Goal: Information Seeking & Learning: Learn about a topic

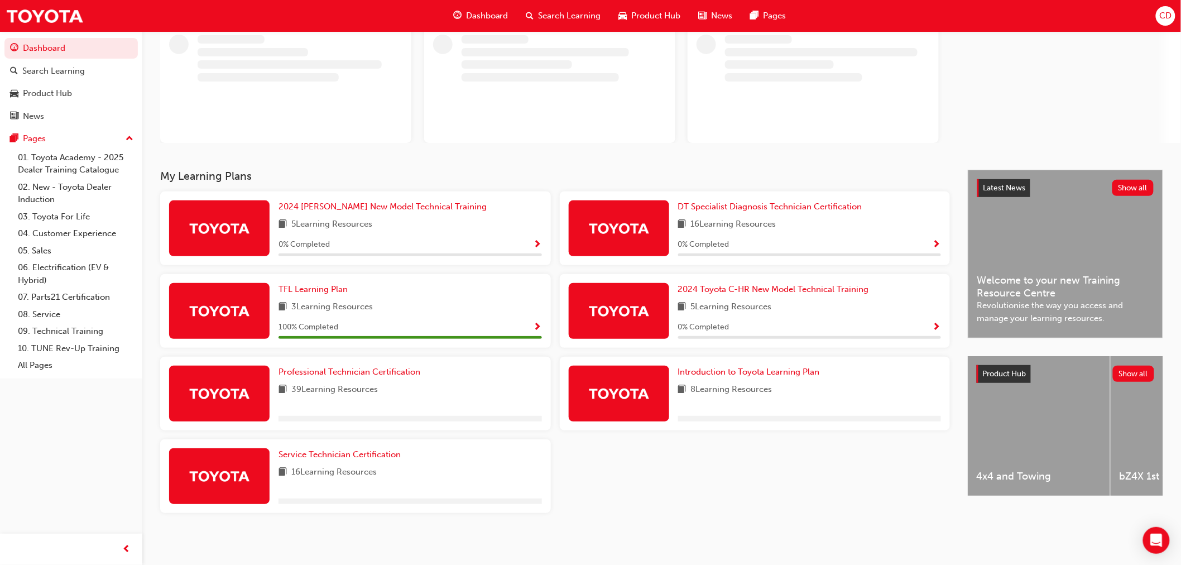
scroll to position [77, 0]
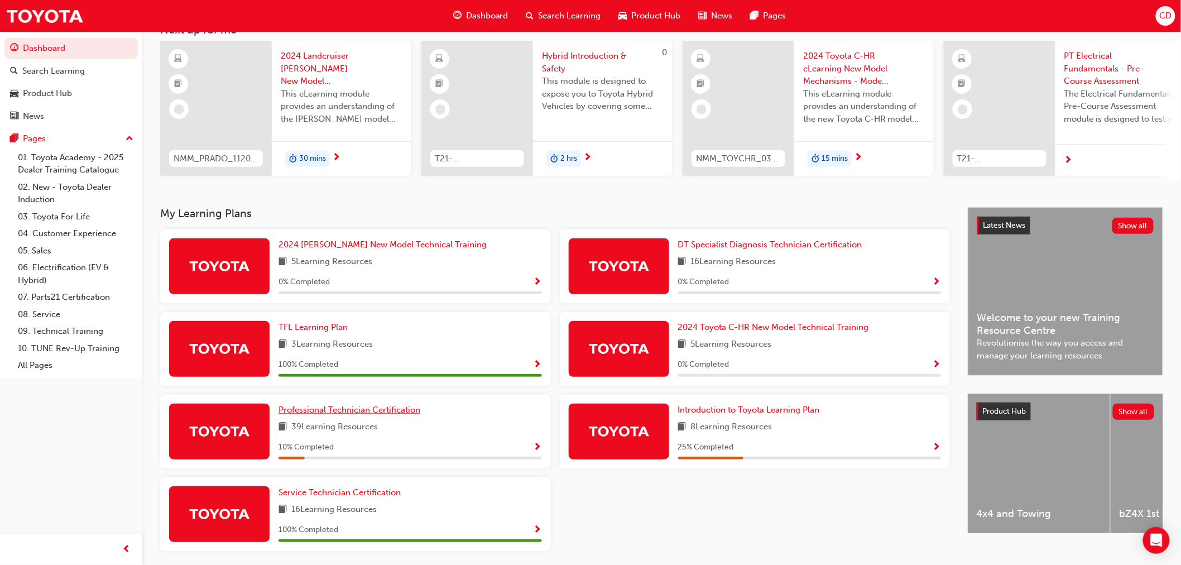
click at [329, 415] on span "Professional Technician Certification" at bounding box center [350, 410] width 142 height 10
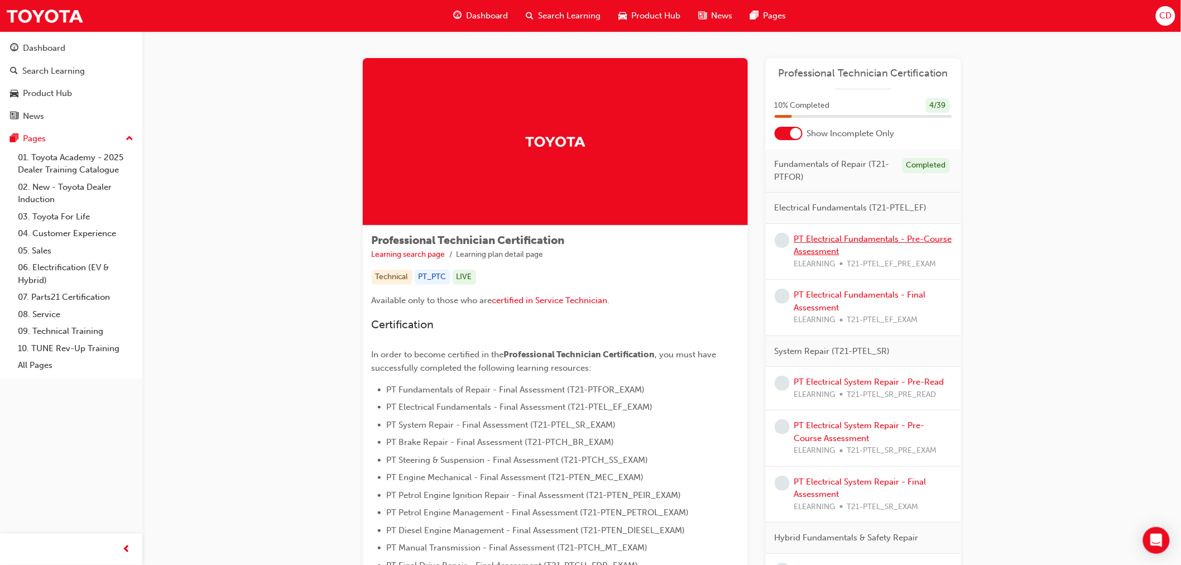
click at [930, 241] on link "PT Electrical Fundamentals - Pre-Course Assessment" at bounding box center [873, 245] width 158 height 23
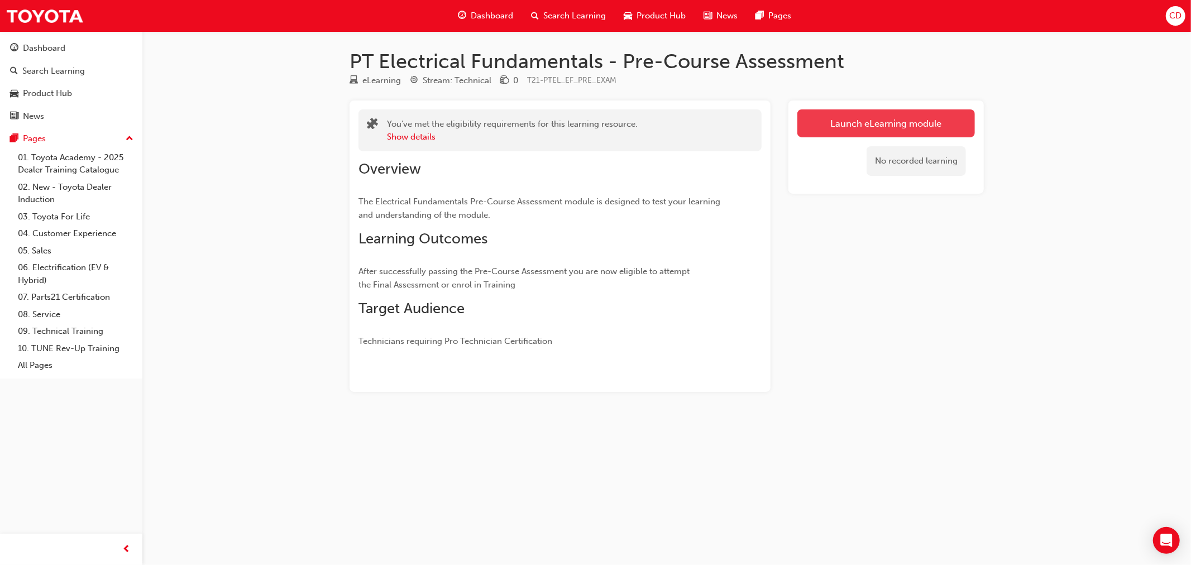
click at [858, 115] on link "Launch eLearning module" at bounding box center [885, 123] width 177 height 28
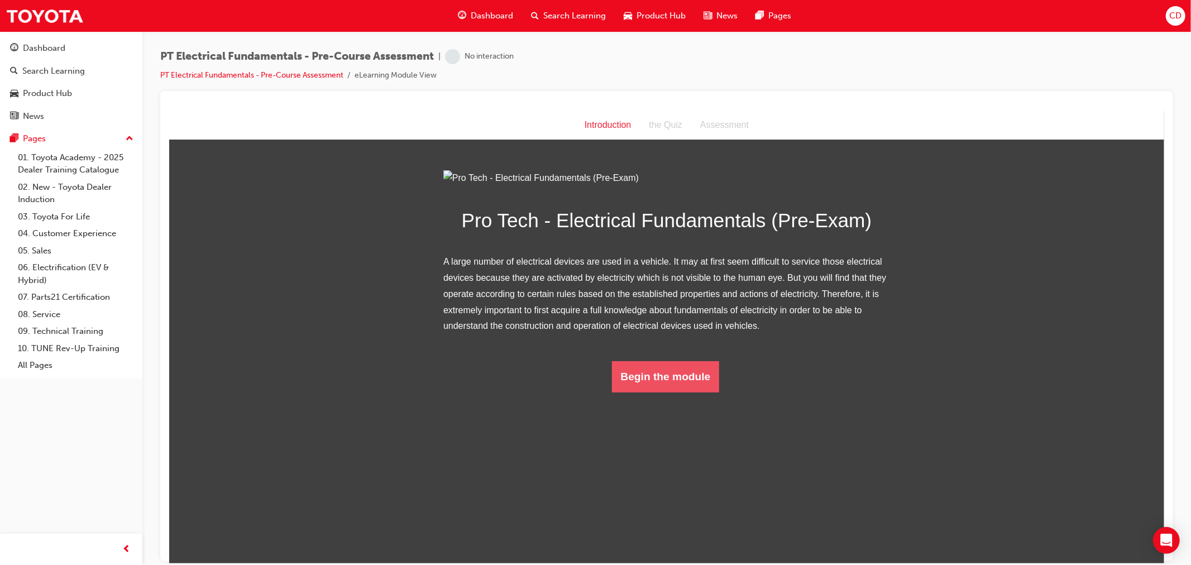
click at [661, 392] on button "Begin the module" at bounding box center [665, 376] width 108 height 31
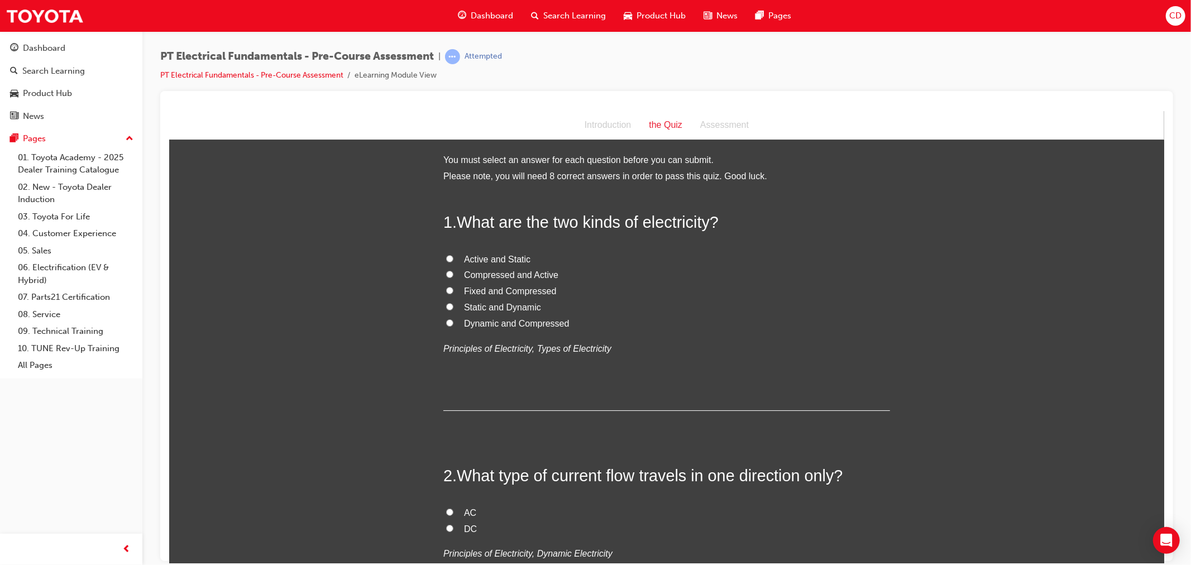
click at [493, 310] on span "Static and Dynamic" at bounding box center [501, 306] width 77 height 9
click at [453, 310] on input "Static and Dynamic" at bounding box center [448, 306] width 7 height 7
radio input "true"
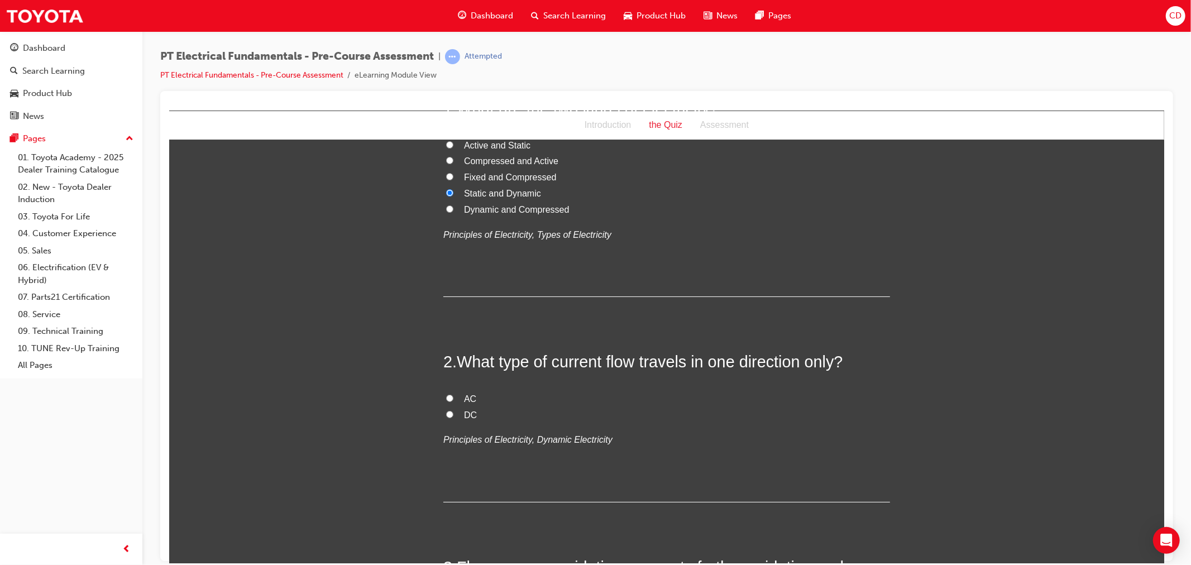
scroll to position [124, 0]
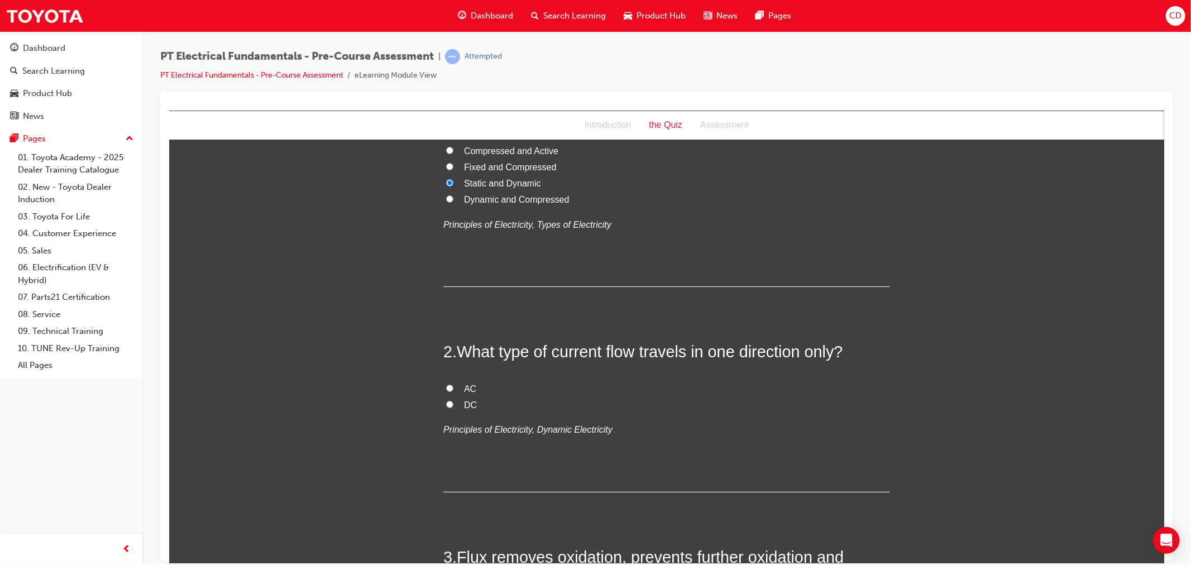
click at [445, 405] on input "DC" at bounding box center [448, 403] width 7 height 7
radio input "true"
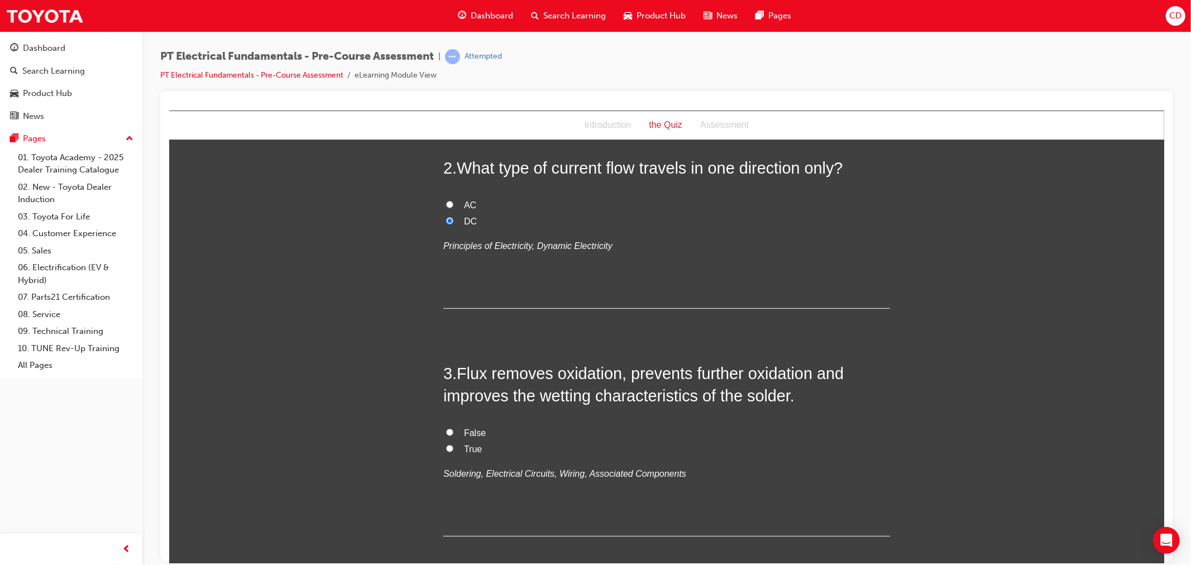
scroll to position [310, 0]
click at [445, 445] on input "True" at bounding box center [448, 445] width 7 height 7
radio input "true"
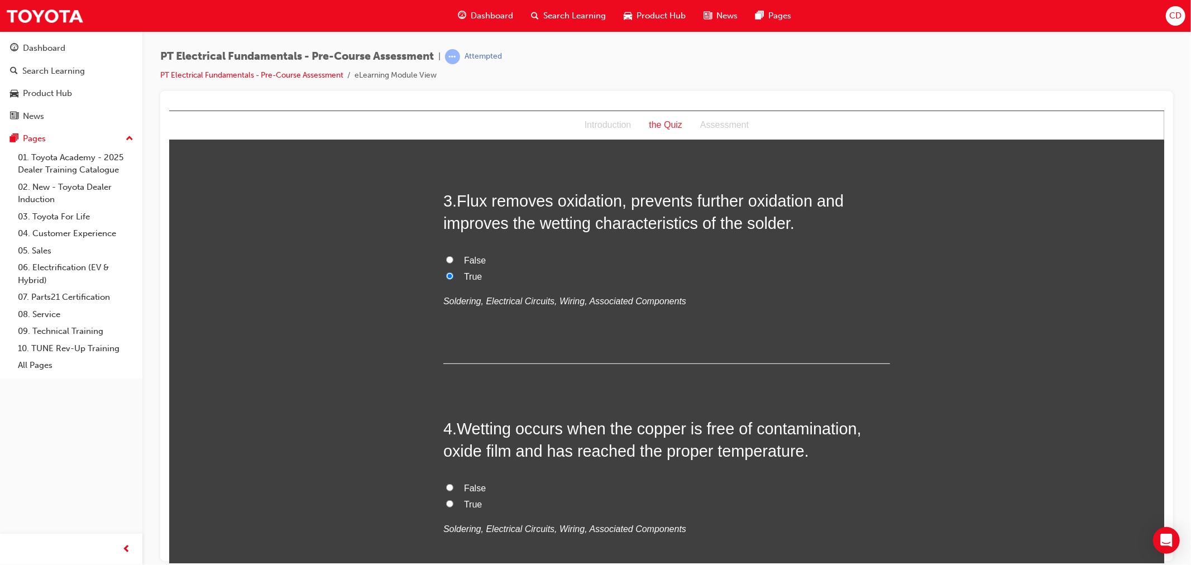
scroll to position [496, 0]
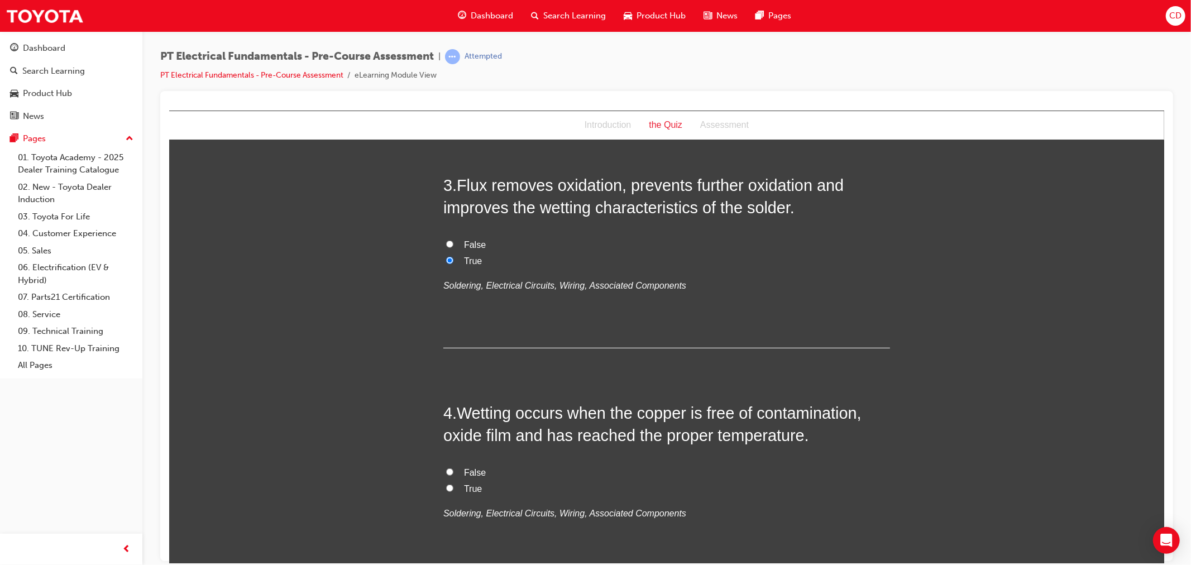
click at [445, 468] on input "False" at bounding box center [448, 471] width 7 height 7
radio input "true"
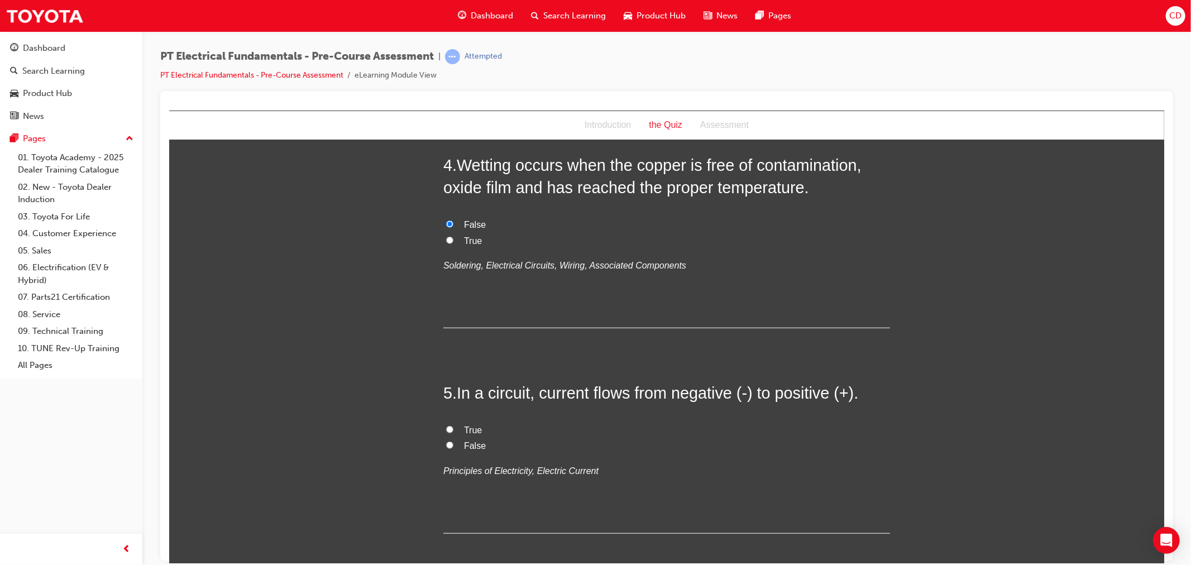
scroll to position [744, 0]
click at [445, 427] on input "True" at bounding box center [448, 428] width 7 height 7
radio input "true"
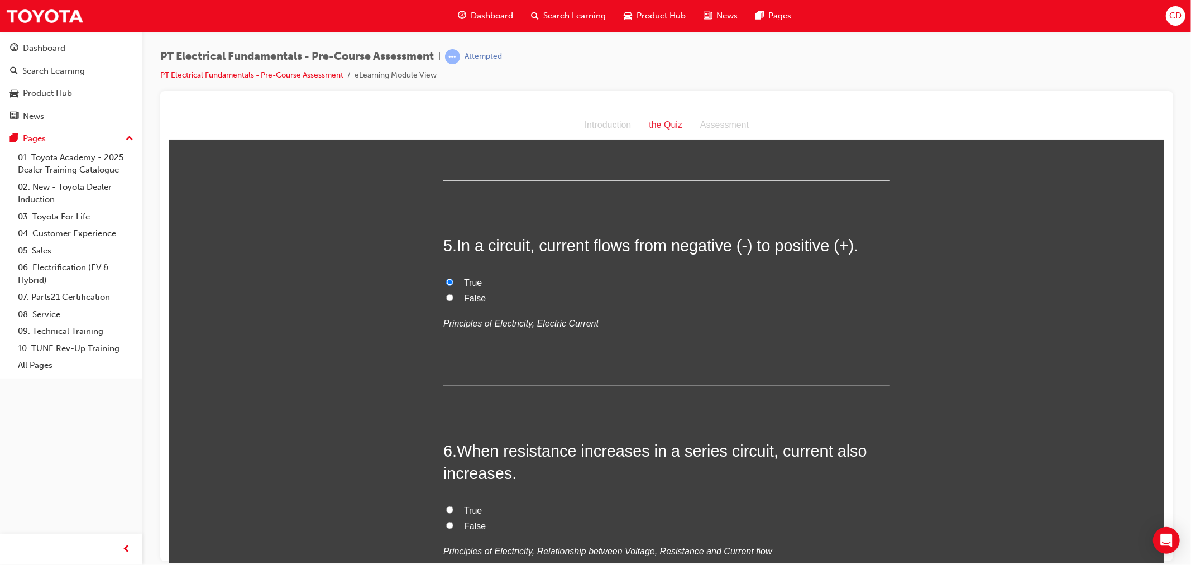
scroll to position [992, 0]
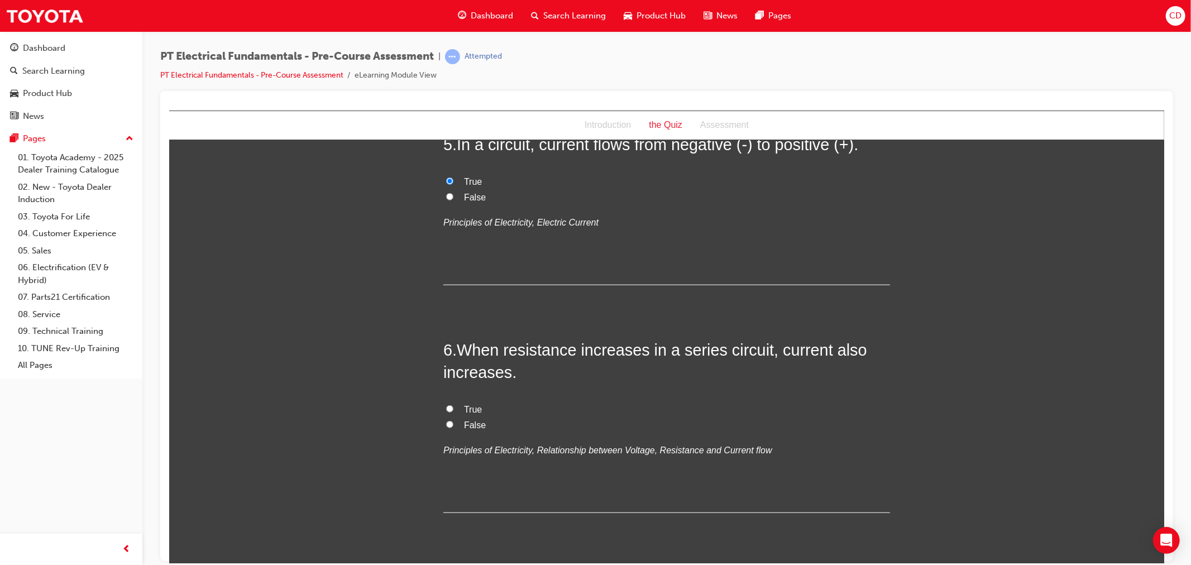
click at [447, 406] on input "True" at bounding box center [448, 408] width 7 height 7
radio input "true"
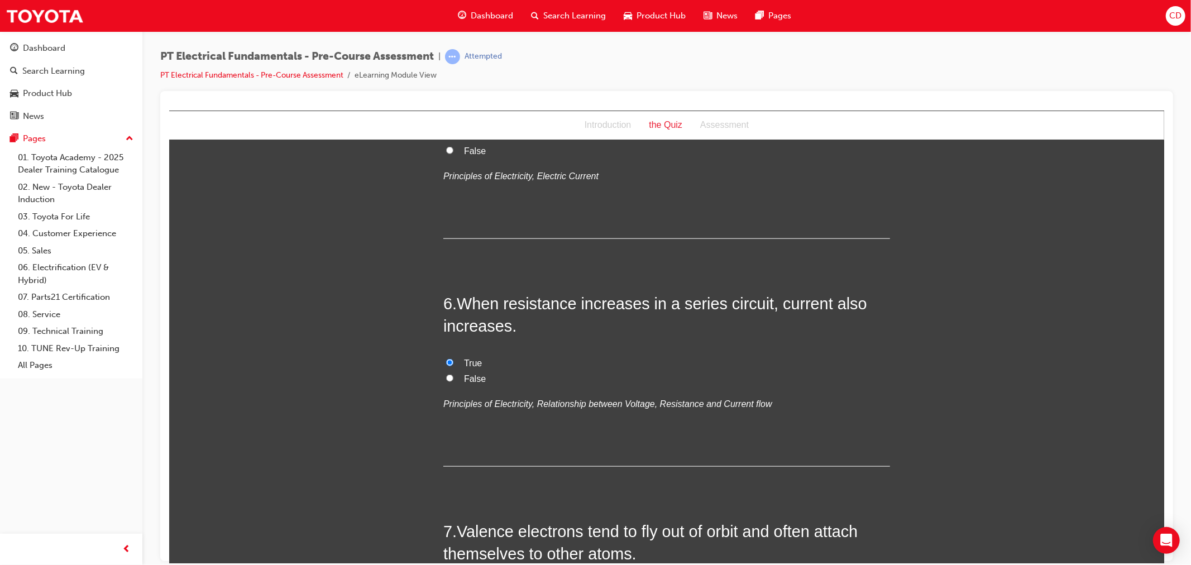
scroll to position [1178, 0]
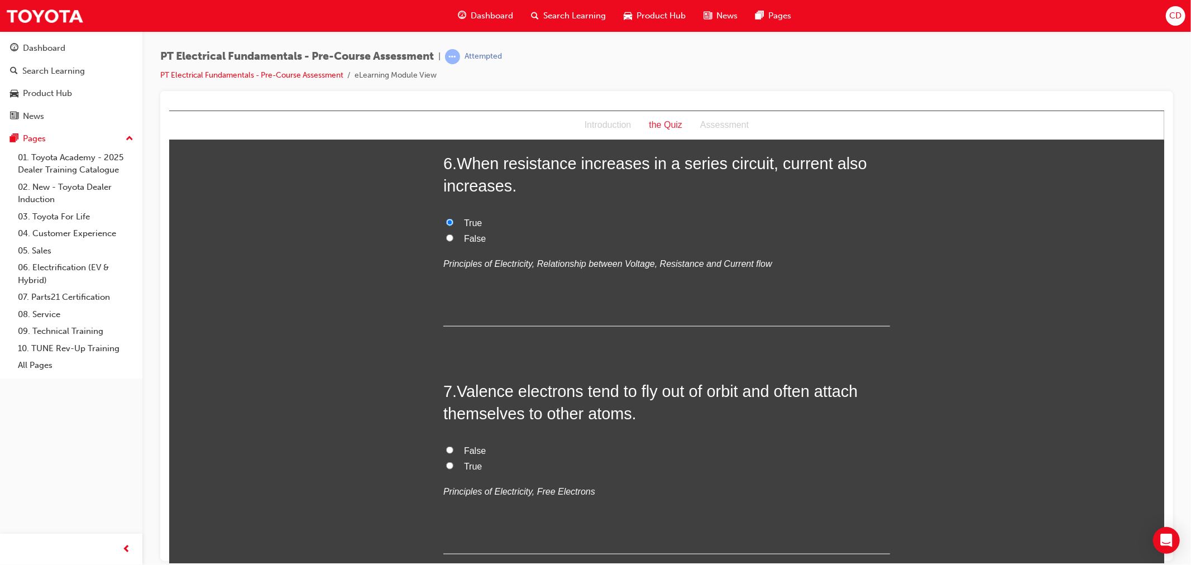
click at [446, 464] on input "True" at bounding box center [448, 465] width 7 height 7
radio input "true"
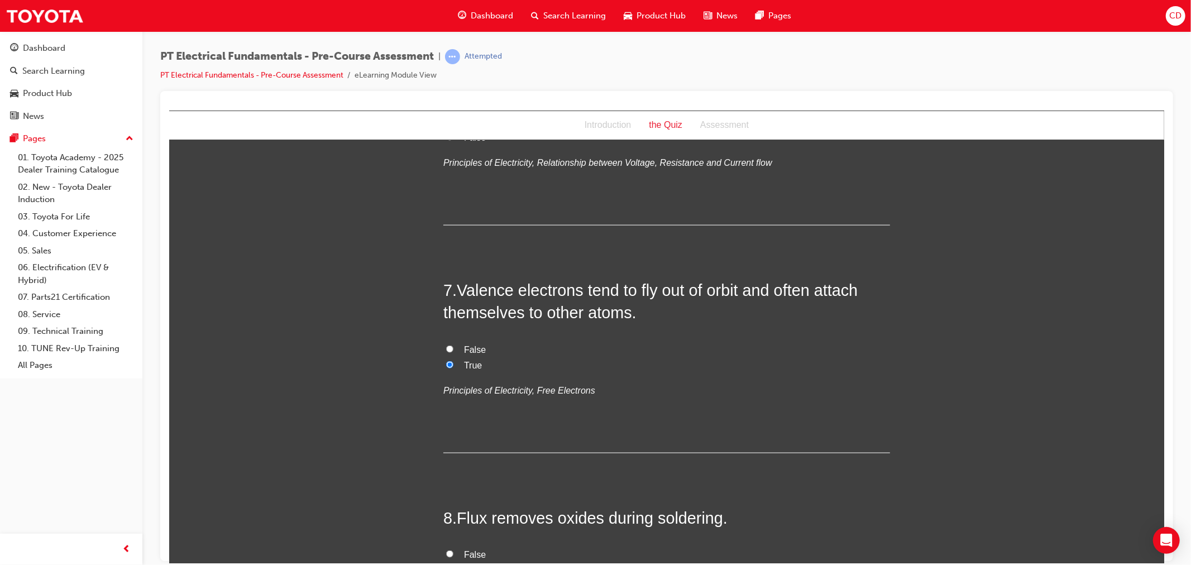
scroll to position [1426, 0]
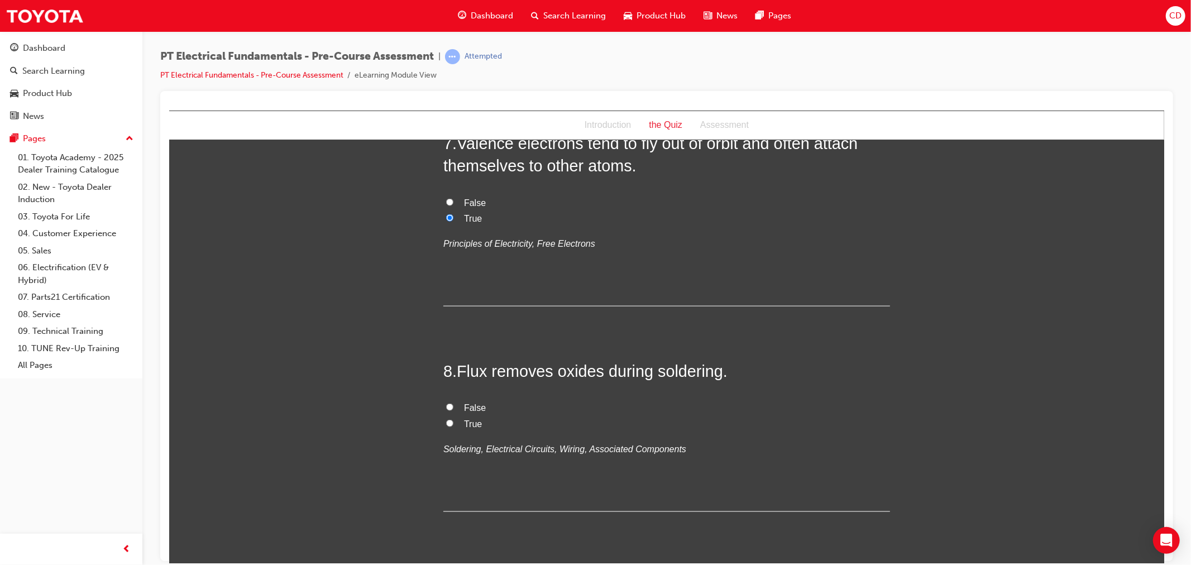
click at [444, 418] on label "True" at bounding box center [666, 424] width 447 height 16
click at [445, 419] on input "True" at bounding box center [448, 422] width 7 height 7
radio input "true"
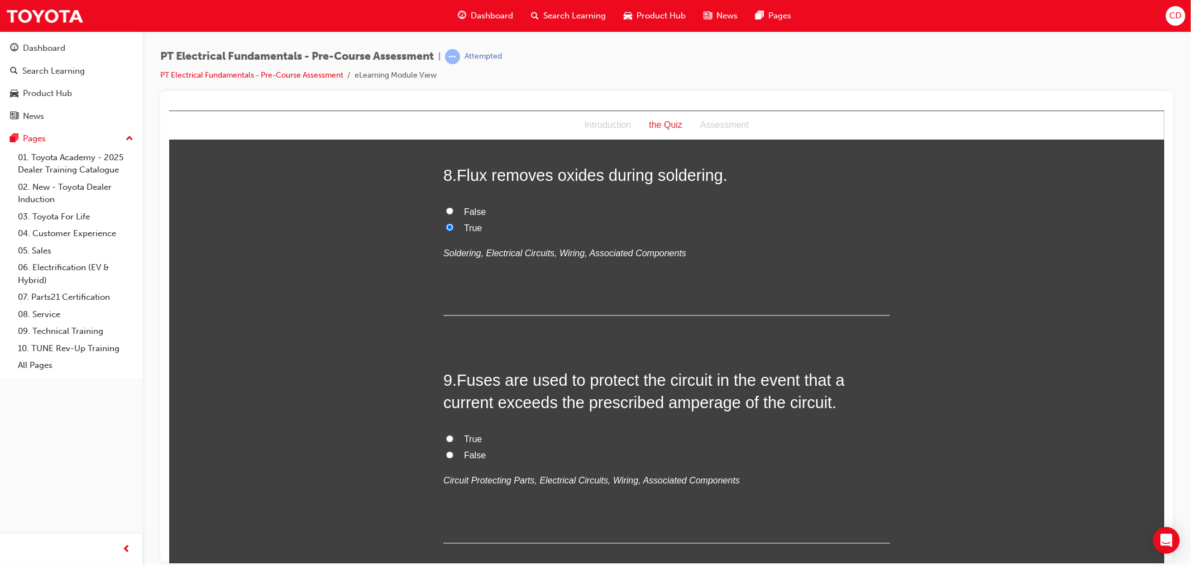
scroll to position [1674, 0]
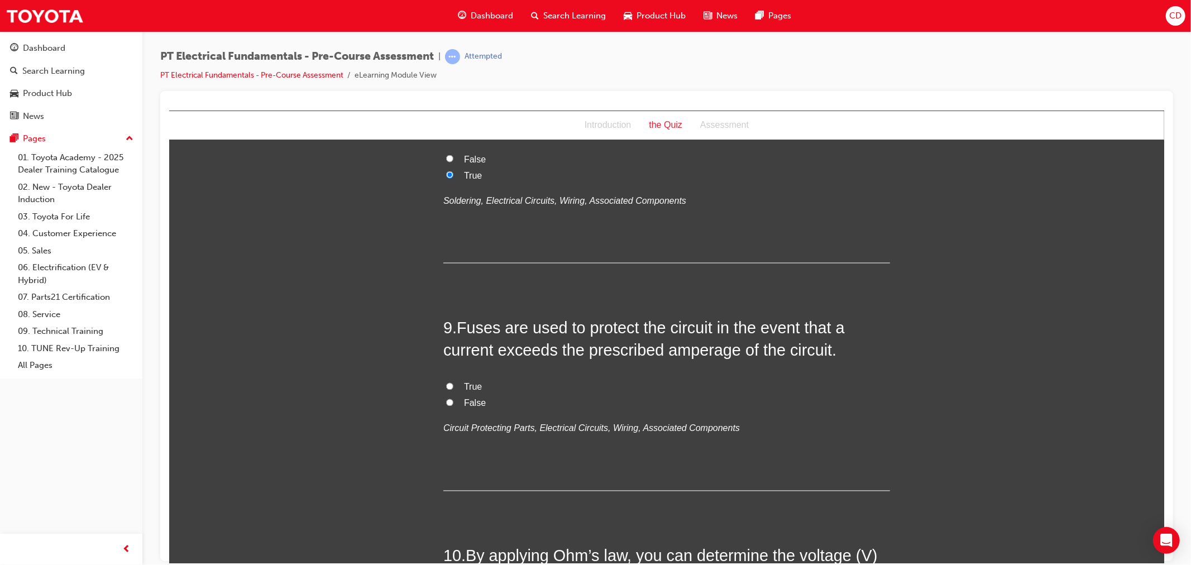
click at [455, 385] on label "True" at bounding box center [666, 387] width 447 height 16
click at [453, 385] on input "True" at bounding box center [448, 385] width 7 height 7
radio input "true"
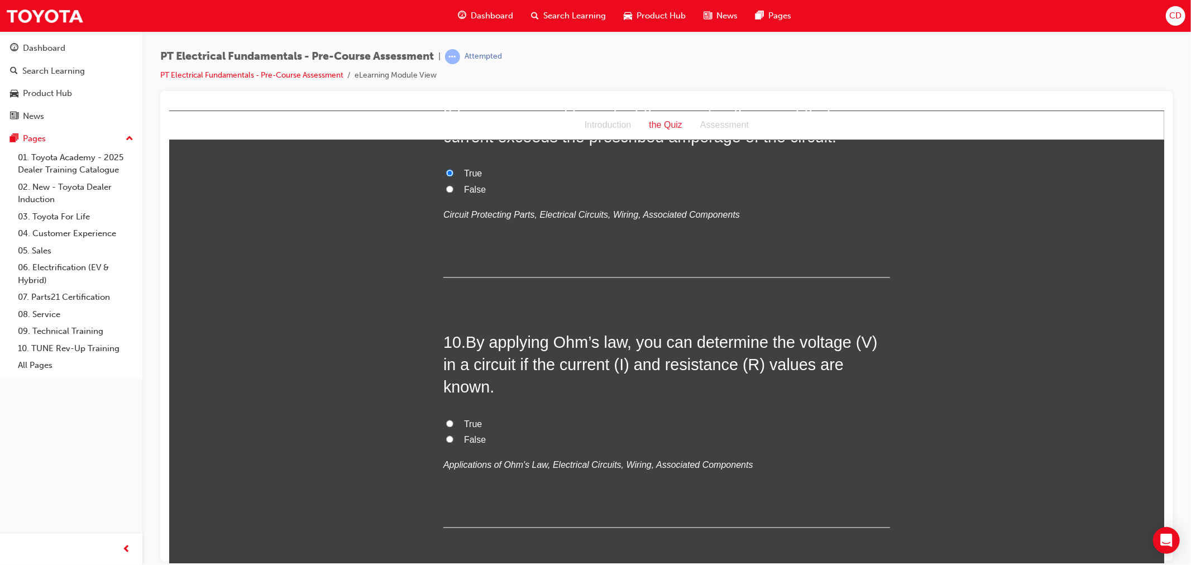
scroll to position [1922, 0]
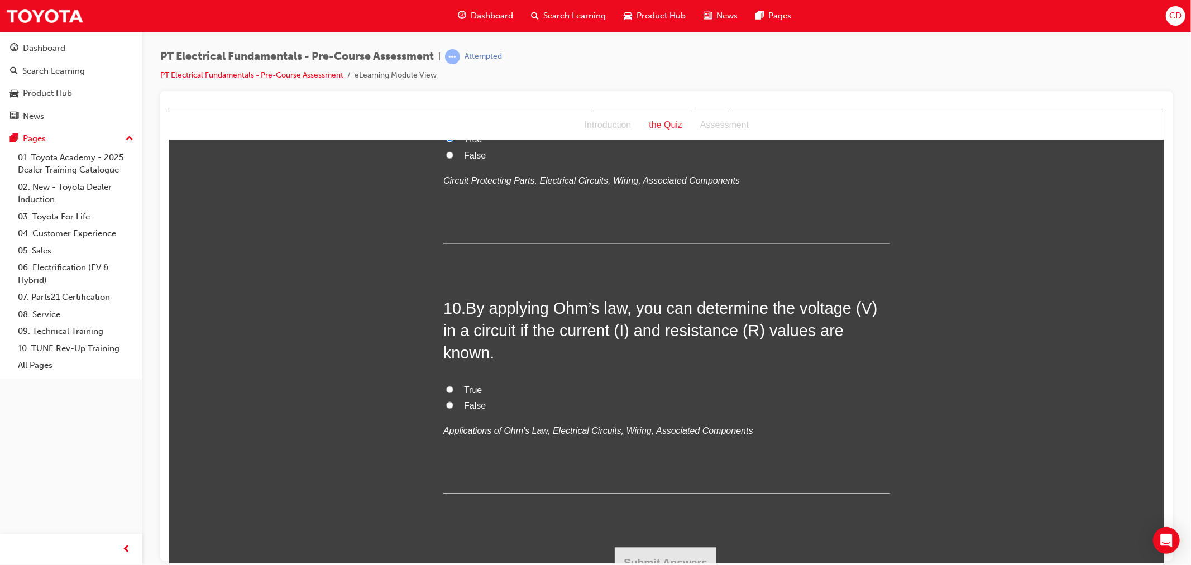
click at [444, 400] on label "False" at bounding box center [666, 405] width 447 height 16
click at [445, 401] on input "False" at bounding box center [448, 404] width 7 height 7
radio input "true"
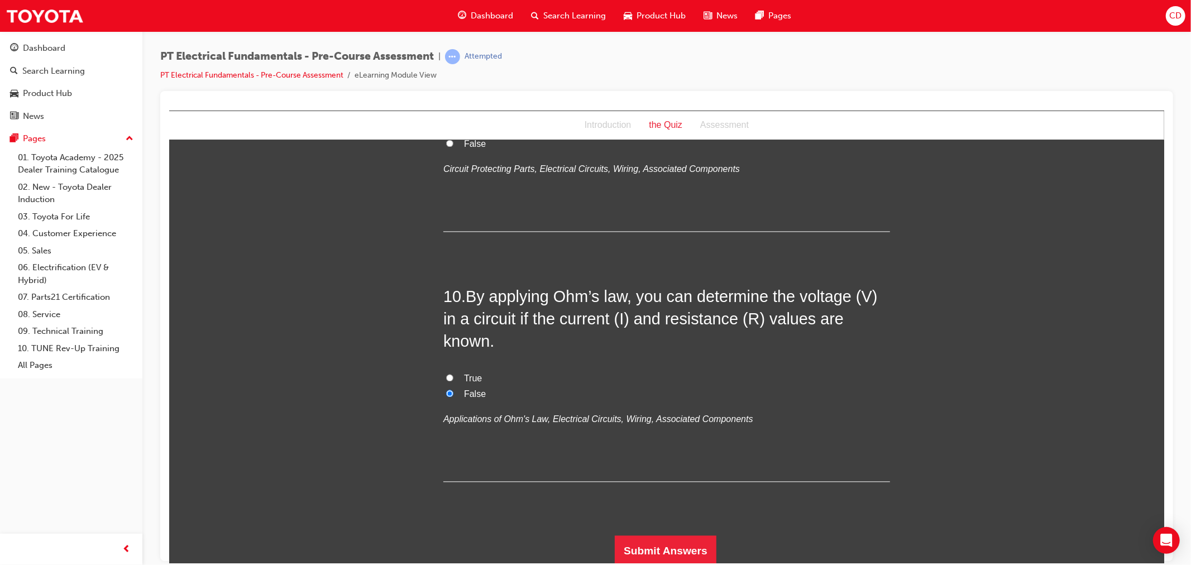
scroll to position [1937, 0]
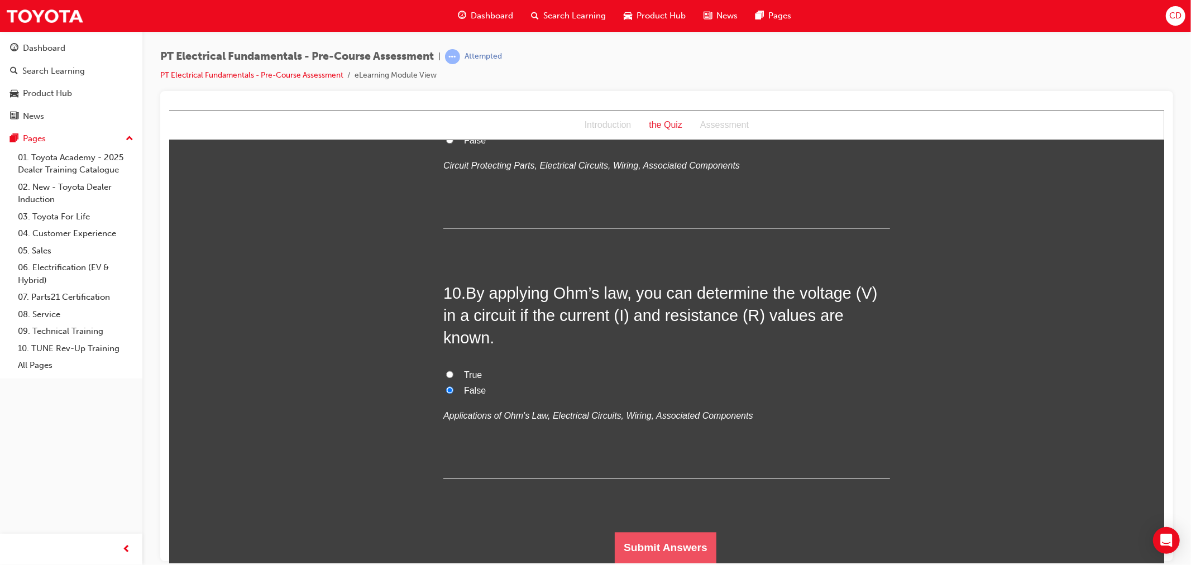
click at [654, 540] on button "Submit Answers" at bounding box center [665, 546] width 102 height 31
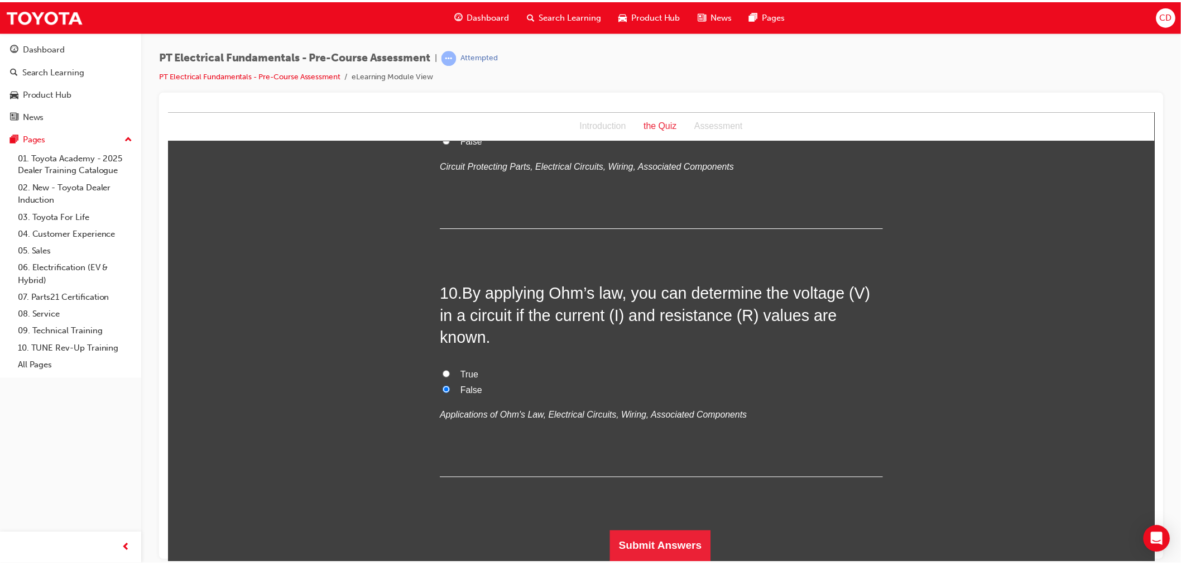
scroll to position [0, 0]
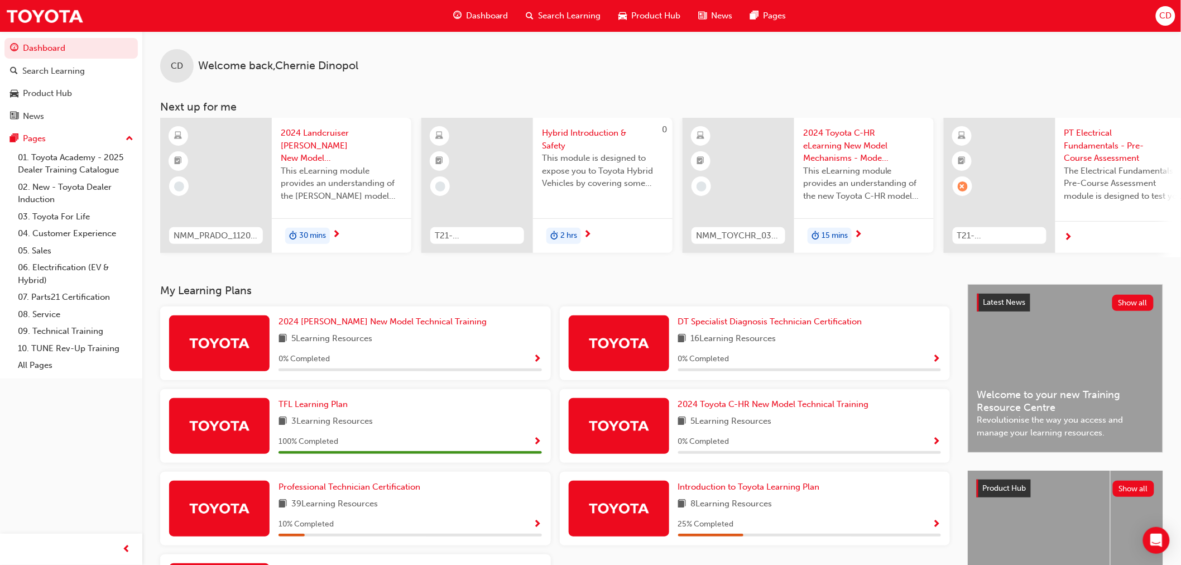
click at [352, 447] on div "100 % Completed" at bounding box center [410, 442] width 263 height 14
click at [343, 489] on span "Professional Technician Certification" at bounding box center [350, 487] width 142 height 10
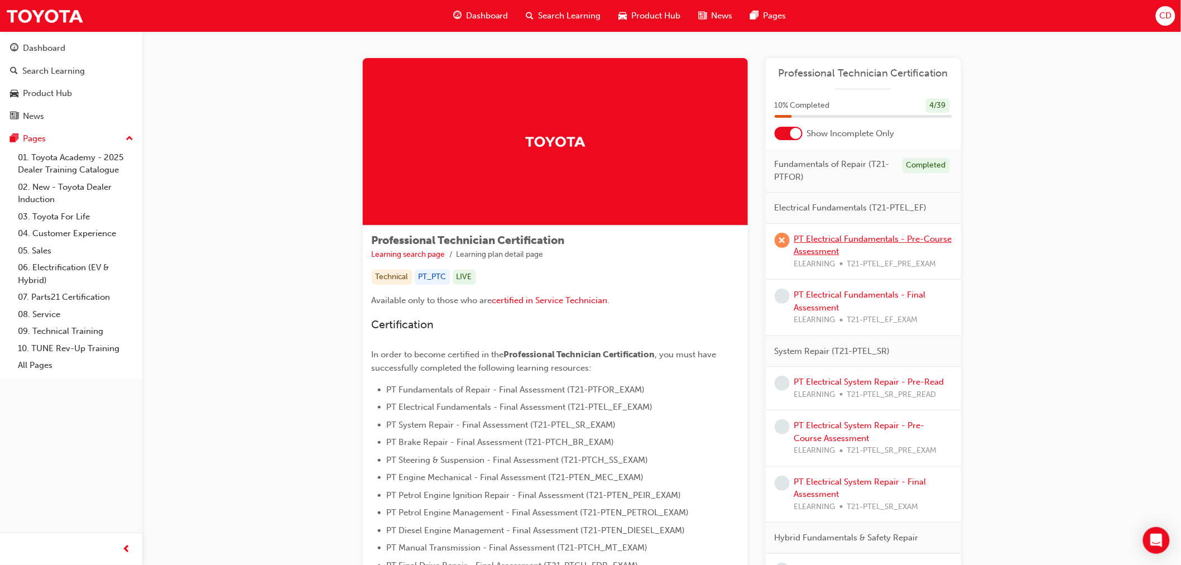
click at [937, 241] on link "PT Electrical Fundamentals - Pre-Course Assessment" at bounding box center [873, 245] width 158 height 23
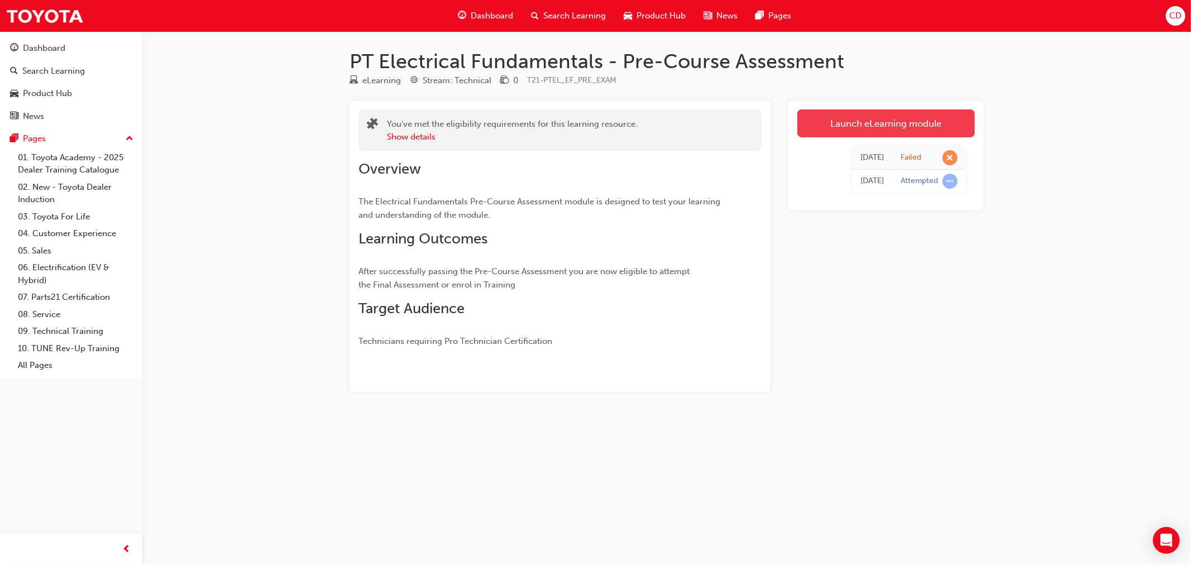
click at [932, 130] on link "Launch eLearning module" at bounding box center [885, 123] width 177 height 28
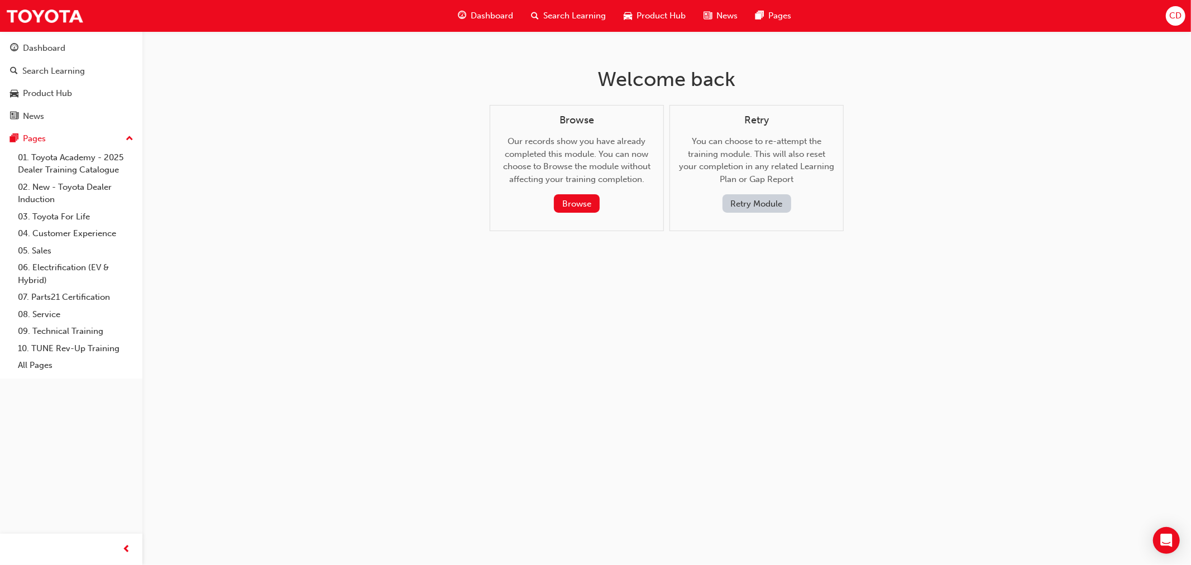
click at [741, 204] on button "Retry Module" at bounding box center [756, 203] width 69 height 18
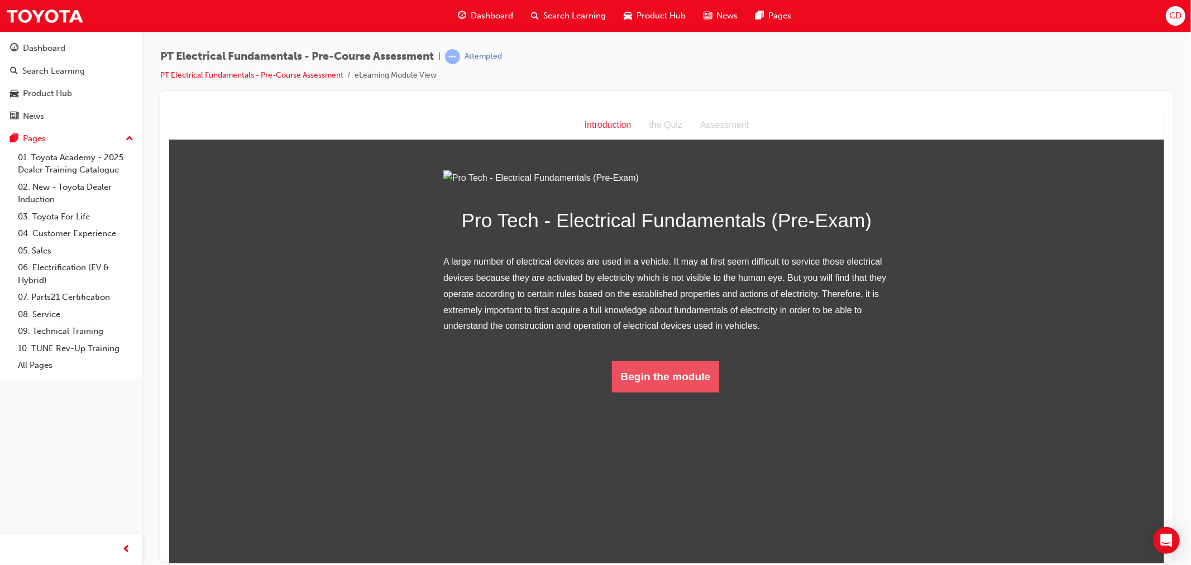
click at [663, 392] on button "Begin the module" at bounding box center [665, 376] width 108 height 31
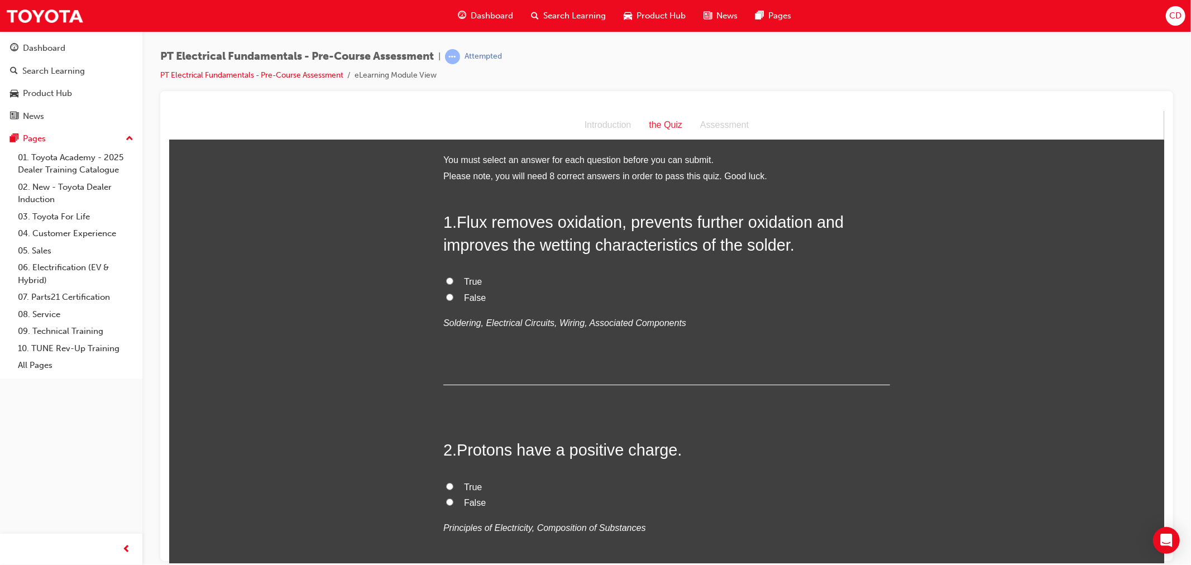
click at [445, 279] on input "True" at bounding box center [448, 280] width 7 height 7
radio input "true"
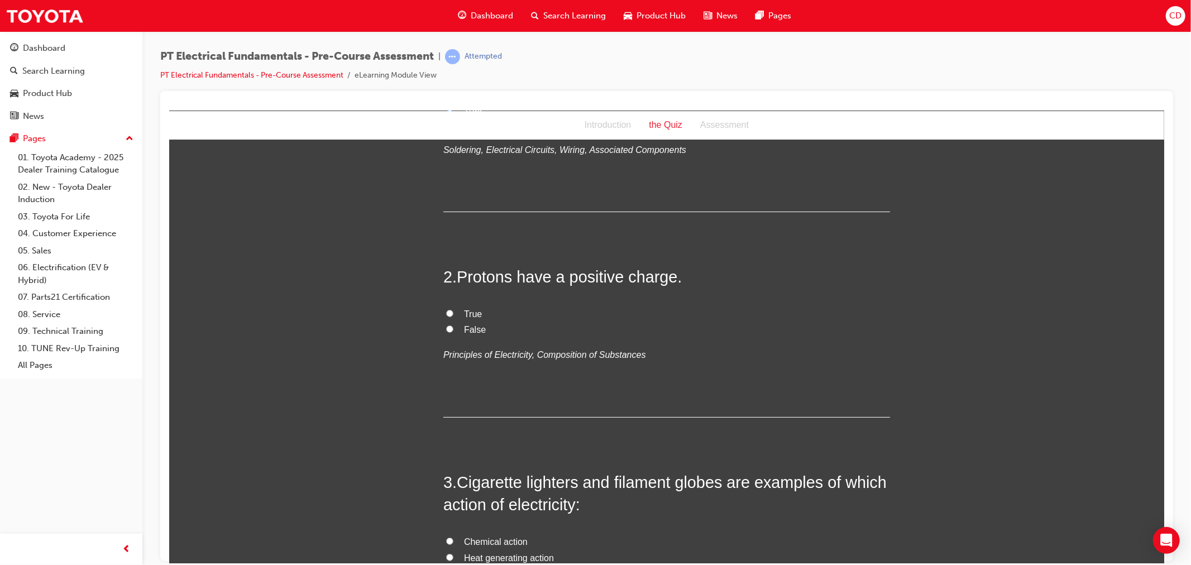
scroll to position [186, 0]
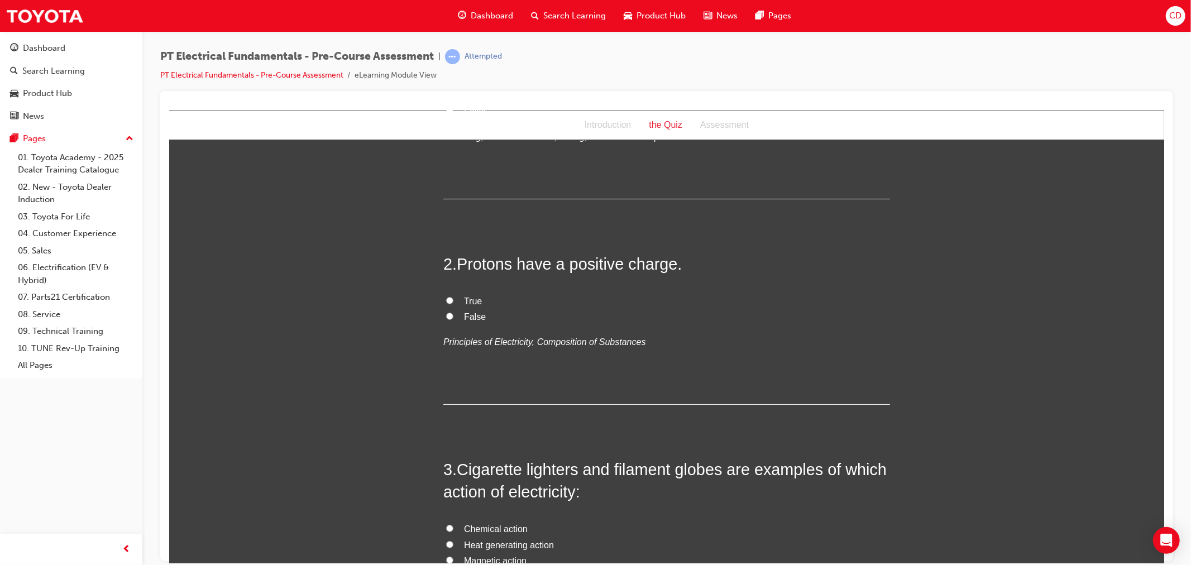
click at [443, 295] on label "True" at bounding box center [666, 301] width 447 height 16
click at [445, 296] on input "True" at bounding box center [448, 299] width 7 height 7
radio input "true"
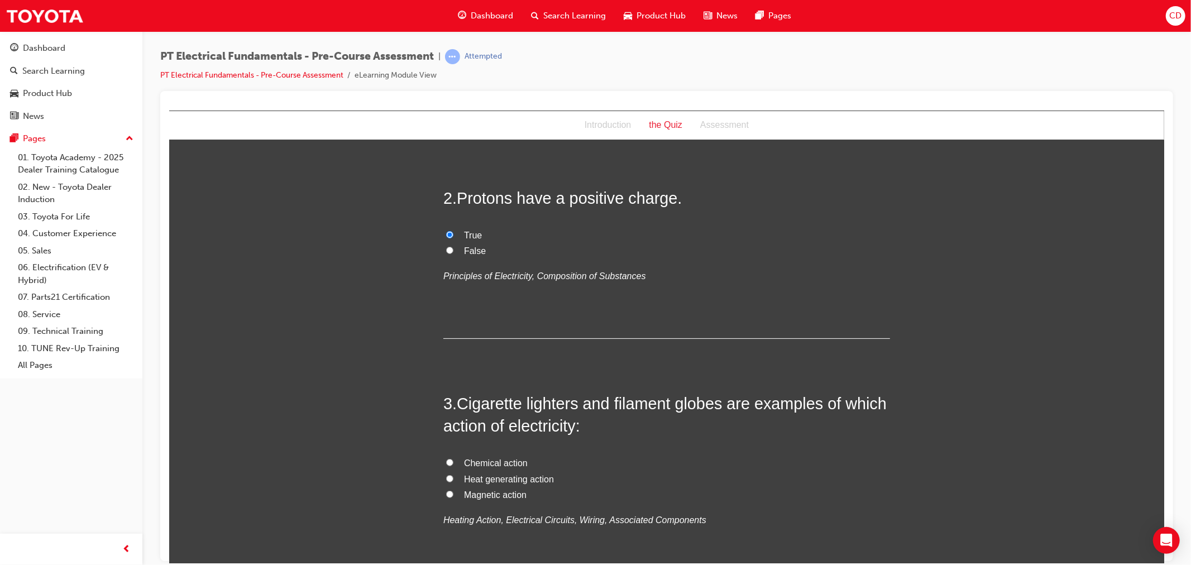
scroll to position [310, 0]
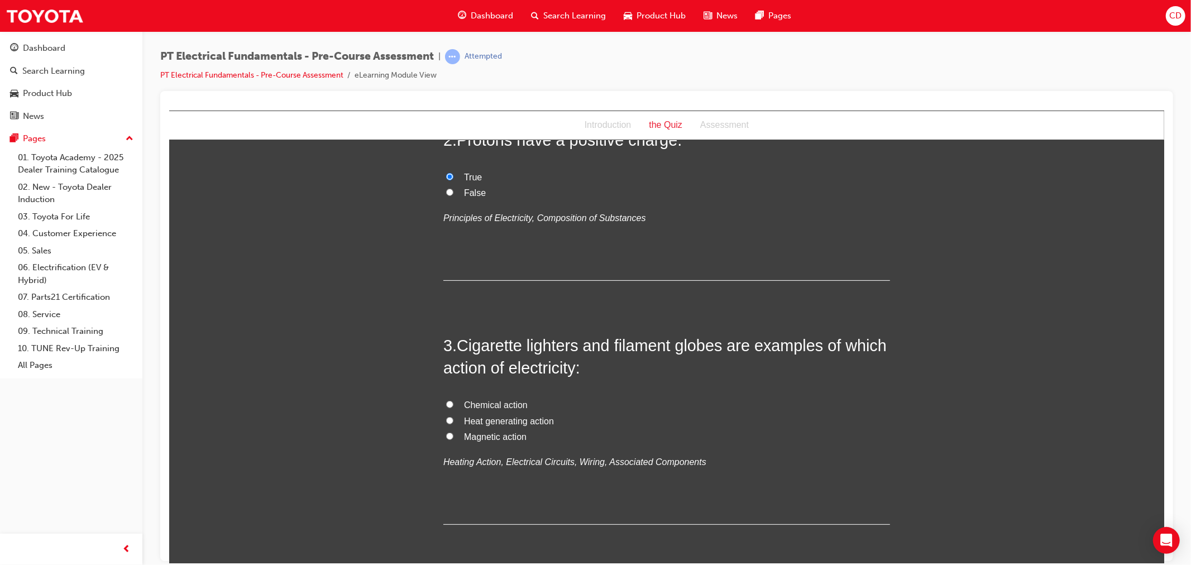
click at [532, 417] on span "Heat generating action" at bounding box center [508, 420] width 90 height 9
click at [453, 417] on input "Heat generating action" at bounding box center [448, 419] width 7 height 7
radio input "true"
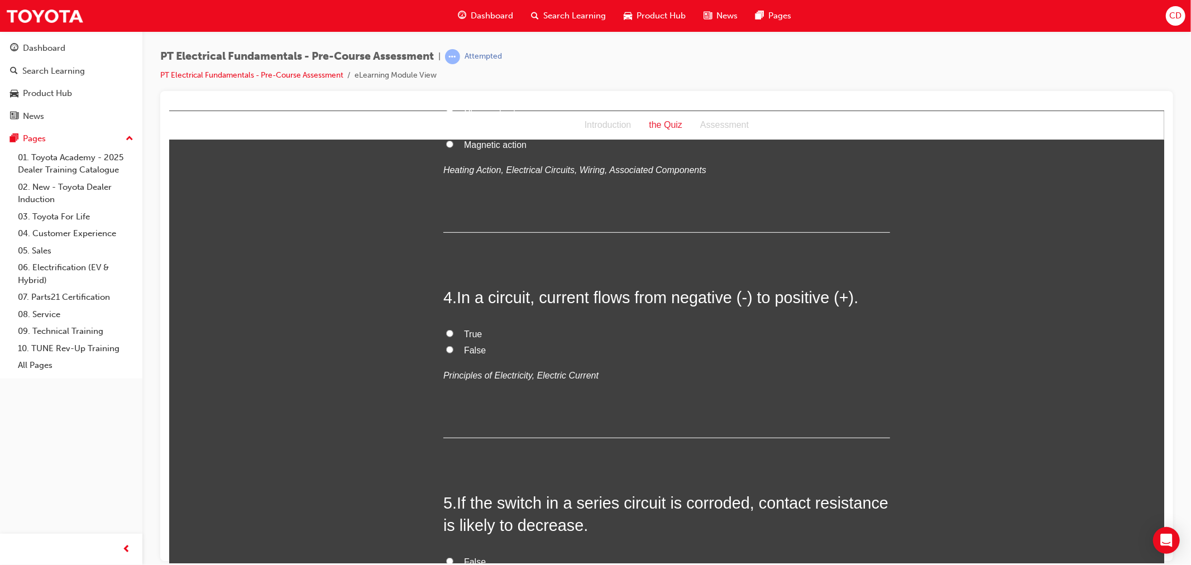
scroll to position [620, 0]
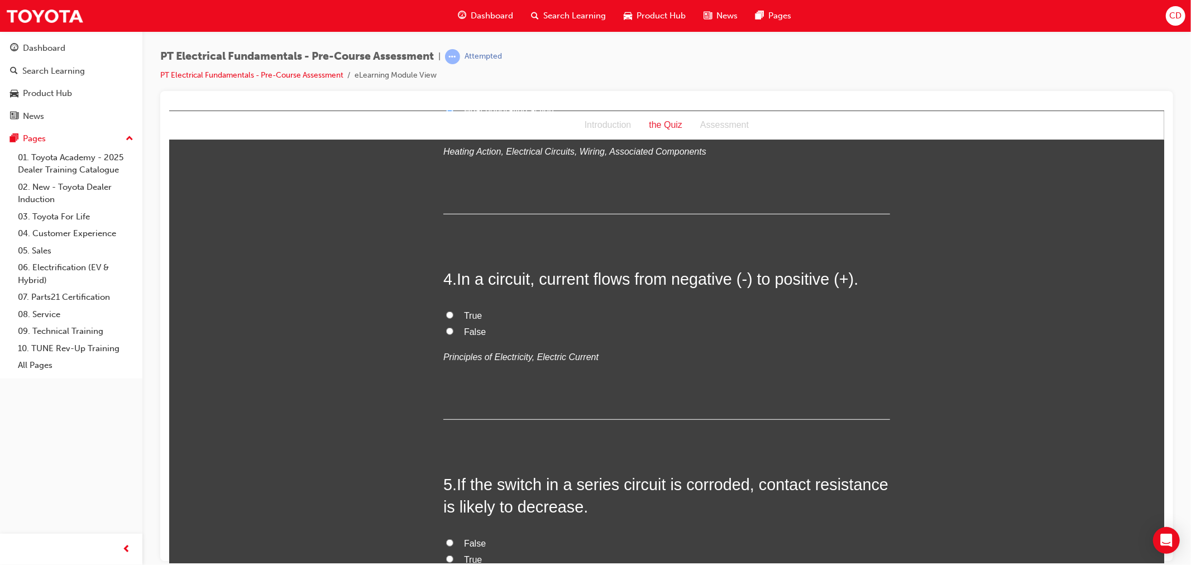
click at [445, 311] on input "True" at bounding box center [448, 314] width 7 height 7
radio input "true"
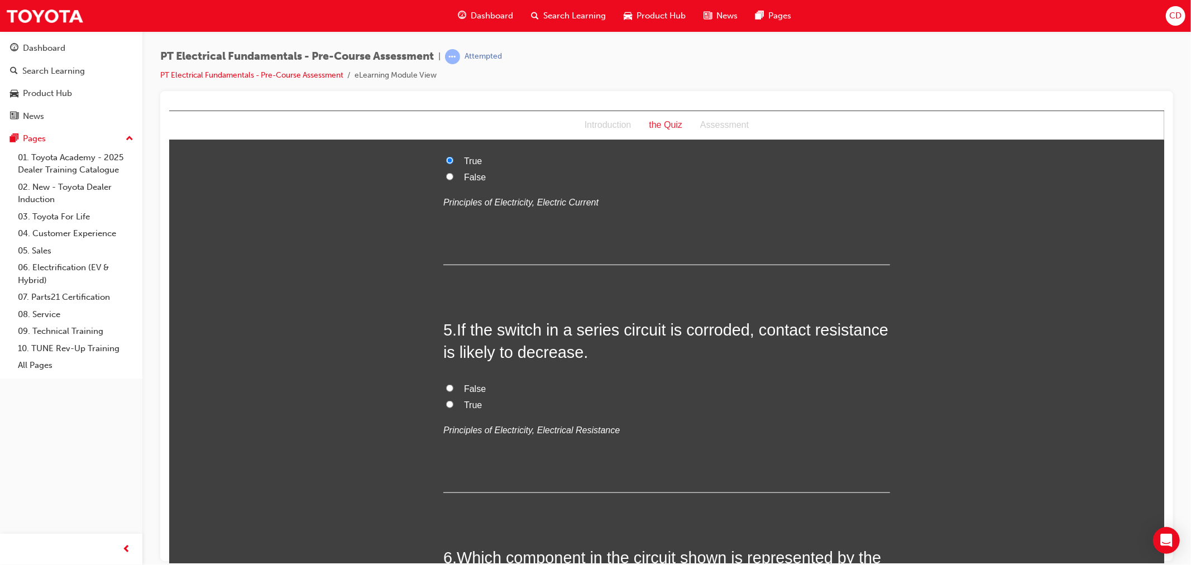
scroll to position [806, 0]
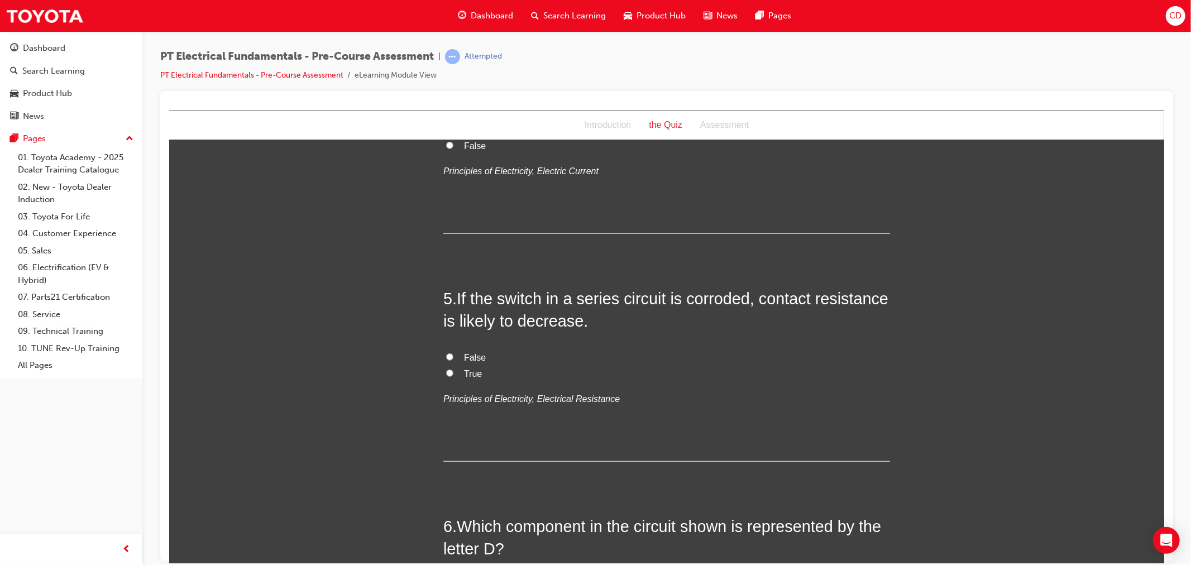
click at [445, 357] on input "False" at bounding box center [448, 356] width 7 height 7
radio input "true"
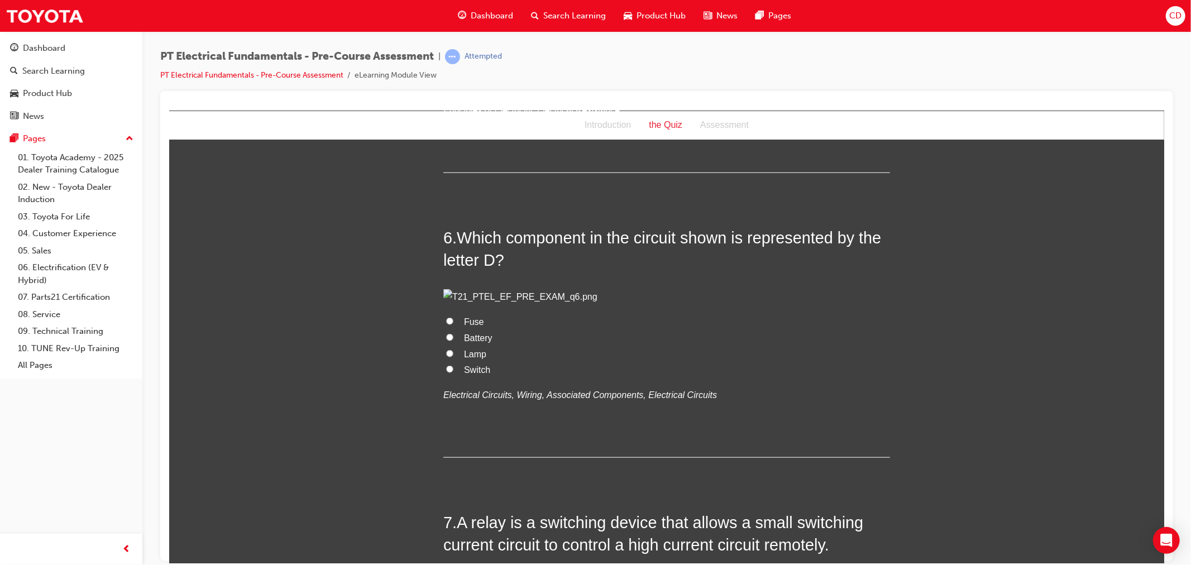
scroll to position [1116, 0]
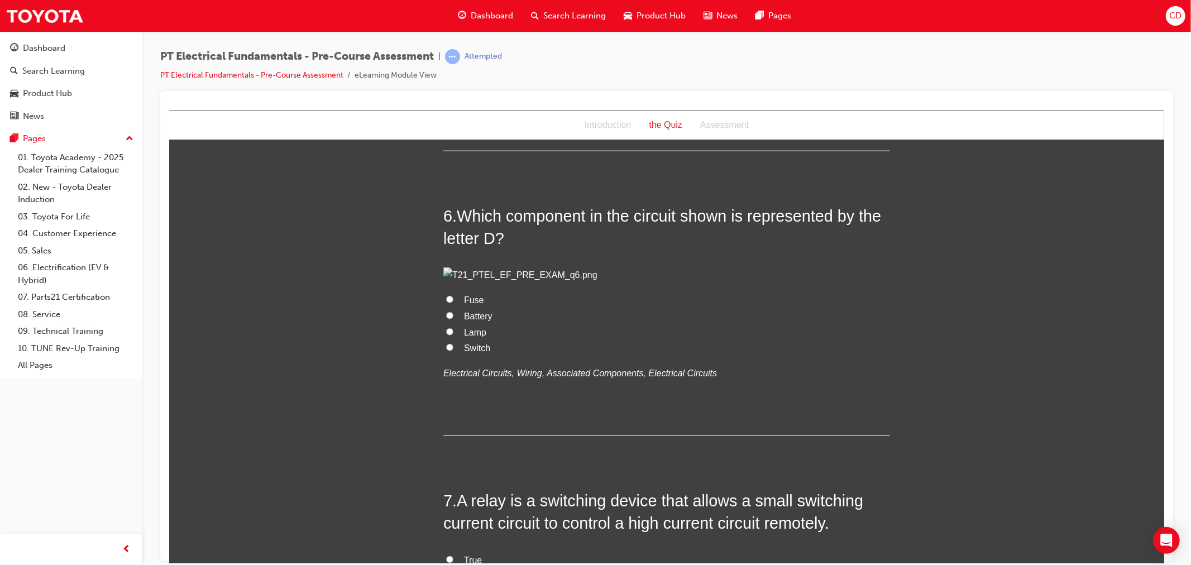
click at [447, 351] on input "Switch" at bounding box center [448, 346] width 7 height 7
radio input "true"
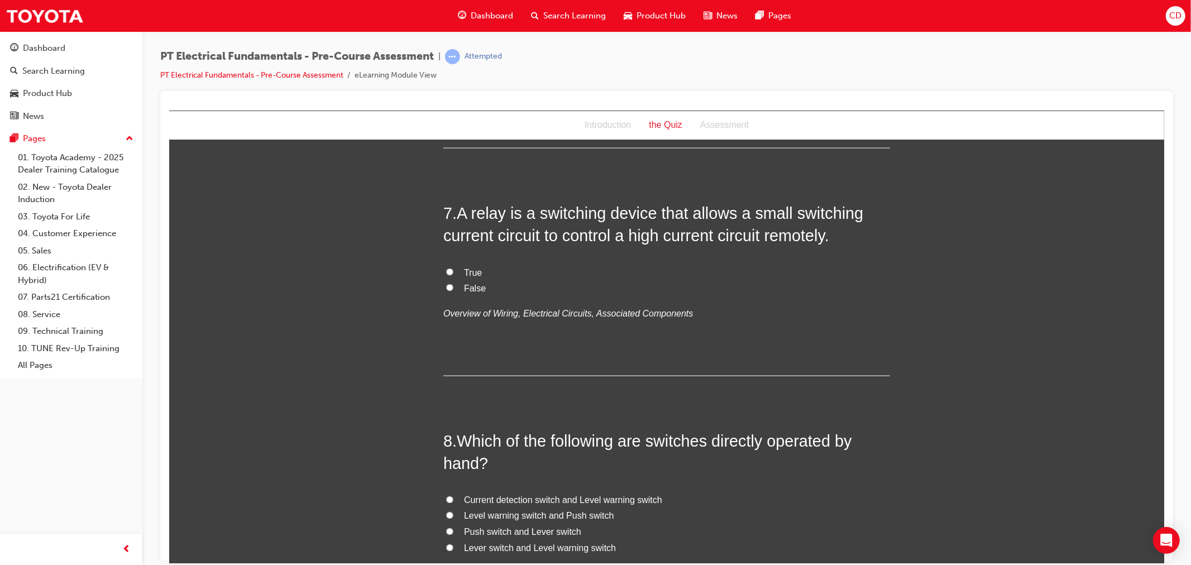
scroll to position [1426, 0]
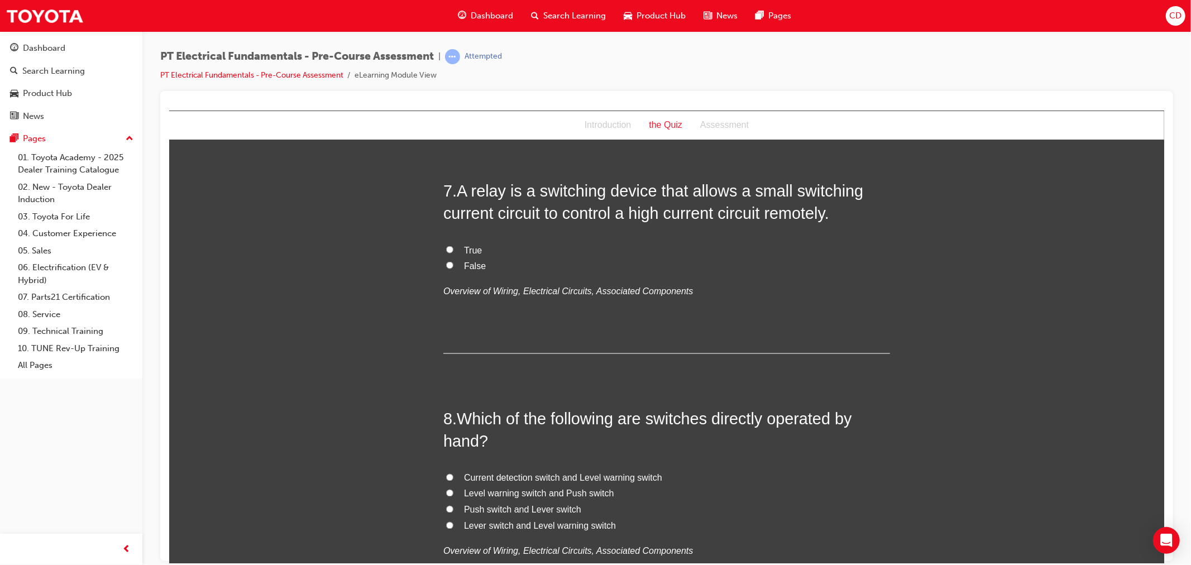
click at [443, 258] on label "True" at bounding box center [666, 250] width 447 height 16
click at [445, 253] on input "True" at bounding box center [448, 249] width 7 height 7
radio input "true"
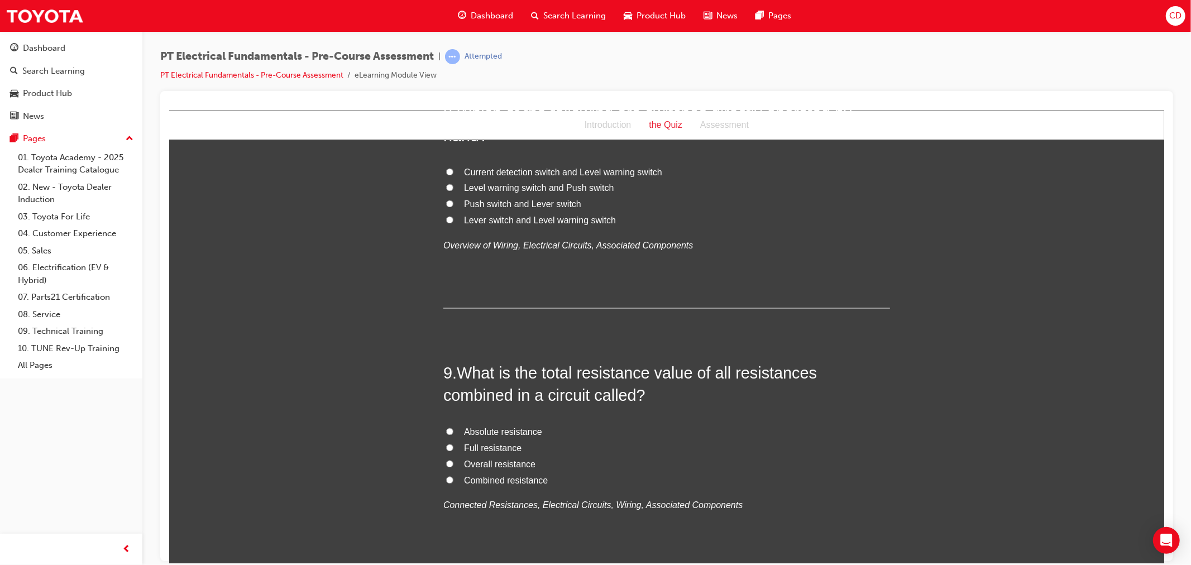
scroll to position [1714, 0]
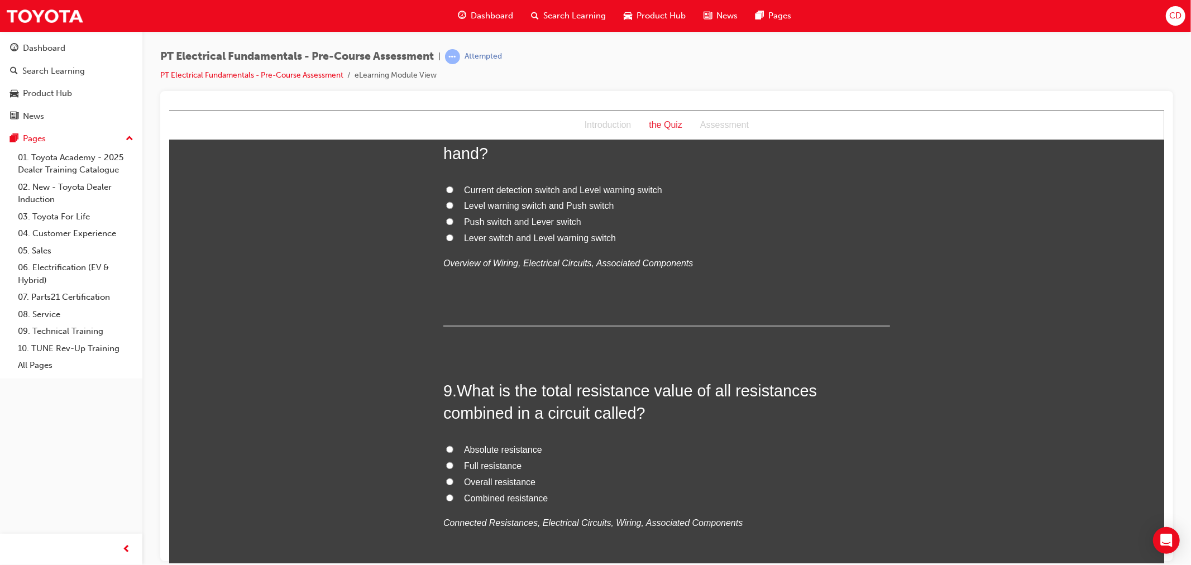
click at [445, 225] on input "Push switch and Lever switch" at bounding box center [448, 221] width 7 height 7
radio input "true"
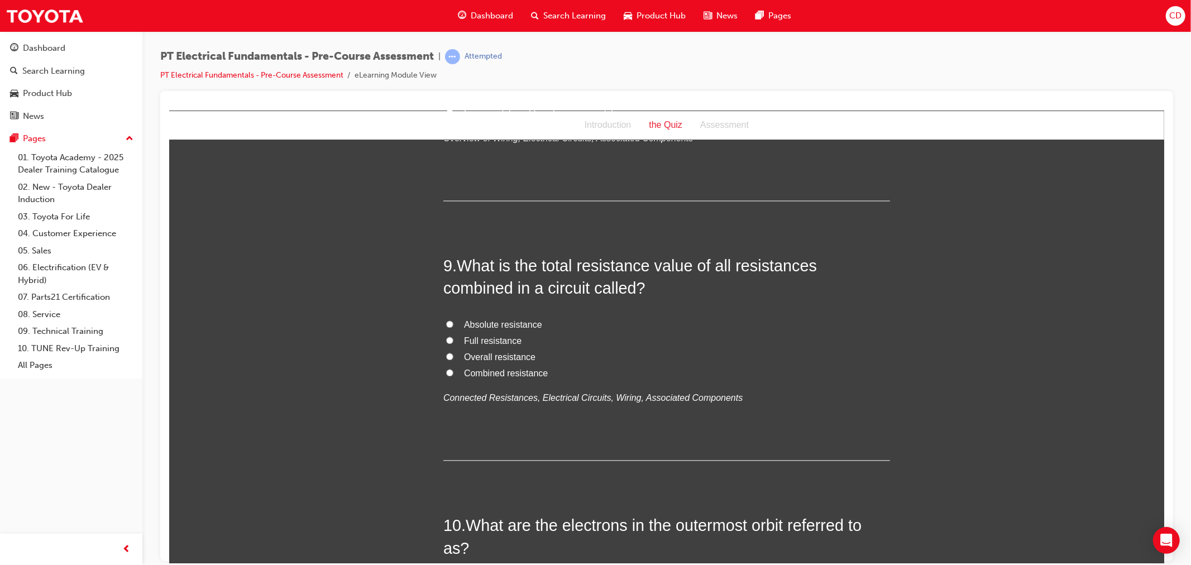
scroll to position [1899, 0]
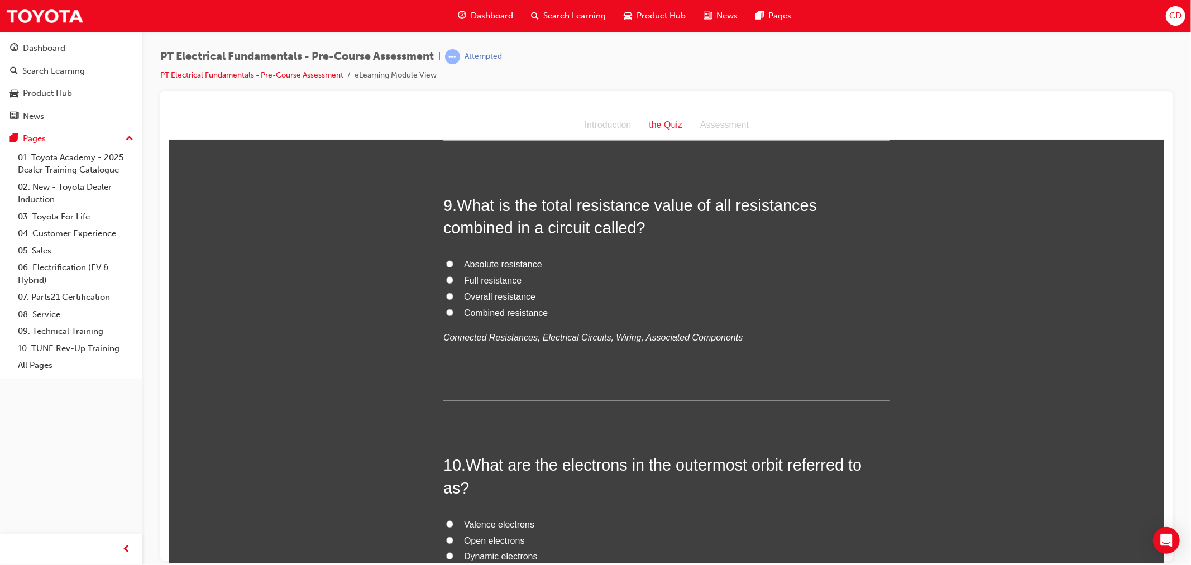
click at [446, 315] on input "Combined resistance" at bounding box center [448, 311] width 7 height 7
radio input "true"
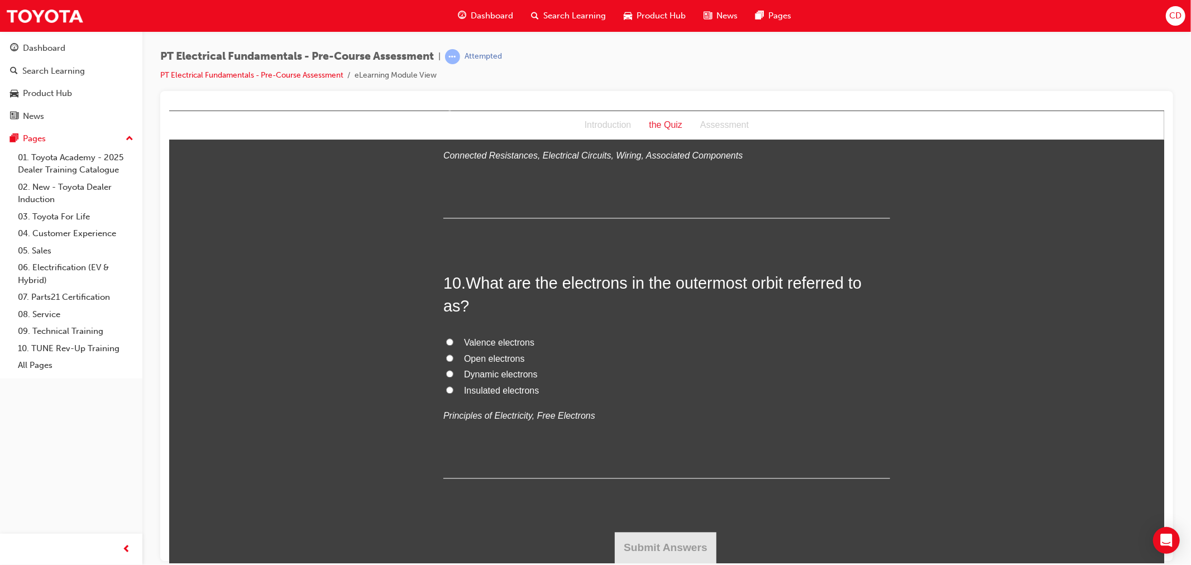
scroll to position [2209, 0]
click at [445, 341] on input "Valence electrons" at bounding box center [448, 341] width 7 height 7
radio input "true"
click at [623, 539] on button "Submit Answers" at bounding box center [665, 546] width 102 height 31
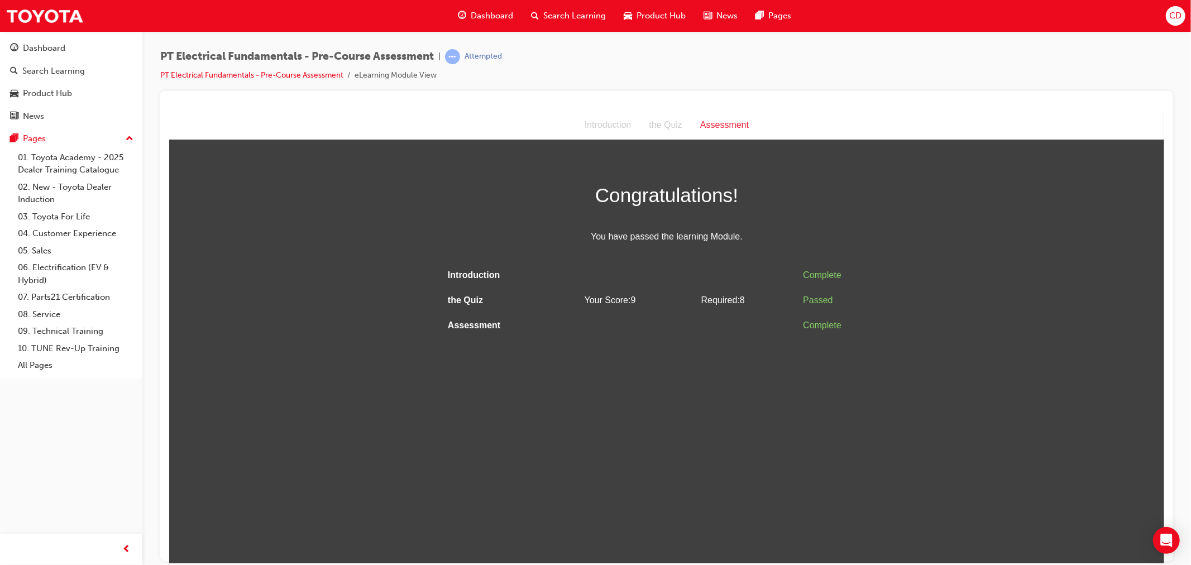
scroll to position [0, 0]
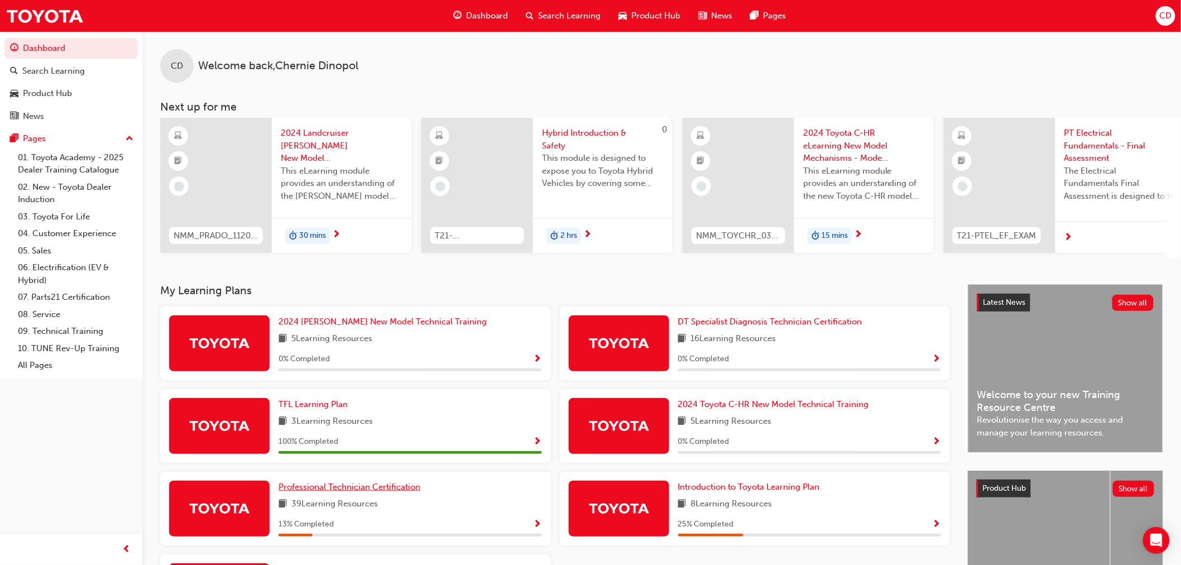
click at [373, 487] on span "Professional Technician Certification" at bounding box center [350, 487] width 142 height 10
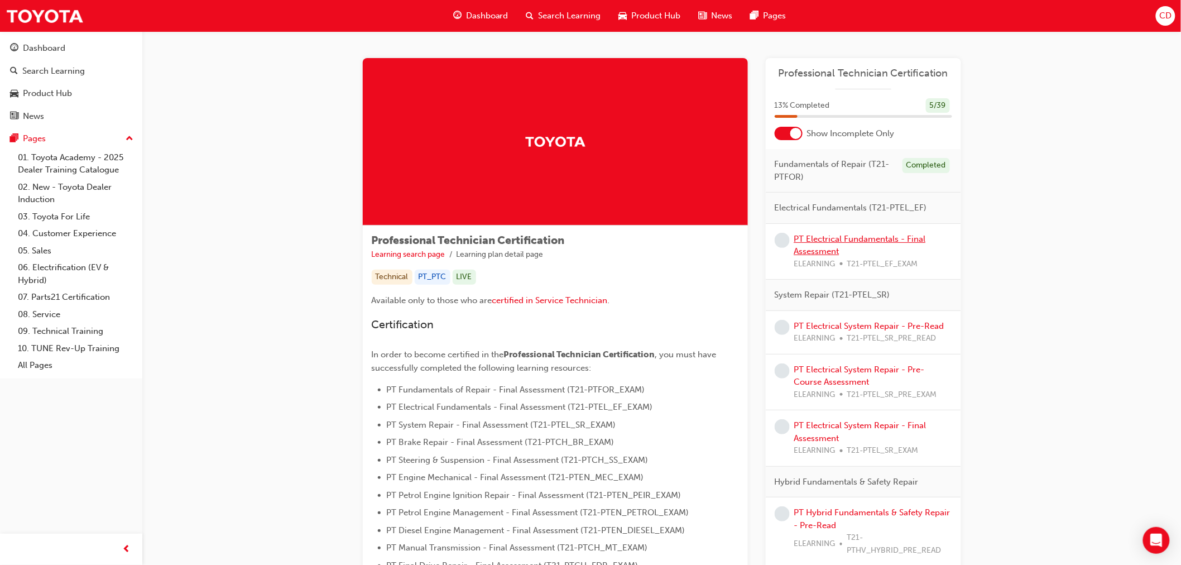
click at [883, 234] on link "PT Electrical Fundamentals - Final Assessment" at bounding box center [860, 245] width 132 height 23
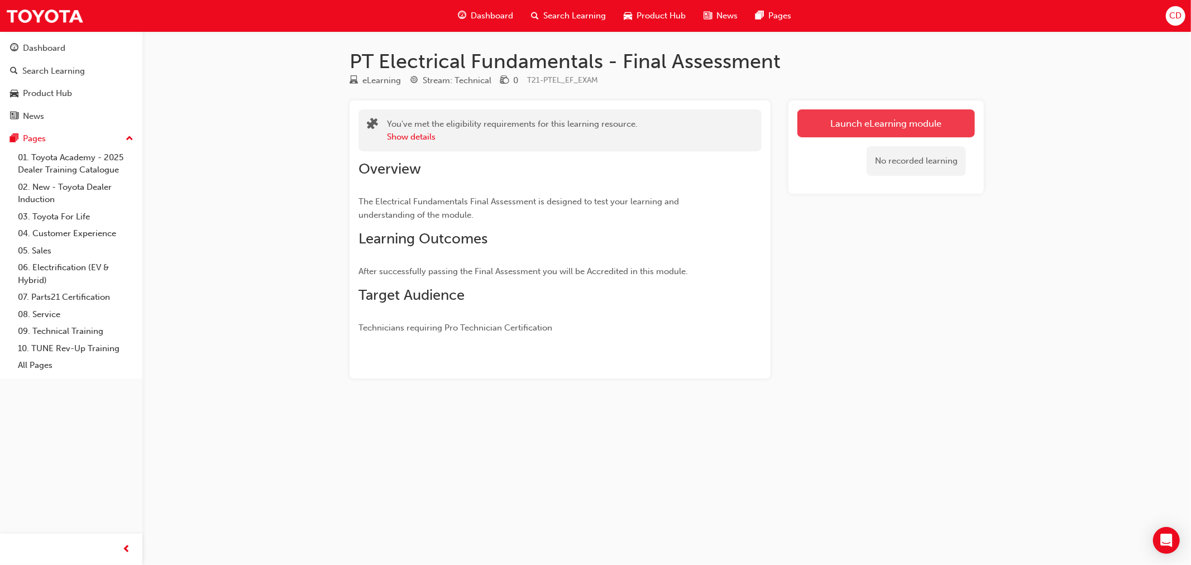
click at [815, 116] on link "Launch eLearning module" at bounding box center [885, 123] width 177 height 28
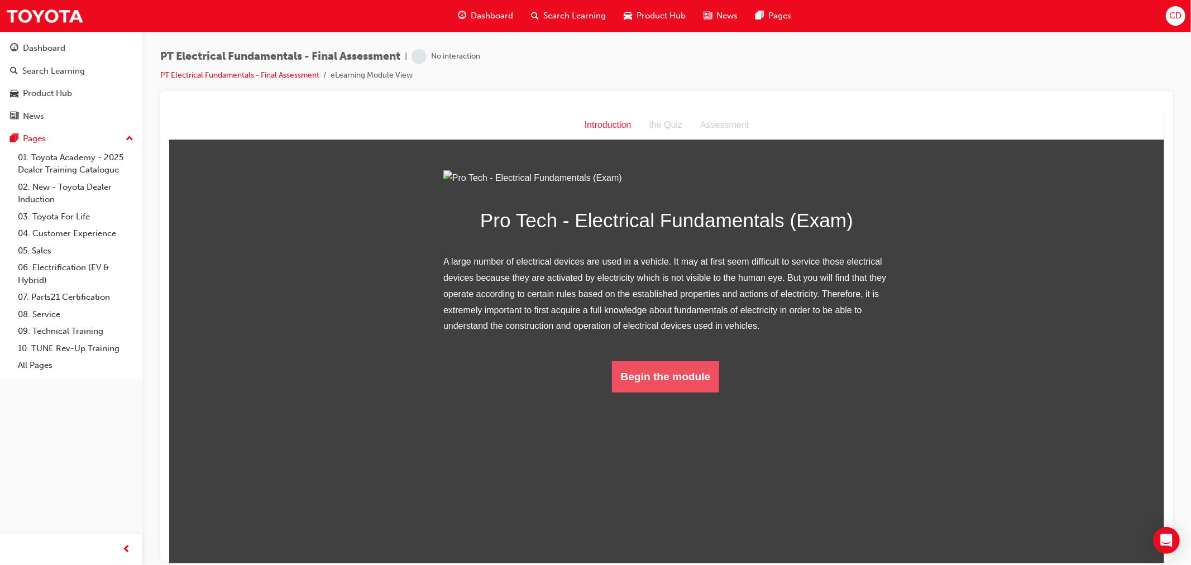
click at [656, 392] on button "Begin the module" at bounding box center [665, 376] width 108 height 31
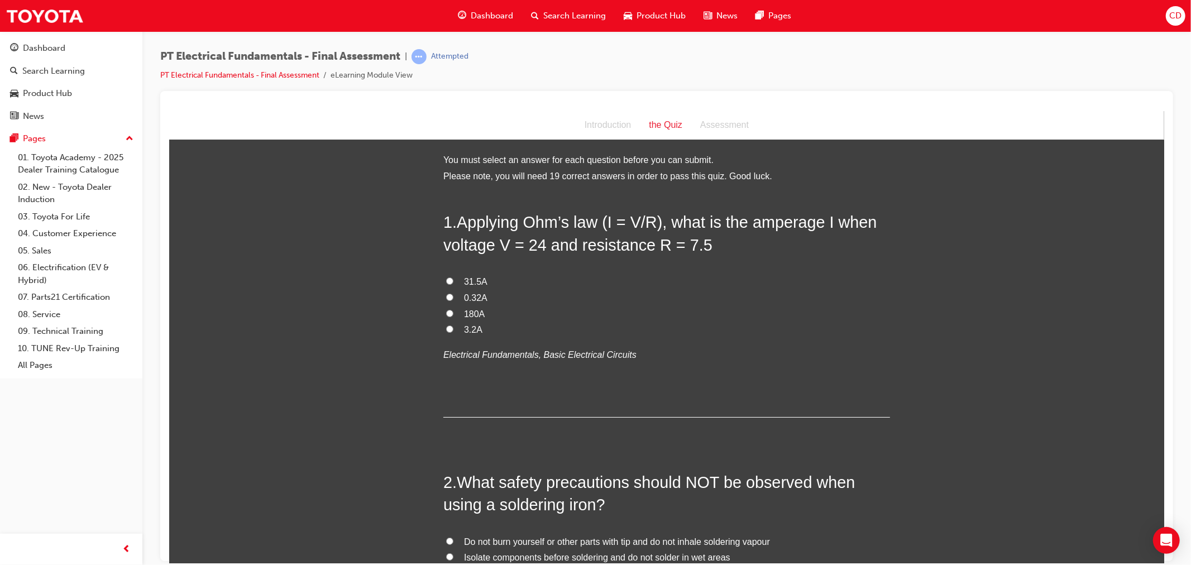
click at [453, 329] on label "3.2A" at bounding box center [666, 329] width 447 height 16
click at [453, 329] on input "3.2A" at bounding box center [448, 328] width 7 height 7
radio input "true"
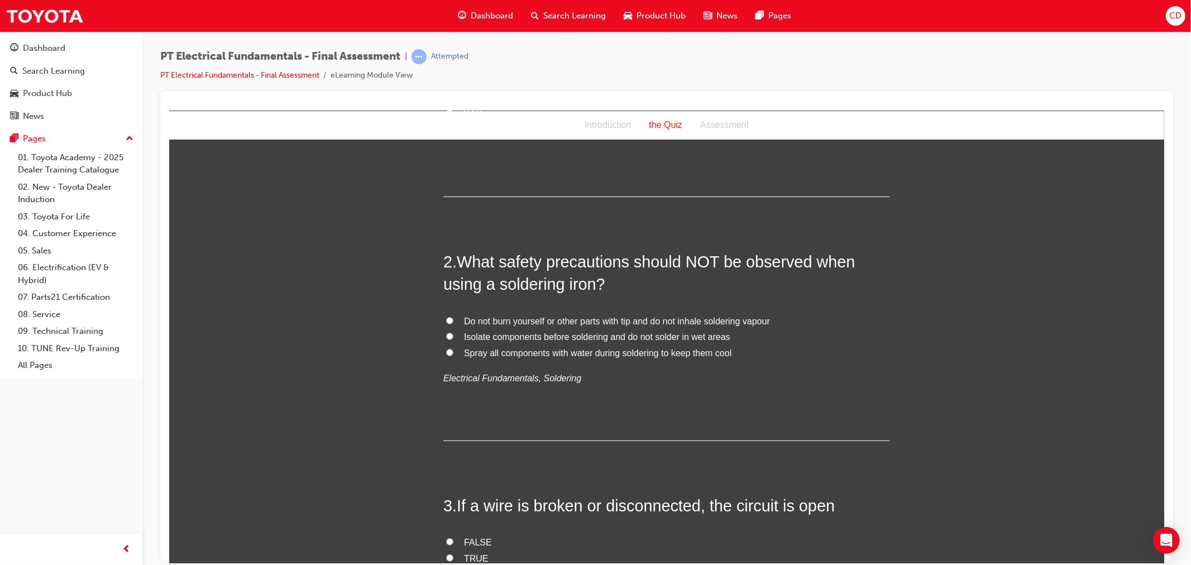
scroll to position [248, 0]
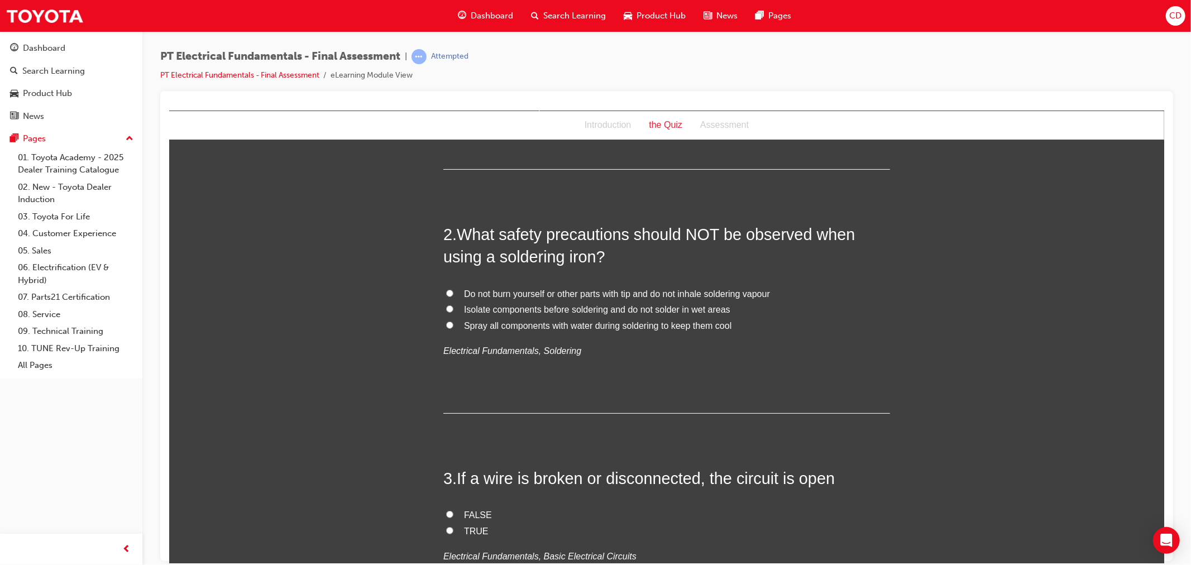
click at [499, 324] on span "Spray all components with water during soldering to keep them cool" at bounding box center [596, 324] width 267 height 9
click at [453, 324] on input "Spray all components with water during soldering to keep them cool" at bounding box center [448, 324] width 7 height 7
radio input "true"
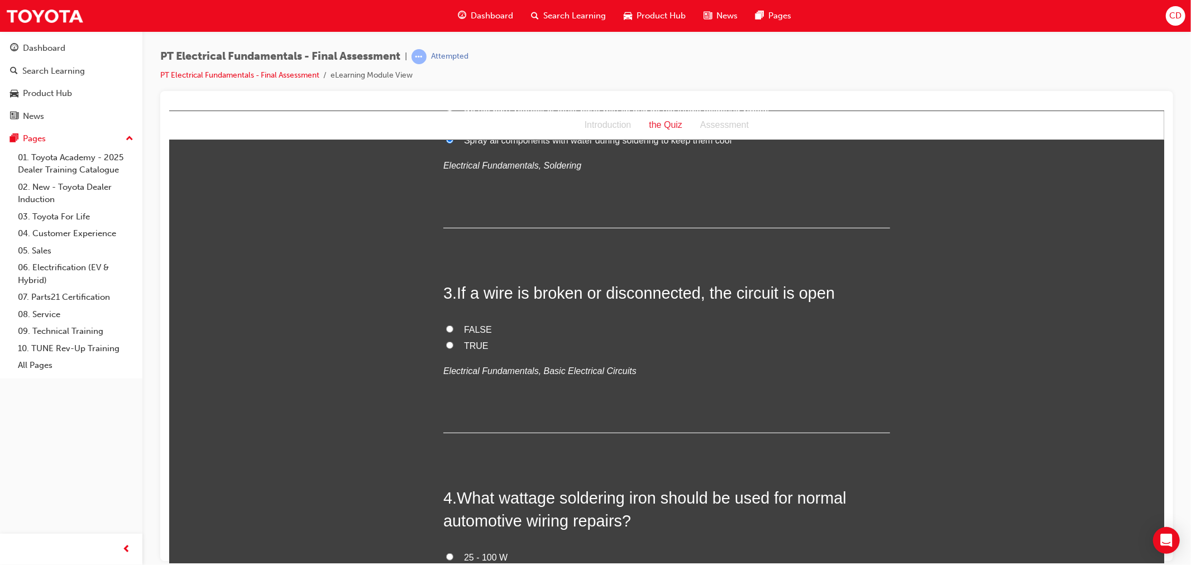
scroll to position [434, 0]
click at [447, 343] on input "TRUE" at bounding box center [448, 343] width 7 height 7
radio input "true"
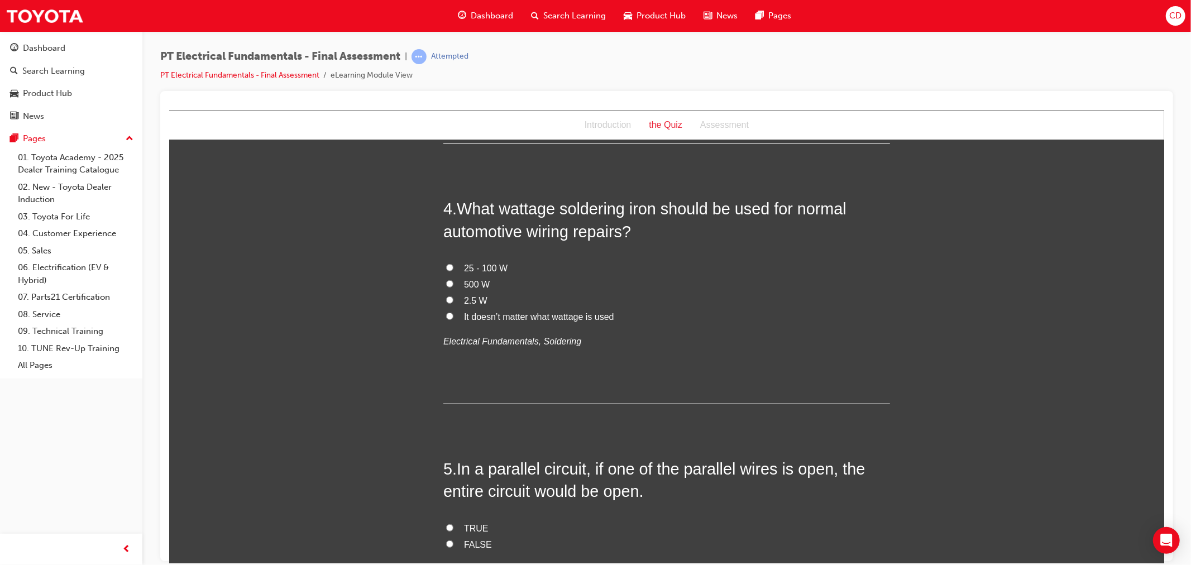
scroll to position [744, 0]
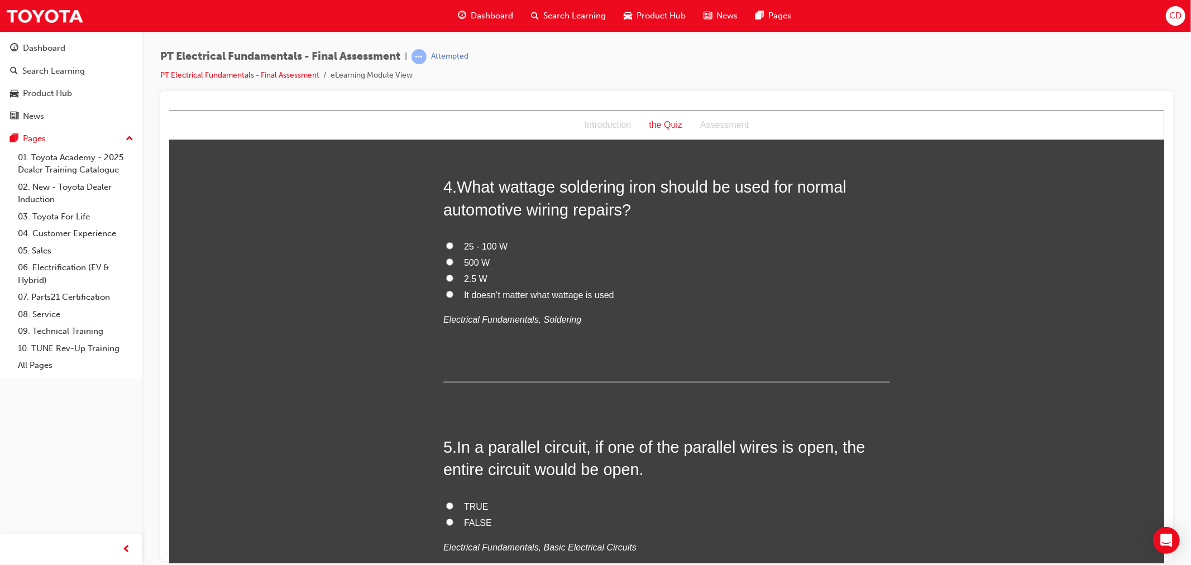
click at [479, 247] on span "25 - 100 W" at bounding box center [485, 245] width 44 height 9
click at [453, 247] on input "25 - 100 W" at bounding box center [448, 245] width 7 height 7
radio input "true"
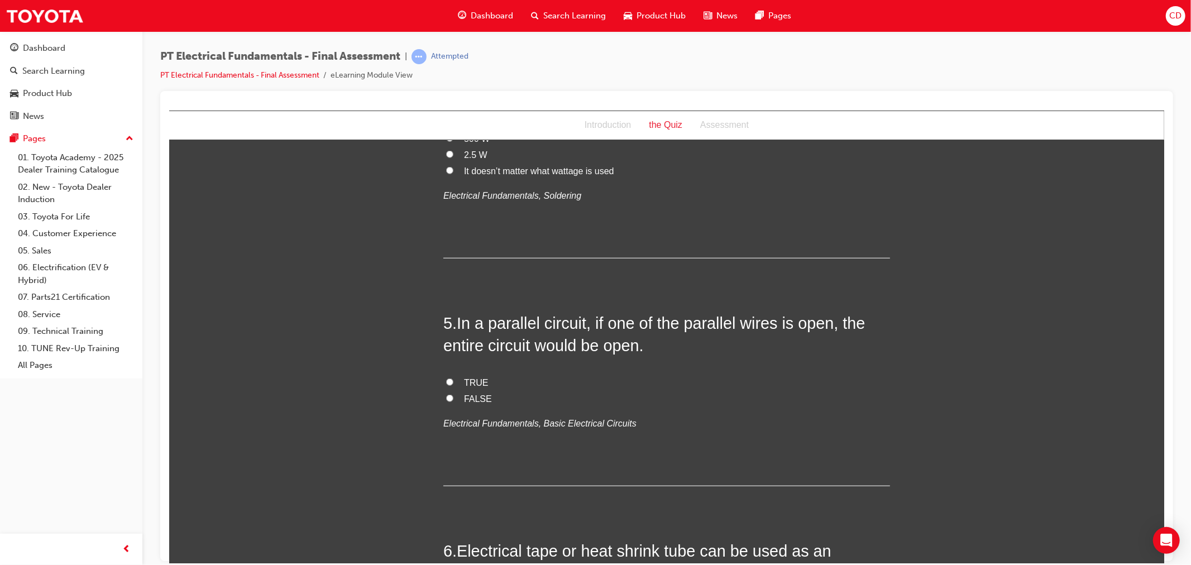
scroll to position [930, 0]
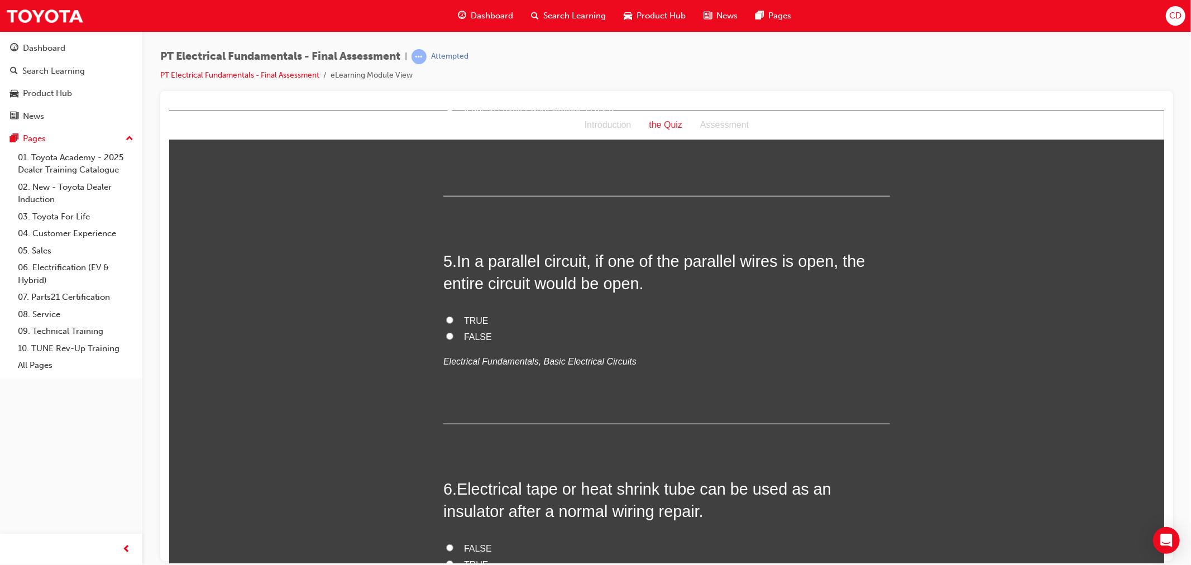
click at [445, 333] on input "FALSE" at bounding box center [448, 335] width 7 height 7
radio input "true"
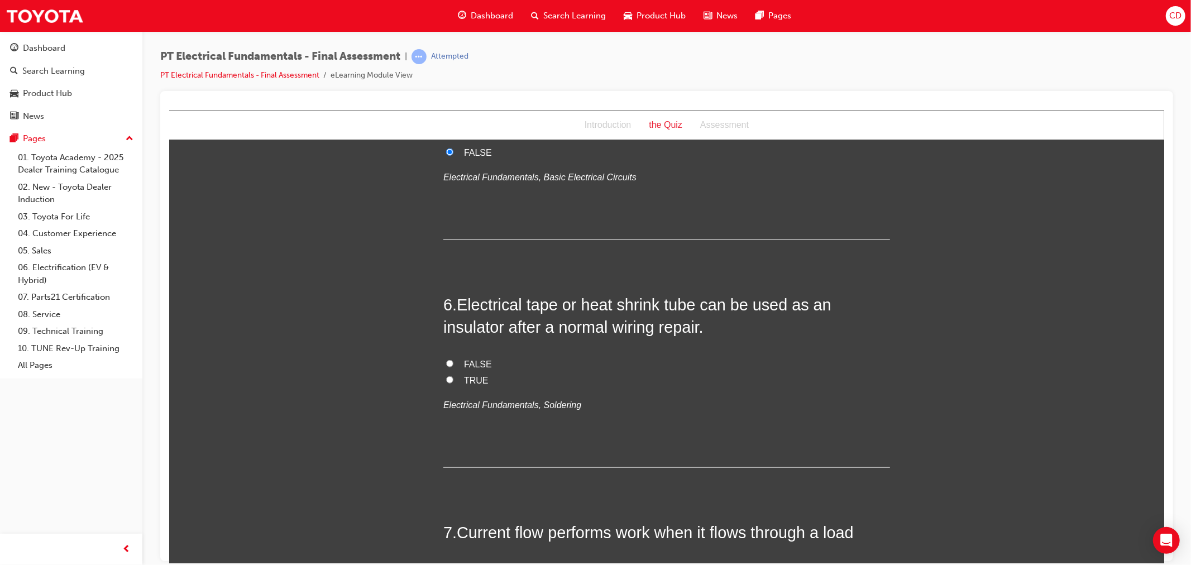
scroll to position [1116, 0]
click at [450, 378] on label "TRUE" at bounding box center [666, 378] width 447 height 16
click at [450, 378] on input "TRUE" at bounding box center [448, 376] width 7 height 7
radio input "true"
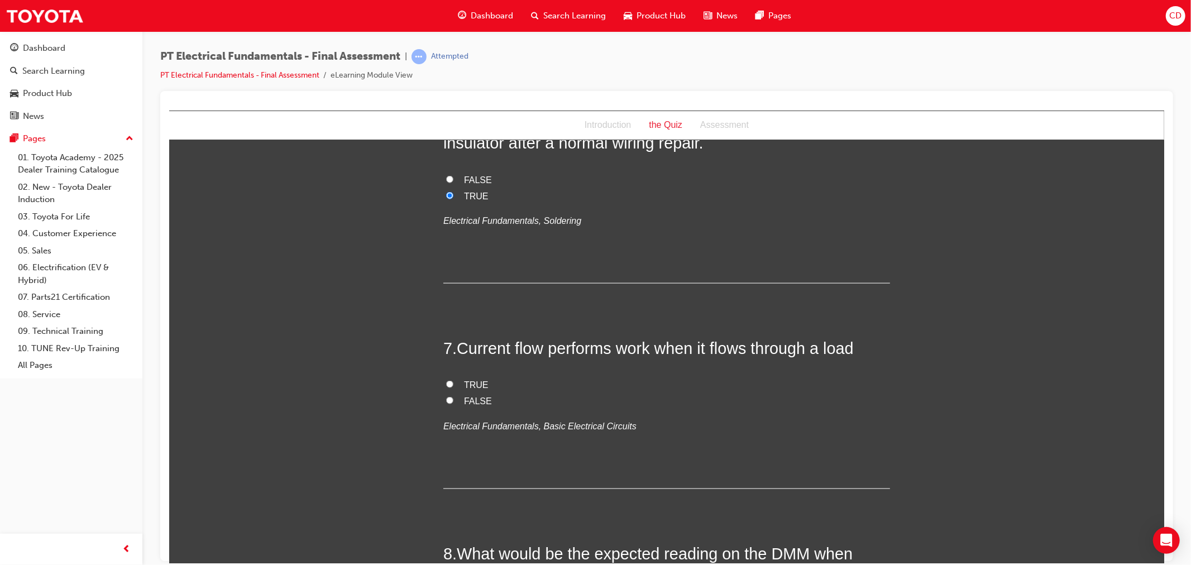
scroll to position [1302, 0]
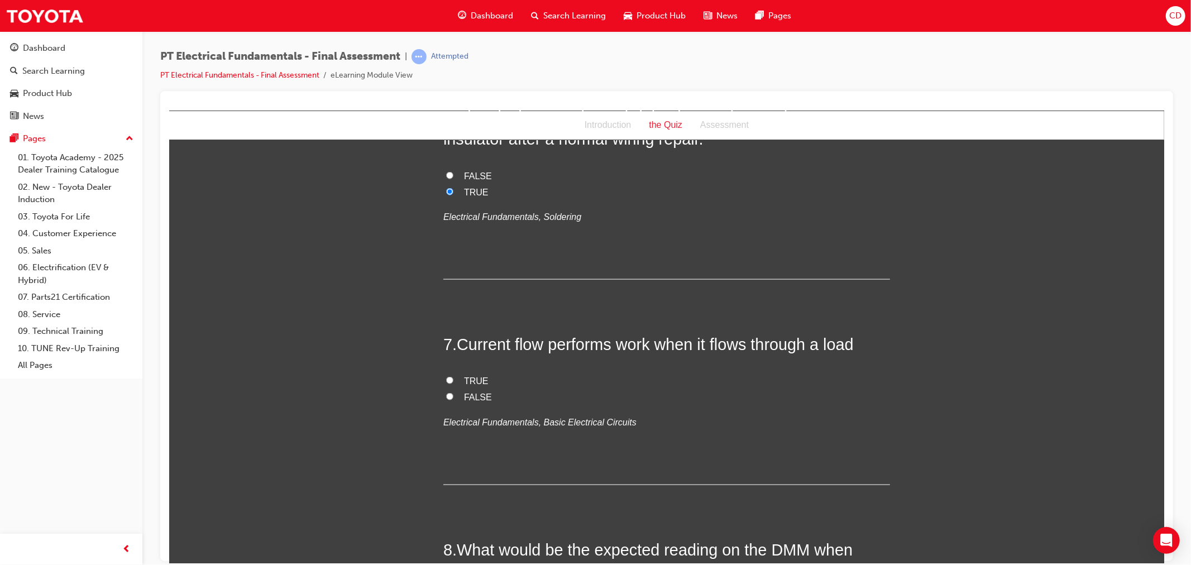
click at [472, 376] on span "TRUE" at bounding box center [475, 380] width 25 height 9
click at [453, 376] on input "TRUE" at bounding box center [448, 379] width 7 height 7
radio input "true"
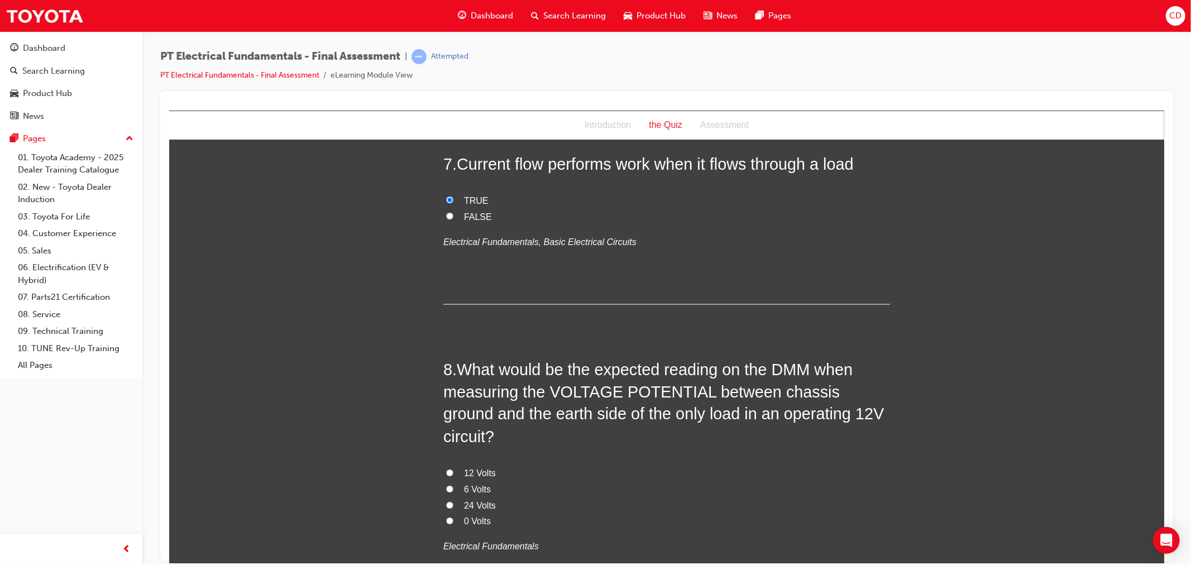
scroll to position [1550, 0]
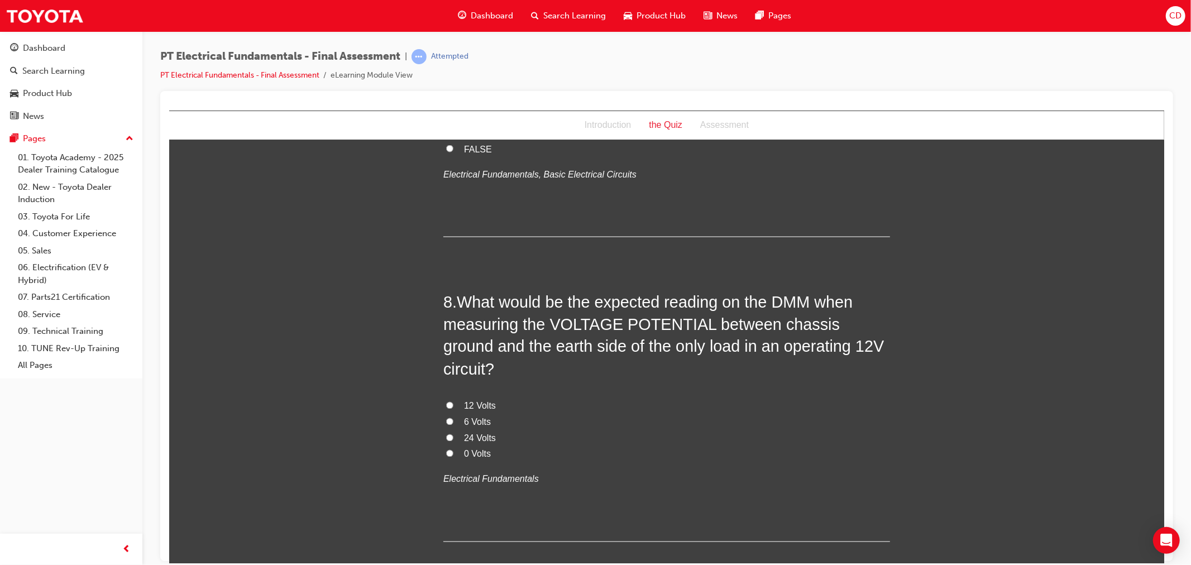
click at [454, 446] on label "0 Volts" at bounding box center [666, 454] width 447 height 16
click at [453, 449] on input "0 Volts" at bounding box center [448, 452] width 7 height 7
radio input "true"
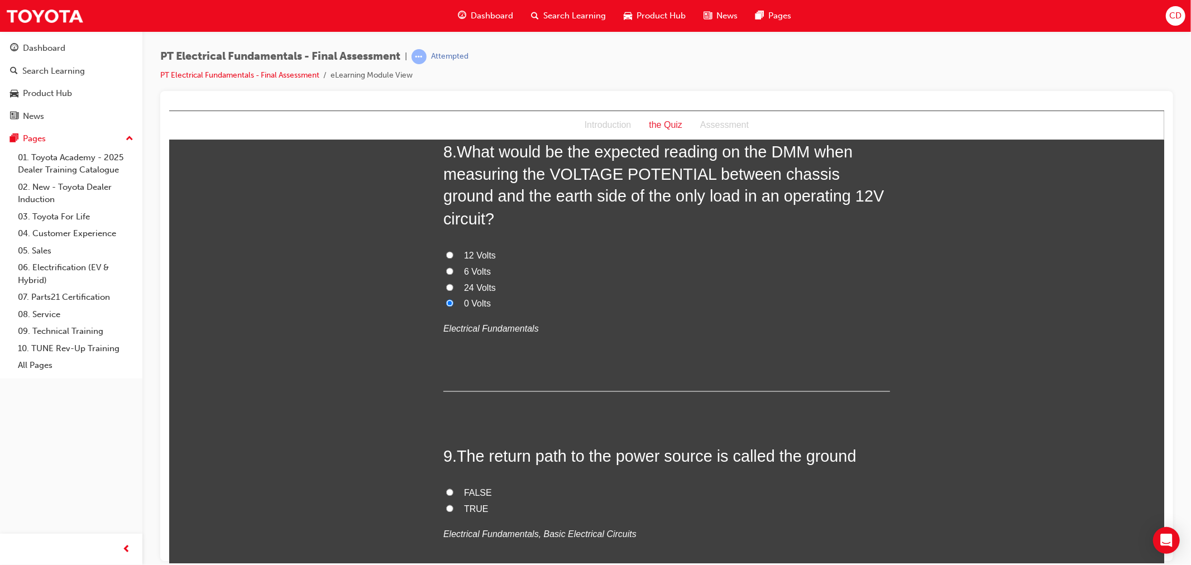
scroll to position [1860, 0]
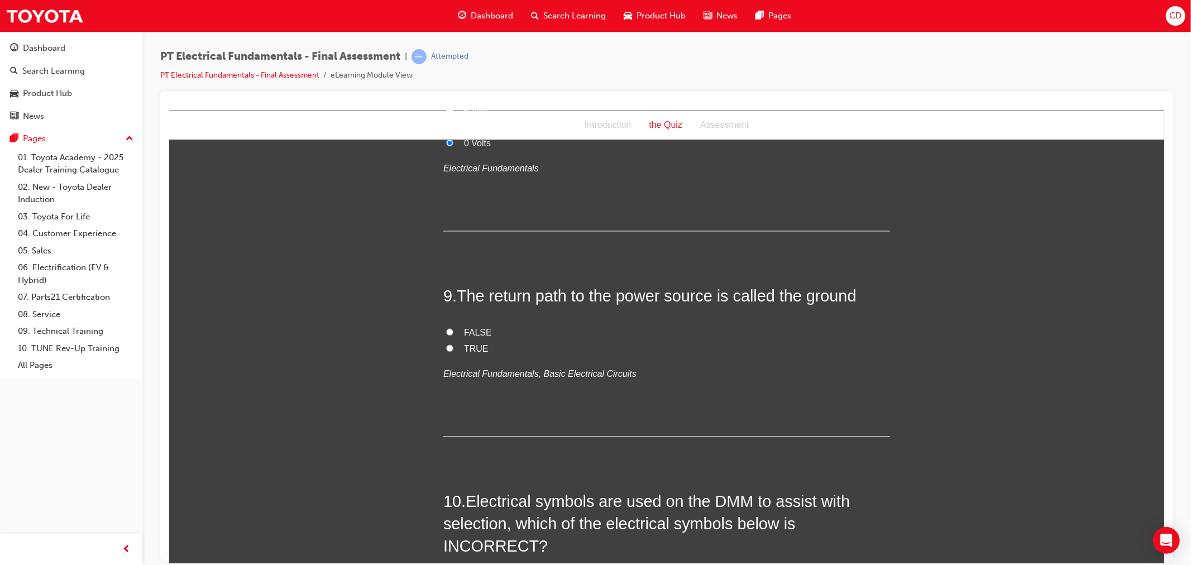
click at [448, 341] on label "TRUE" at bounding box center [666, 349] width 447 height 16
click at [448, 344] on input "TRUE" at bounding box center [448, 347] width 7 height 7
radio input "true"
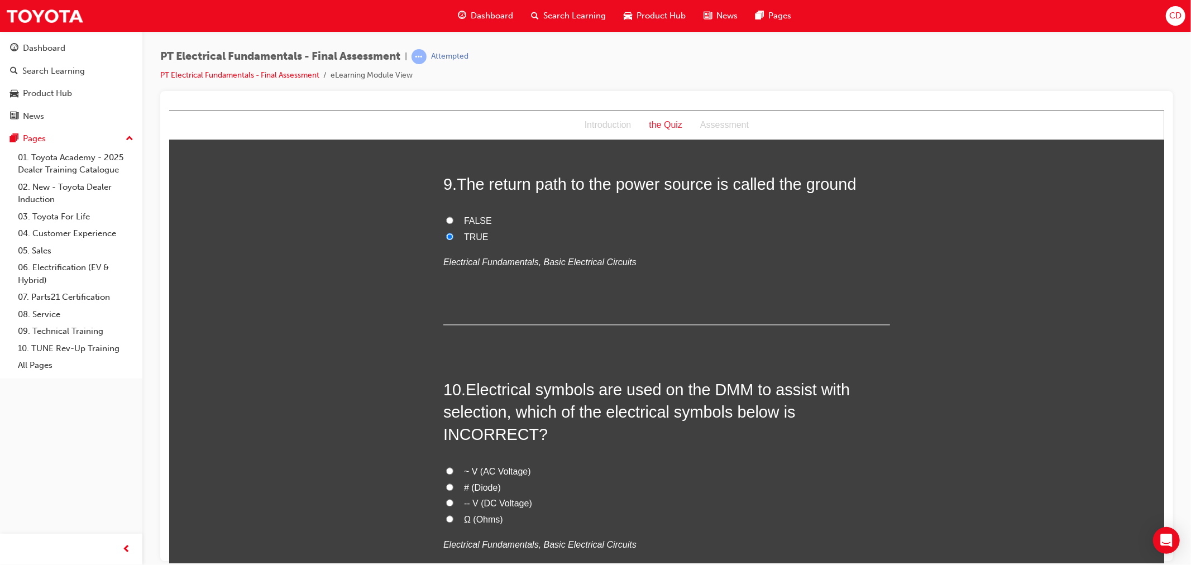
scroll to position [2046, 0]
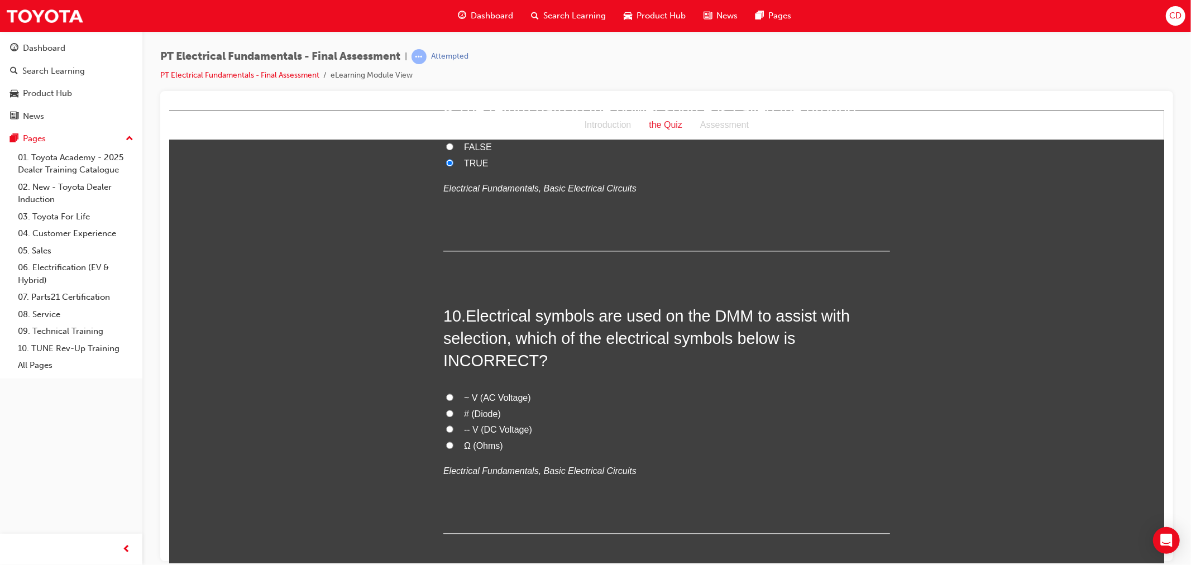
click at [498, 424] on span "-- V (DC Voltage)" at bounding box center [497, 428] width 68 height 9
click at [453, 425] on input "-- V (DC Voltage)" at bounding box center [448, 428] width 7 height 7
radio input "true"
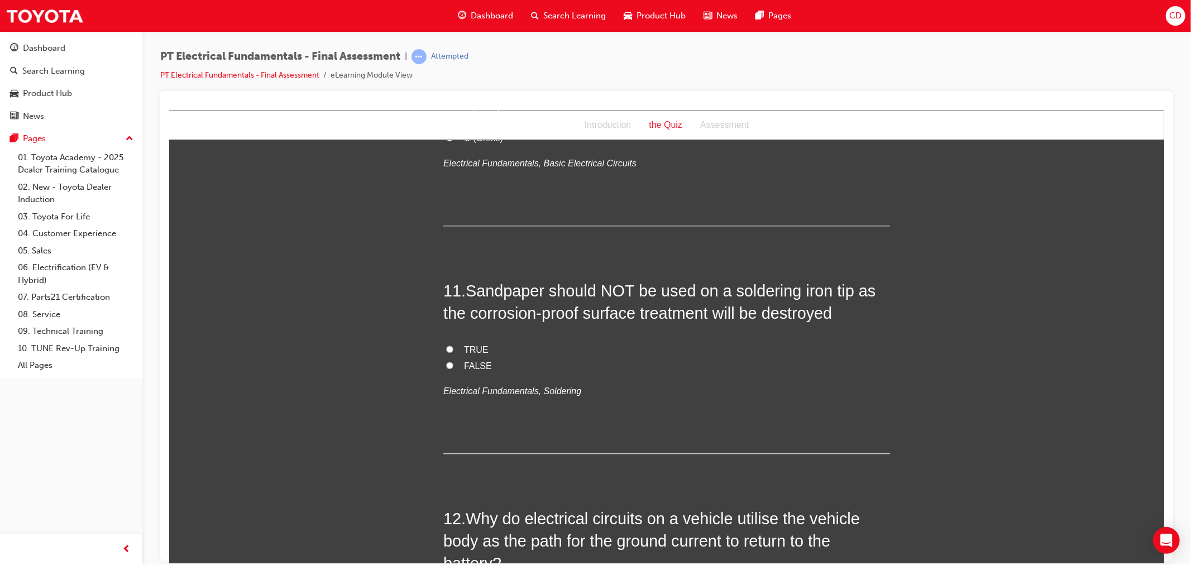
scroll to position [2356, 0]
click at [469, 342] on span "TRUE" at bounding box center [475, 346] width 25 height 9
click at [453, 342] on input "TRUE" at bounding box center [448, 345] width 7 height 7
radio input "true"
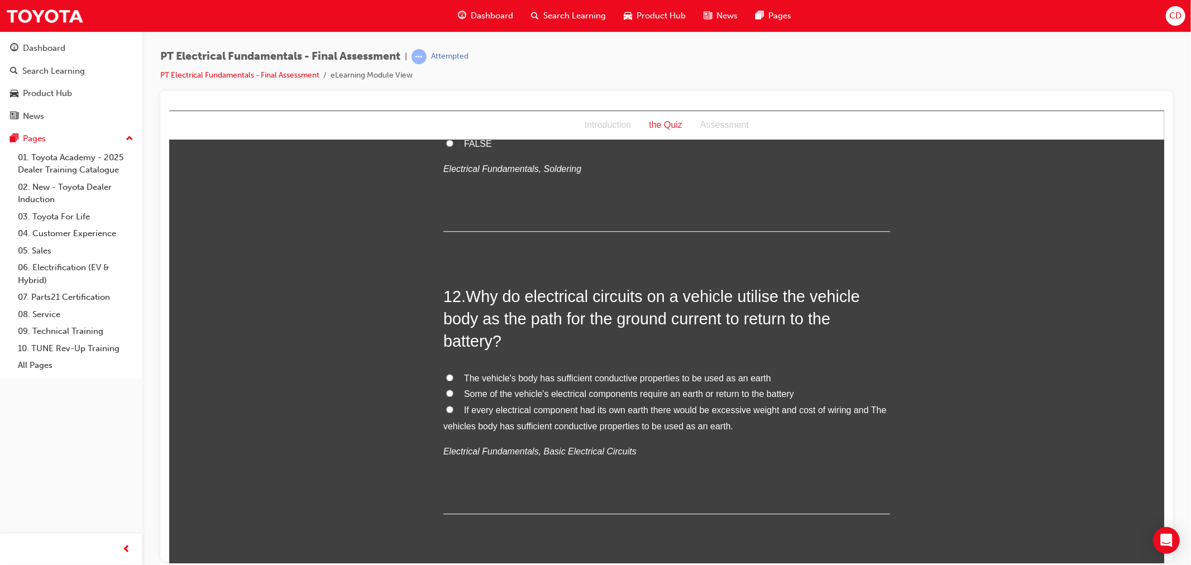
scroll to position [2604, 0]
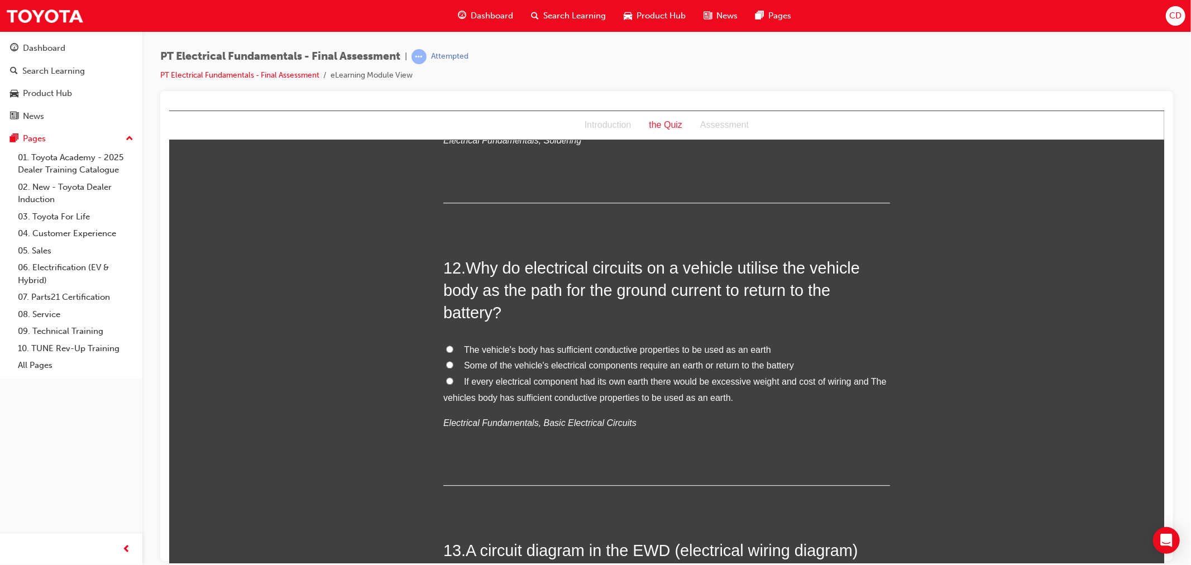
click at [452, 373] on label "If every electrical component had its own earth there would be excessive weight…" at bounding box center [666, 389] width 447 height 32
click at [452, 377] on input "If every electrical component had its own earth there would be excessive weight…" at bounding box center [448, 380] width 7 height 7
radio input "true"
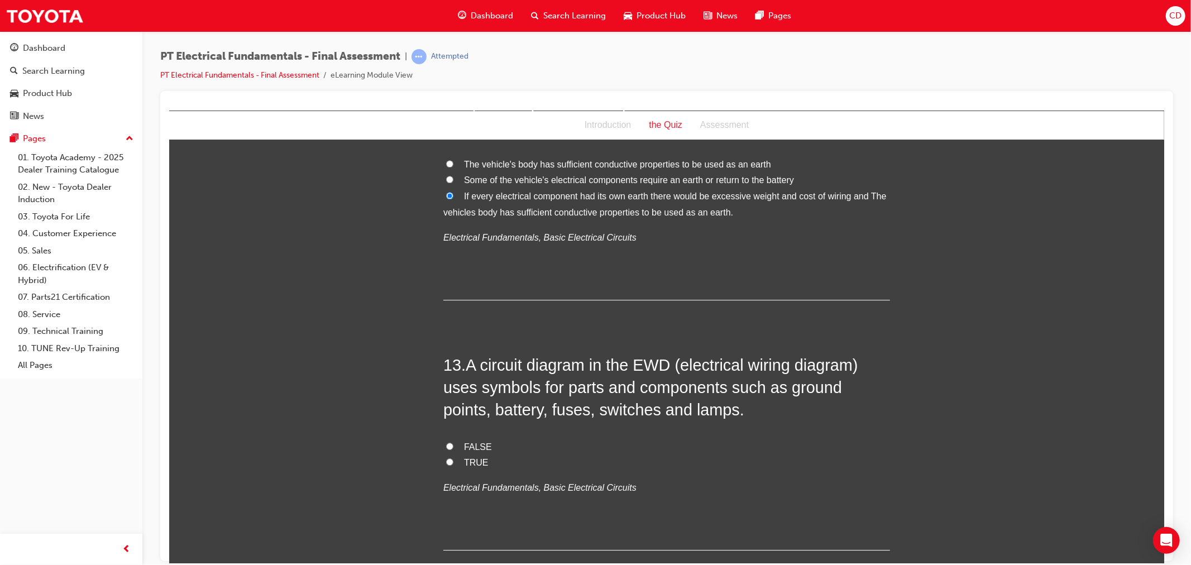
scroll to position [2791, 0]
click at [445, 457] on input "TRUE" at bounding box center [448, 460] width 7 height 7
radio input "true"
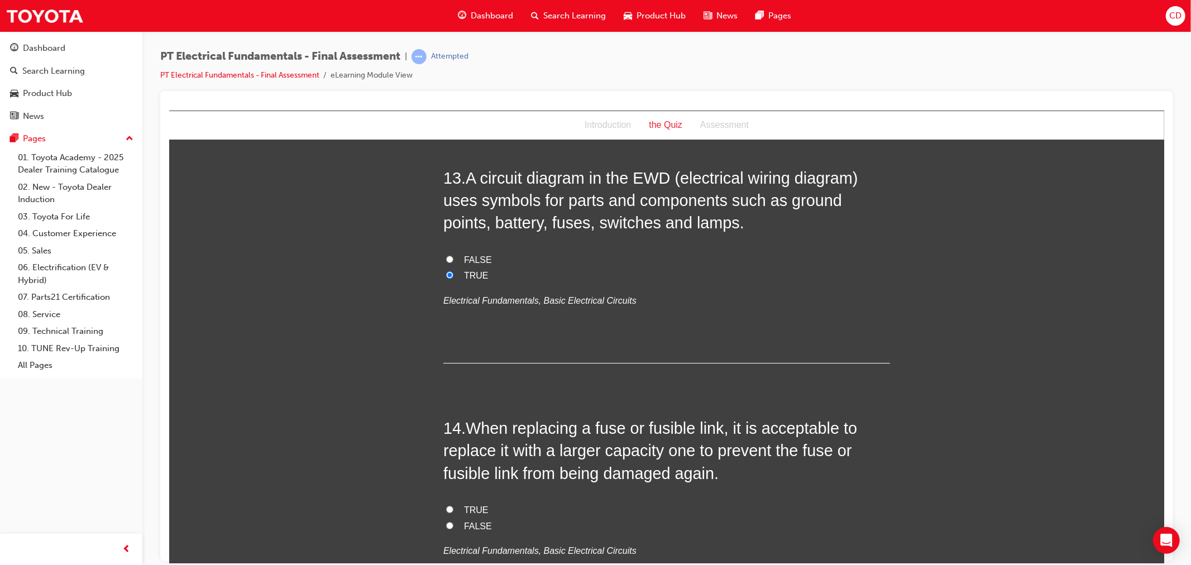
scroll to position [3039, 0]
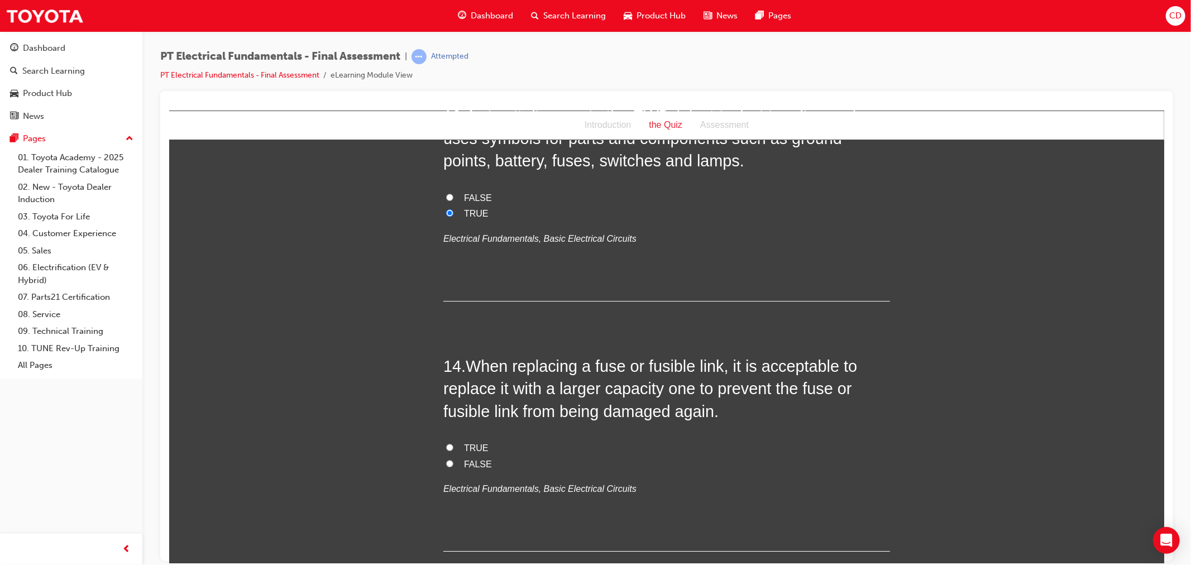
click at [447, 459] on input "FALSE" at bounding box center [448, 462] width 7 height 7
radio input "true"
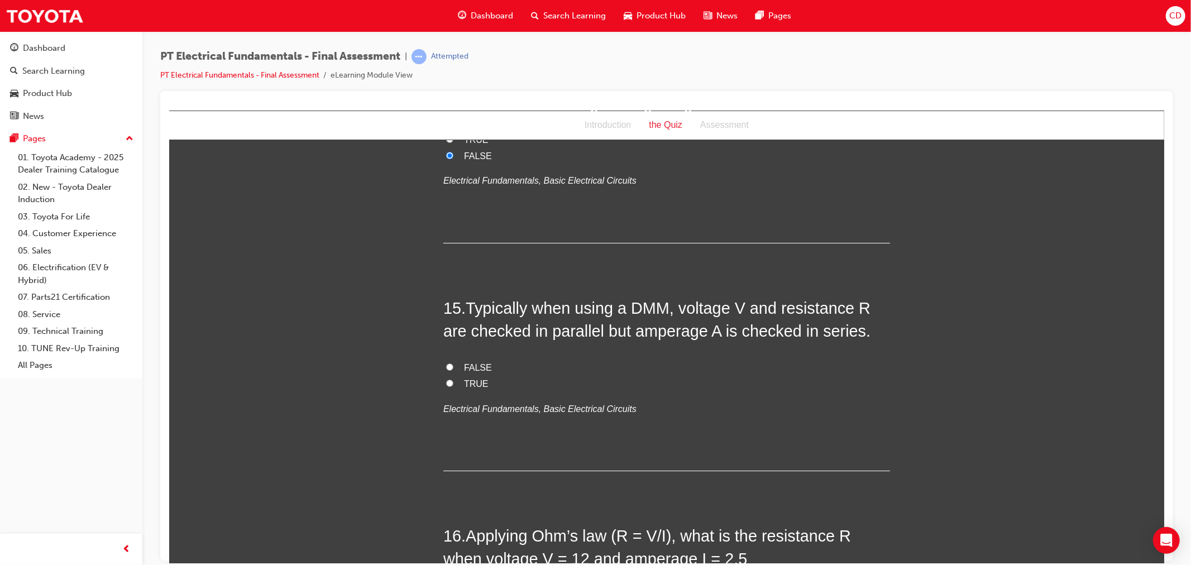
scroll to position [3349, 0]
click at [445, 377] on input "TRUE" at bounding box center [448, 380] width 7 height 7
radio input "true"
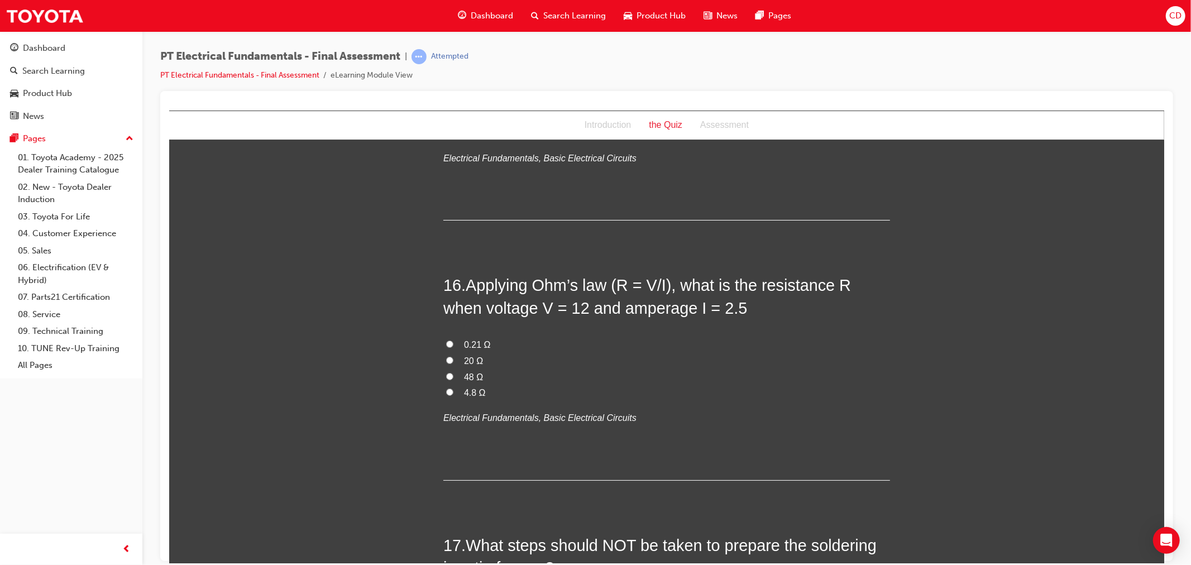
scroll to position [3597, 0]
click at [463, 388] on span "4.8 Ω" at bounding box center [474, 392] width 22 height 9
click at [453, 388] on input "4.8 Ω" at bounding box center [448, 391] width 7 height 7
radio input "true"
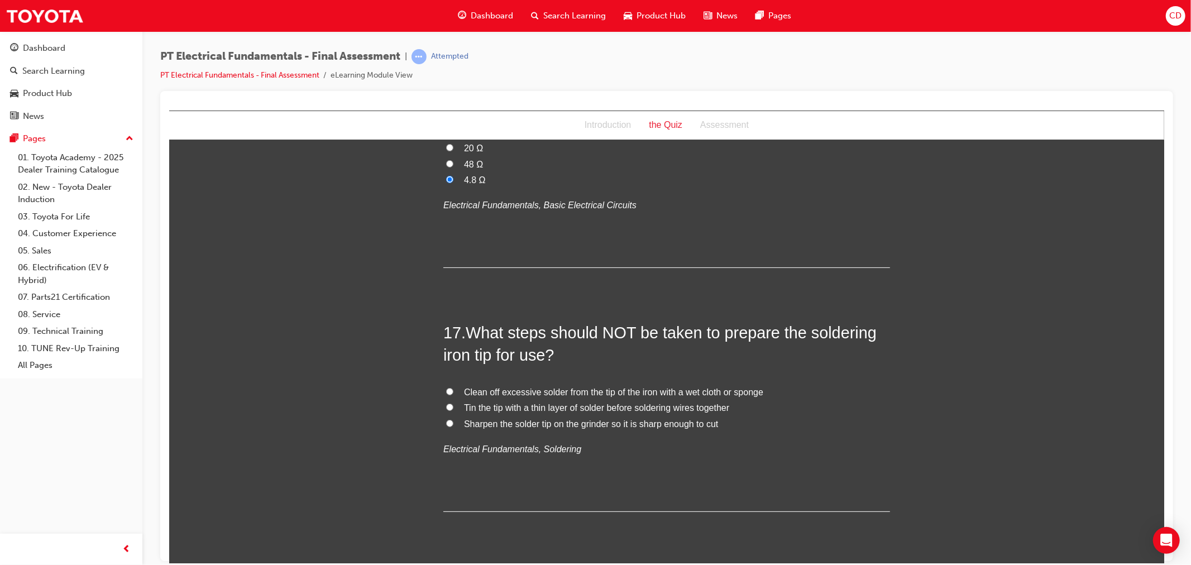
scroll to position [3844, 0]
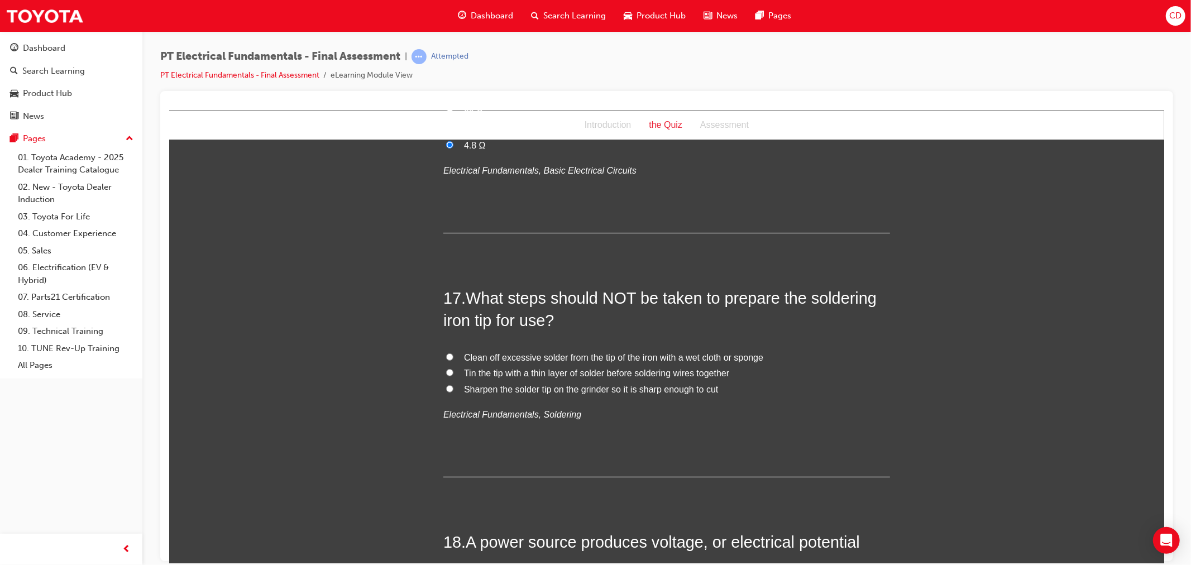
click at [697, 384] on span "Sharpen the solder tip on the grinder so it is sharp enough to cut" at bounding box center [590, 388] width 254 height 9
click at [453, 385] on input "Sharpen the solder tip on the grinder so it is sharp enough to cut" at bounding box center [448, 388] width 7 height 7
radio input "true"
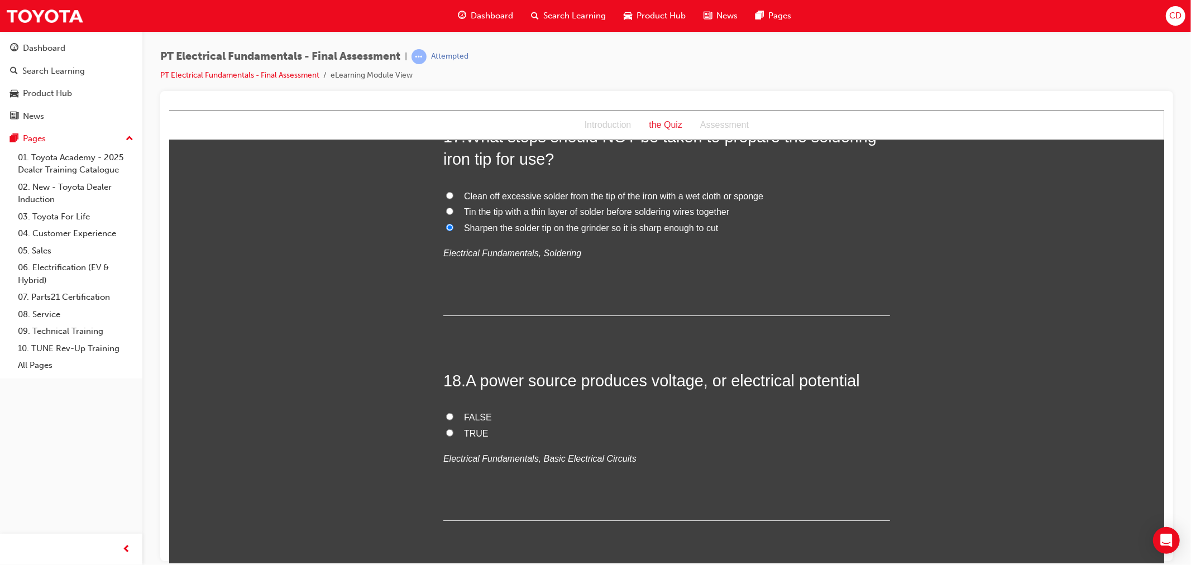
scroll to position [4031, 0]
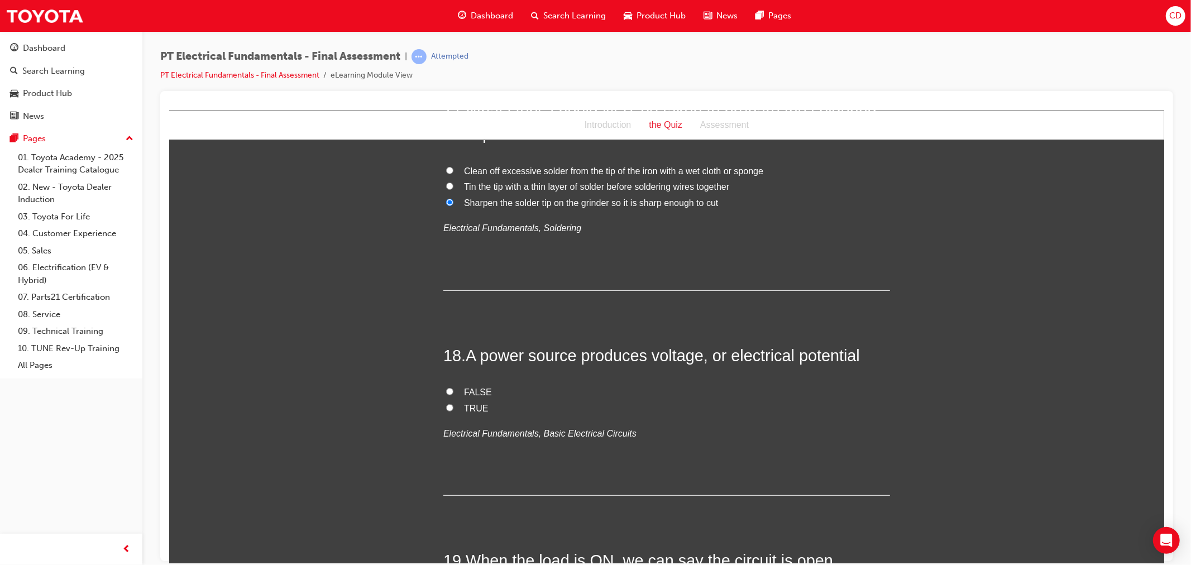
click at [445, 404] on input "TRUE" at bounding box center [448, 407] width 7 height 7
radio input "true"
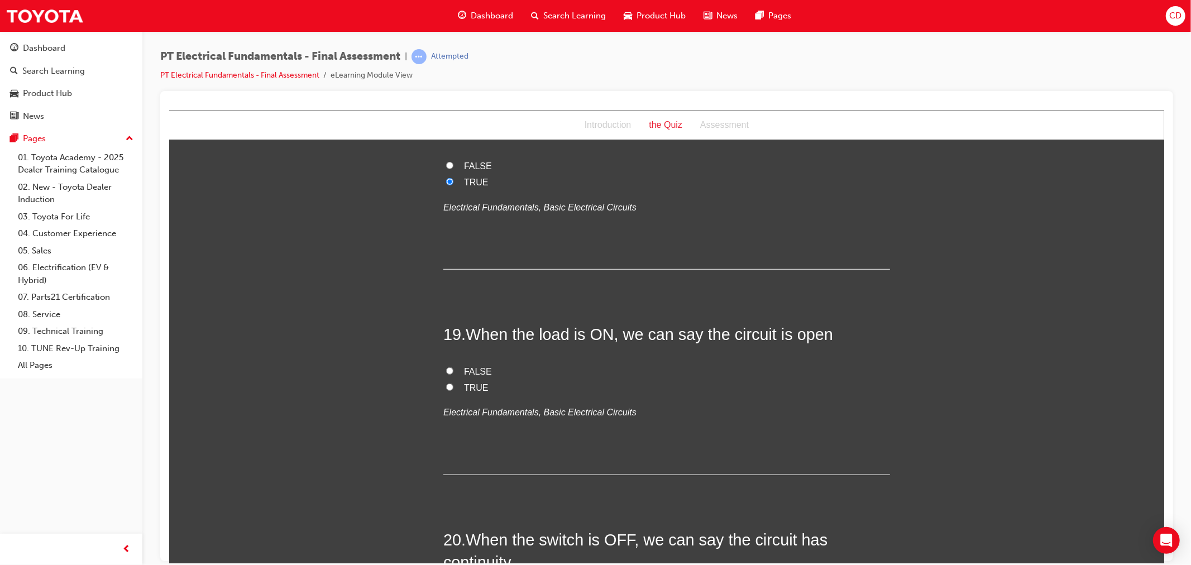
scroll to position [4279, 0]
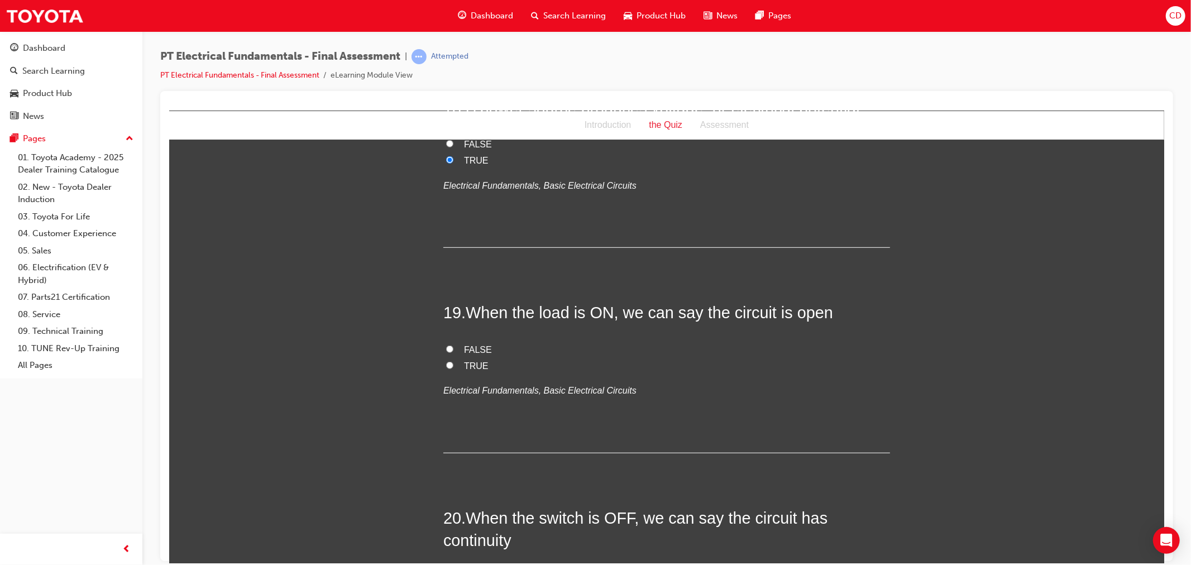
click at [476, 344] on span "FALSE" at bounding box center [477, 348] width 28 height 9
click at [453, 345] on input "FALSE" at bounding box center [448, 348] width 7 height 7
radio input "true"
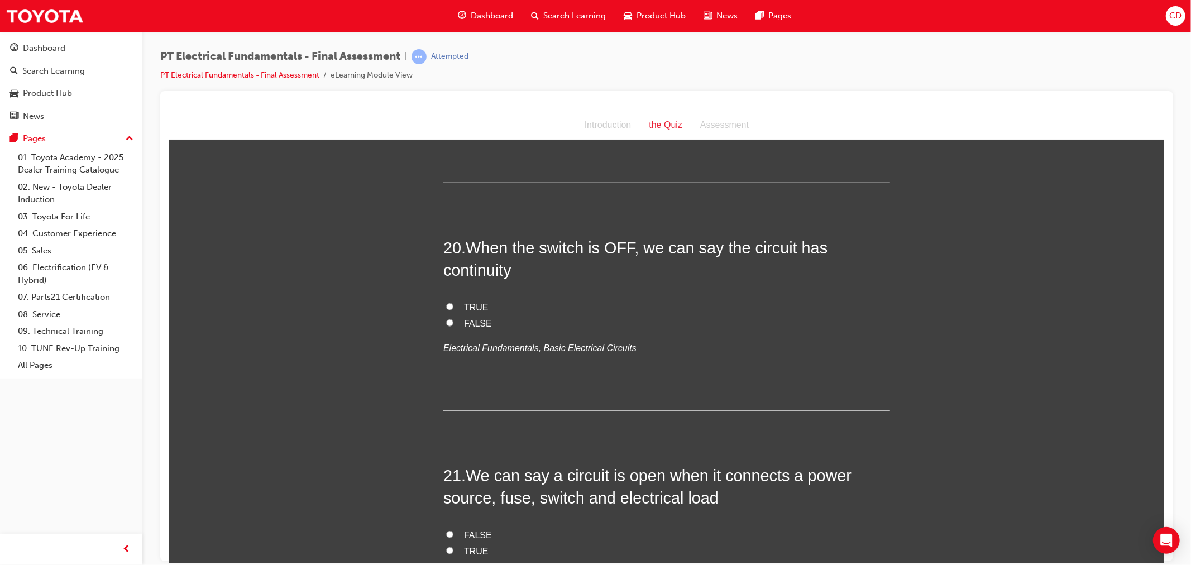
scroll to position [4527, 0]
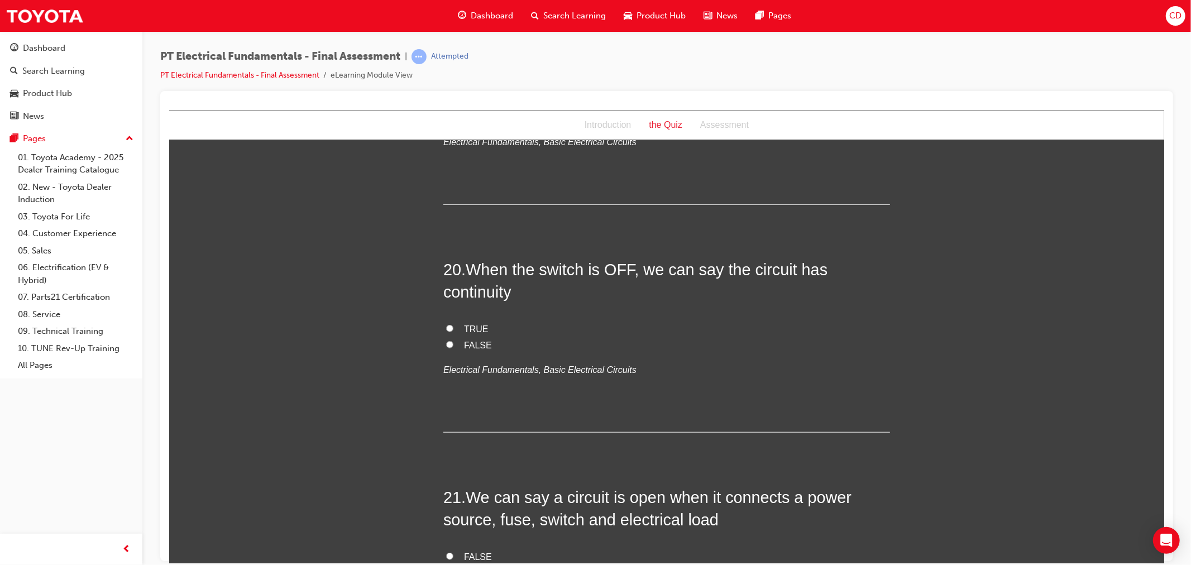
click at [465, 340] on span "FALSE" at bounding box center [477, 344] width 28 height 9
click at [453, 340] on input "FALSE" at bounding box center [448, 343] width 7 height 7
radio input "true"
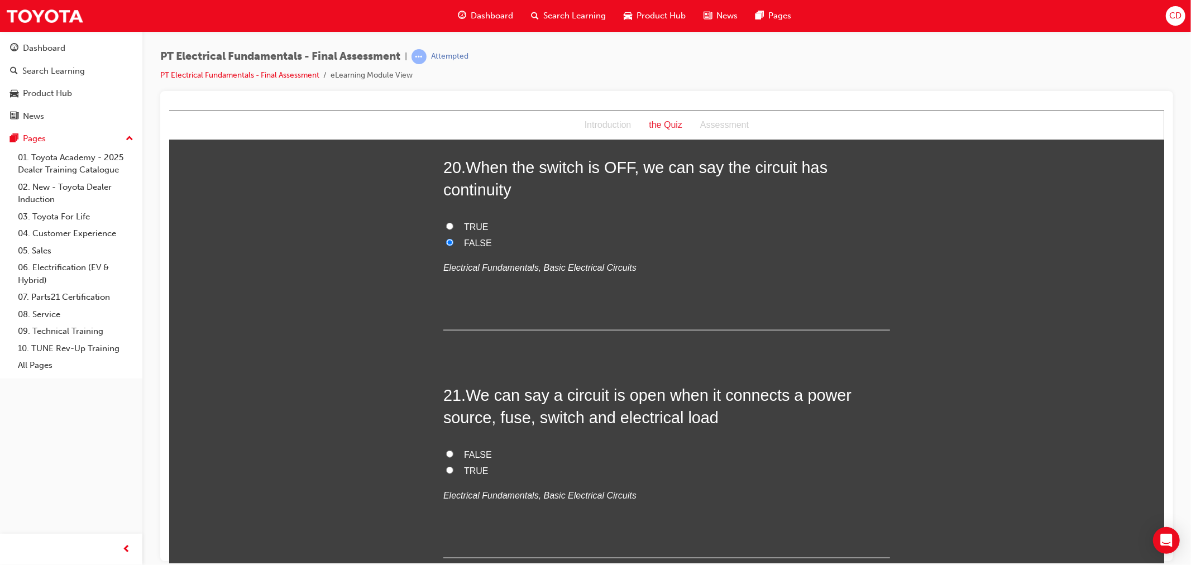
scroll to position [4651, 0]
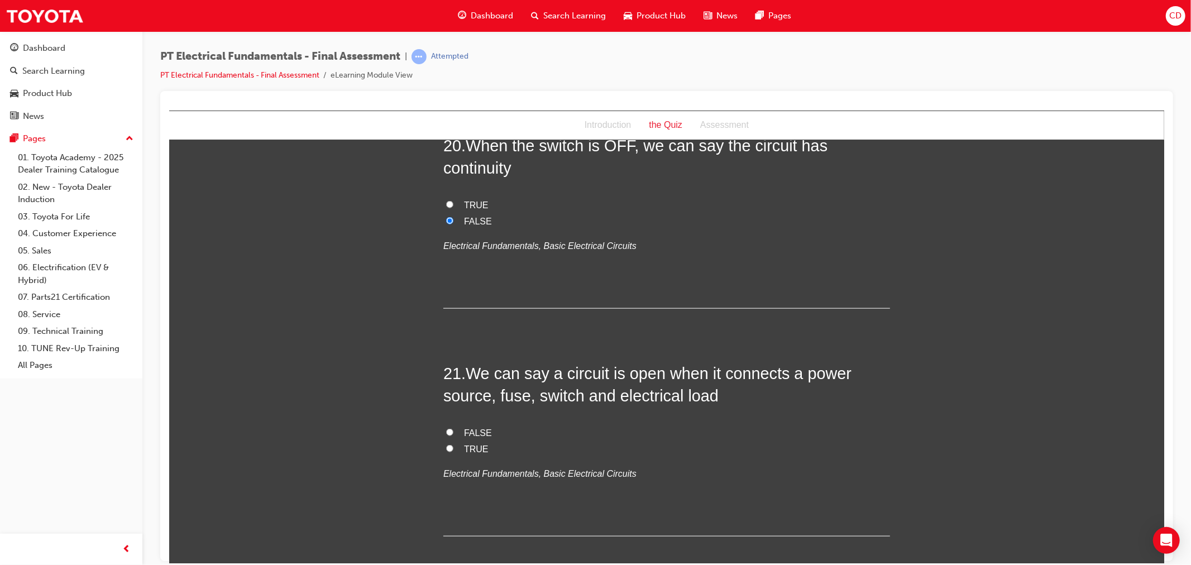
click at [463, 428] on span "FALSE" at bounding box center [477, 432] width 28 height 9
click at [453, 428] on input "FALSE" at bounding box center [448, 431] width 7 height 7
radio input "true"
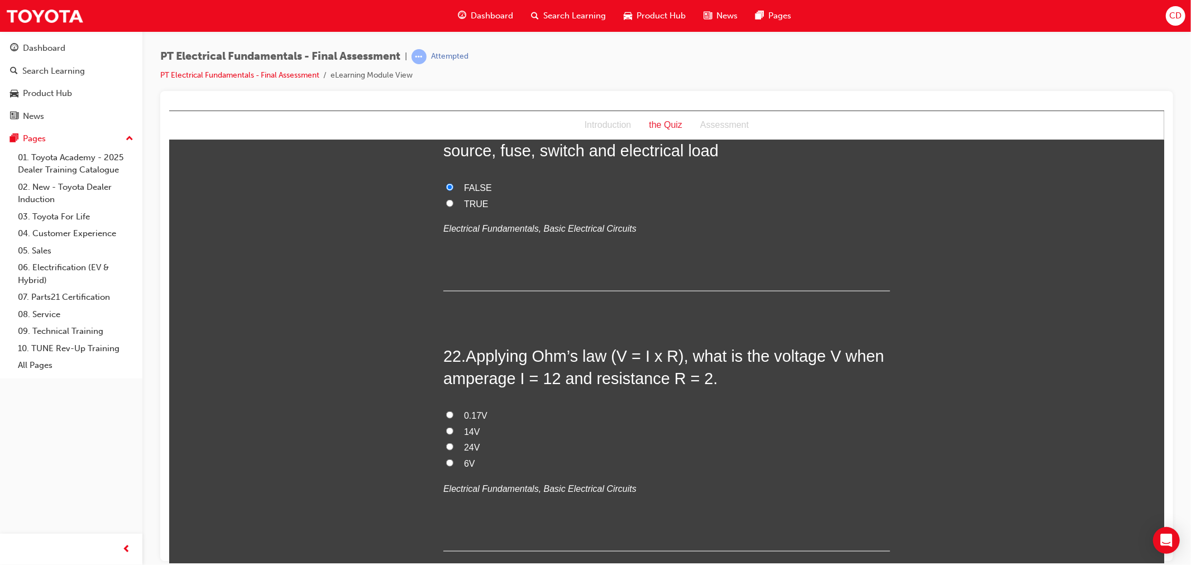
scroll to position [4899, 0]
click at [465, 439] on span "24V" at bounding box center [471, 443] width 16 height 9
click at [453, 440] on input "24V" at bounding box center [448, 443] width 7 height 7
radio input "true"
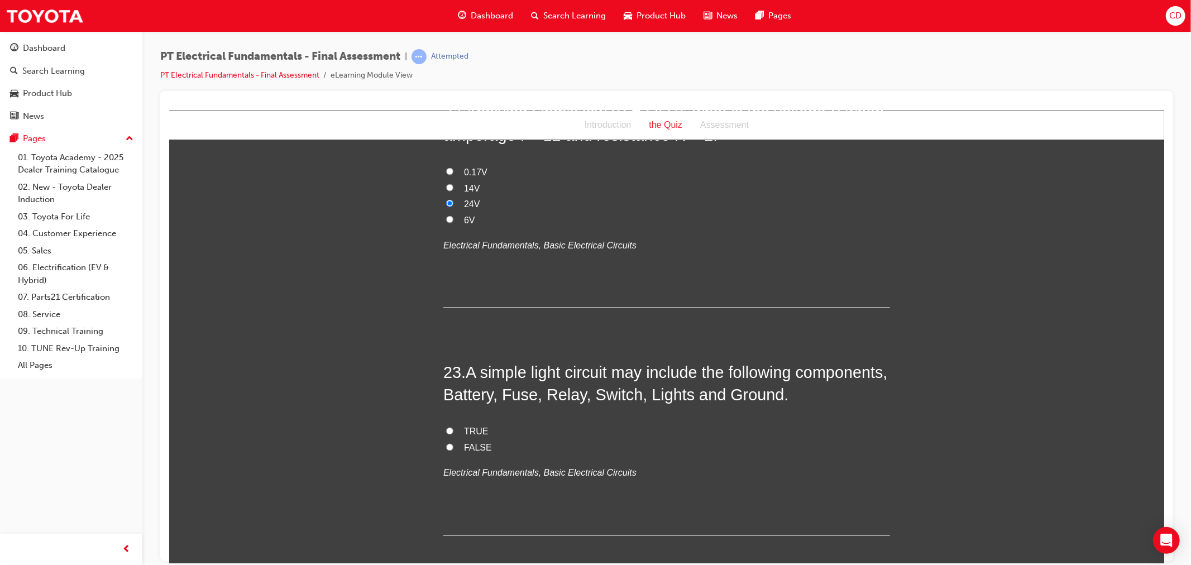
scroll to position [5147, 0]
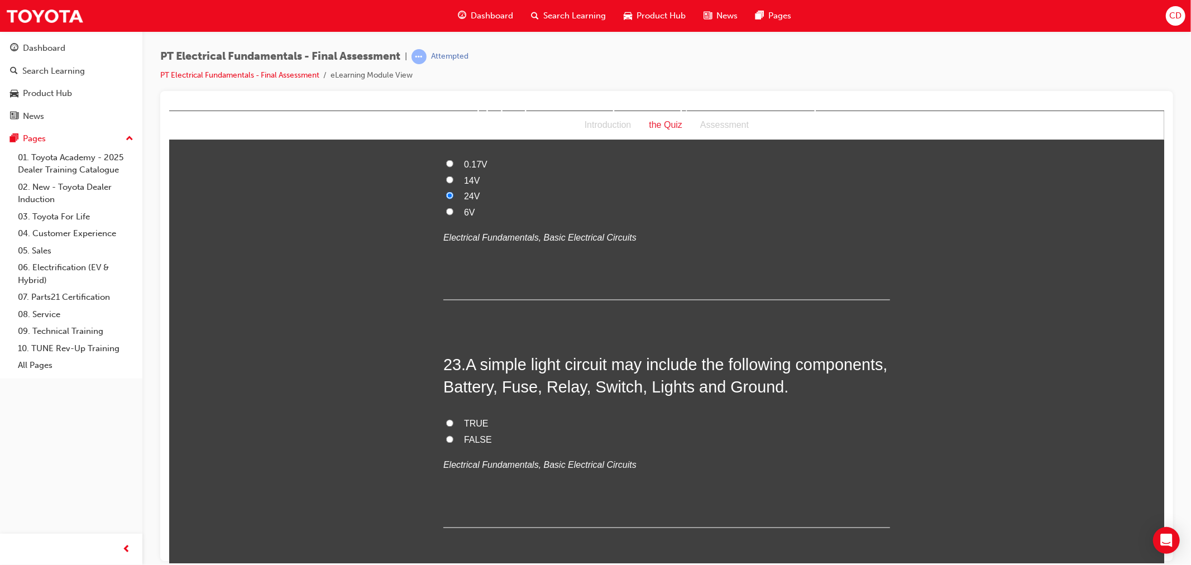
click at [445, 419] on input "TRUE" at bounding box center [448, 422] width 7 height 7
radio input "true"
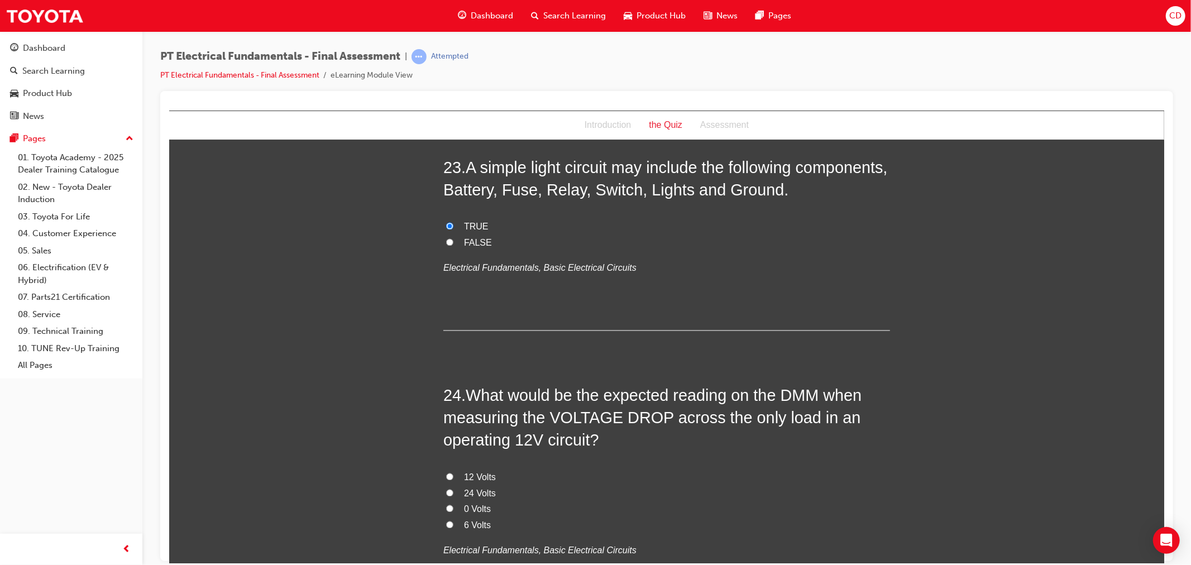
scroll to position [5373, 0]
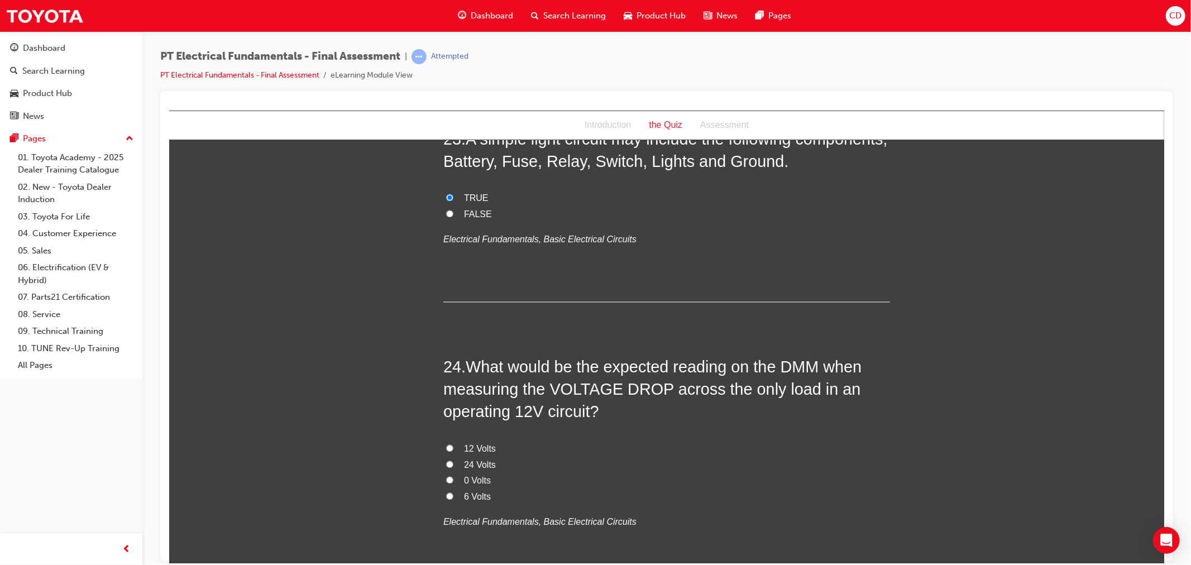
click at [465, 444] on span "12 Volts" at bounding box center [479, 448] width 32 height 9
click at [453, 444] on input "12 Volts" at bounding box center [448, 447] width 7 height 7
radio input "true"
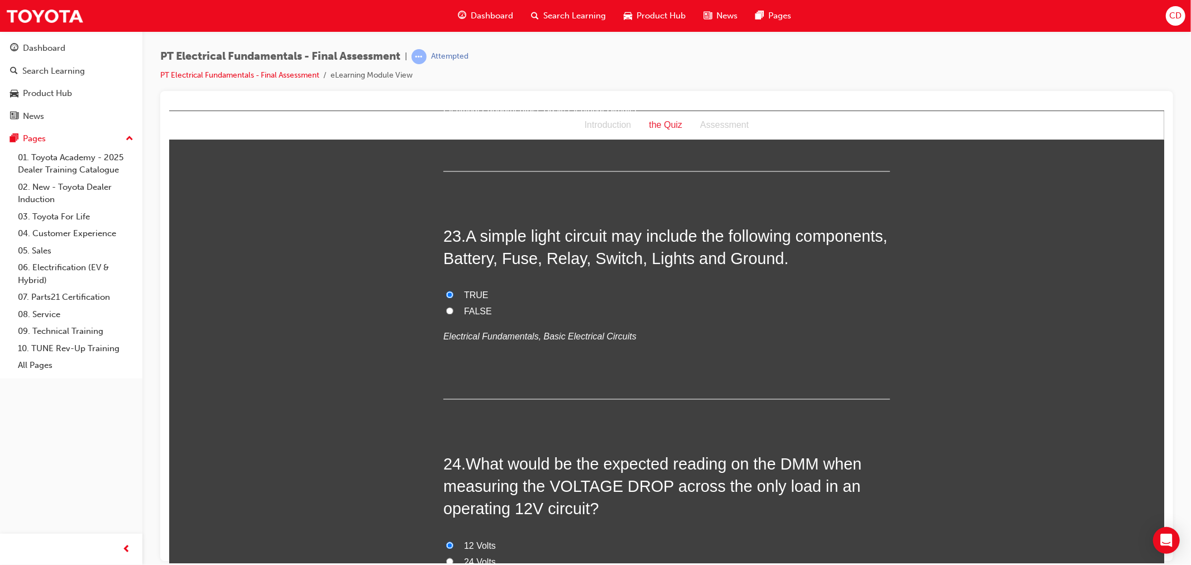
scroll to position [5435, 0]
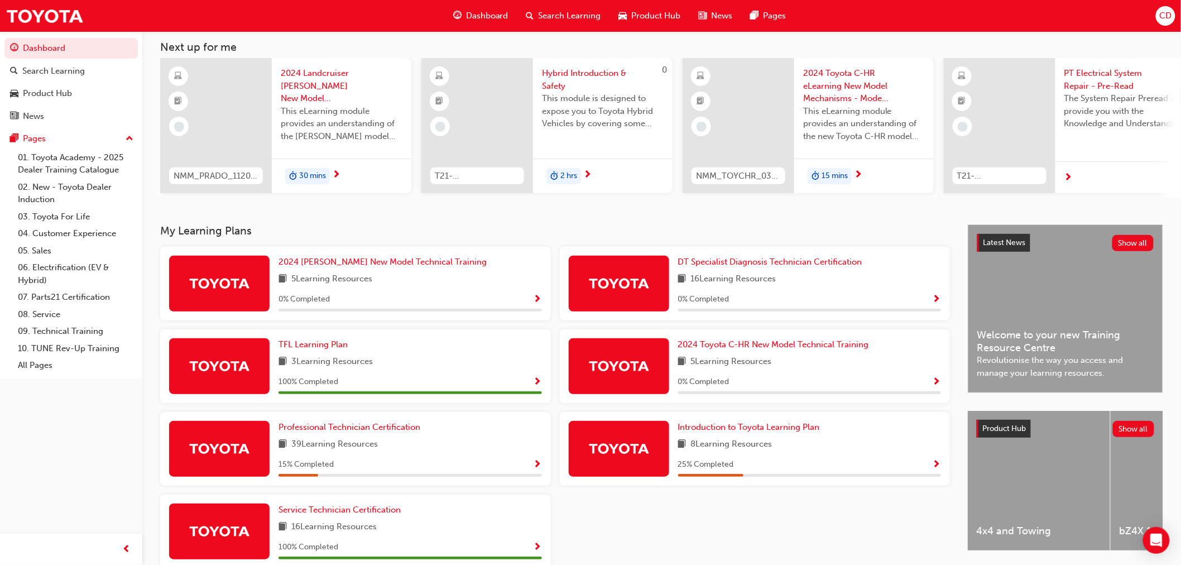
scroll to position [62, 0]
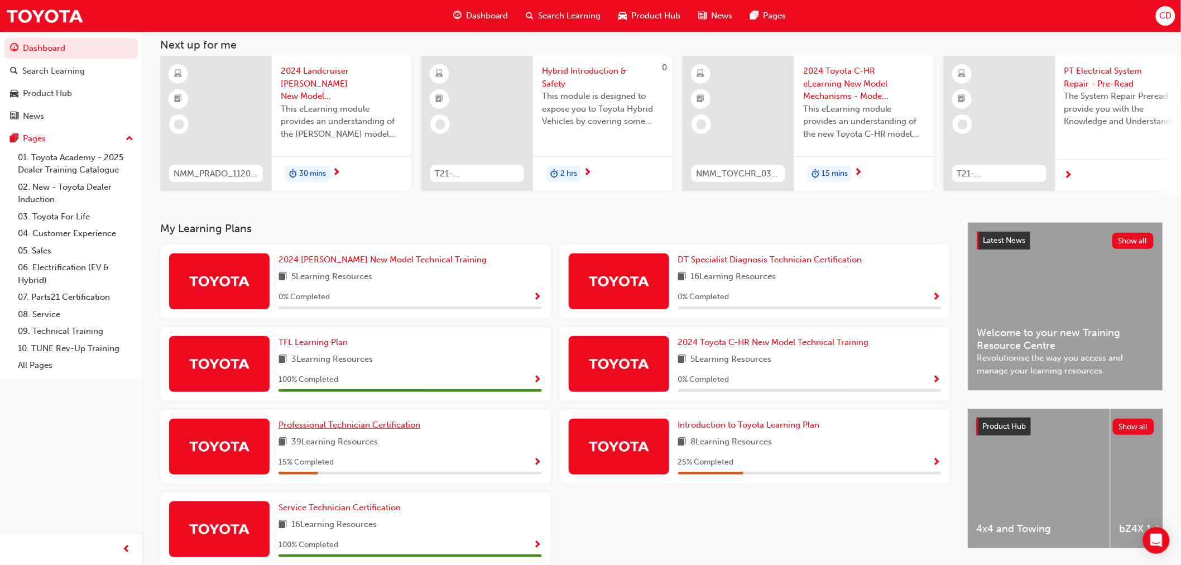
click at [314, 430] on span "Professional Technician Certification" at bounding box center [350, 425] width 142 height 10
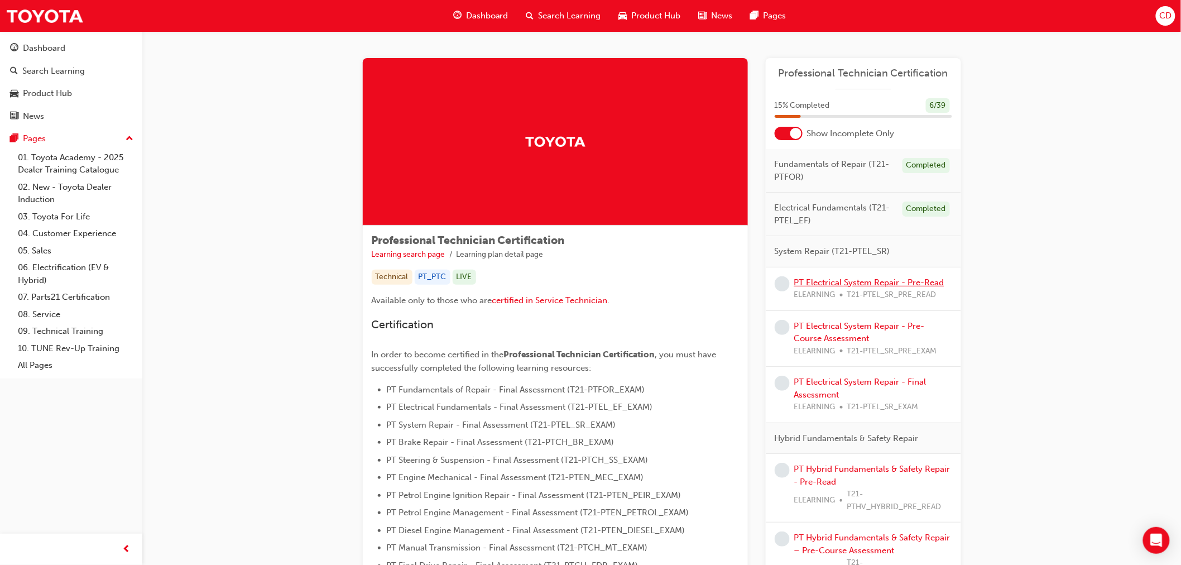
click at [929, 281] on link "PT Electrical System Repair - Pre-Read" at bounding box center [869, 282] width 150 height 10
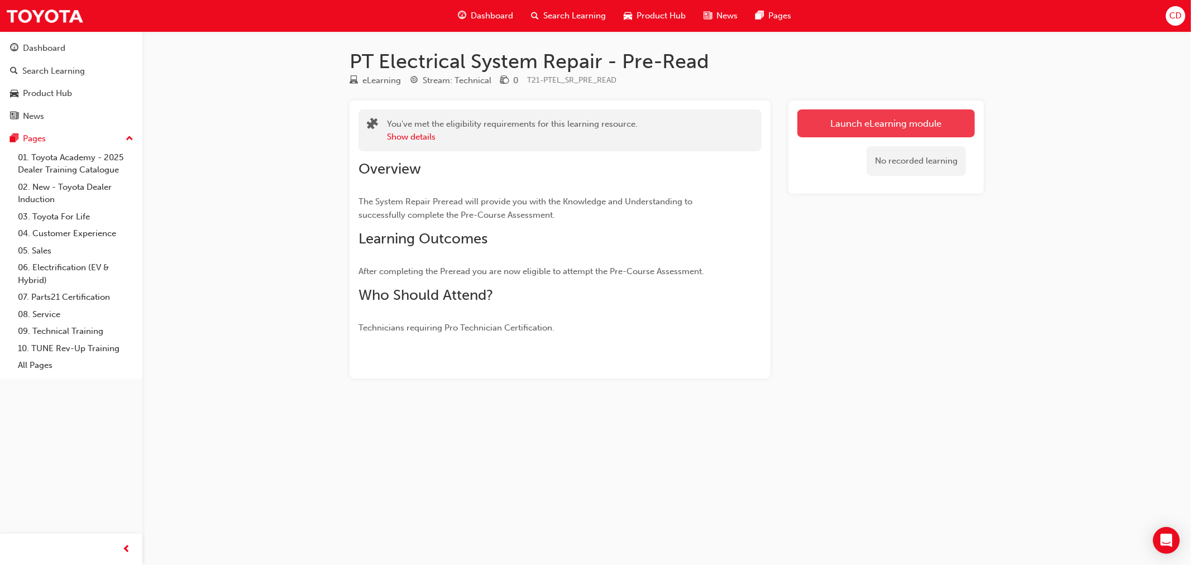
click at [880, 131] on link "Launch eLearning module" at bounding box center [885, 123] width 177 height 28
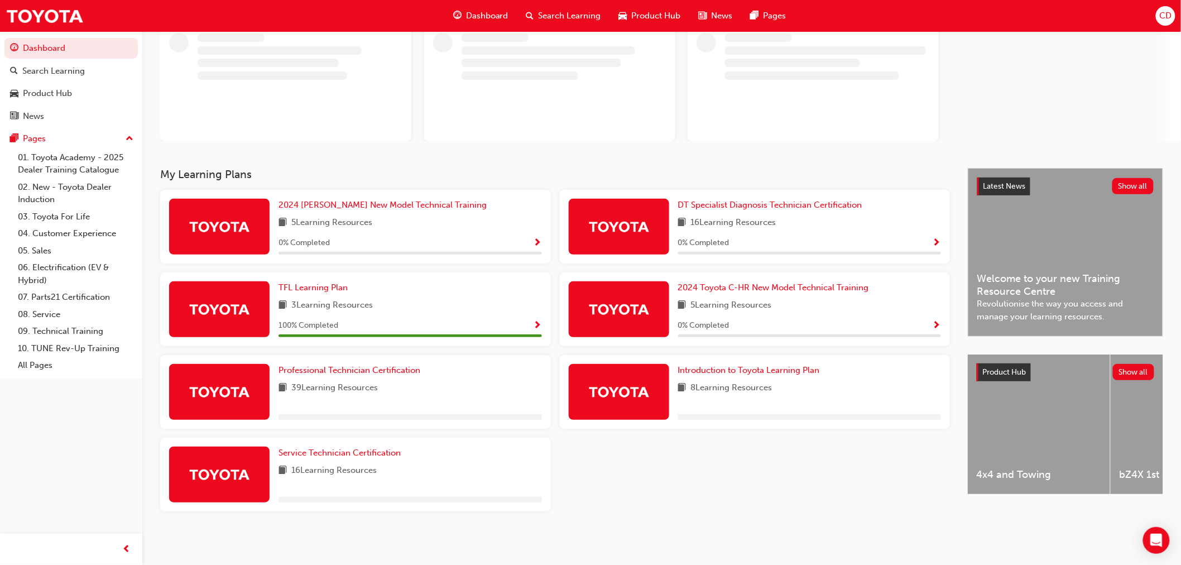
scroll to position [77, 0]
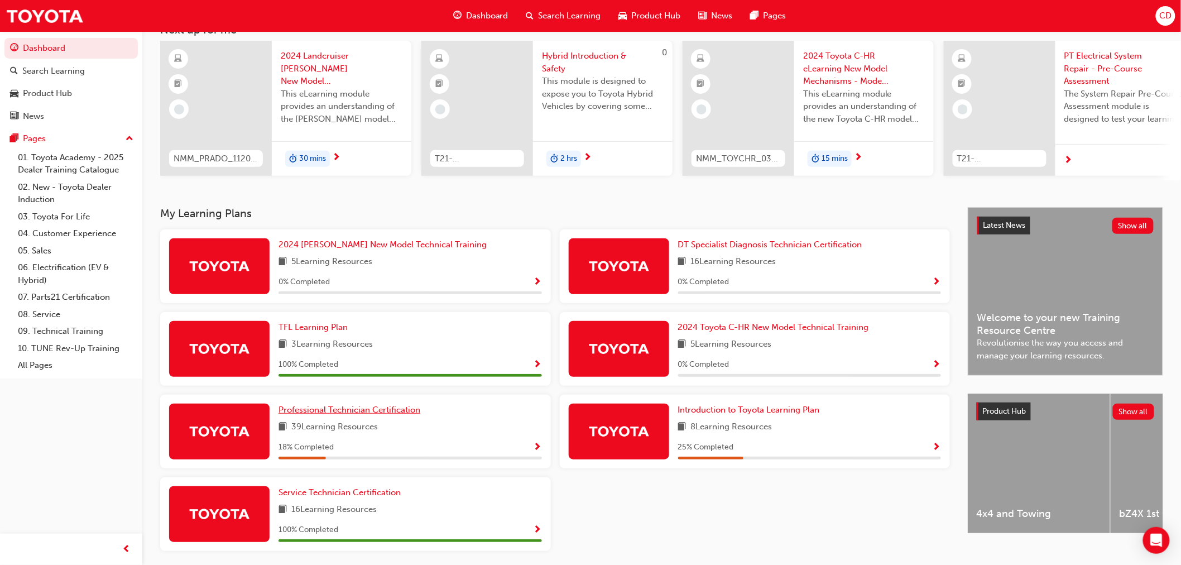
click at [310, 414] on span "Professional Technician Certification" at bounding box center [350, 410] width 142 height 10
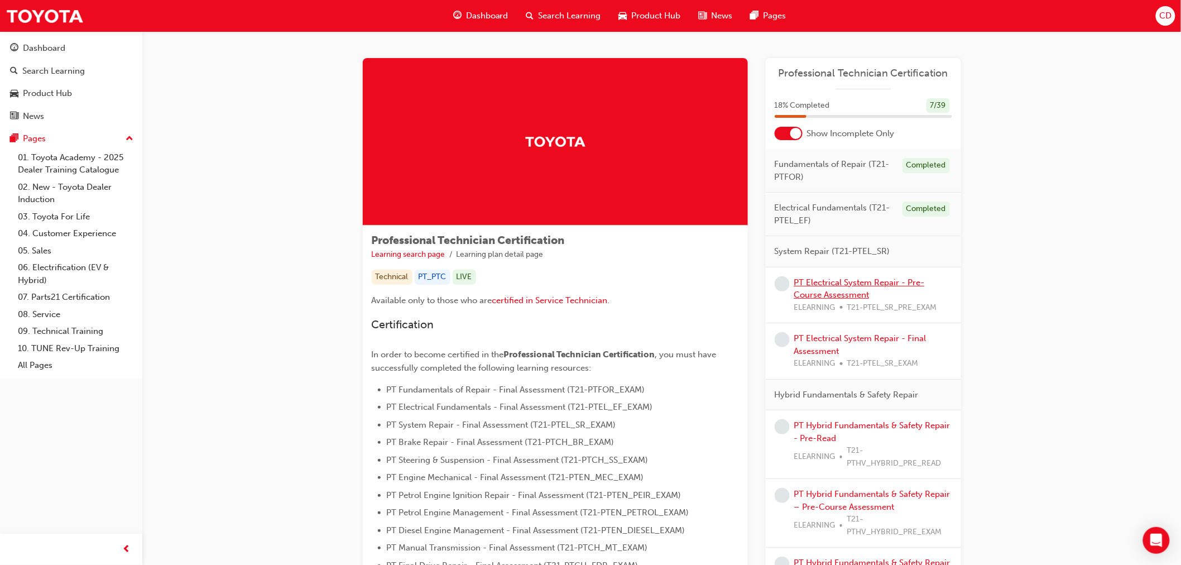
click at [890, 282] on link "PT Electrical System Repair - Pre-Course Assessment" at bounding box center [859, 288] width 131 height 23
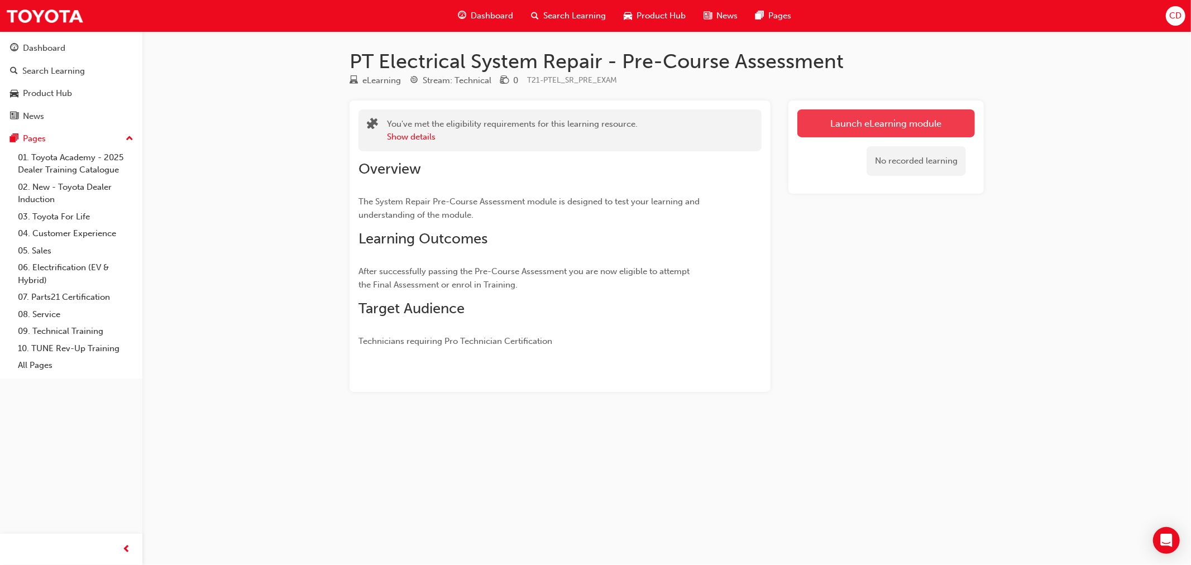
click at [807, 124] on link "Launch eLearning module" at bounding box center [885, 123] width 177 height 28
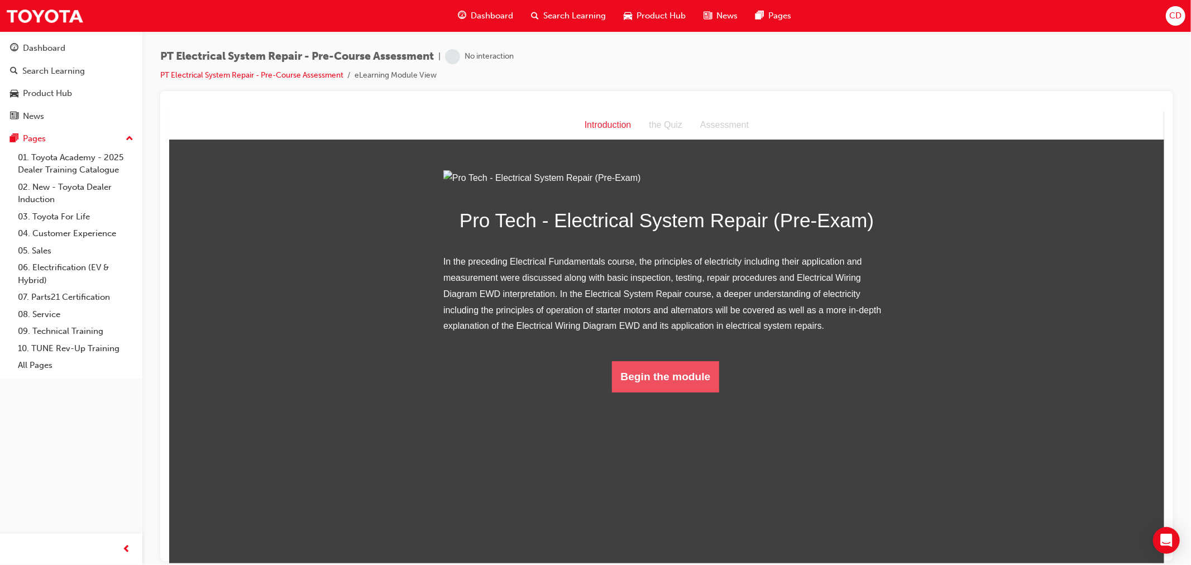
click at [642, 392] on button "Begin the module" at bounding box center [665, 376] width 108 height 31
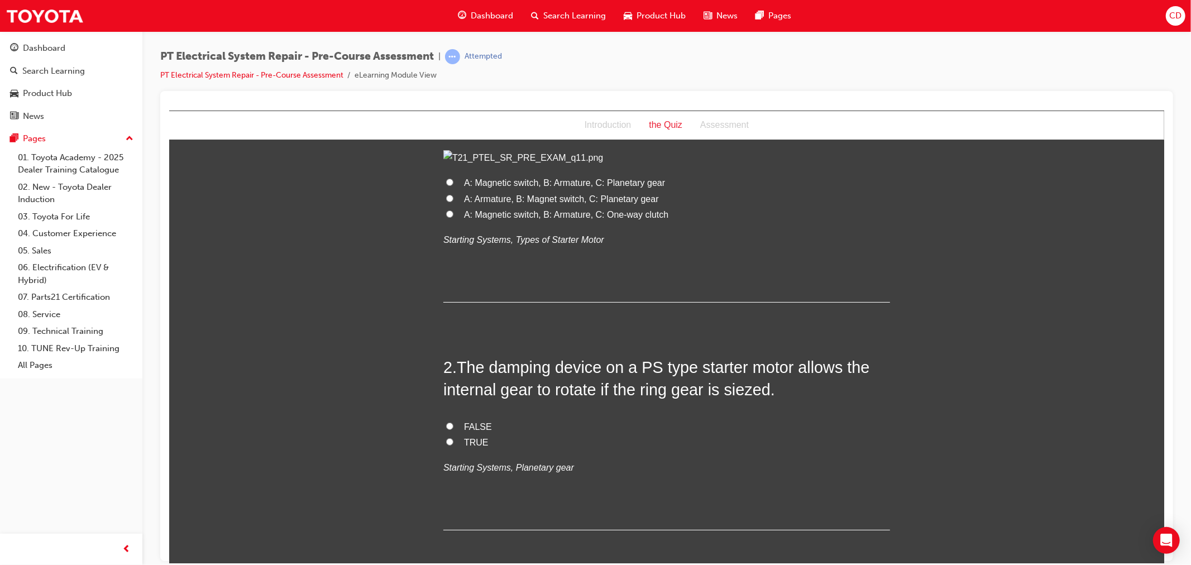
scroll to position [62, 0]
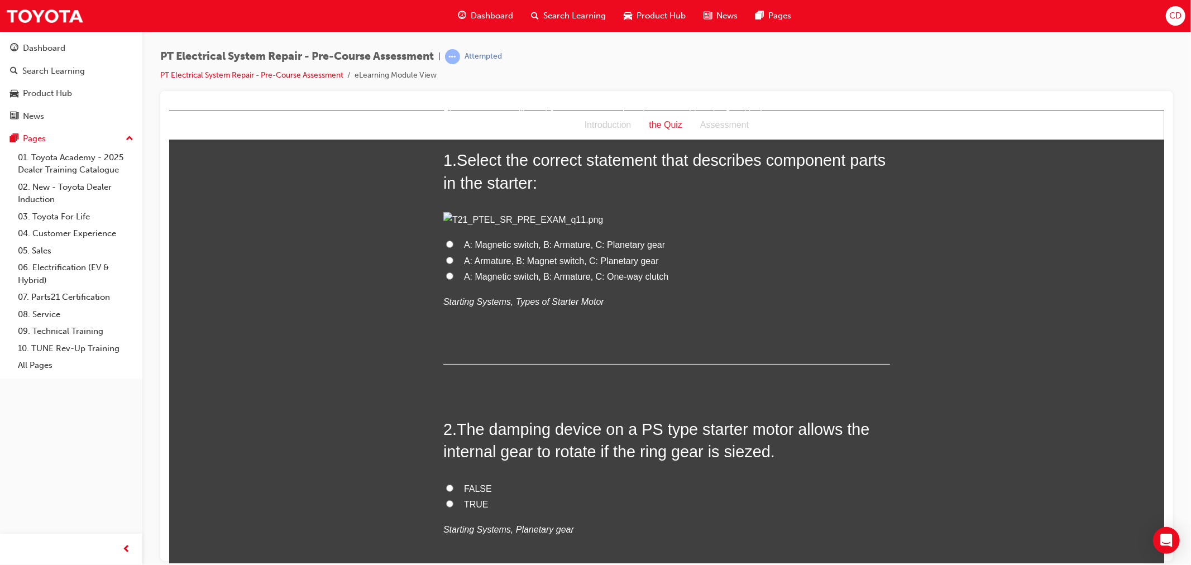
click at [525, 249] on span "A: Magnetic switch, B: Armature, C: Planetary gear" at bounding box center [563, 243] width 201 height 9
click at [453, 247] on input "A: Magnetic switch, B: Armature, C: Planetary gear" at bounding box center [448, 243] width 7 height 7
radio input "true"
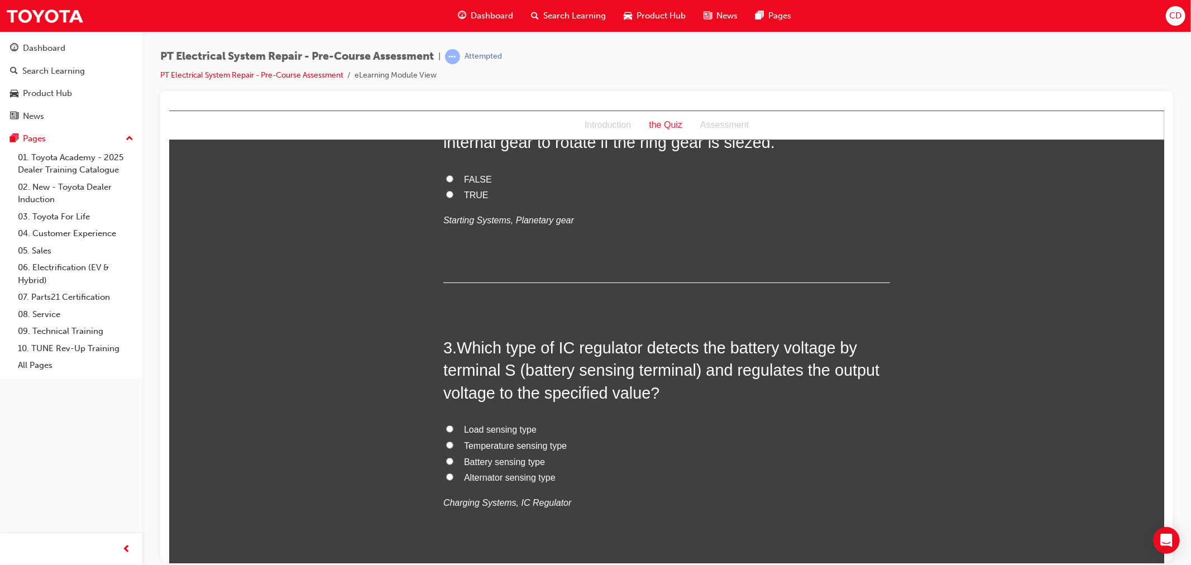
scroll to position [372, 0]
click at [472, 183] on span "FALSE" at bounding box center [477, 178] width 28 height 9
click at [453, 181] on input "FALSE" at bounding box center [448, 177] width 7 height 7
radio input "true"
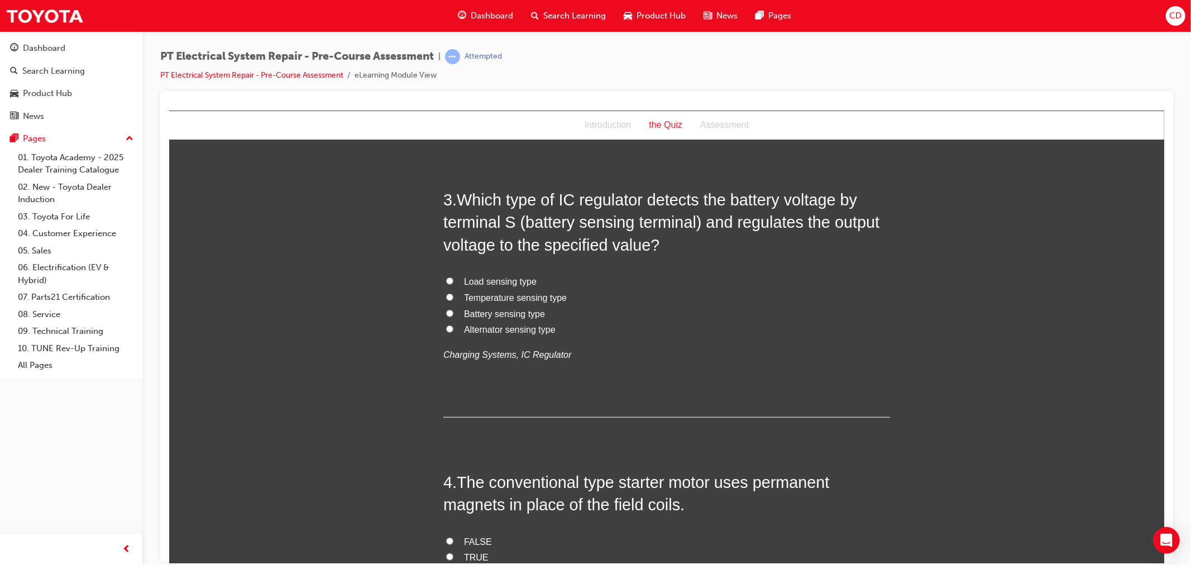
scroll to position [558, 0]
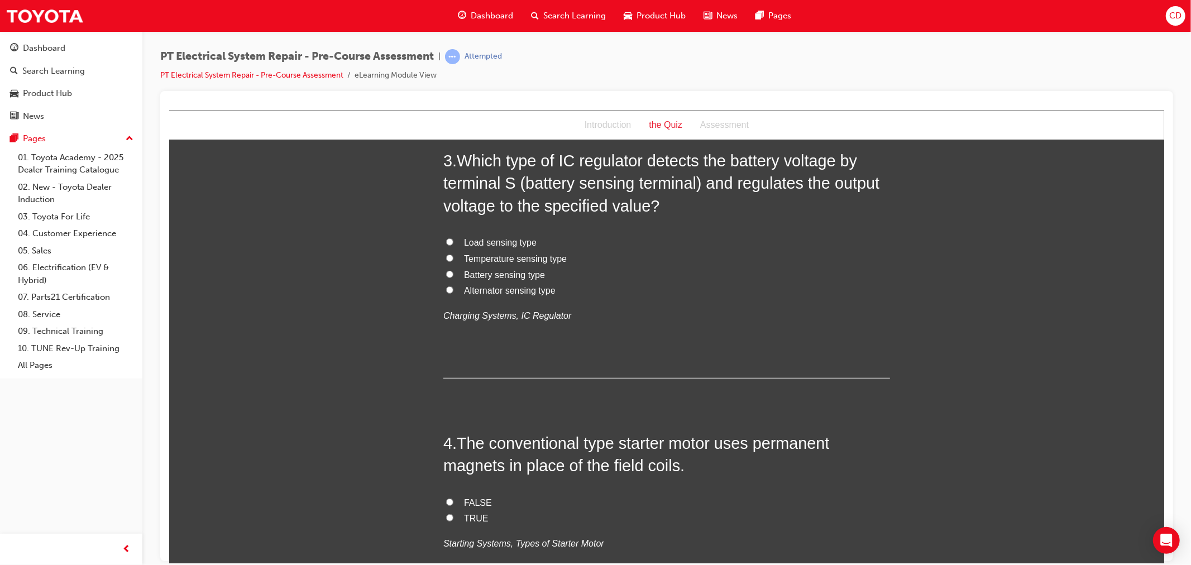
click at [528, 279] on span "Battery sensing type" at bounding box center [503, 274] width 81 height 9
click at [453, 277] on input "Battery sensing type" at bounding box center [448, 273] width 7 height 7
radio input "true"
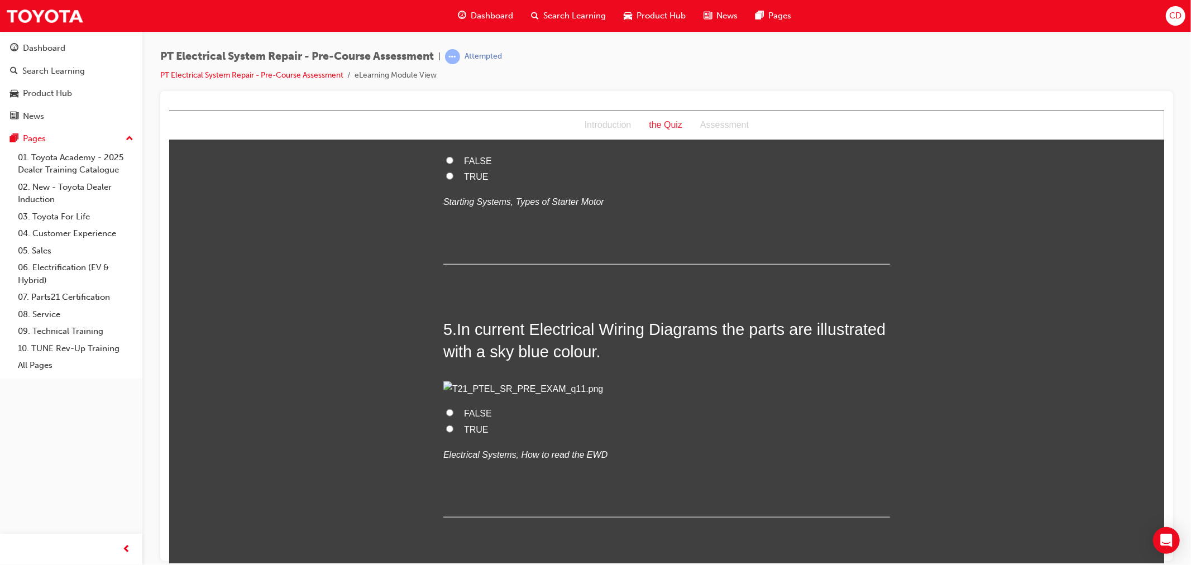
scroll to position [930, 0]
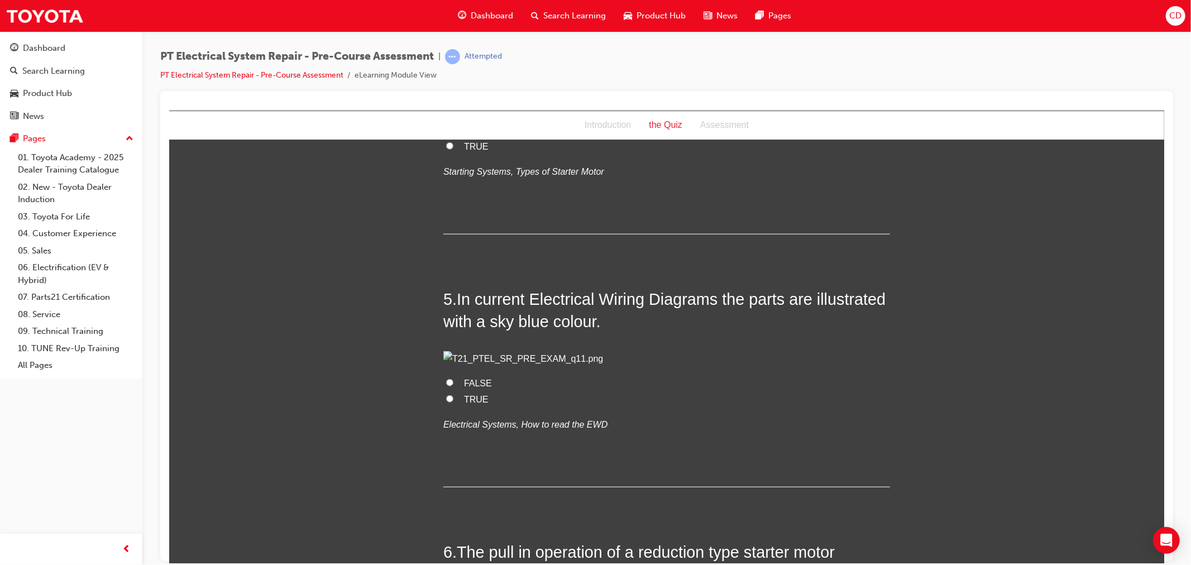
click at [463, 135] on span "FALSE" at bounding box center [477, 130] width 28 height 9
click at [453, 133] on input "FALSE" at bounding box center [448, 129] width 7 height 7
radio input "true"
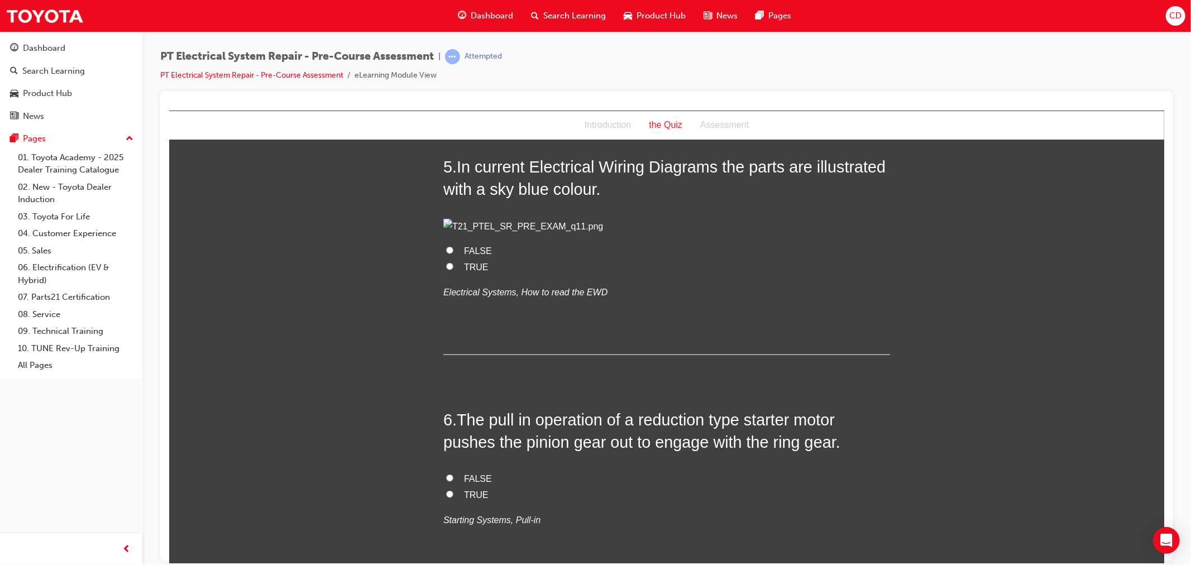
scroll to position [1116, 0]
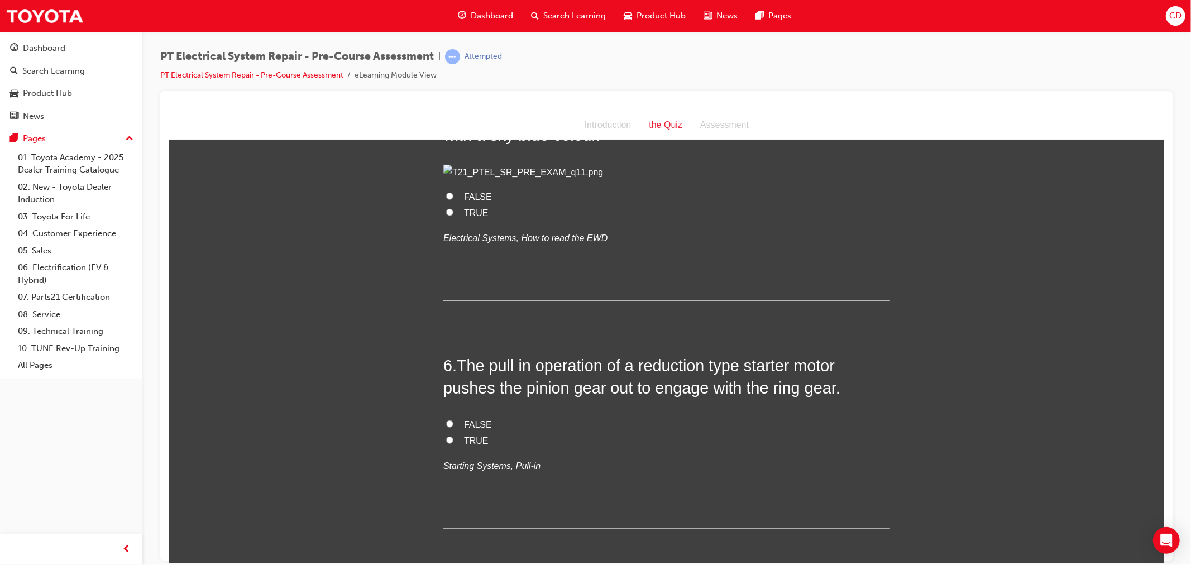
click at [476, 217] on span "TRUE" at bounding box center [475, 212] width 25 height 9
click at [453, 215] on input "TRUE" at bounding box center [448, 211] width 7 height 7
radio input "true"
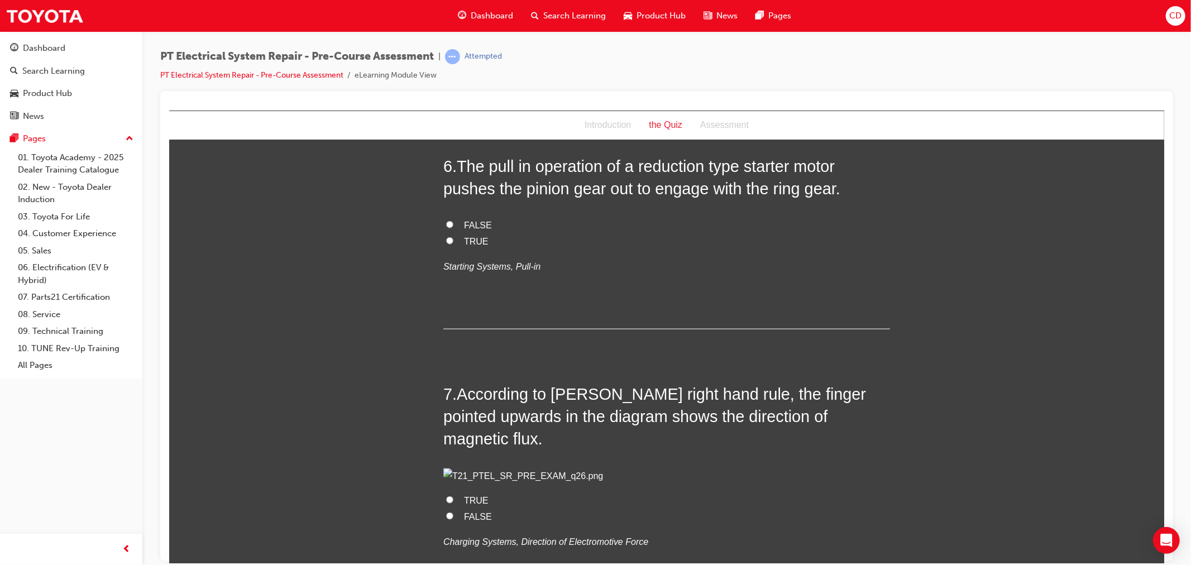
scroll to position [1364, 0]
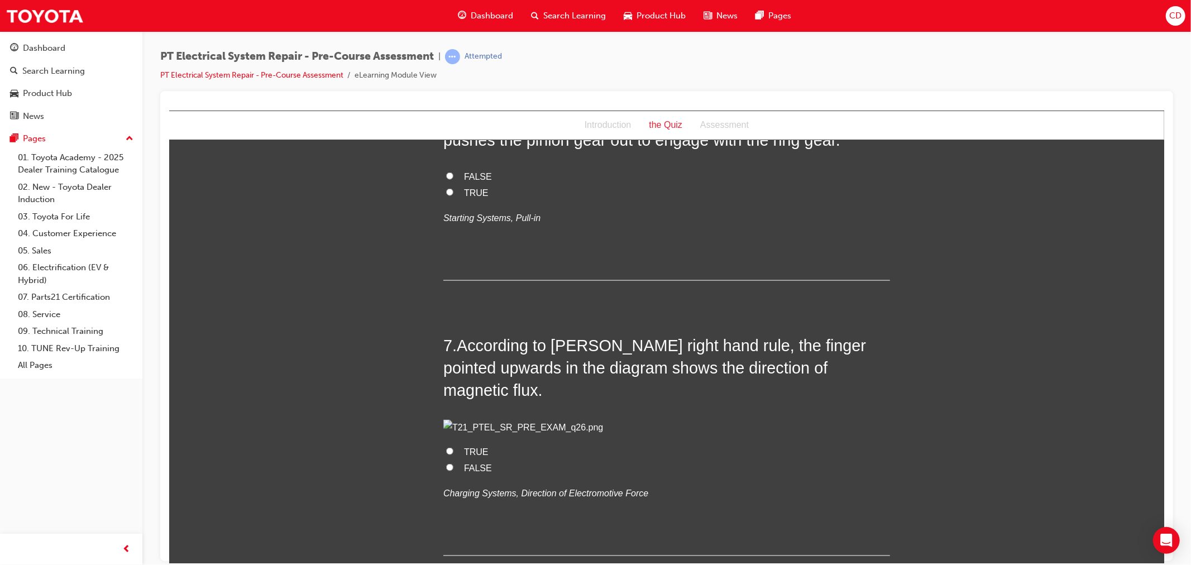
click at [469, 197] on span "TRUE" at bounding box center [475, 192] width 25 height 9
click at [453, 195] on input "TRUE" at bounding box center [448, 191] width 7 height 7
radio input "true"
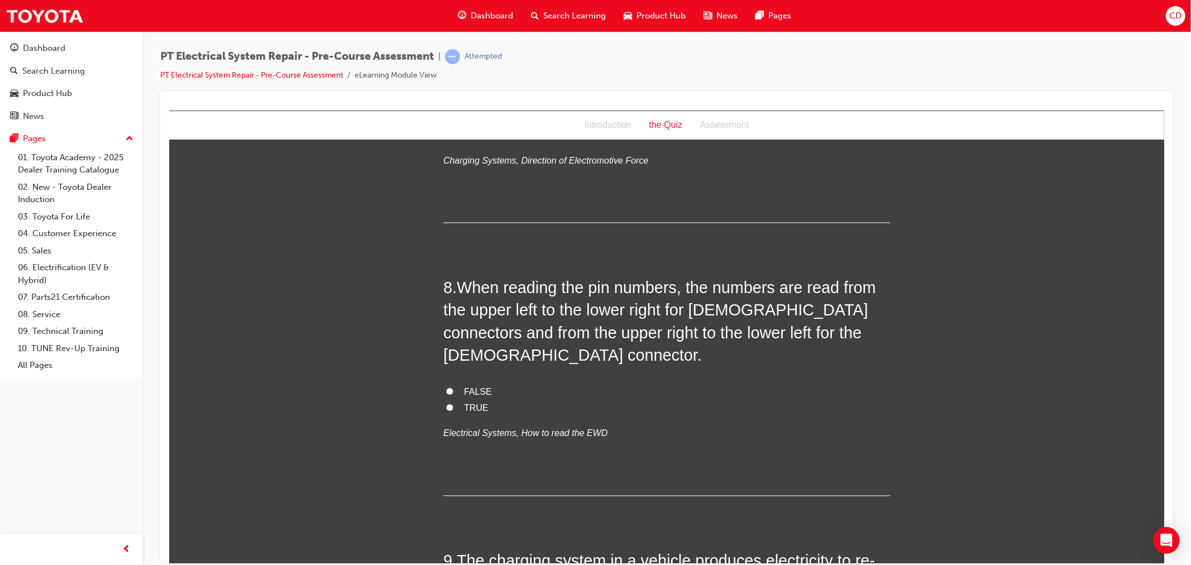
scroll to position [1736, 0]
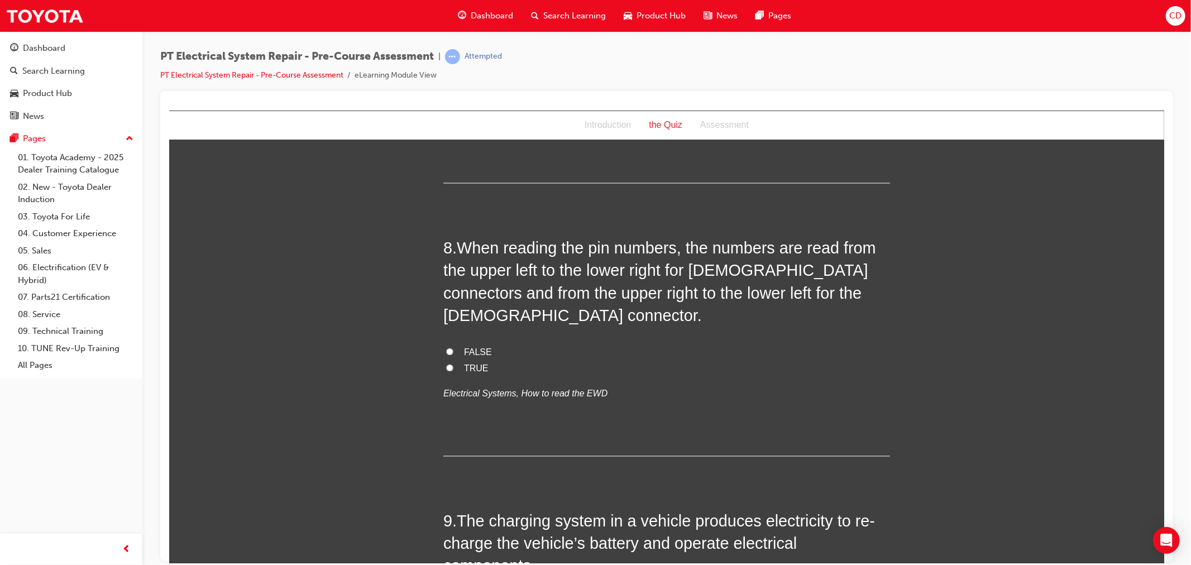
click at [473, 100] on span "FALSE" at bounding box center [477, 94] width 28 height 9
click at [453, 98] on input "FALSE" at bounding box center [448, 94] width 7 height 7
radio input "true"
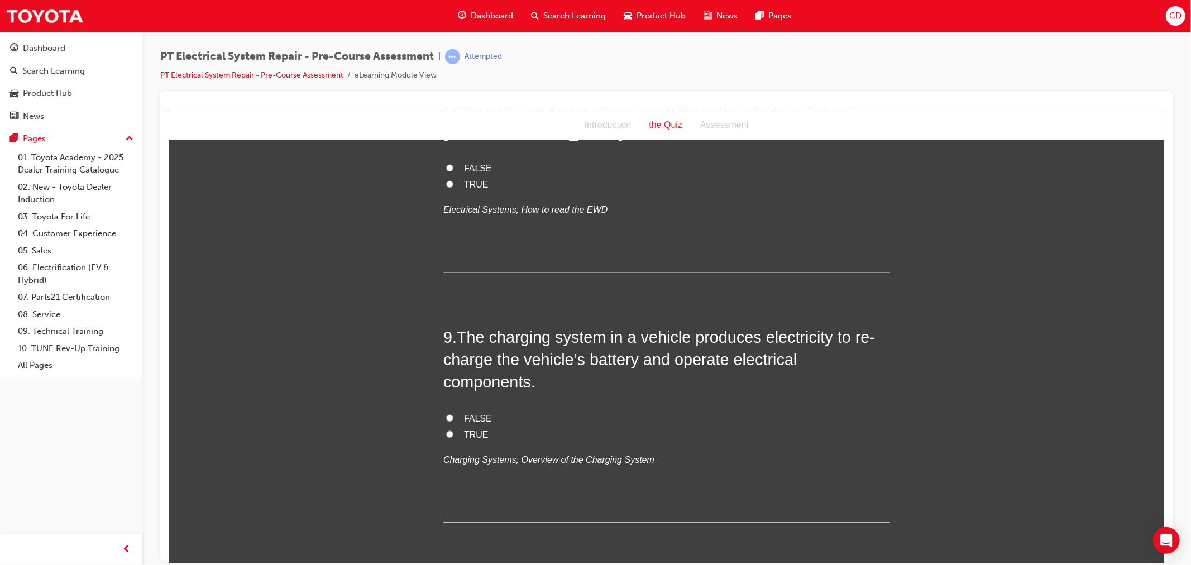
scroll to position [1922, 0]
drag, startPoint x: 465, startPoint y: 436, endPoint x: 453, endPoint y: 438, distance: 12.4
click at [463, 171] on span "FALSE" at bounding box center [477, 165] width 28 height 9
click at [453, 169] on input "FALSE" at bounding box center [448, 165] width 7 height 7
radio input "true"
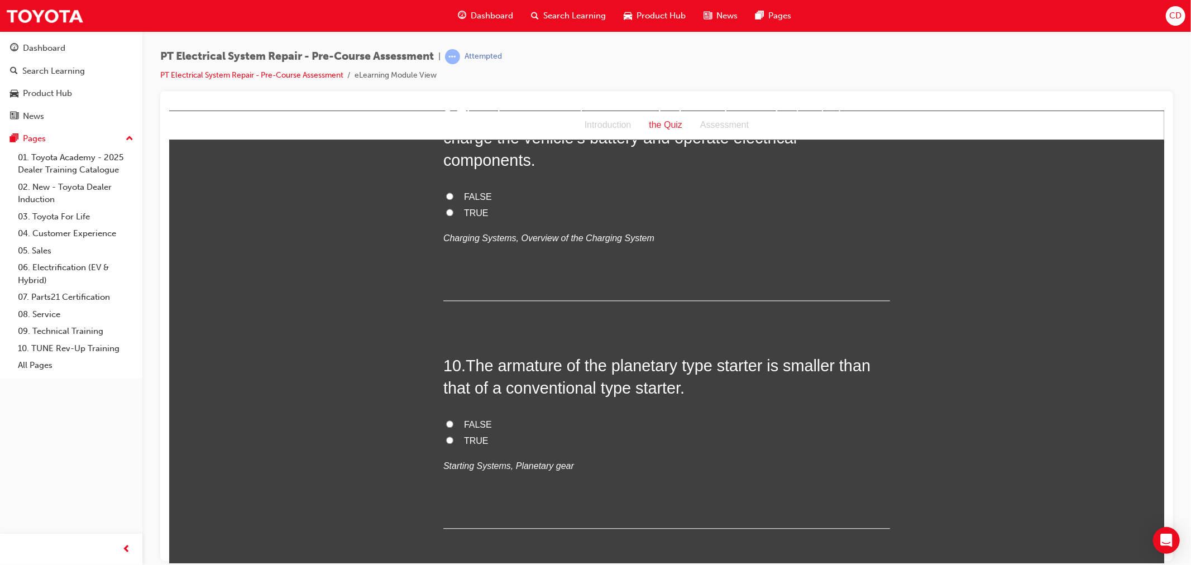
scroll to position [2170, 0]
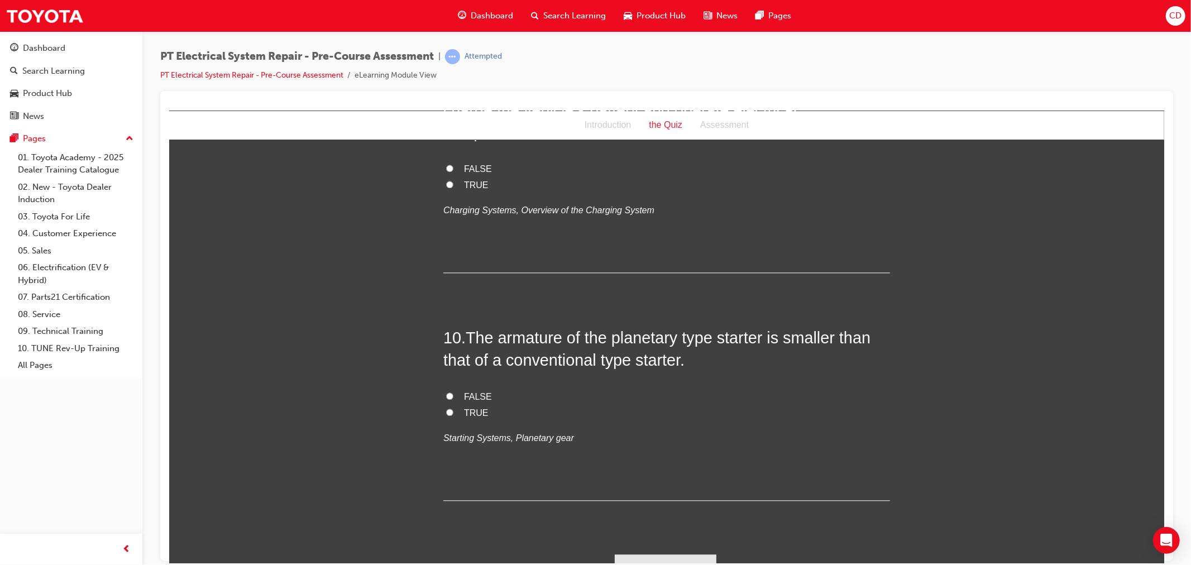
click at [445, 188] on input "TRUE" at bounding box center [448, 183] width 7 height 7
radio input "true"
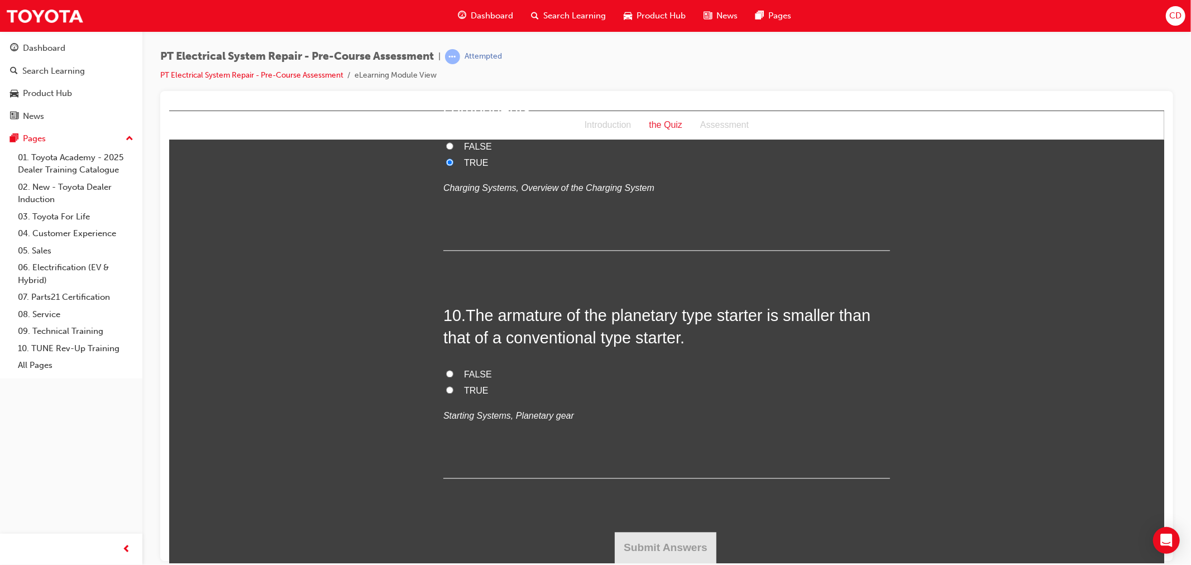
scroll to position [2463, 0]
click at [464, 391] on span "TRUE" at bounding box center [475, 389] width 25 height 9
click at [453, 391] on input "TRUE" at bounding box center [448, 389] width 7 height 7
radio input "true"
click at [689, 550] on button "Submit Answers" at bounding box center [665, 546] width 102 height 31
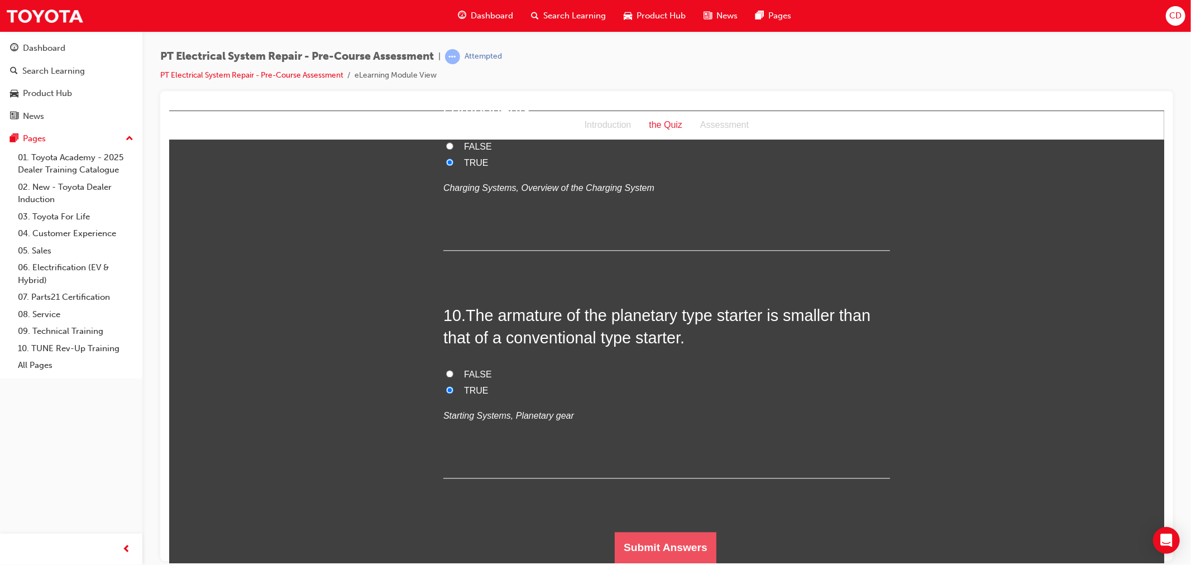
scroll to position [0, 0]
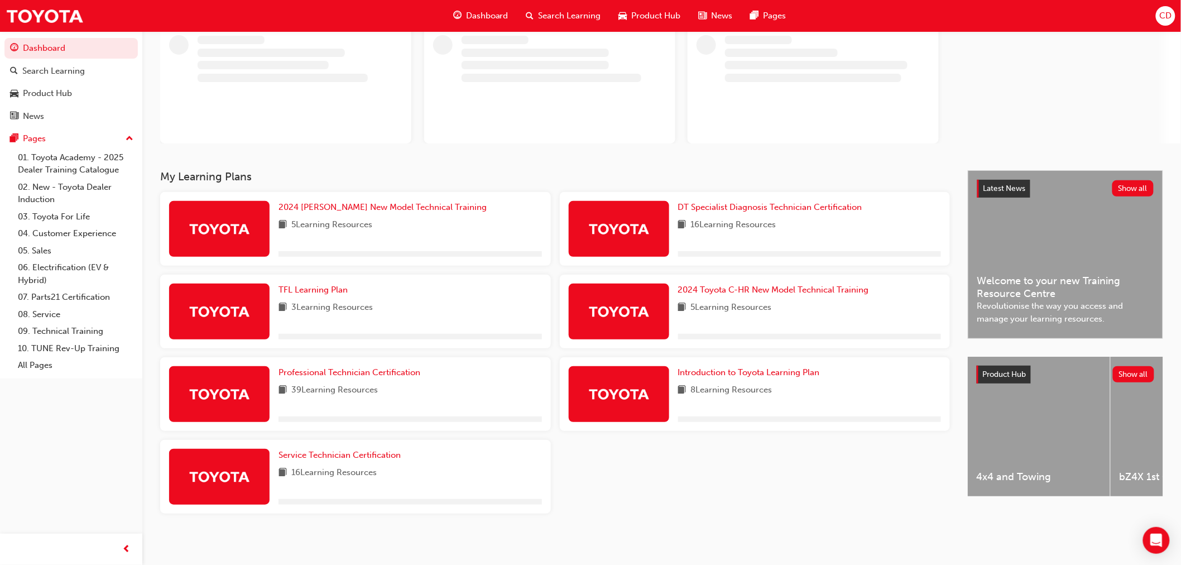
scroll to position [77, 0]
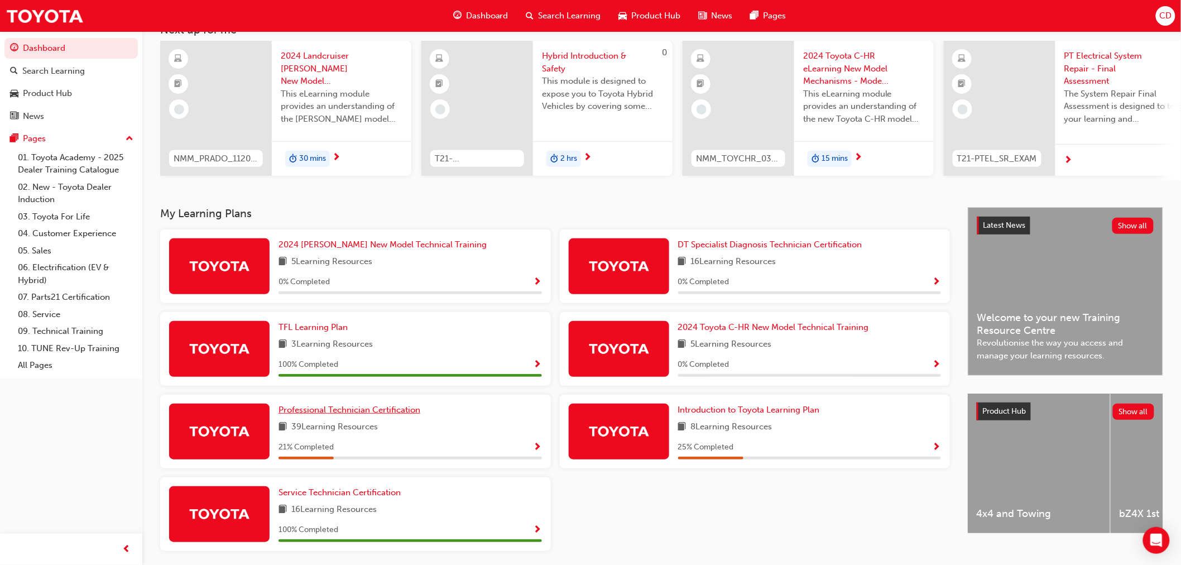
click at [357, 415] on span "Professional Technician Certification" at bounding box center [350, 410] width 142 height 10
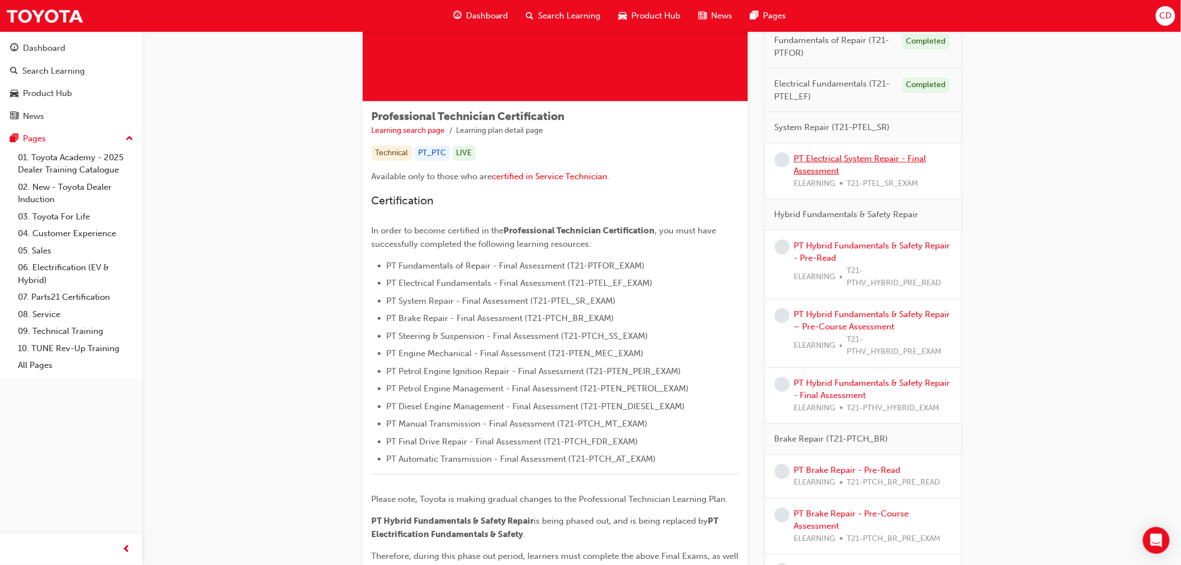
scroll to position [62, 0]
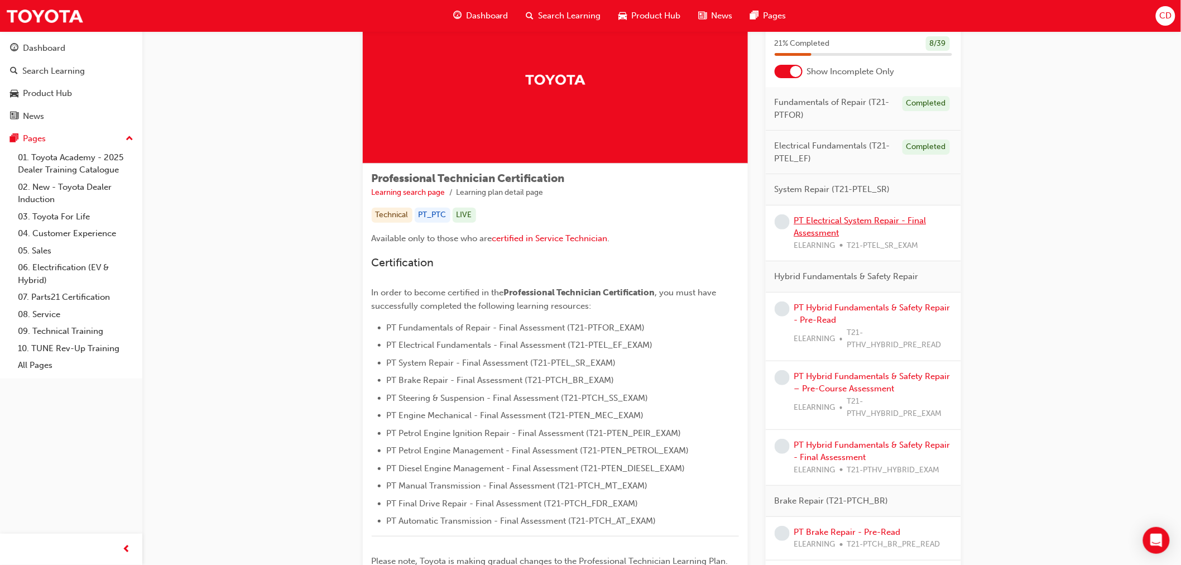
click at [891, 216] on link "PT Electrical System Repair - Final Assessment" at bounding box center [860, 226] width 132 height 23
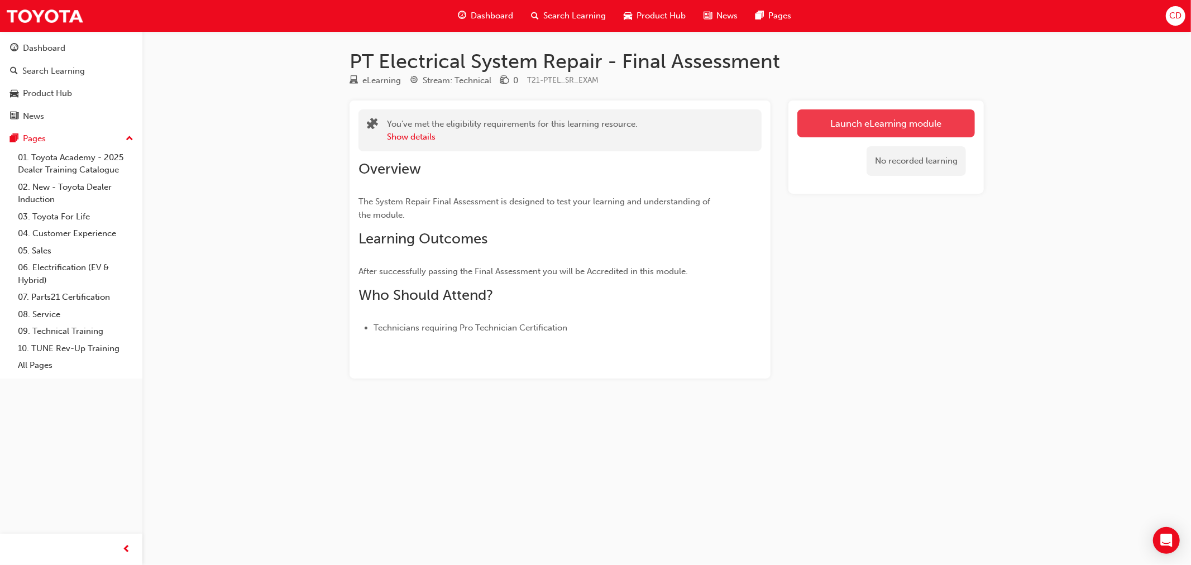
click at [906, 131] on link "Launch eLearning module" at bounding box center [885, 123] width 177 height 28
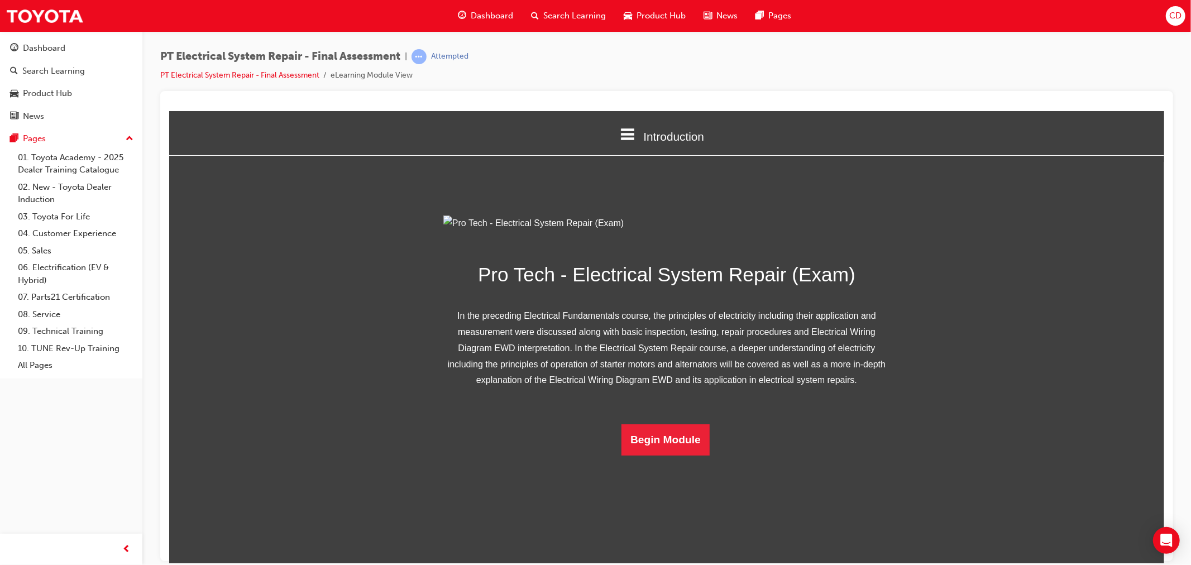
scroll to position [15, 0]
click at [683, 455] on button "Begin Module" at bounding box center [665, 439] width 88 height 31
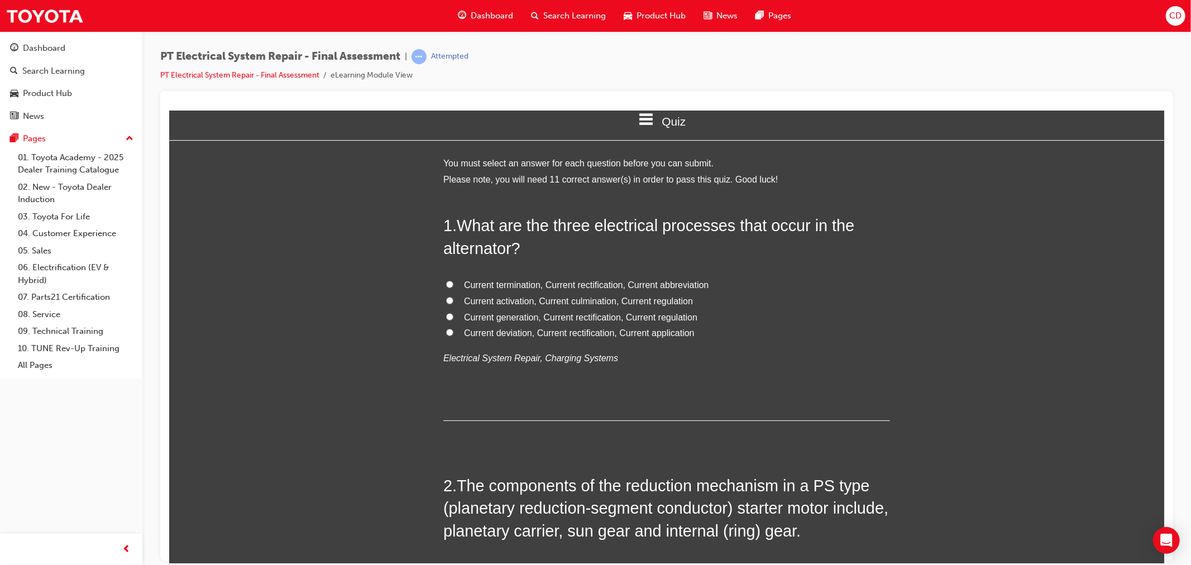
scroll to position [0, 0]
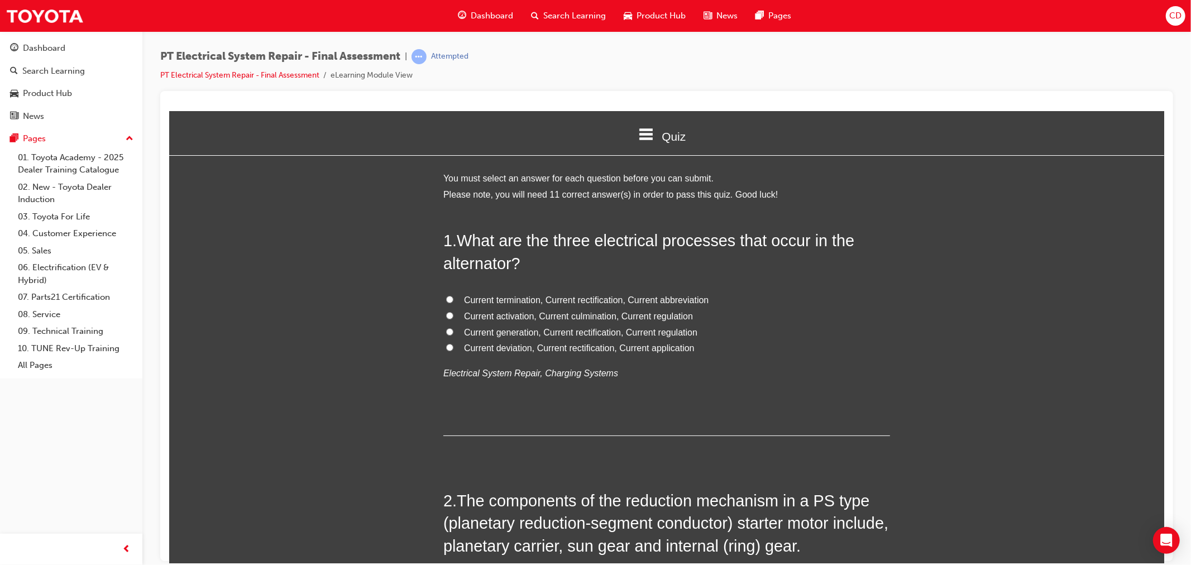
click at [587, 335] on span "Current generation, Current rectification, Current regulation" at bounding box center [579, 331] width 233 height 9
click at [453, 335] on input "Current generation, Current rectification, Current regulation" at bounding box center [448, 331] width 7 height 7
radio input "true"
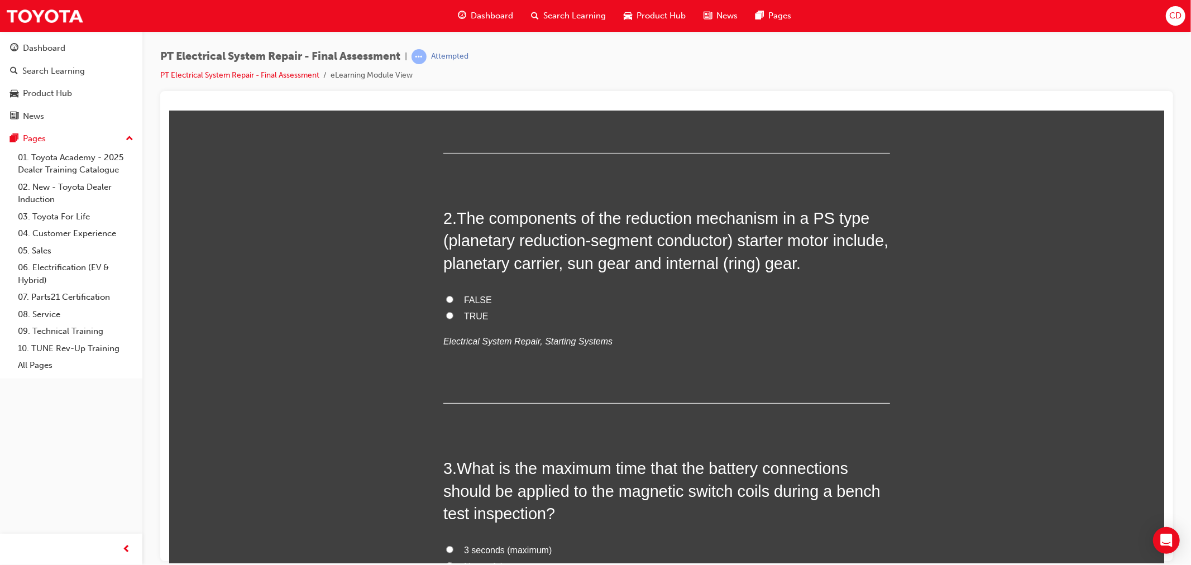
scroll to position [310, 0]
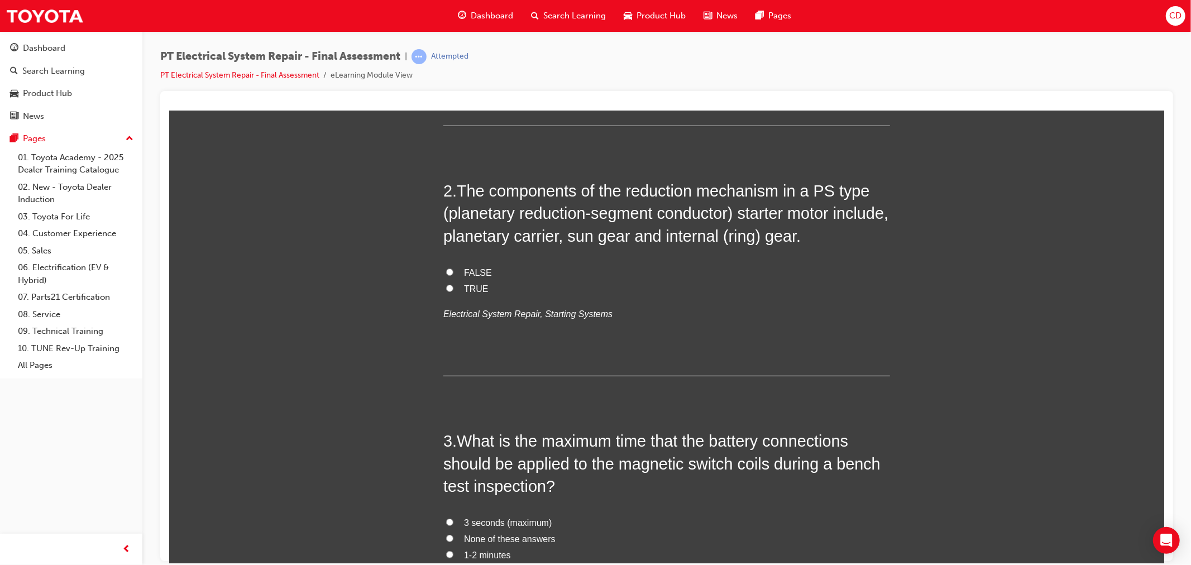
click at [474, 289] on span "TRUE" at bounding box center [475, 288] width 25 height 9
click at [453, 289] on input "TRUE" at bounding box center [448, 287] width 7 height 7
radio input "true"
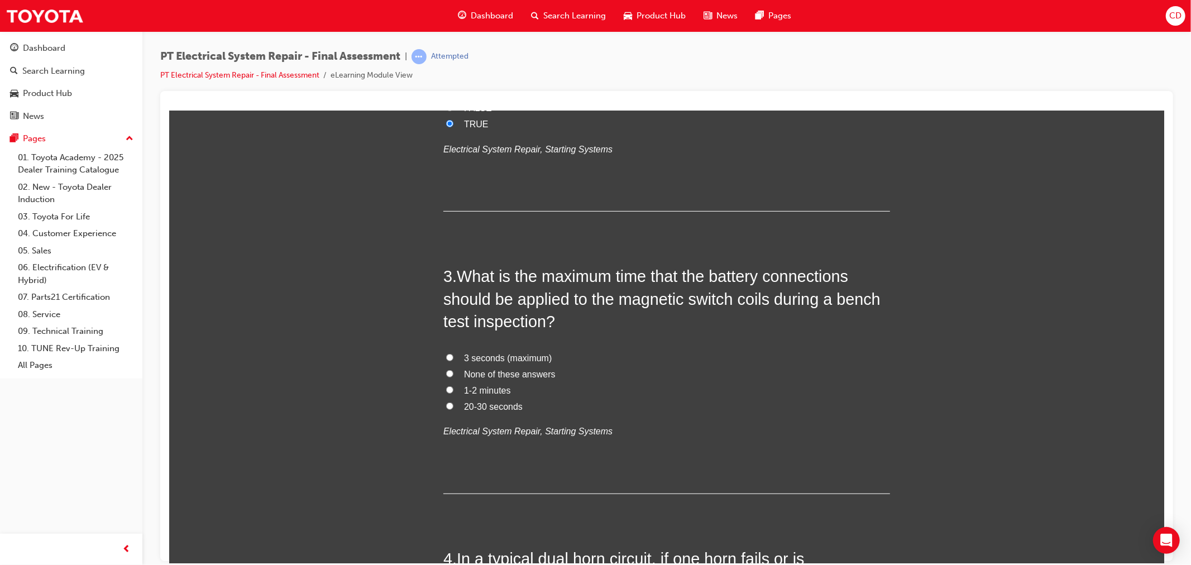
scroll to position [496, 0]
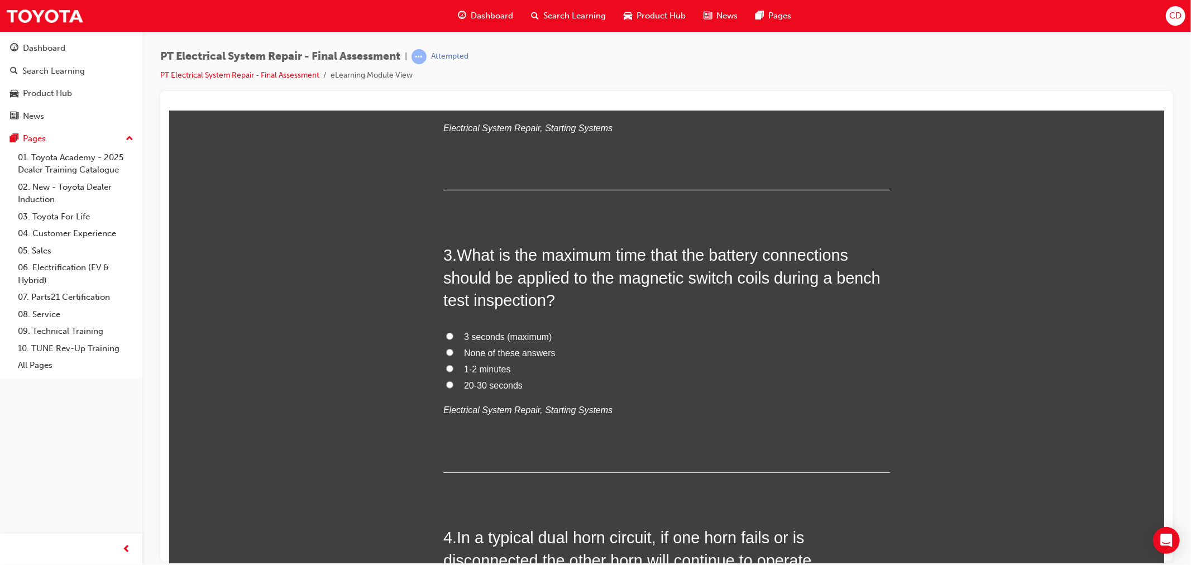
click at [515, 335] on span "3 seconds (maximum)" at bounding box center [507, 336] width 88 height 9
click at [453, 335] on input "3 seconds (maximum)" at bounding box center [448, 335] width 7 height 7
radio input "true"
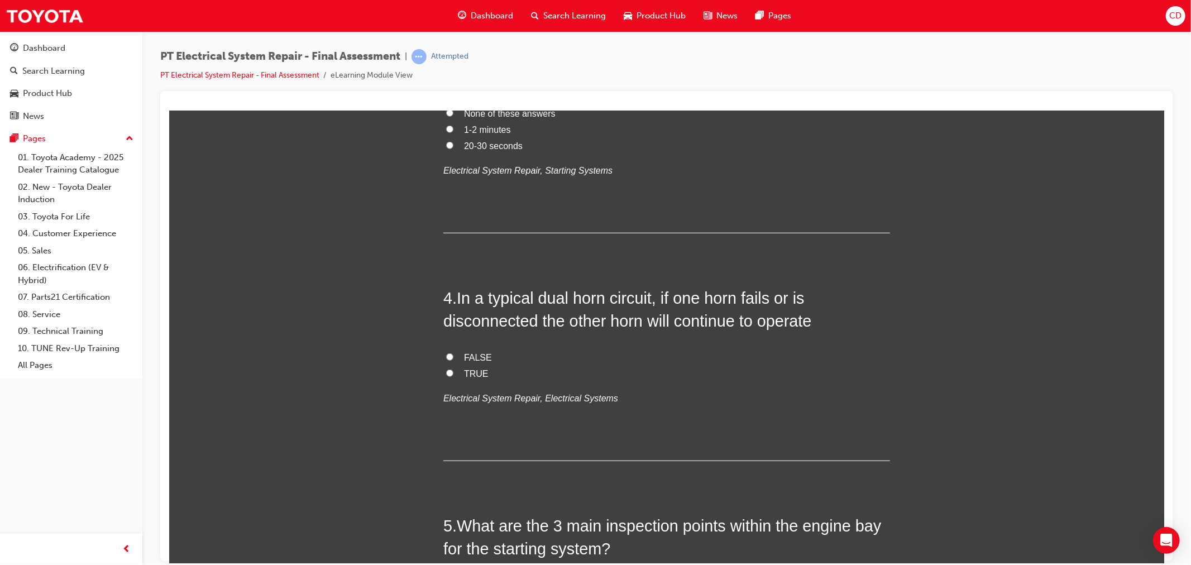
scroll to position [682, 0]
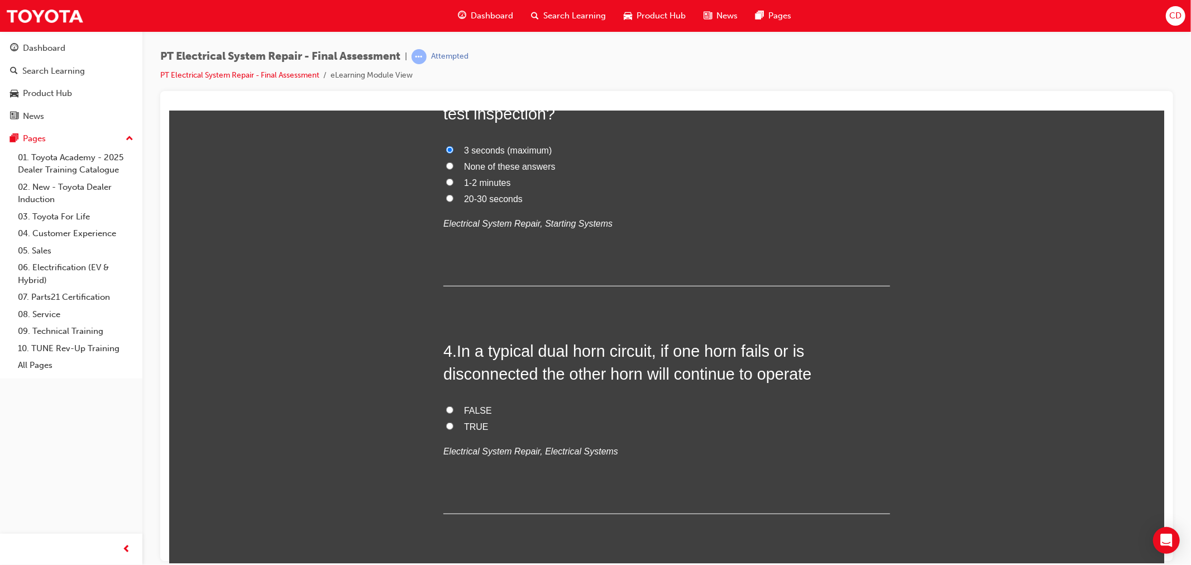
click at [458, 423] on label "TRUE" at bounding box center [666, 427] width 447 height 16
click at [453, 423] on input "TRUE" at bounding box center [448, 425] width 7 height 7
radio input "true"
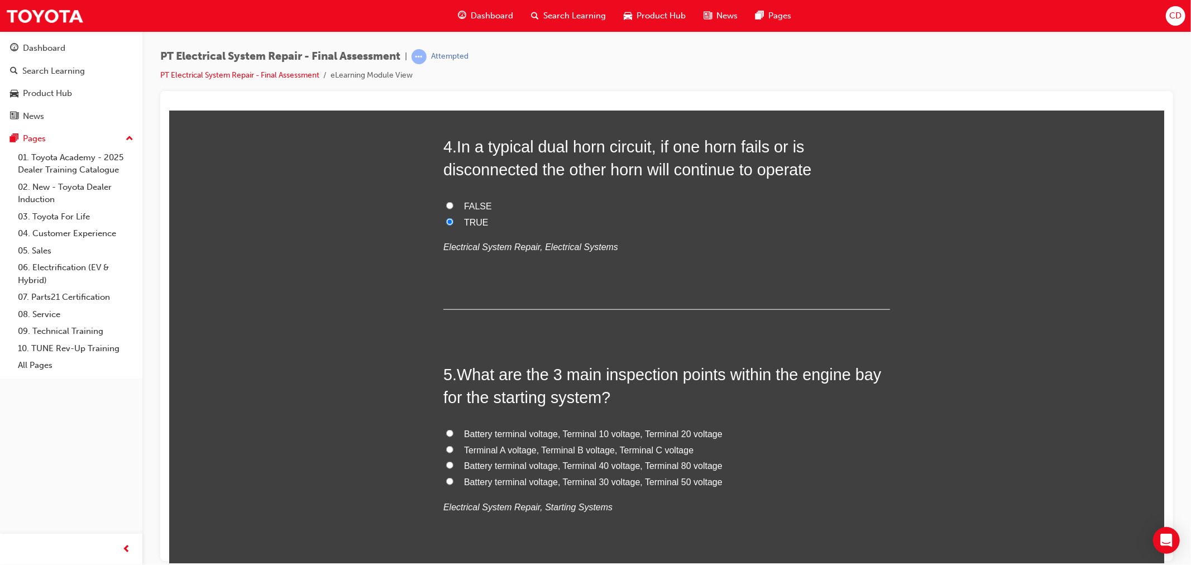
scroll to position [930, 0]
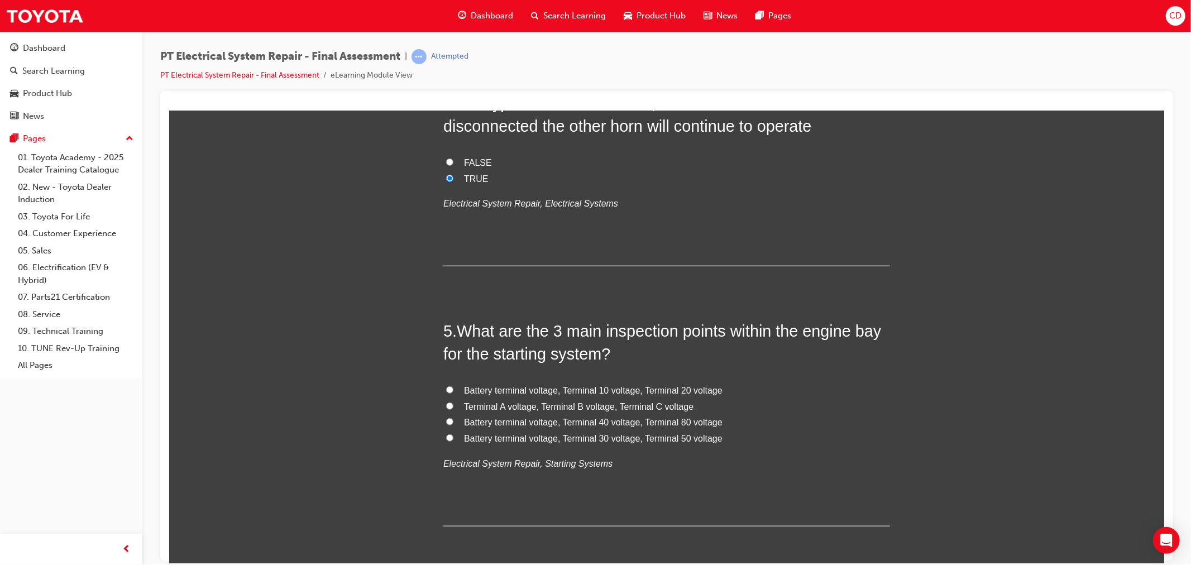
click at [575, 440] on span "Battery terminal voltage, Terminal 30 voltage, Terminal 50 voltage" at bounding box center [592, 437] width 258 height 9
click at [453, 440] on input "Battery terminal voltage, Terminal 30 voltage, Terminal 50 voltage" at bounding box center [448, 437] width 7 height 7
radio input "true"
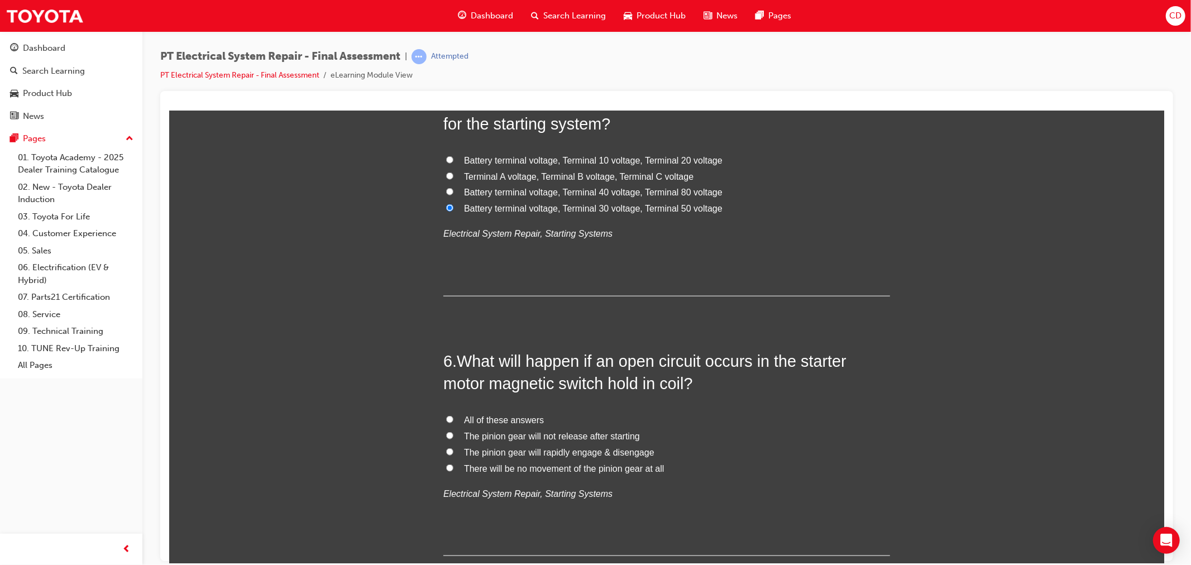
scroll to position [1178, 0]
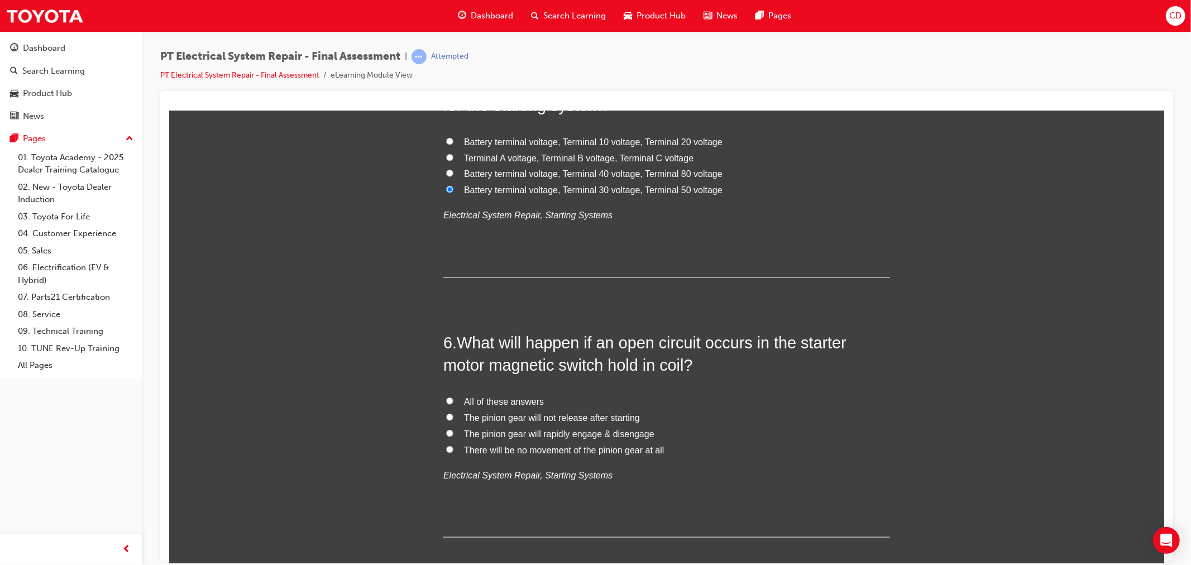
click at [582, 433] on span "The pinion gear will rapidly engage & disengage" at bounding box center [558, 433] width 190 height 9
click at [453, 433] on input "The pinion gear will rapidly engage & disengage" at bounding box center [448, 432] width 7 height 7
radio input "true"
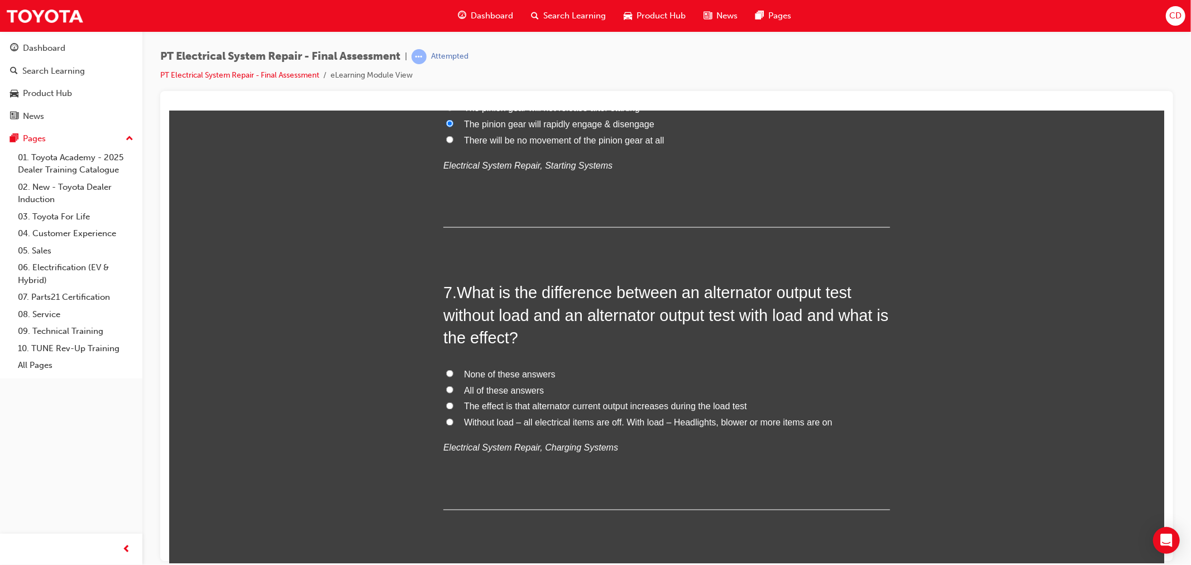
scroll to position [1550, 0]
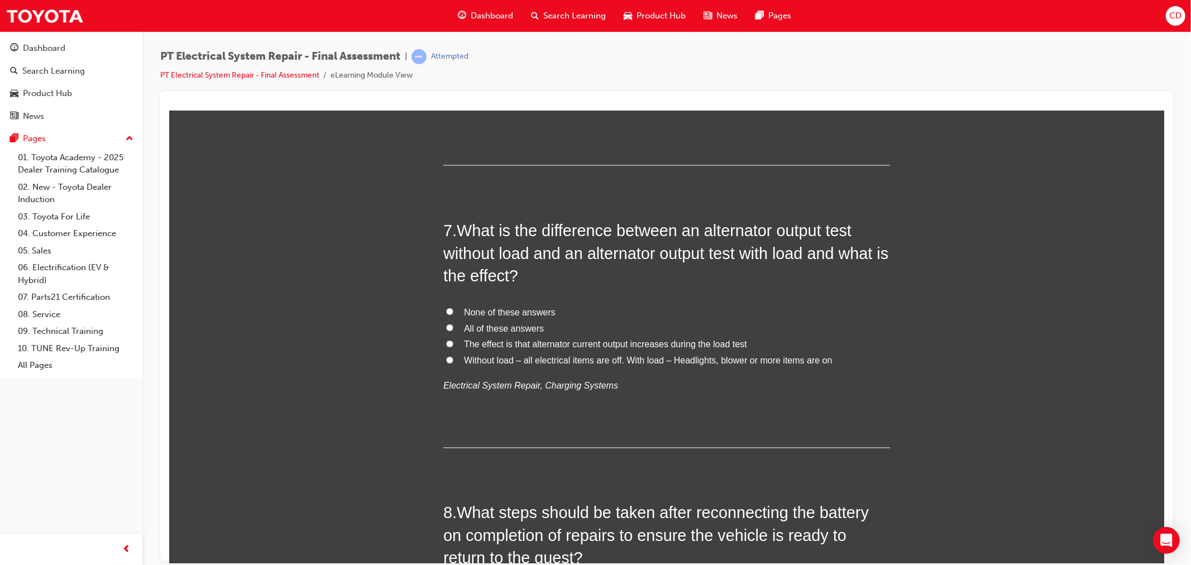
click at [527, 330] on span "All of these answers" at bounding box center [503, 327] width 80 height 9
click at [453, 330] on input "All of these answers" at bounding box center [448, 327] width 7 height 7
radio input "true"
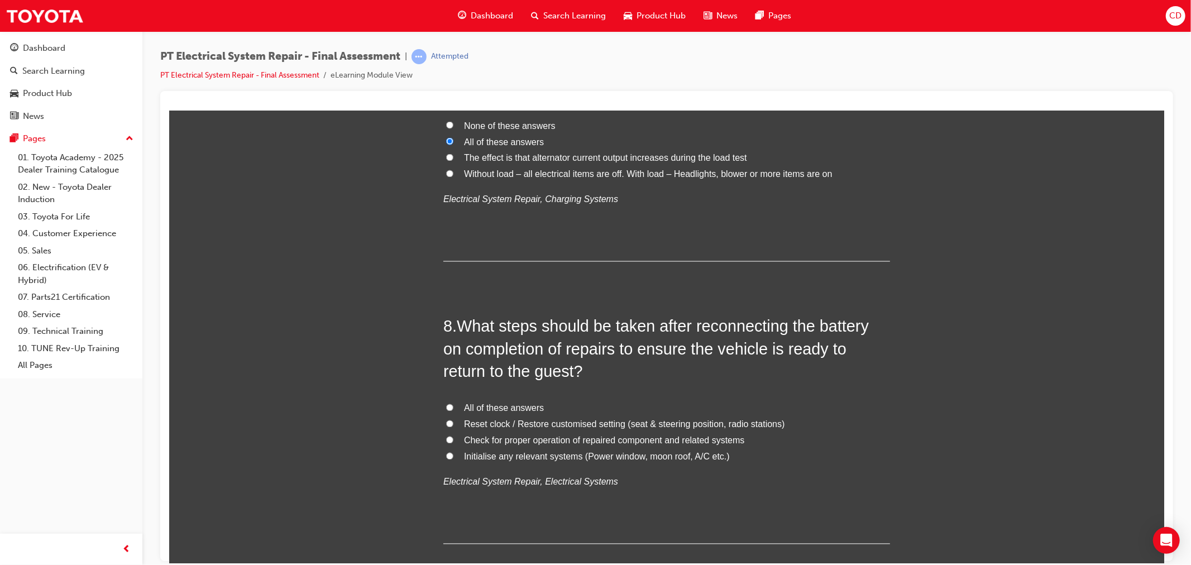
scroll to position [1798, 0]
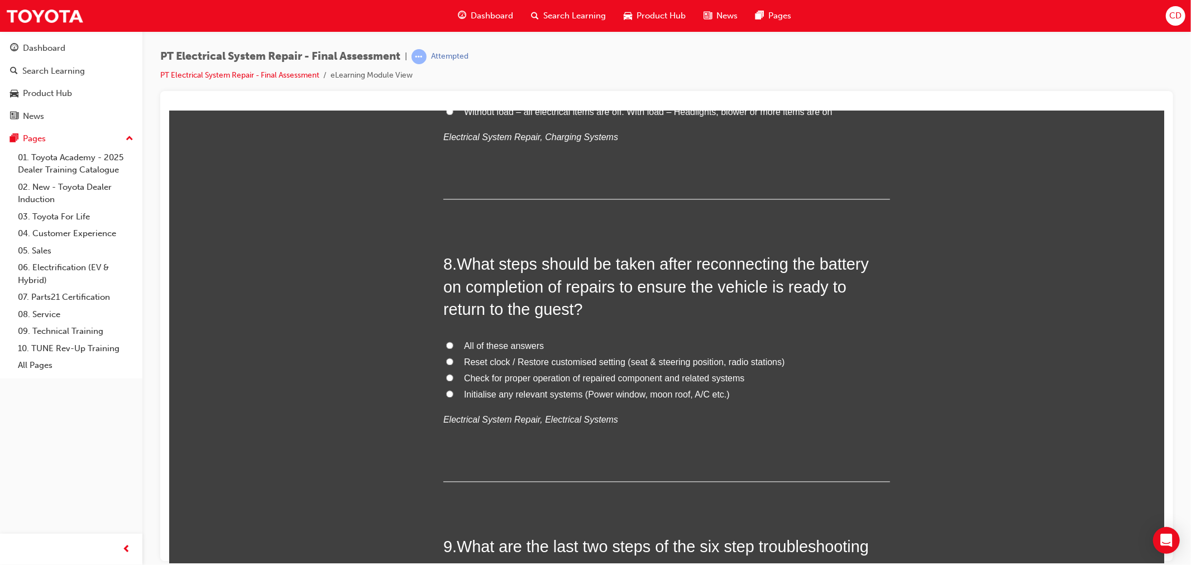
click at [504, 343] on span "All of these answers" at bounding box center [503, 345] width 80 height 9
click at [453, 343] on input "All of these answers" at bounding box center [448, 345] width 7 height 7
radio input "true"
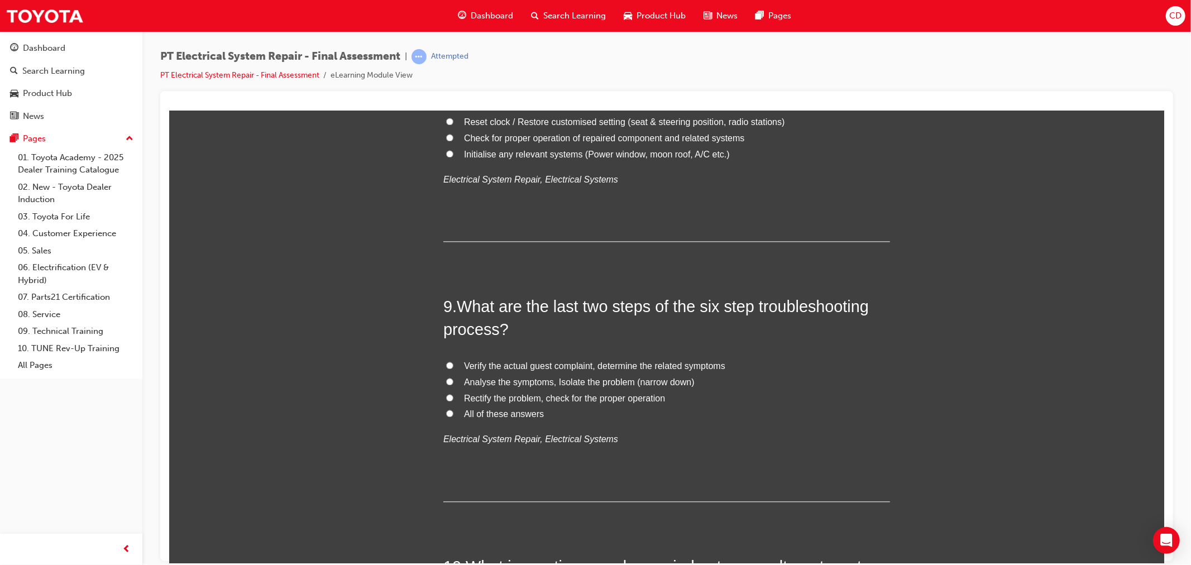
scroll to position [2046, 0]
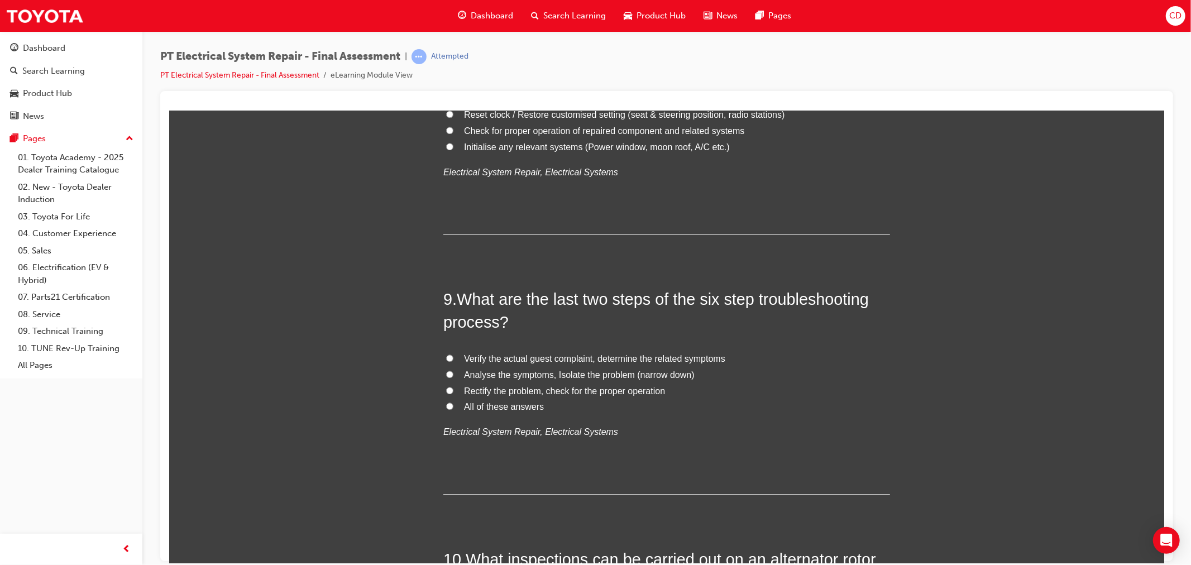
click at [545, 390] on span "Rectify the problem, check for the proper operation" at bounding box center [563, 390] width 201 height 9
click at [453, 390] on input "Rectify the problem, check for the proper operation" at bounding box center [448, 389] width 7 height 7
radio input "true"
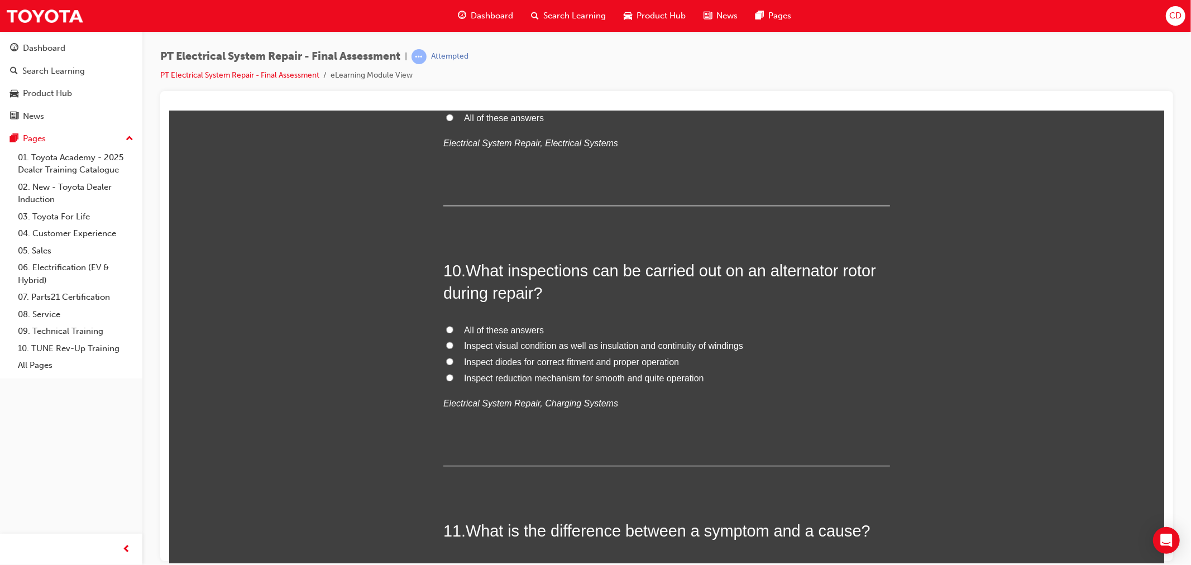
scroll to position [2356, 0]
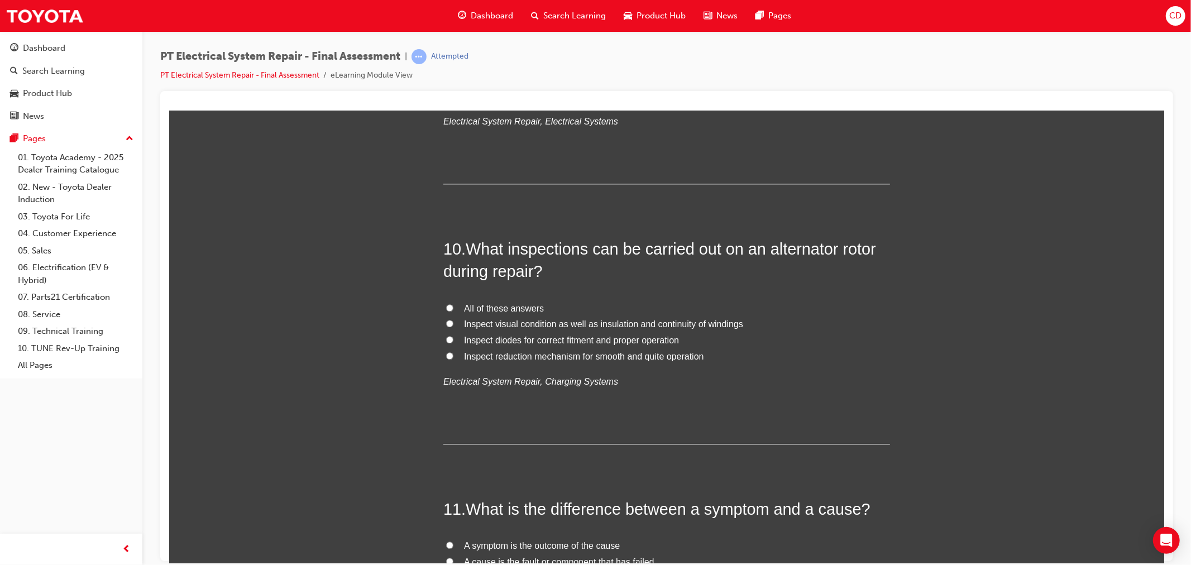
click at [502, 323] on span "Inspect visual condition as well as insulation and continuity of windings" at bounding box center [602, 323] width 279 height 9
click at [453, 323] on input "Inspect visual condition as well as insulation and continuity of windings" at bounding box center [448, 322] width 7 height 7
radio input "true"
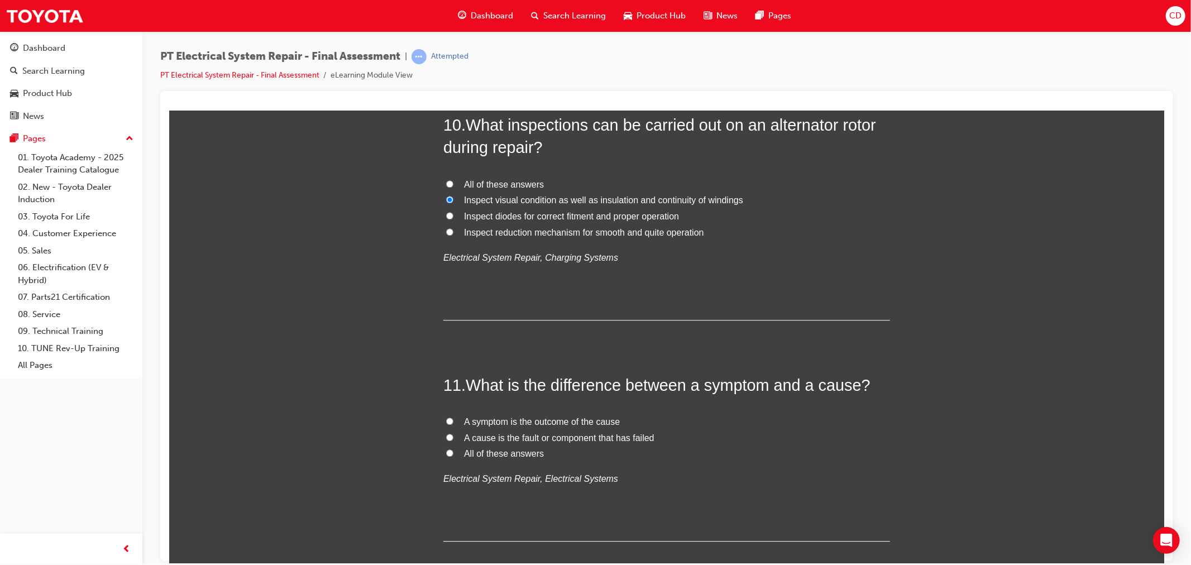
scroll to position [2542, 0]
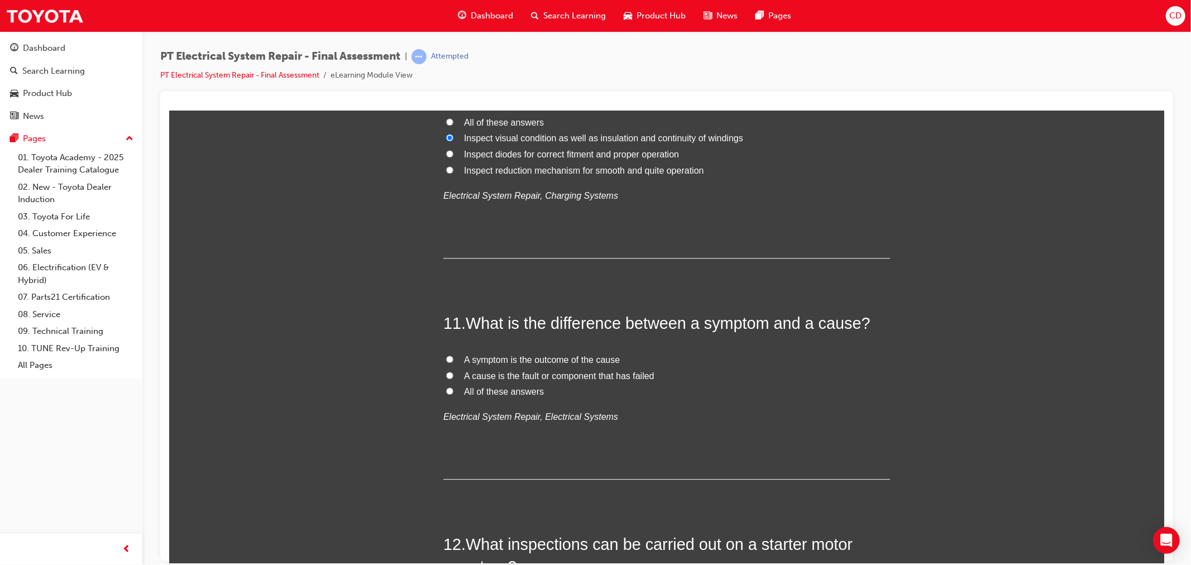
click at [485, 388] on span "All of these answers" at bounding box center [503, 390] width 80 height 9
click at [453, 388] on input "All of these answers" at bounding box center [448, 390] width 7 height 7
radio input "true"
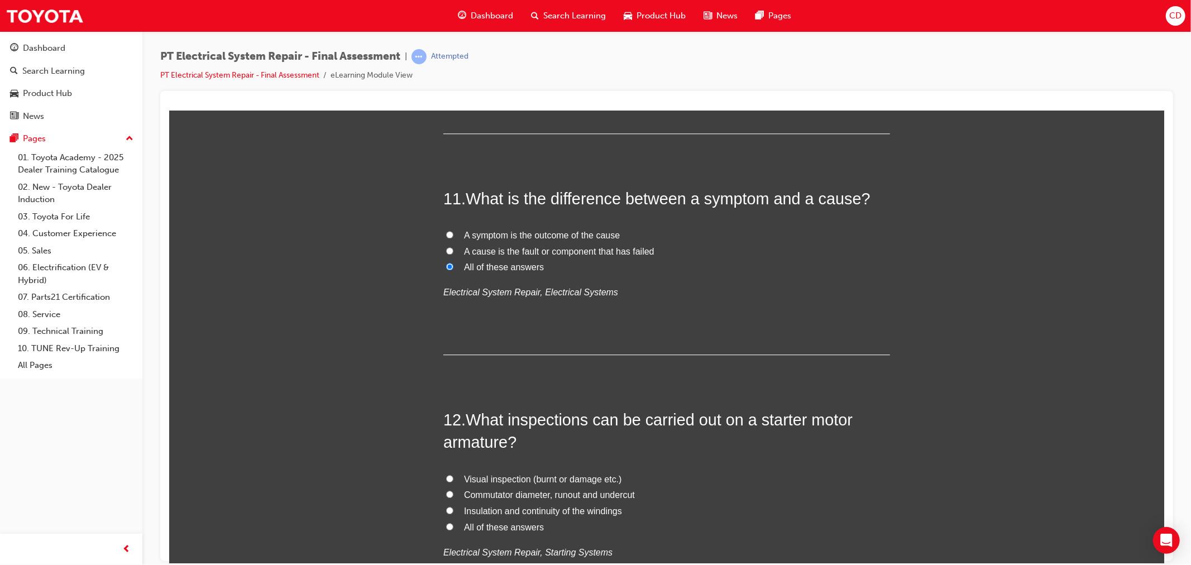
scroll to position [2728, 0]
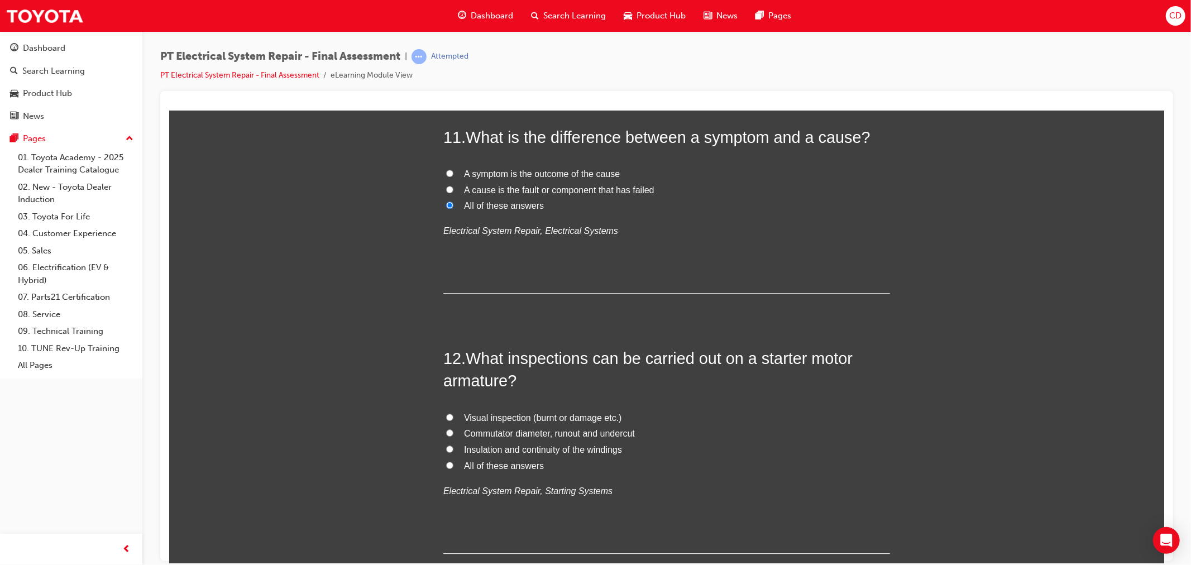
click at [510, 464] on span "All of these answers" at bounding box center [503, 464] width 80 height 9
click at [453, 464] on input "All of these answers" at bounding box center [448, 464] width 7 height 7
radio input "true"
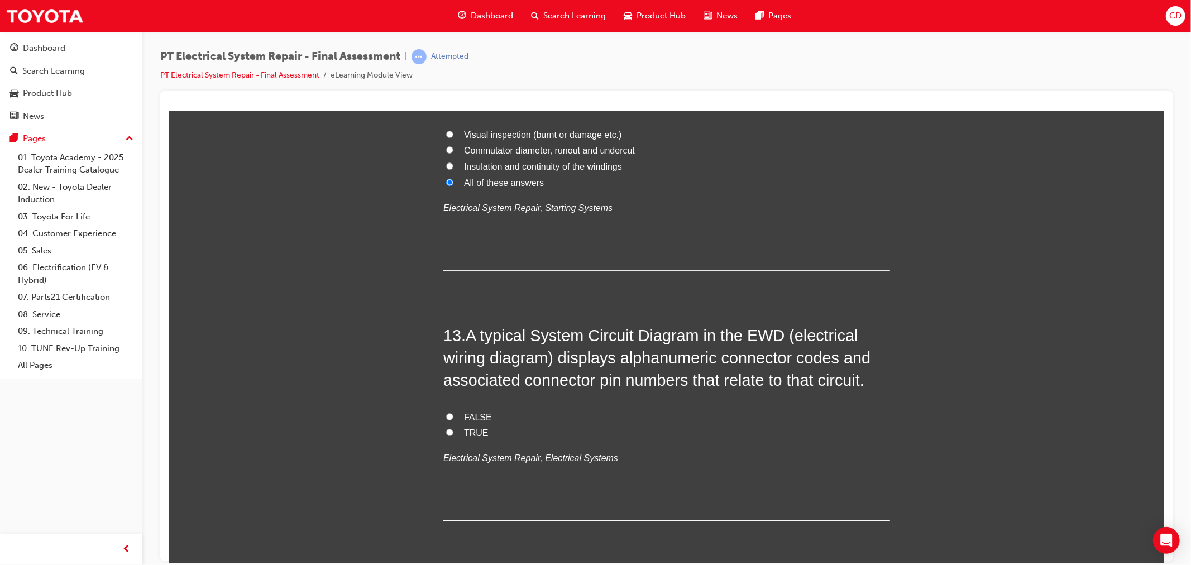
scroll to position [3039, 0]
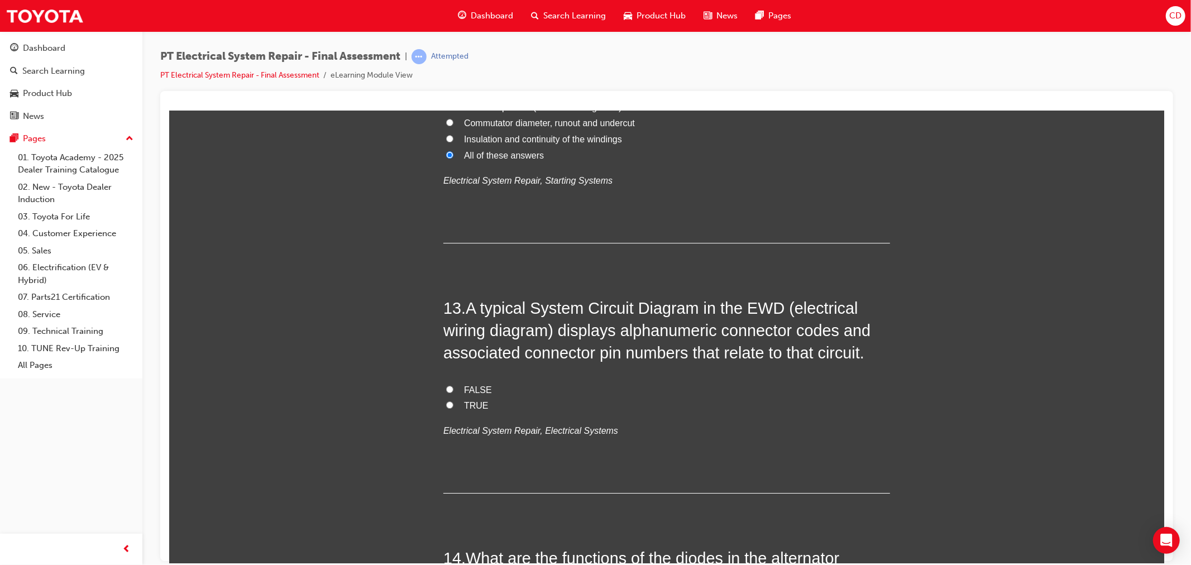
click at [452, 408] on label "TRUE" at bounding box center [666, 405] width 447 height 16
click at [452, 408] on input "TRUE" at bounding box center [448, 404] width 7 height 7
radio input "true"
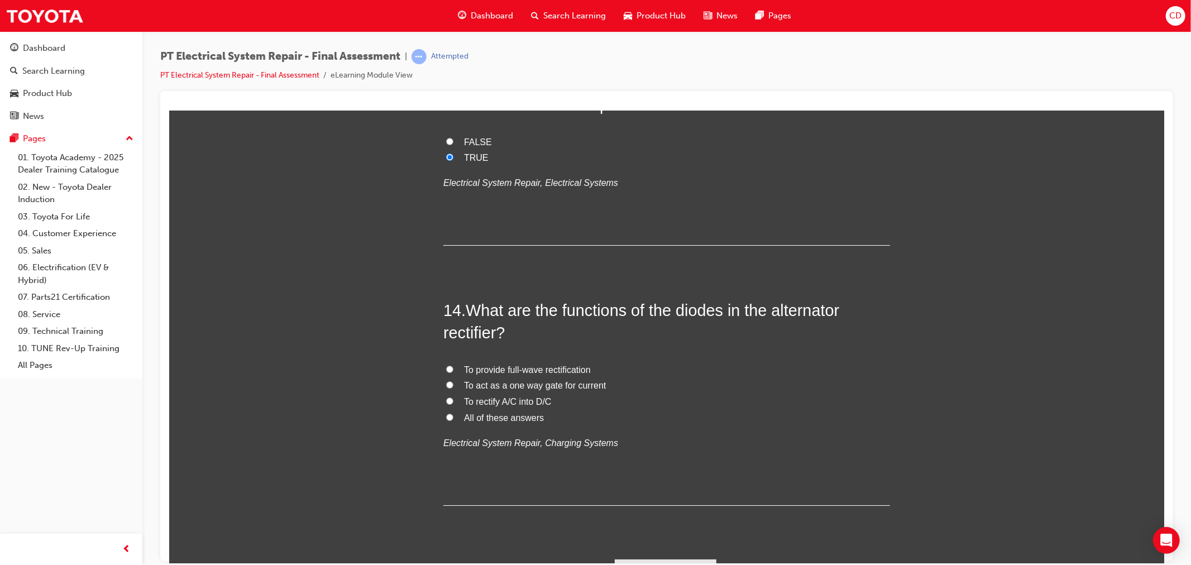
scroll to position [3313, 0]
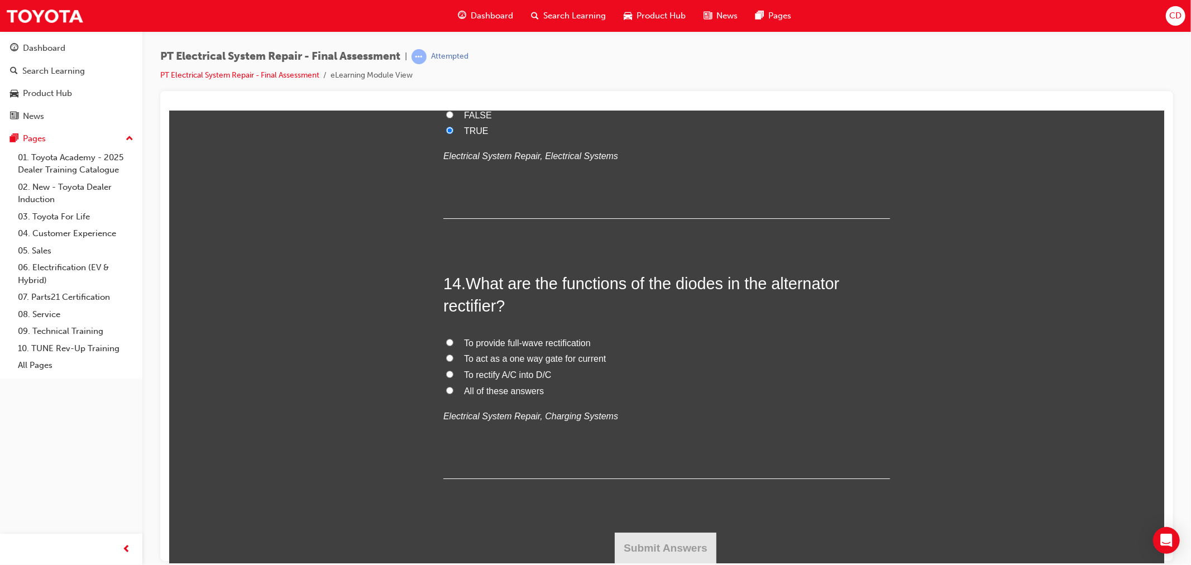
click at [497, 392] on span "All of these answers" at bounding box center [503, 390] width 80 height 9
click at [453, 392] on input "All of these answers" at bounding box center [448, 389] width 7 height 7
radio input "true"
click at [632, 551] on button "Submit Answers" at bounding box center [665, 547] width 102 height 31
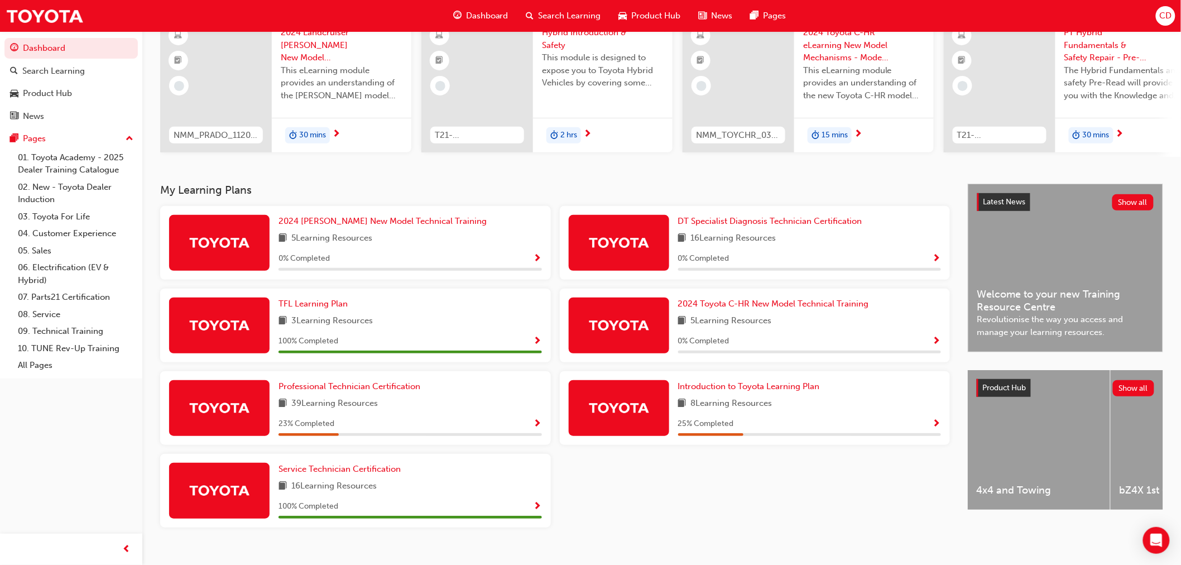
scroll to position [121, 0]
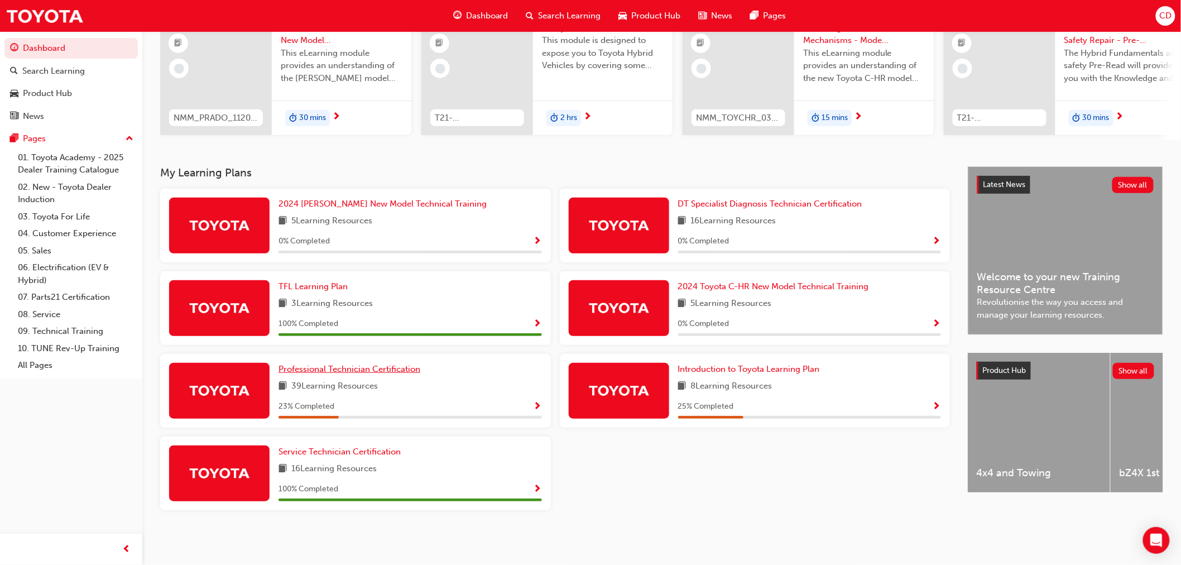
click at [356, 368] on span "Professional Technician Certification" at bounding box center [350, 369] width 142 height 10
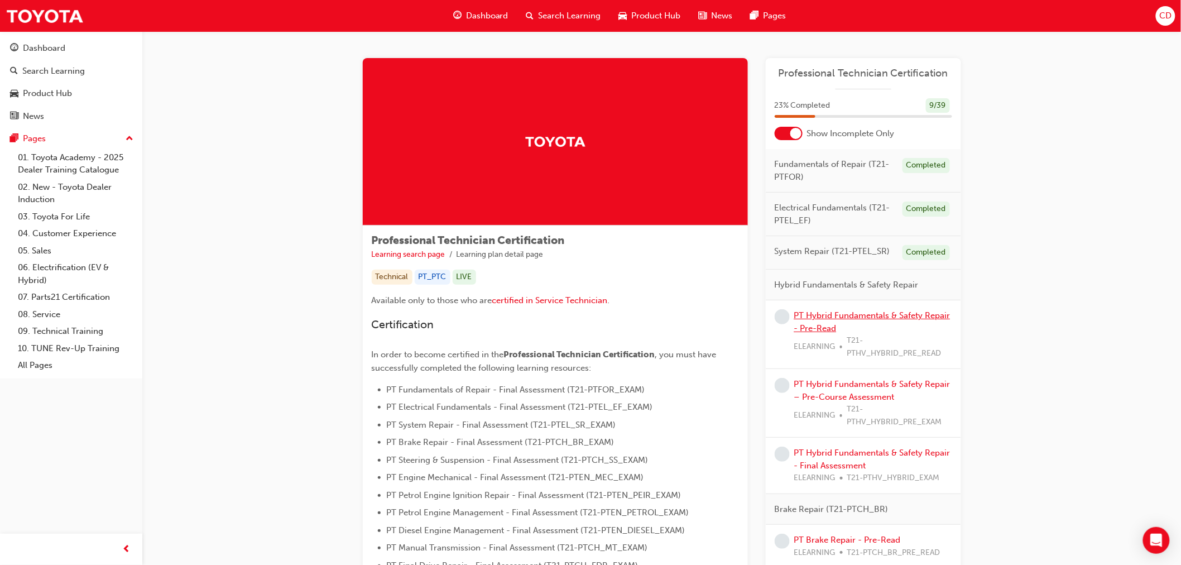
click at [911, 310] on link "PT Hybrid Fundamentals & Safety Repair - Pre-Read" at bounding box center [872, 321] width 156 height 23
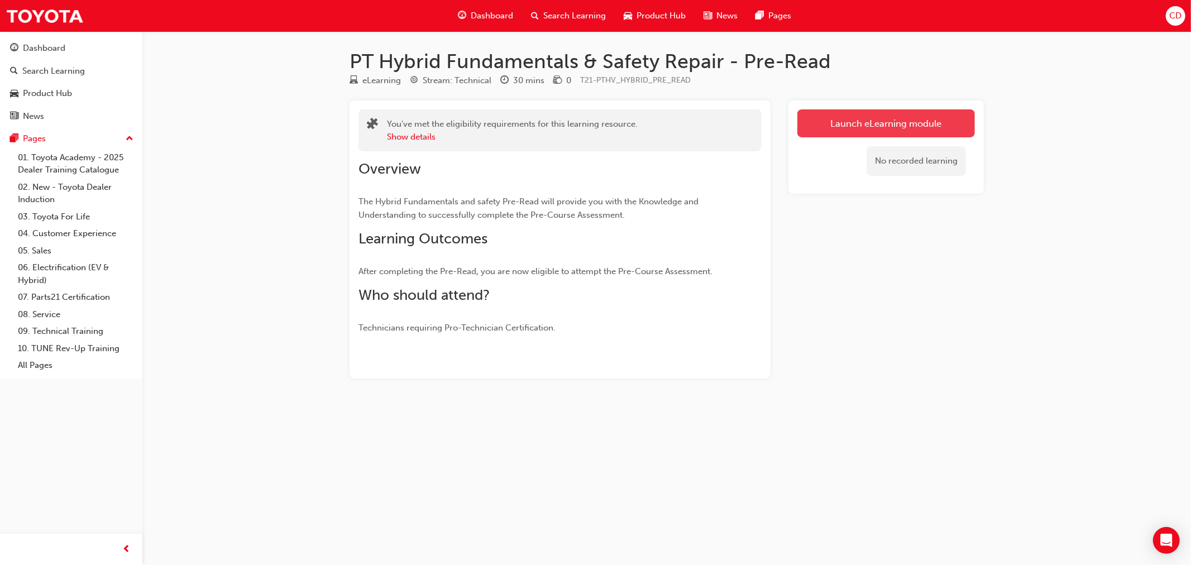
click at [841, 125] on link "Launch eLearning module" at bounding box center [885, 123] width 177 height 28
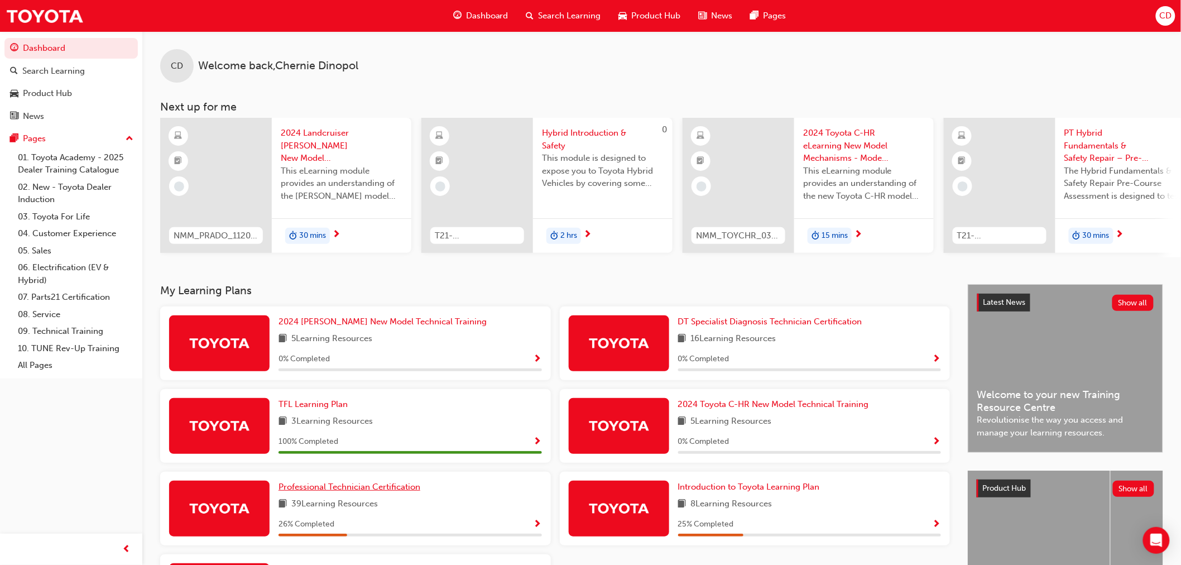
click at [327, 492] on span "Professional Technician Certification" at bounding box center [350, 487] width 142 height 10
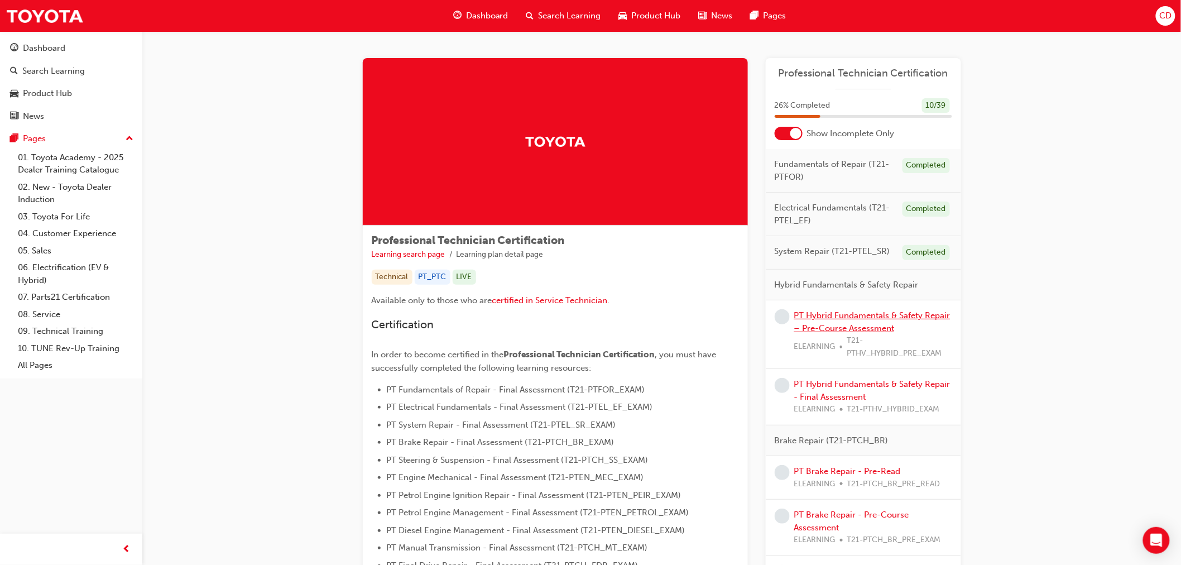
click at [920, 319] on link "PT Hybrid Fundamentals & Safety Repair – Pre-Course Assessment" at bounding box center [872, 321] width 156 height 23
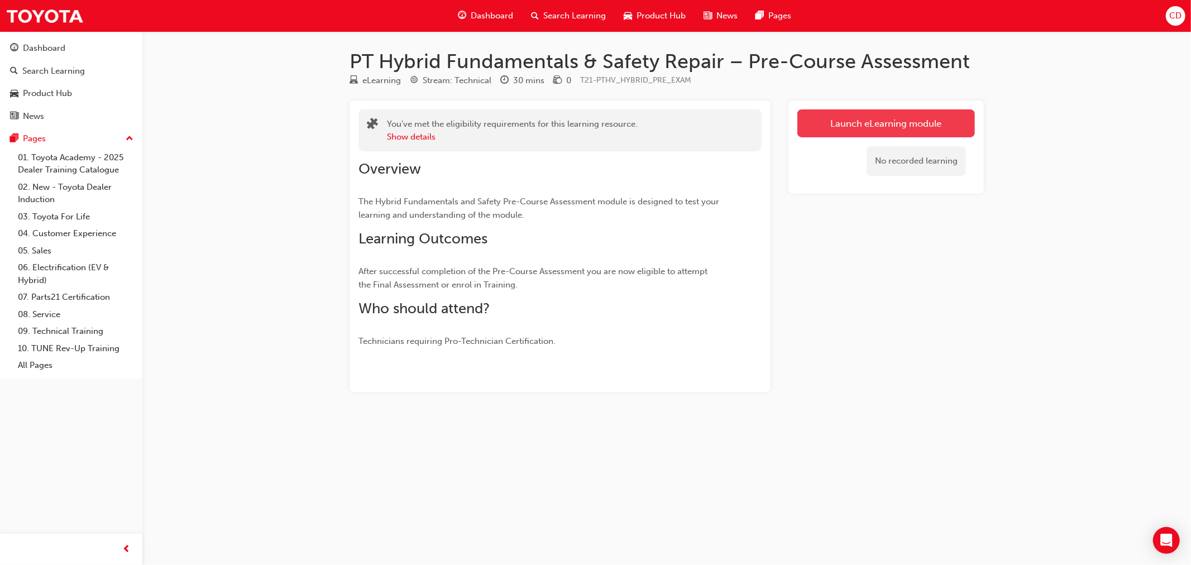
click at [824, 125] on link "Launch eLearning module" at bounding box center [885, 123] width 177 height 28
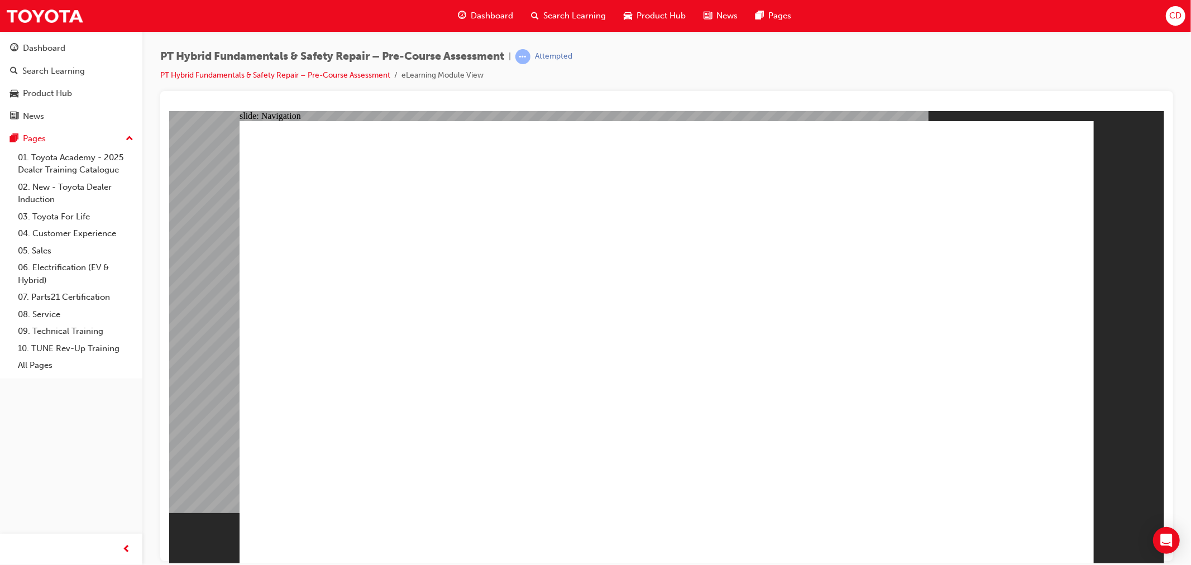
radio input "true"
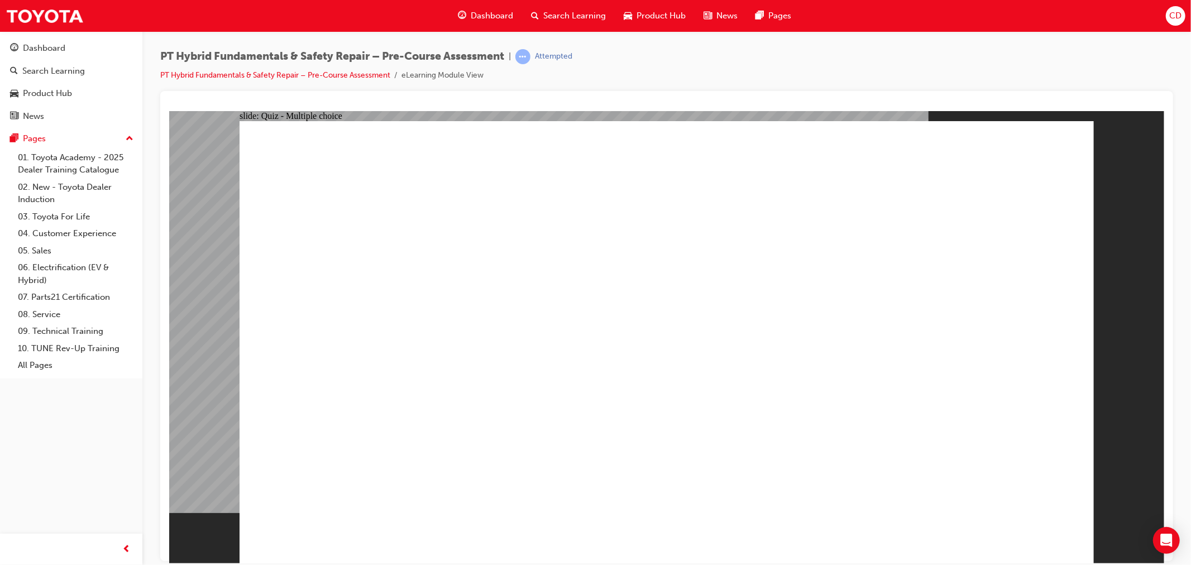
radio input "true"
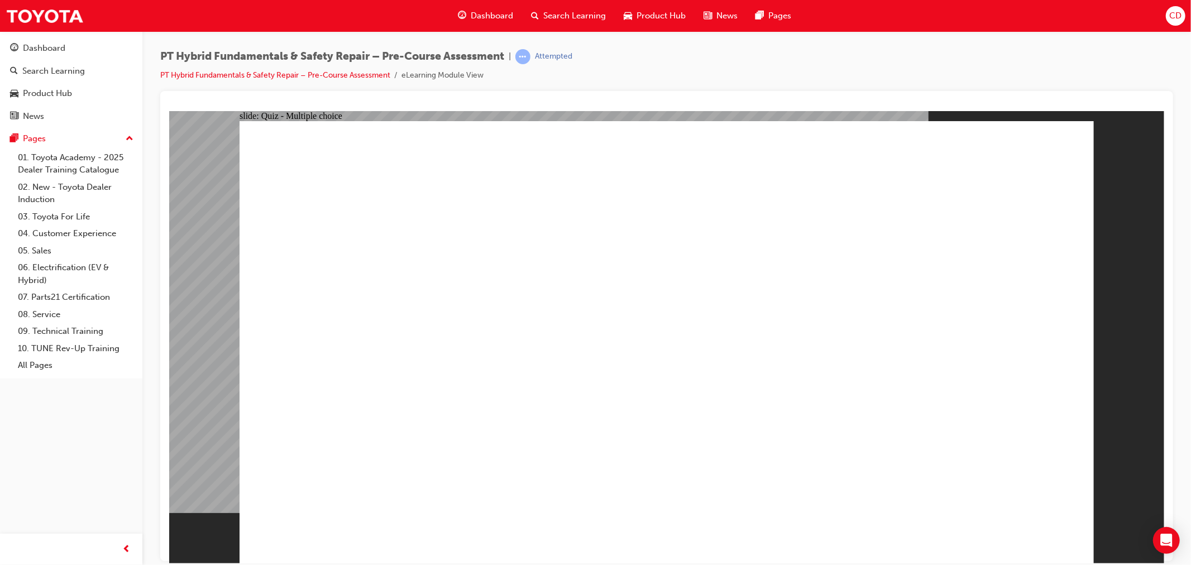
radio input "true"
checkbox input "true"
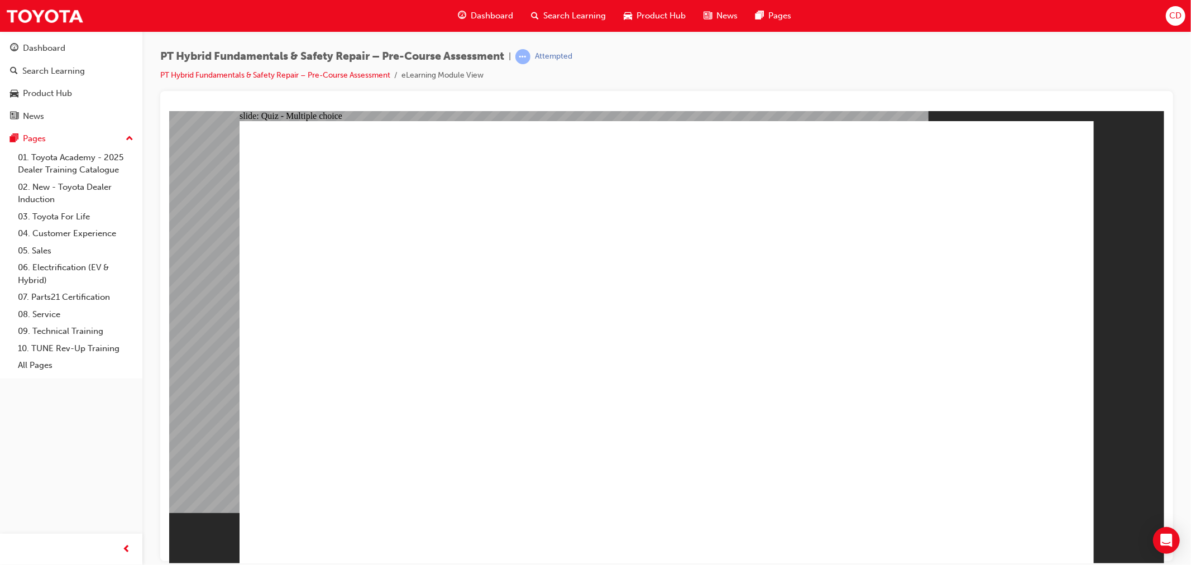
checkbox input "true"
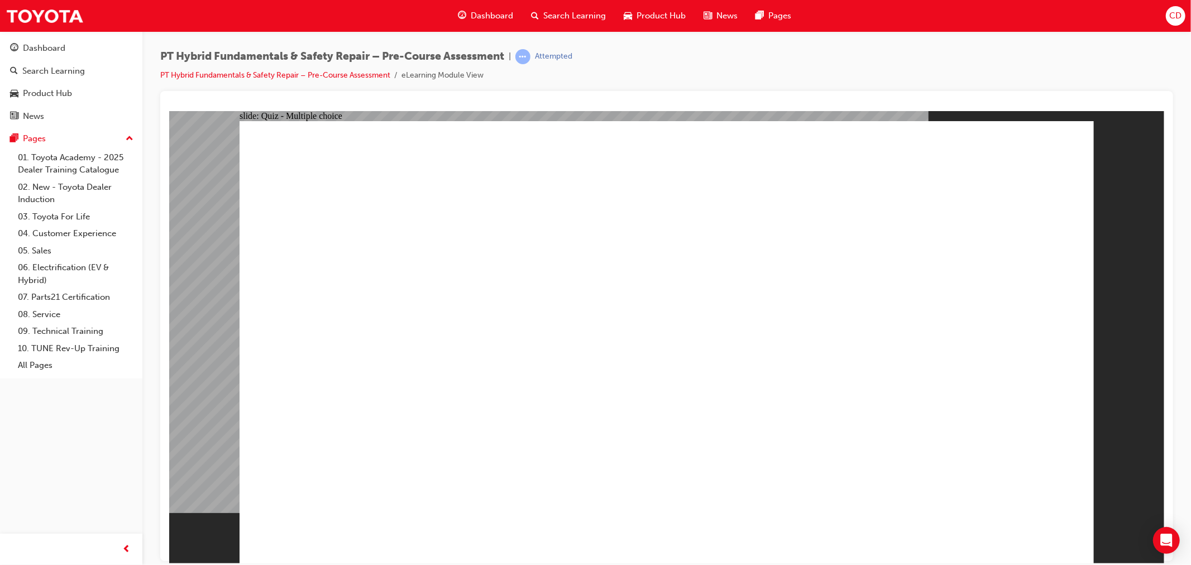
checkbox input "true"
radio input "true"
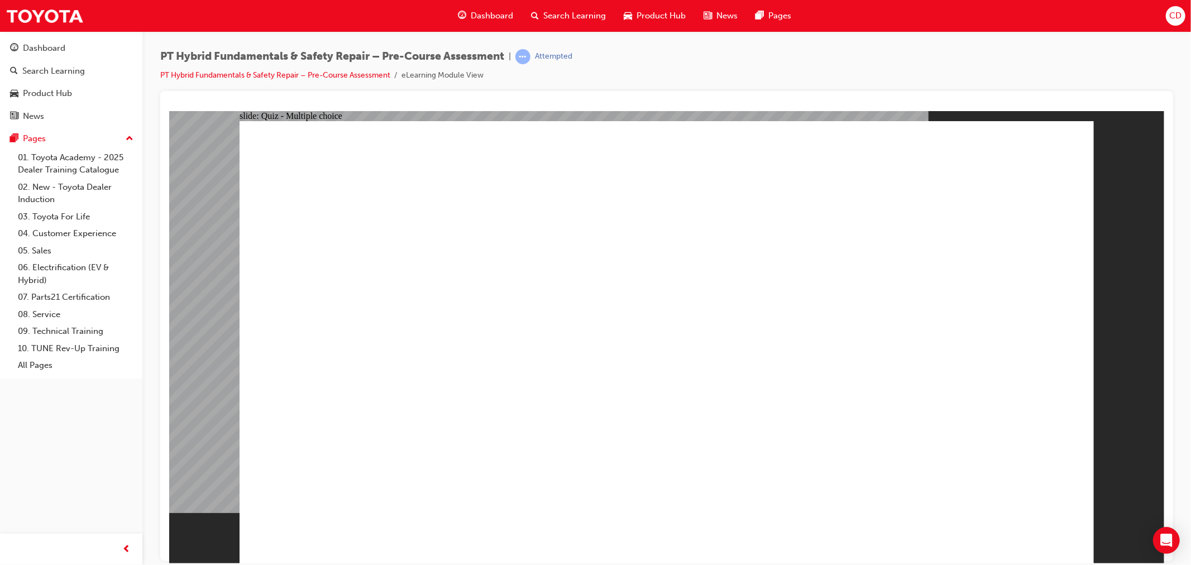
radio input "true"
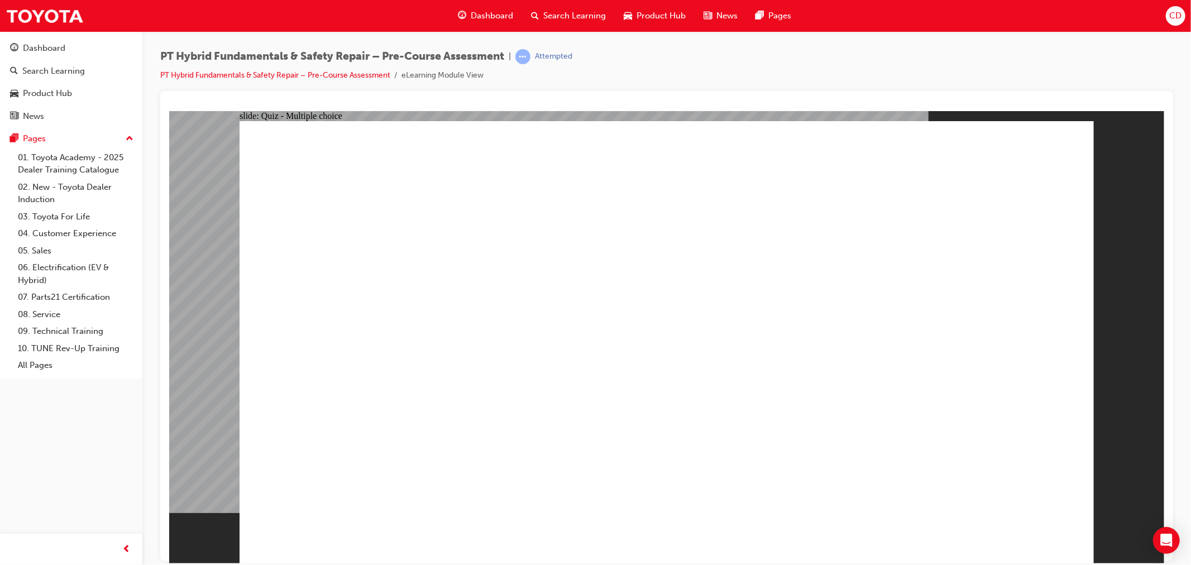
radio input "true"
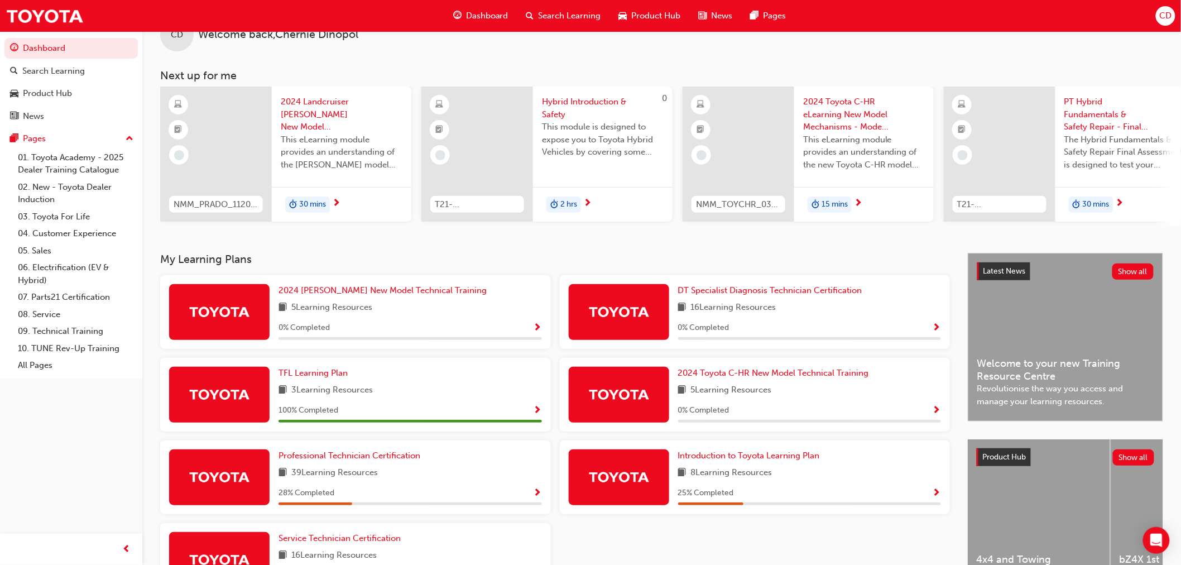
scroll to position [62, 0]
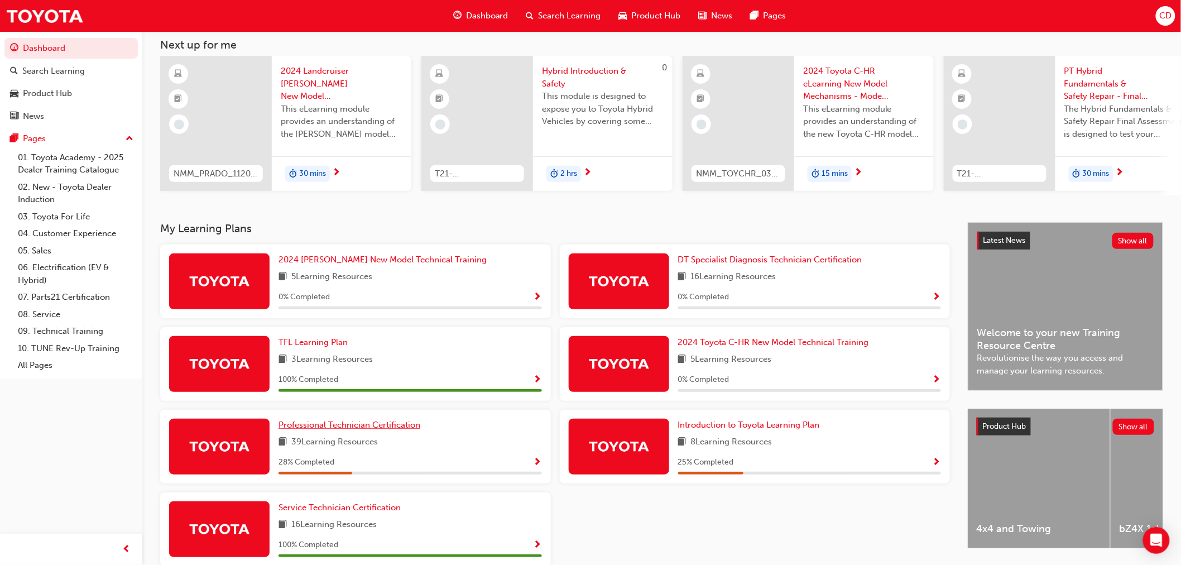
click at [372, 430] on span "Professional Technician Certification" at bounding box center [350, 425] width 142 height 10
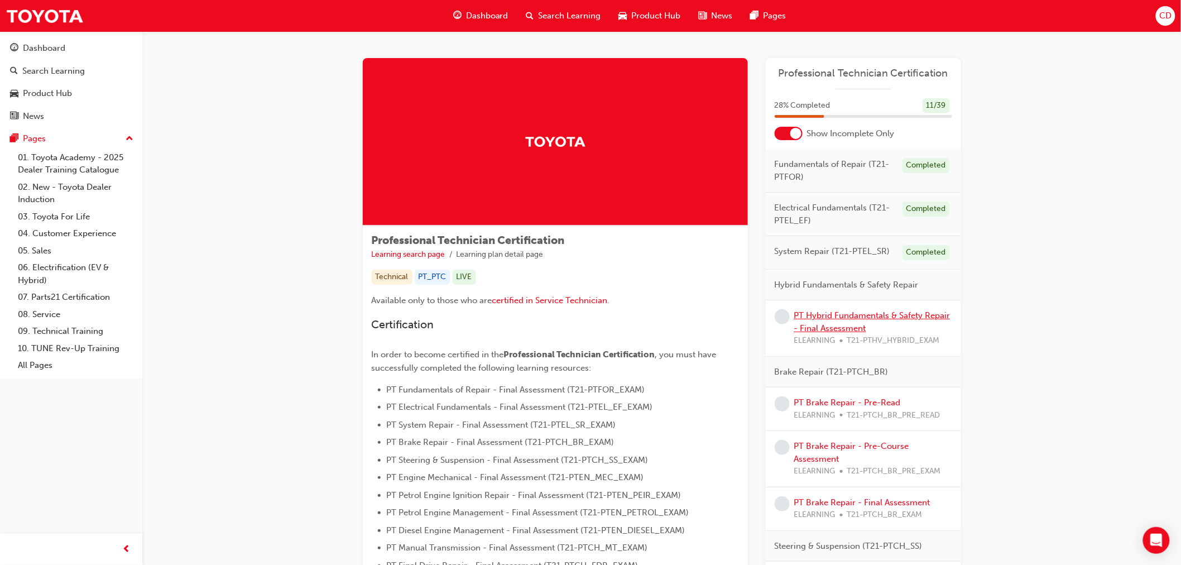
click at [842, 315] on link "PT Hybrid Fundamentals & Safety Repair - Final Assessment" at bounding box center [872, 321] width 156 height 23
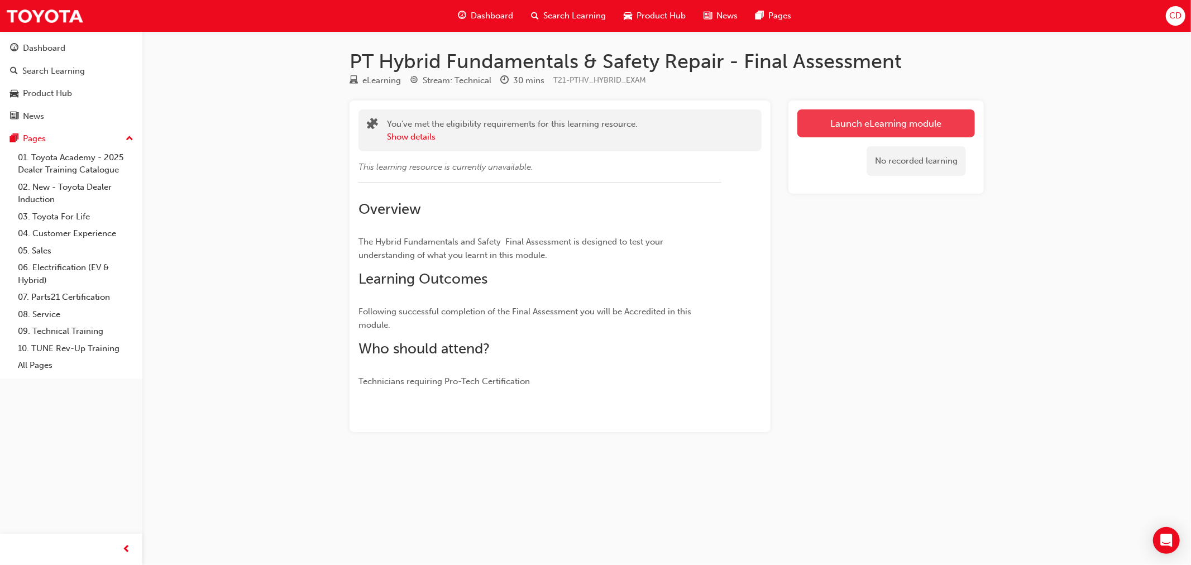
click at [919, 123] on link "Launch eLearning module" at bounding box center [885, 123] width 177 height 28
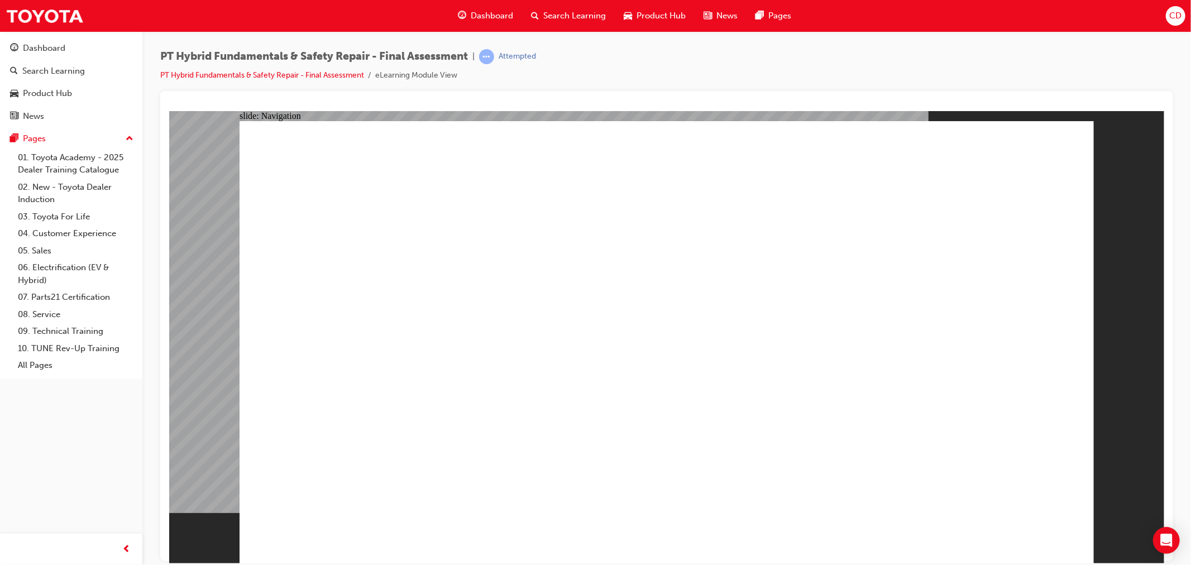
checkbox input "true"
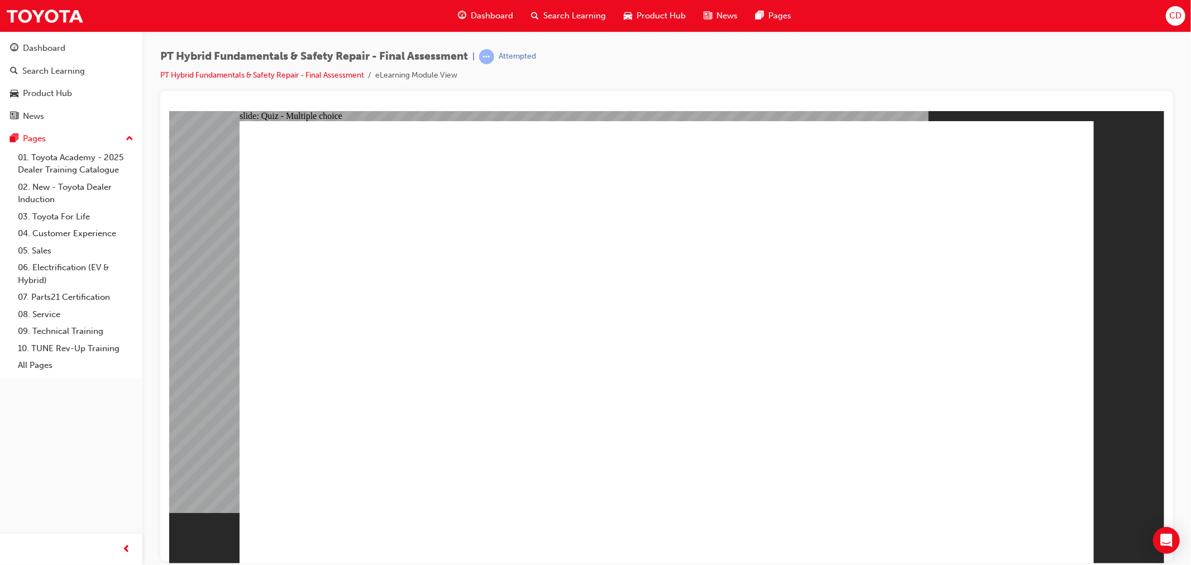
radio input "true"
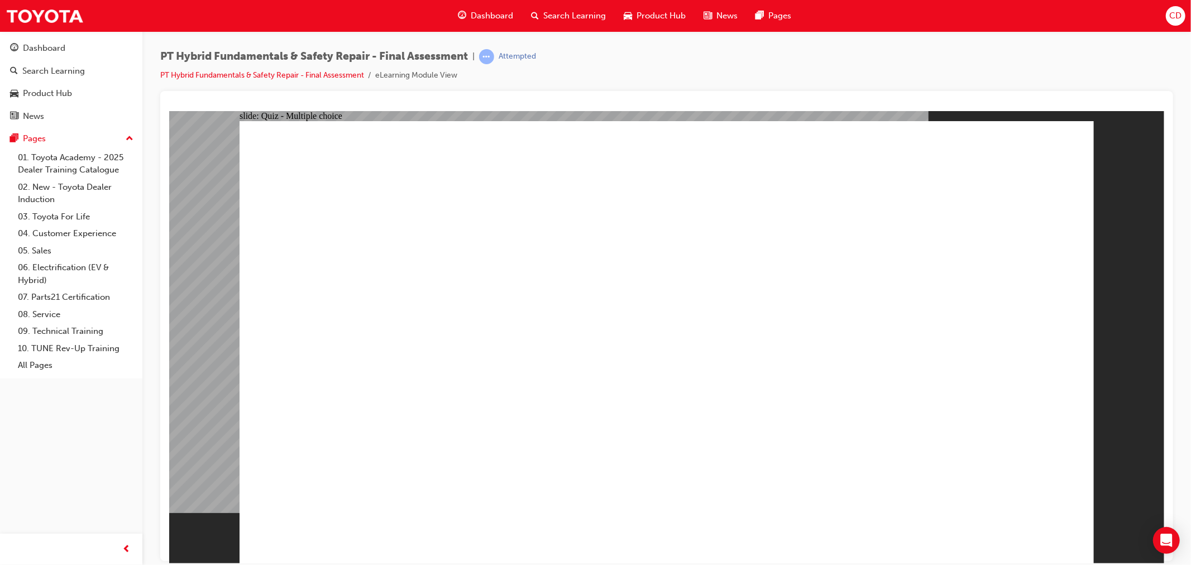
radio input "true"
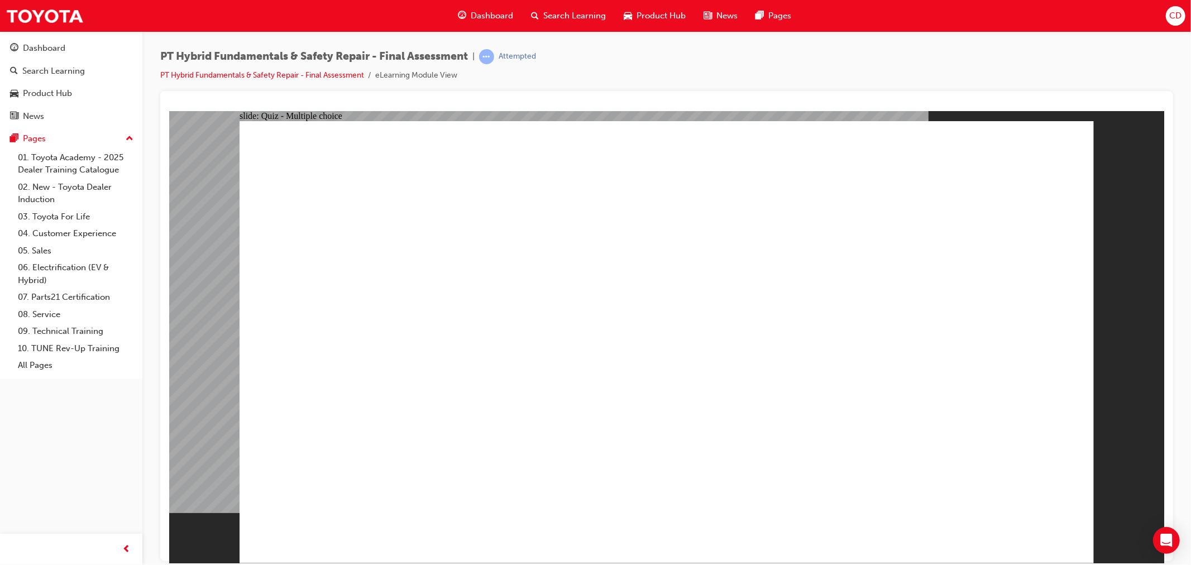
checkbox input "false"
checkbox input "true"
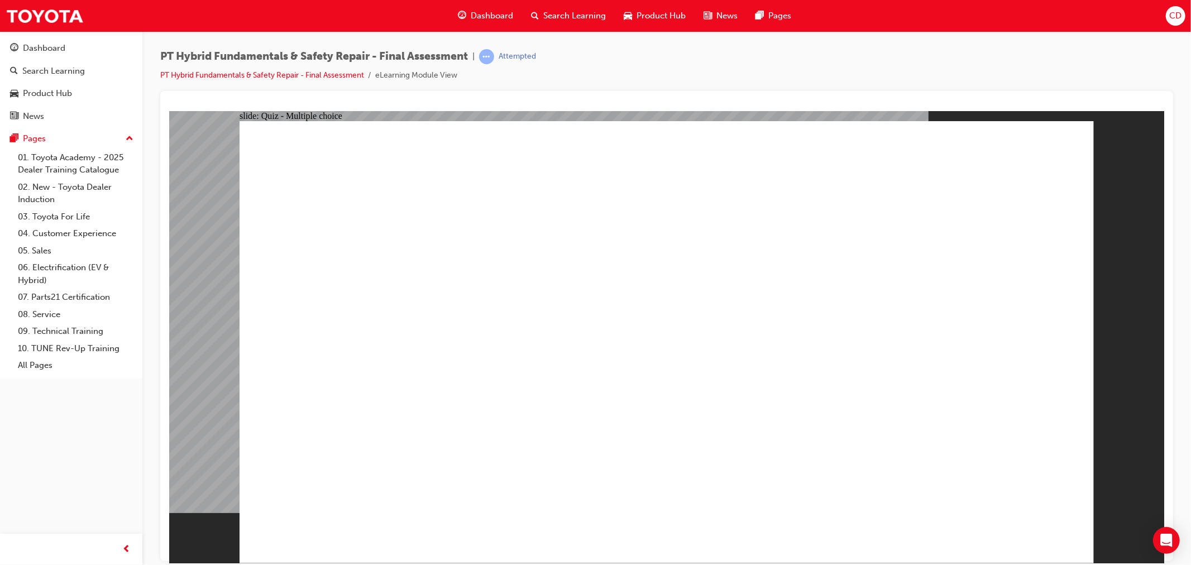
radio input "true"
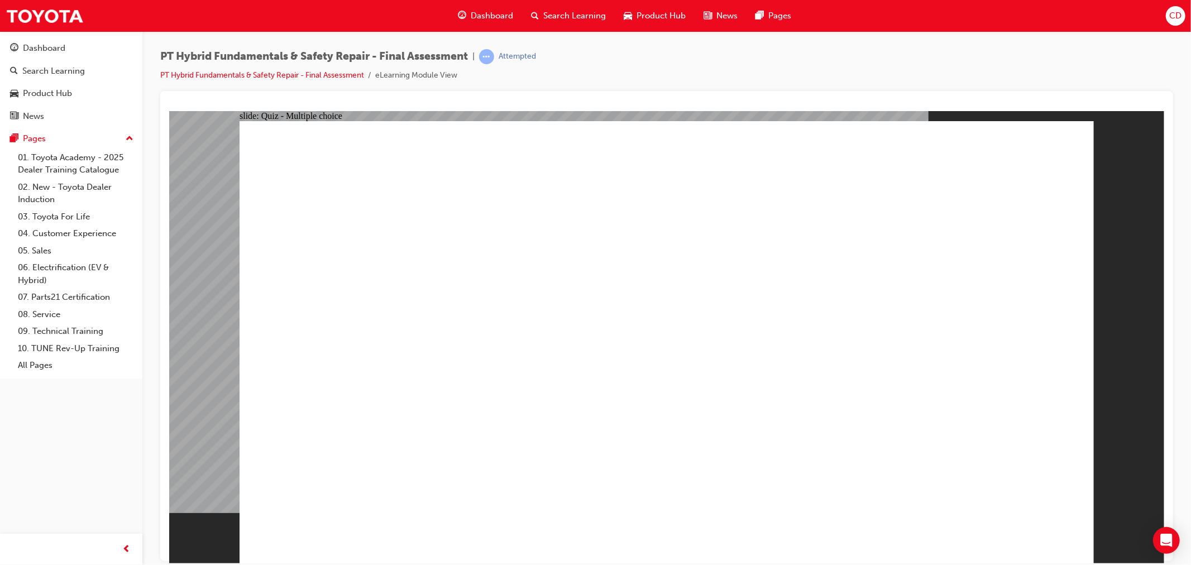
radio input "true"
checkbox input "true"
drag, startPoint x: 487, startPoint y: 526, endPoint x: 500, endPoint y: 525, distance: 13.4
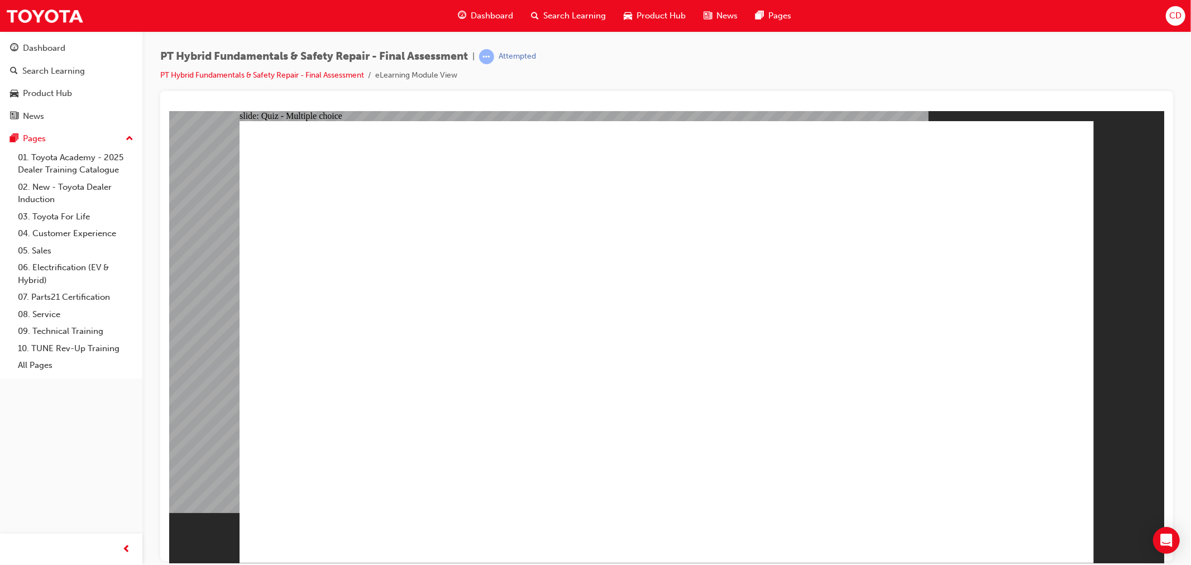
checkbox input "true"
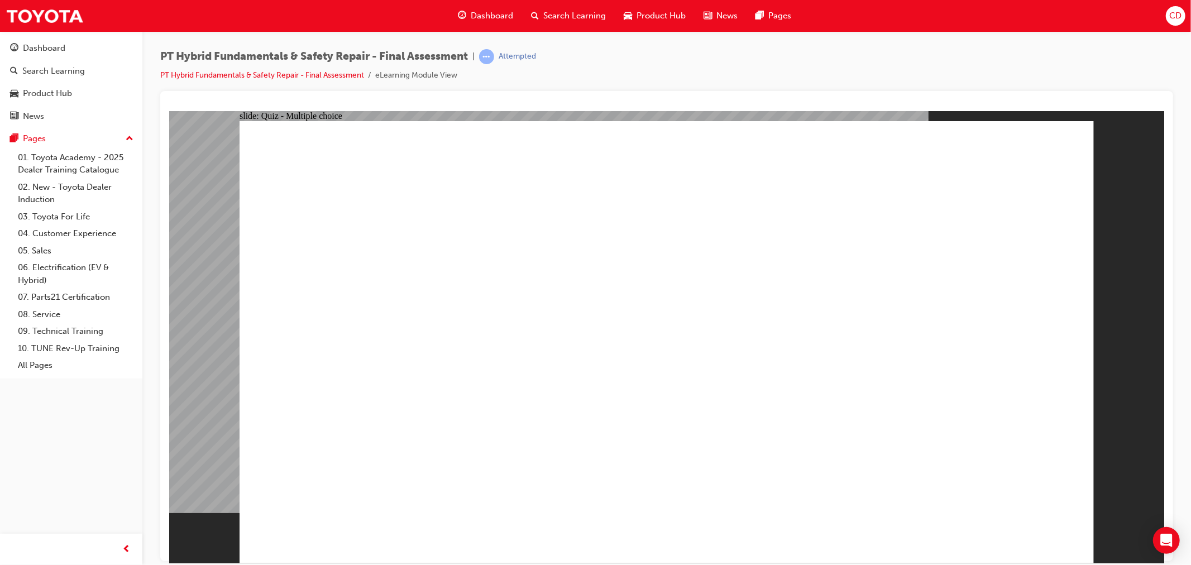
checkbox input "true"
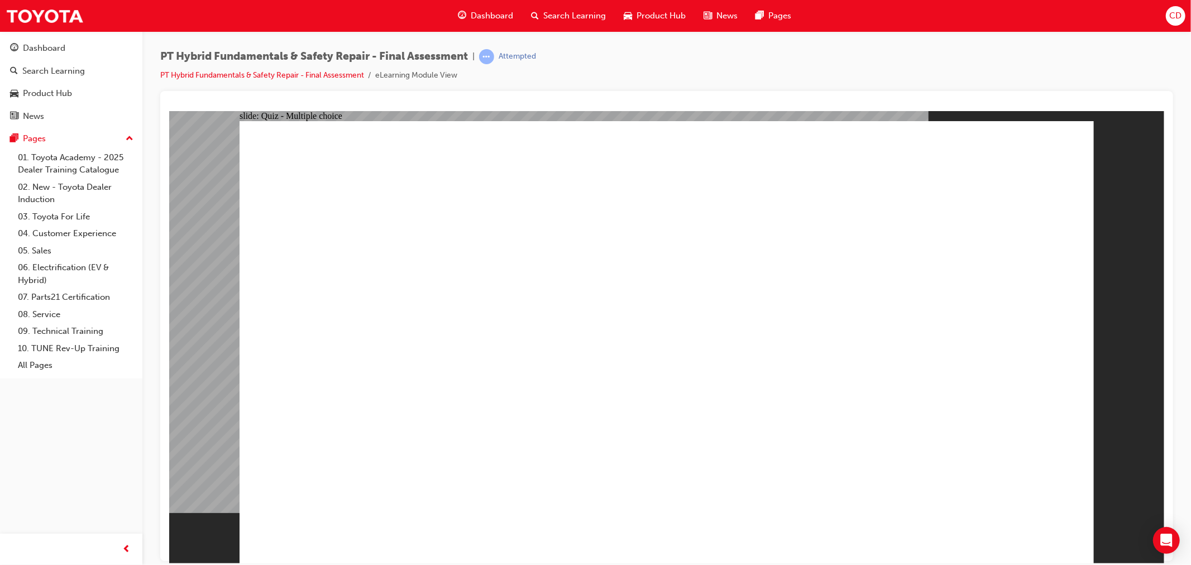
radio input "false"
radio input "true"
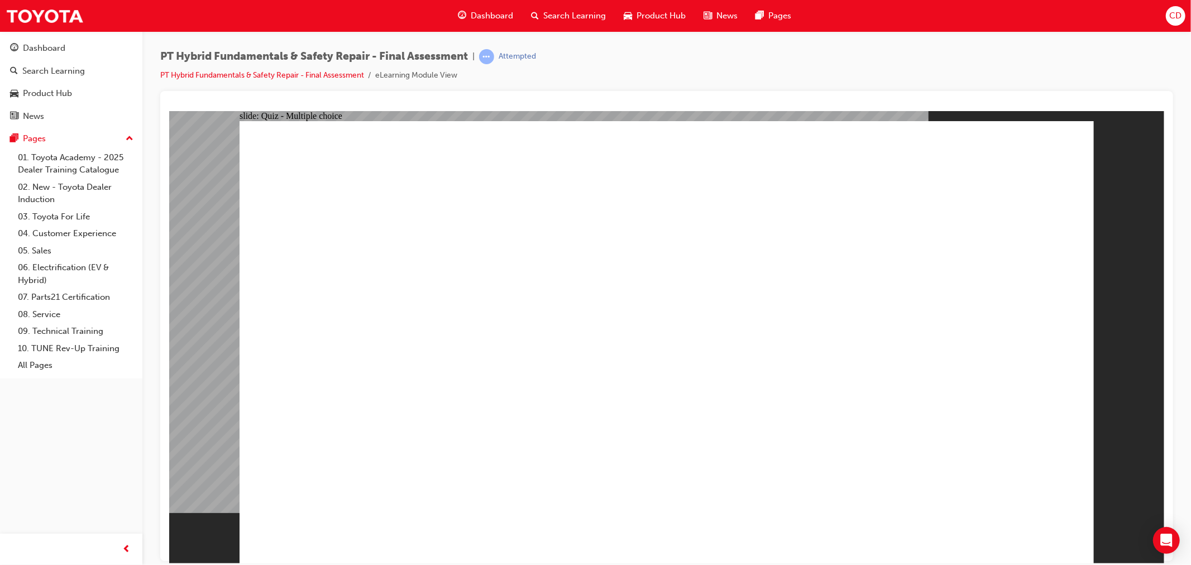
radio input "true"
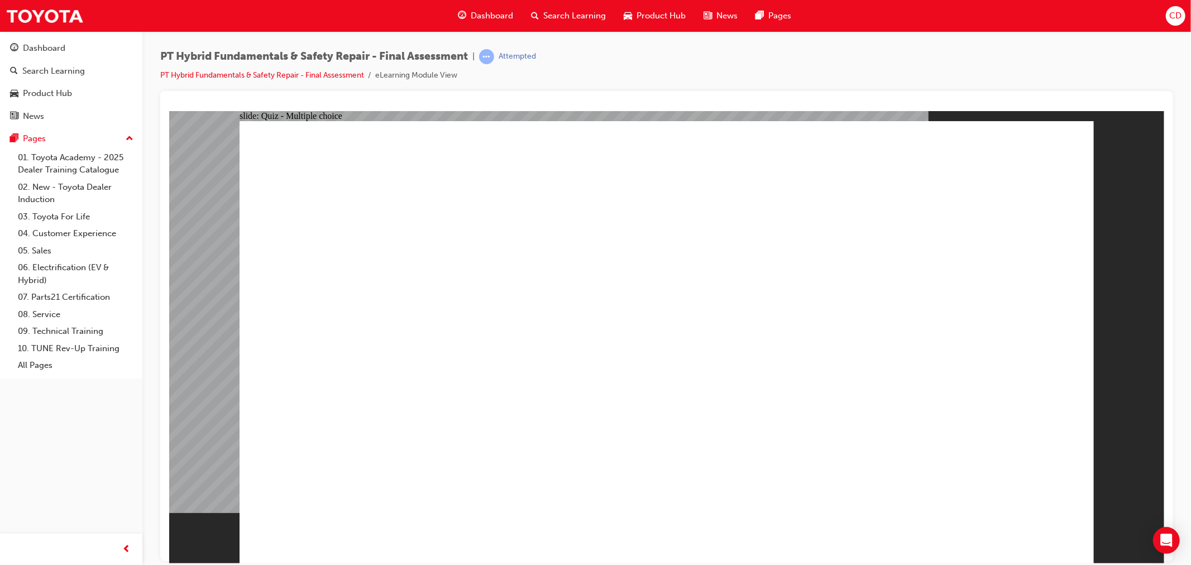
radio input "true"
drag, startPoint x: 993, startPoint y: 503, endPoint x: 1007, endPoint y: 519, distance: 21.4
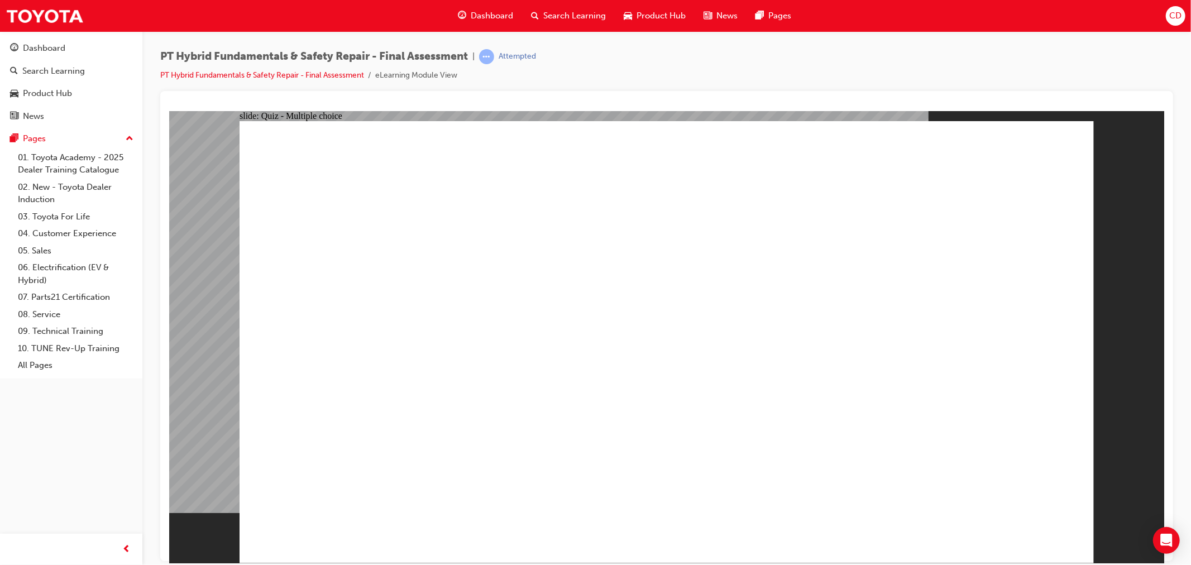
radio input "true"
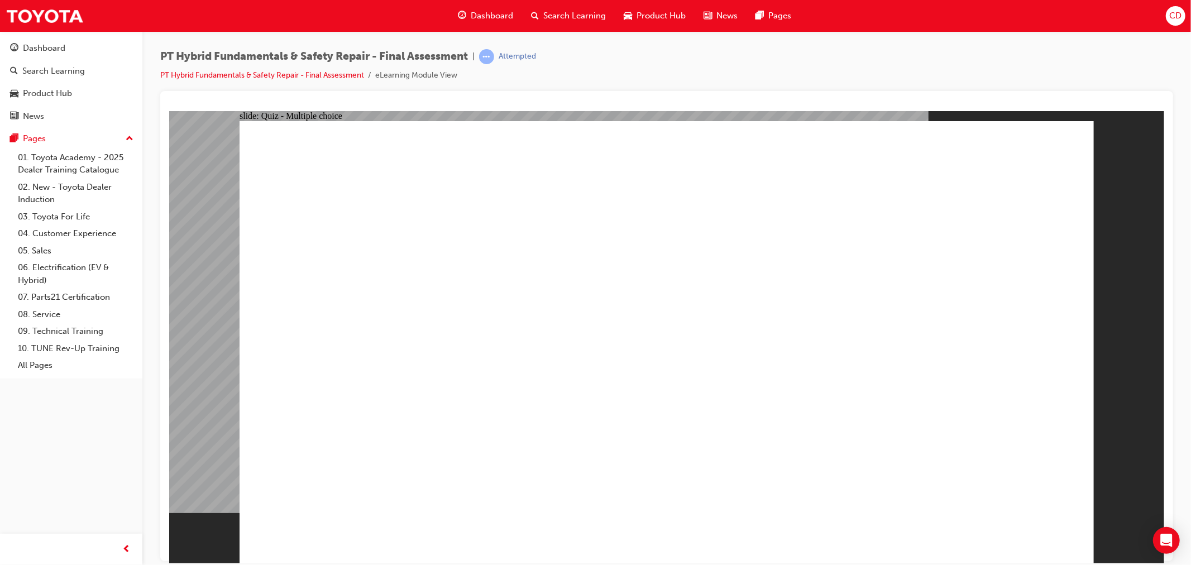
radio input "true"
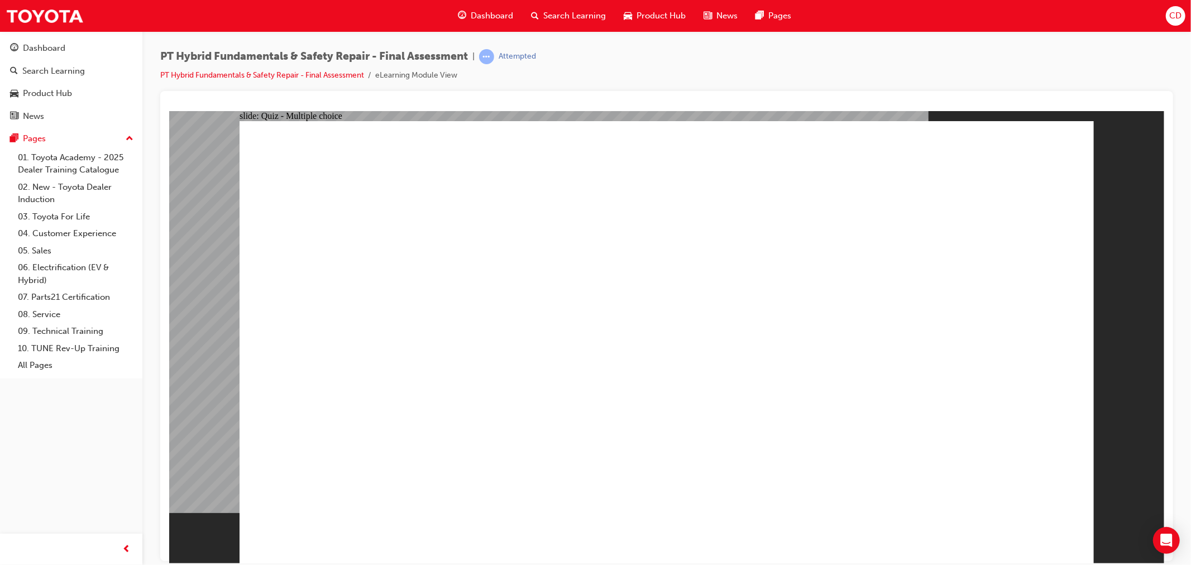
radio input "true"
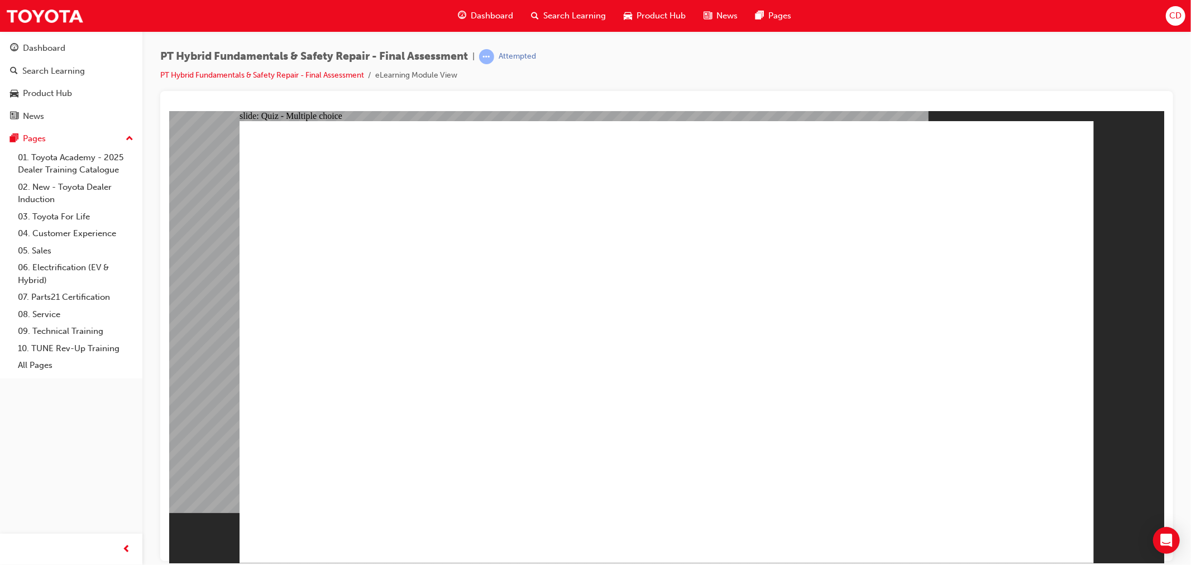
checkbox input "true"
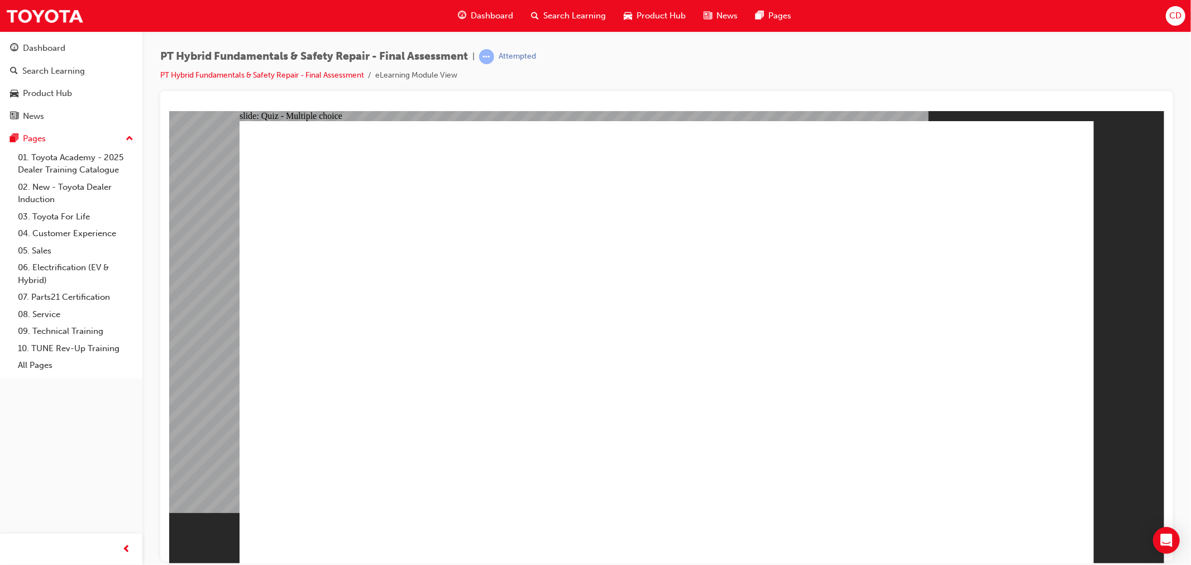
radio input "true"
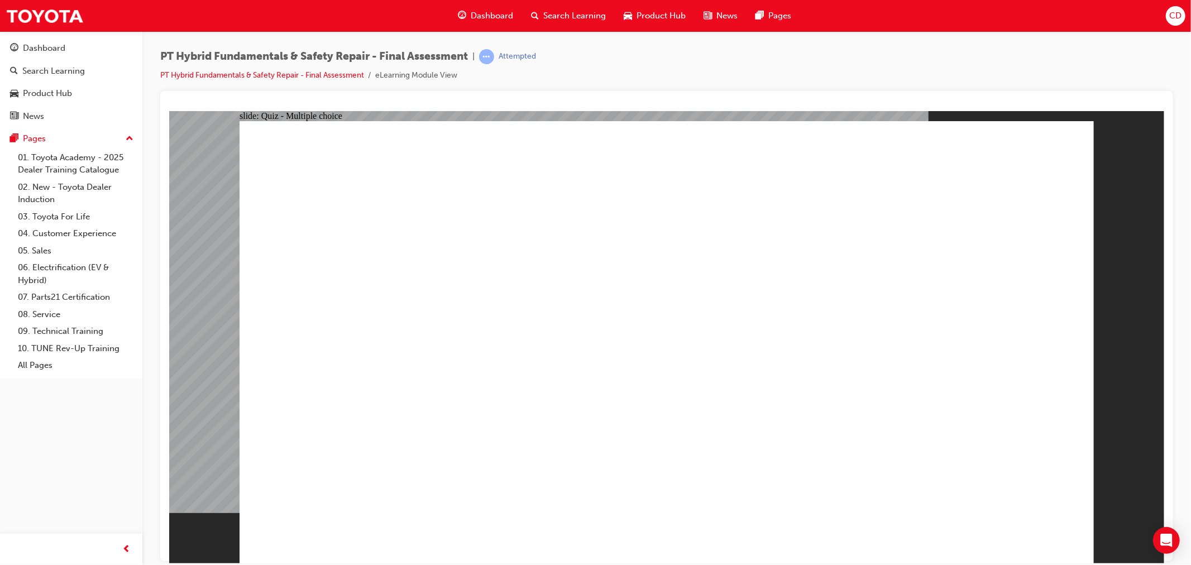
radio input "true"
checkbox input "true"
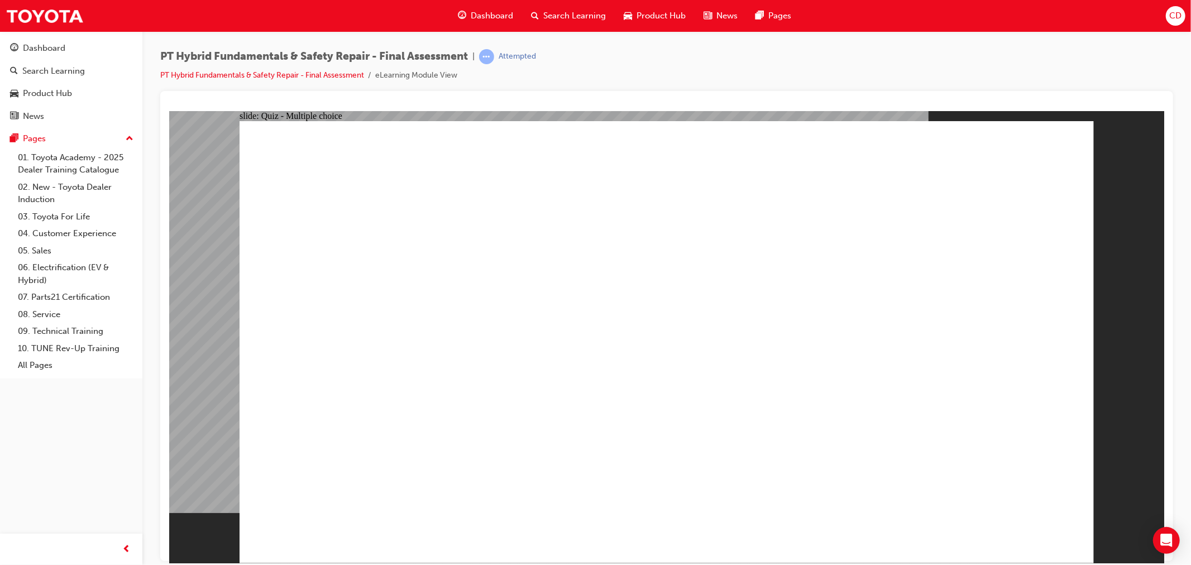
checkbox input "true"
radio input "true"
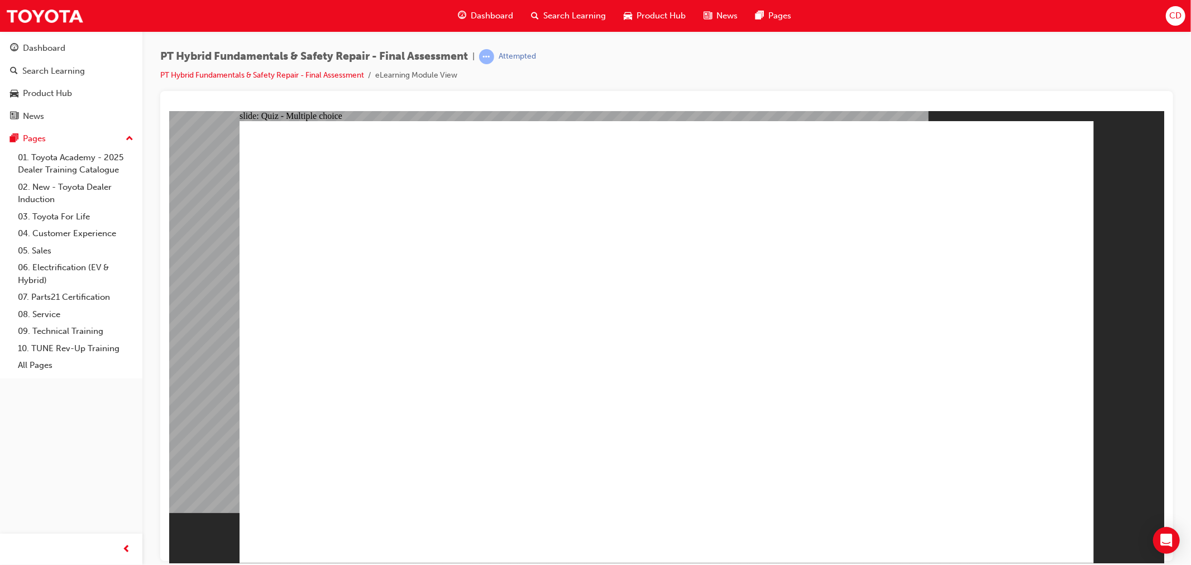
radio input "true"
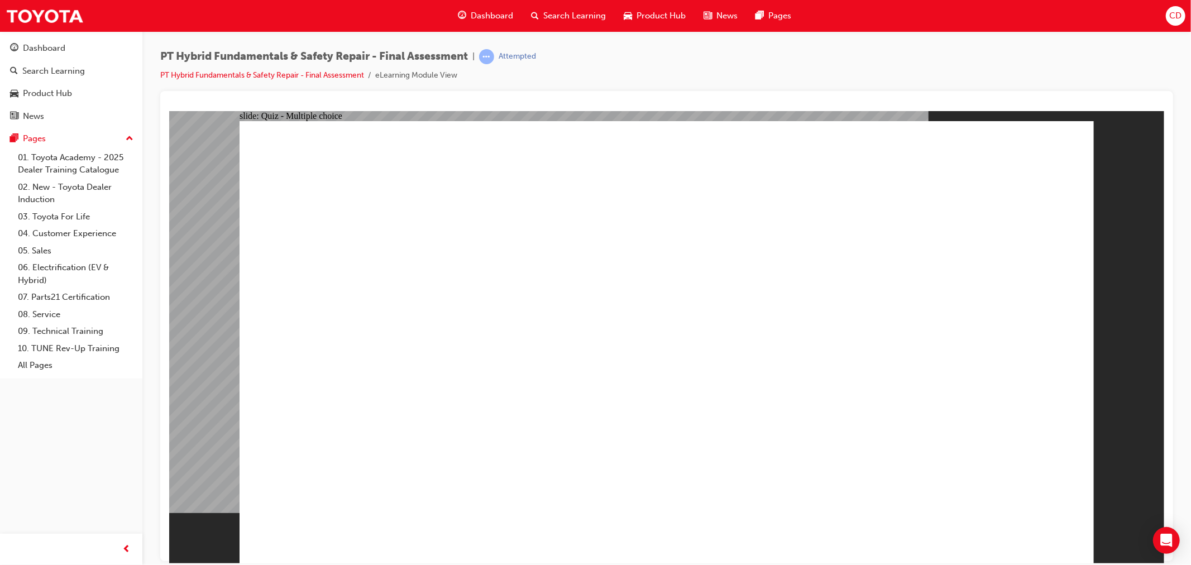
checkbox input "true"
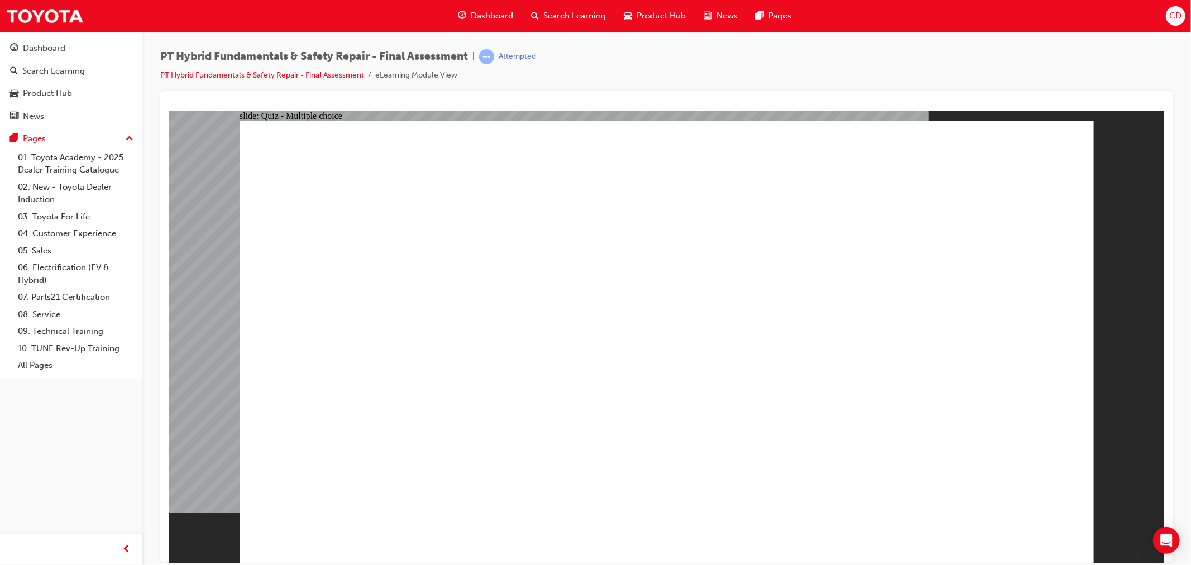
checkbox input "true"
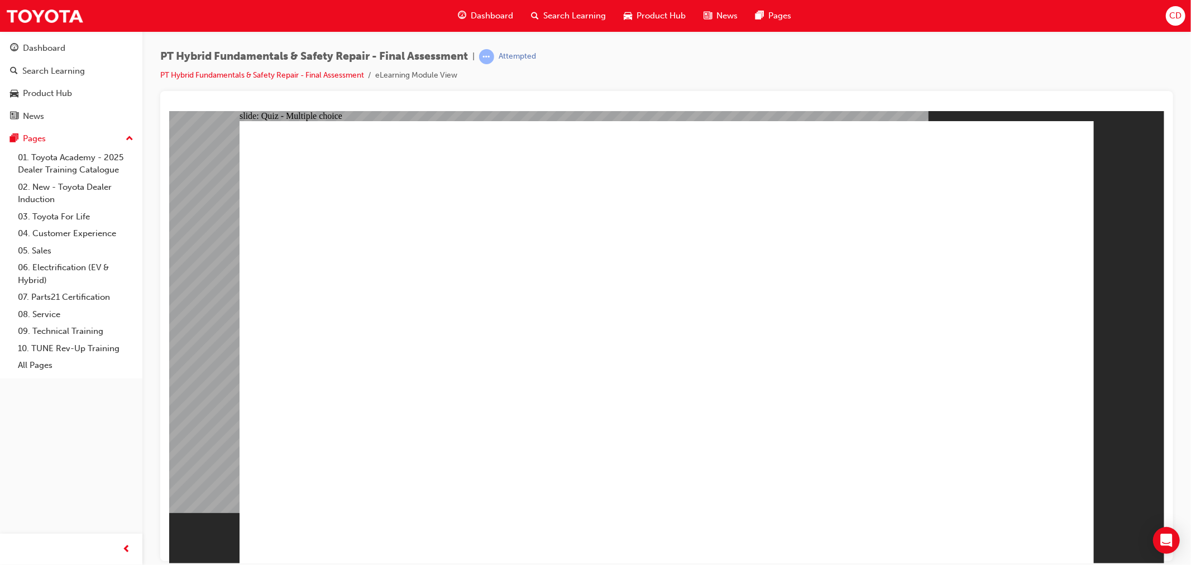
radio input "true"
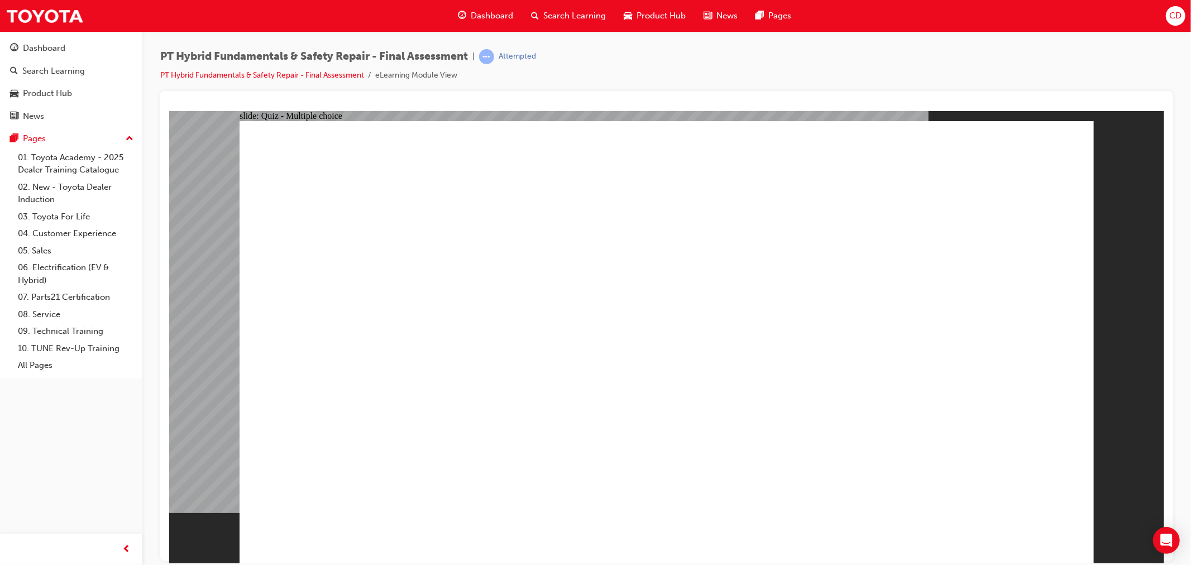
radio input "true"
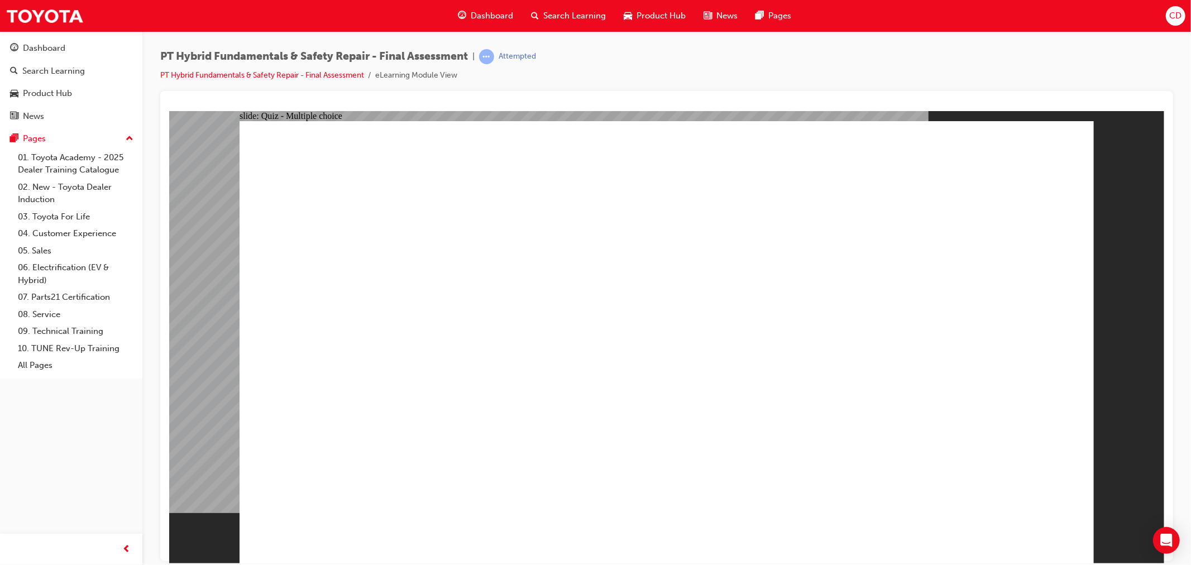
radio input "true"
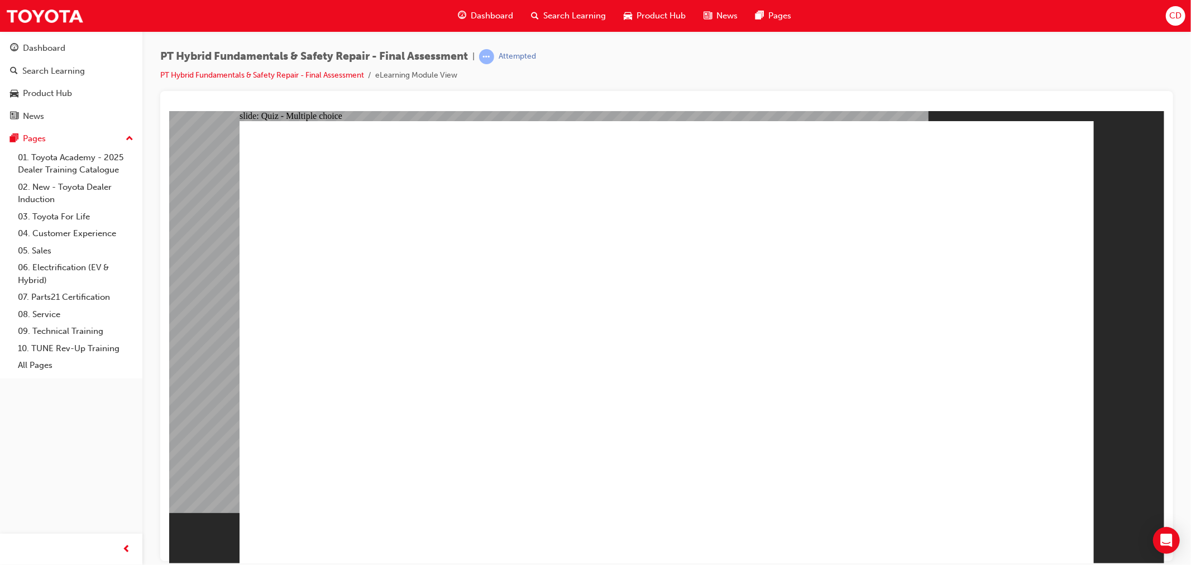
radio input "true"
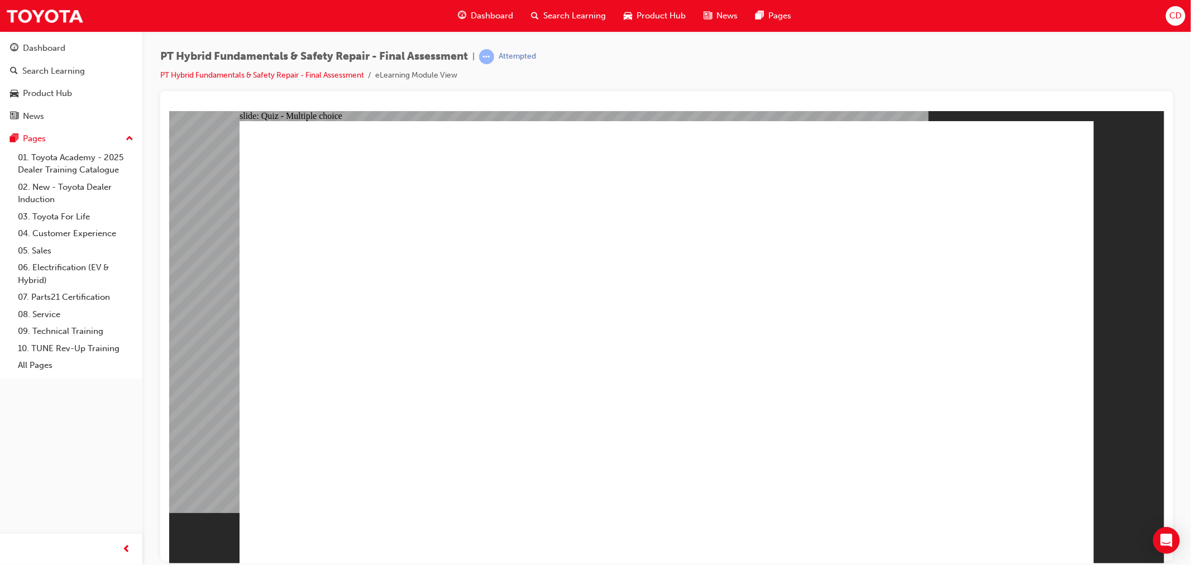
radio input "true"
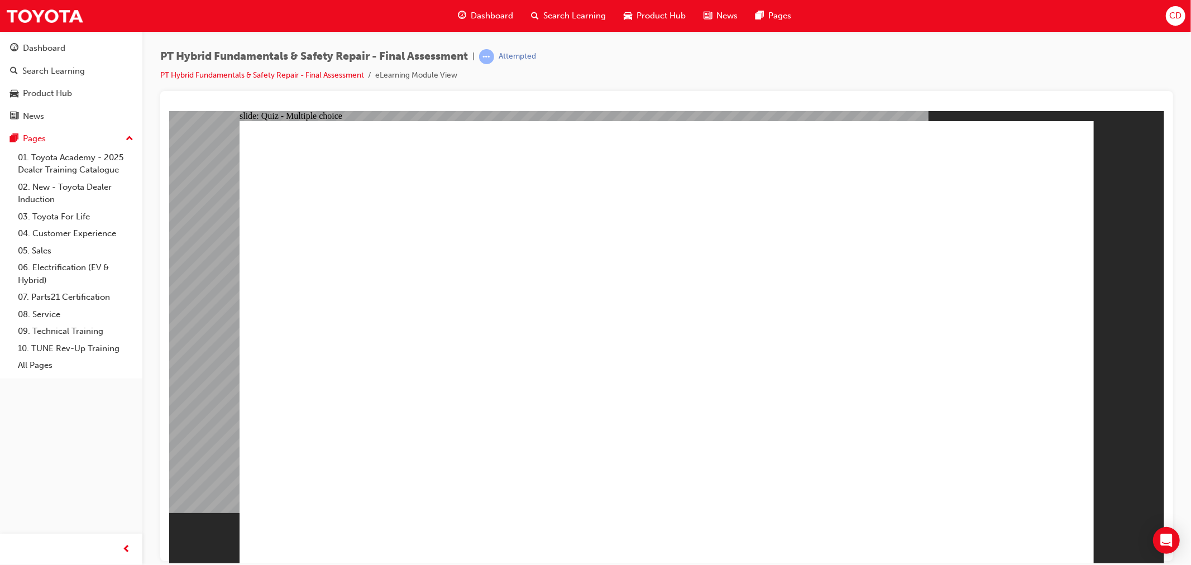
checkbox input "true"
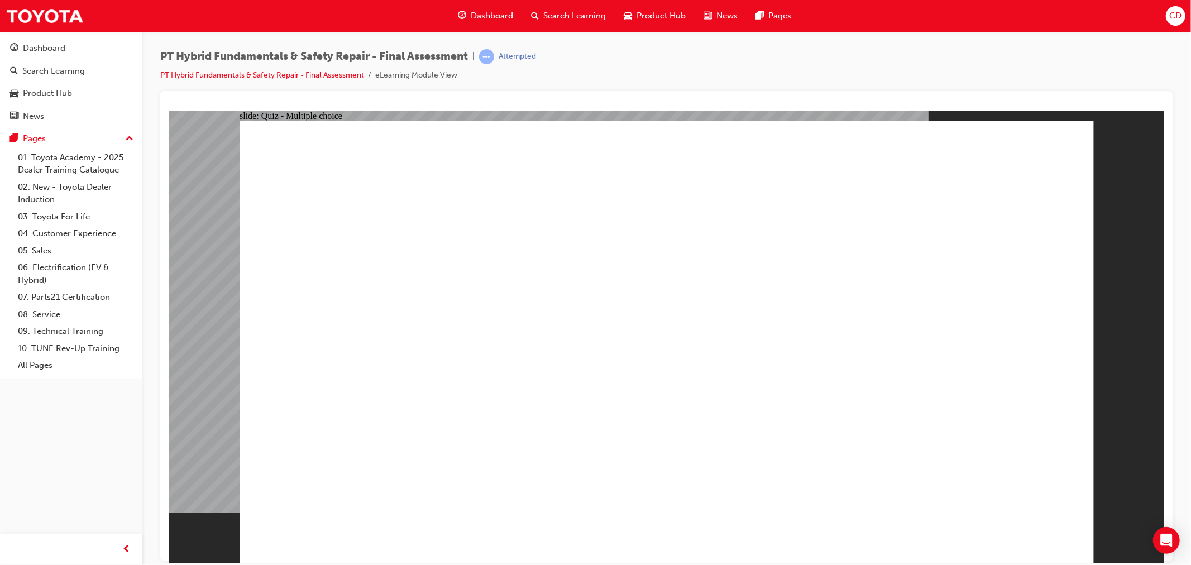
checkbox input "true"
radio input "false"
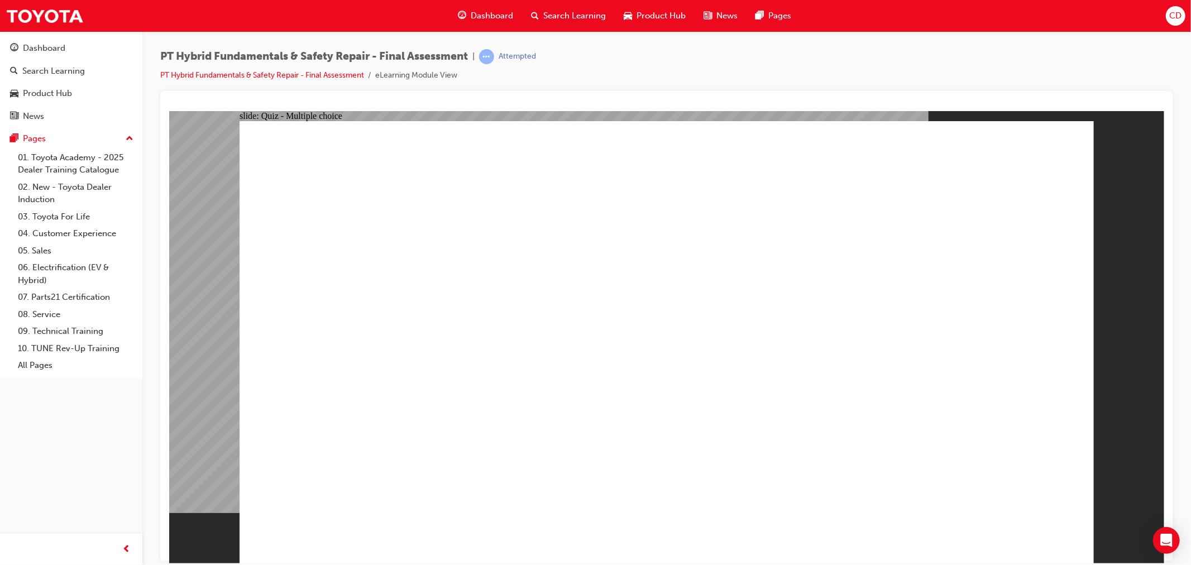
radio input "true"
radio input "false"
radio input "true"
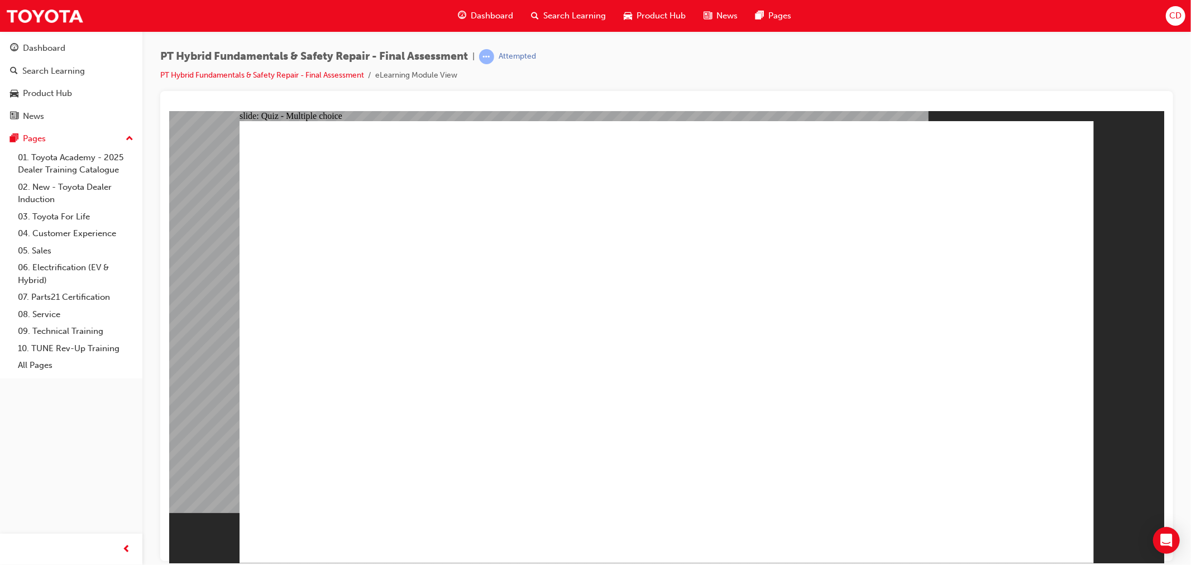
radio input "true"
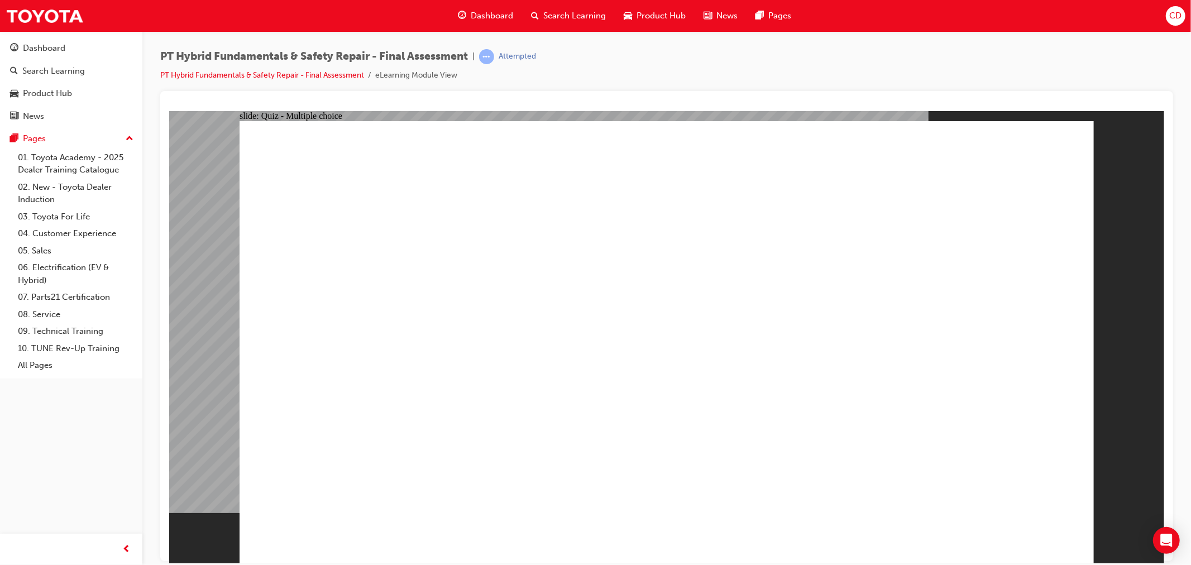
radio input "true"
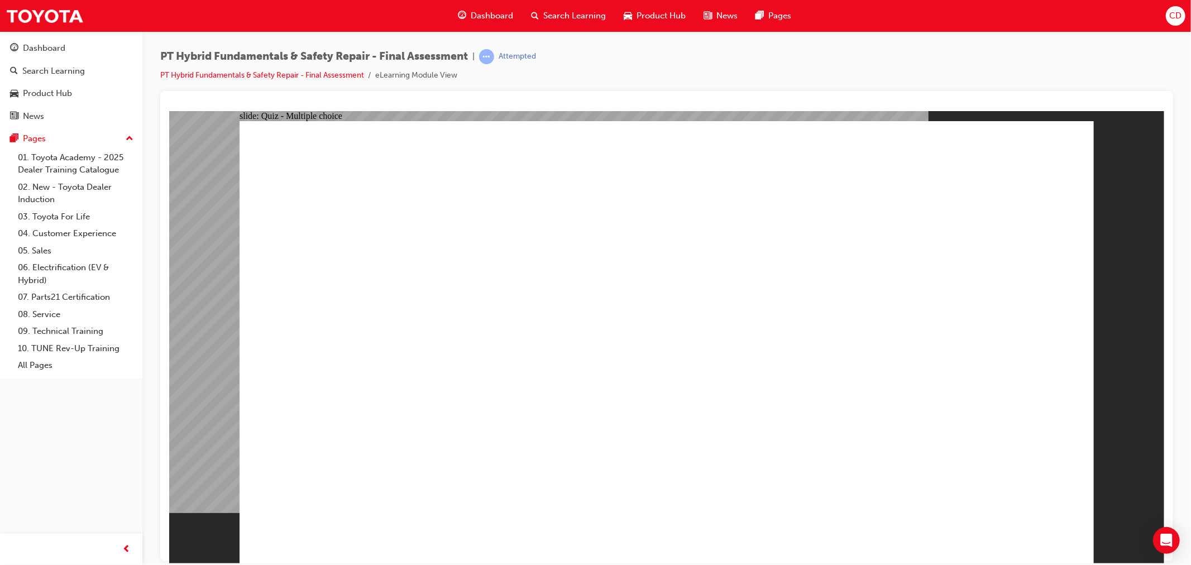
checkbox input "true"
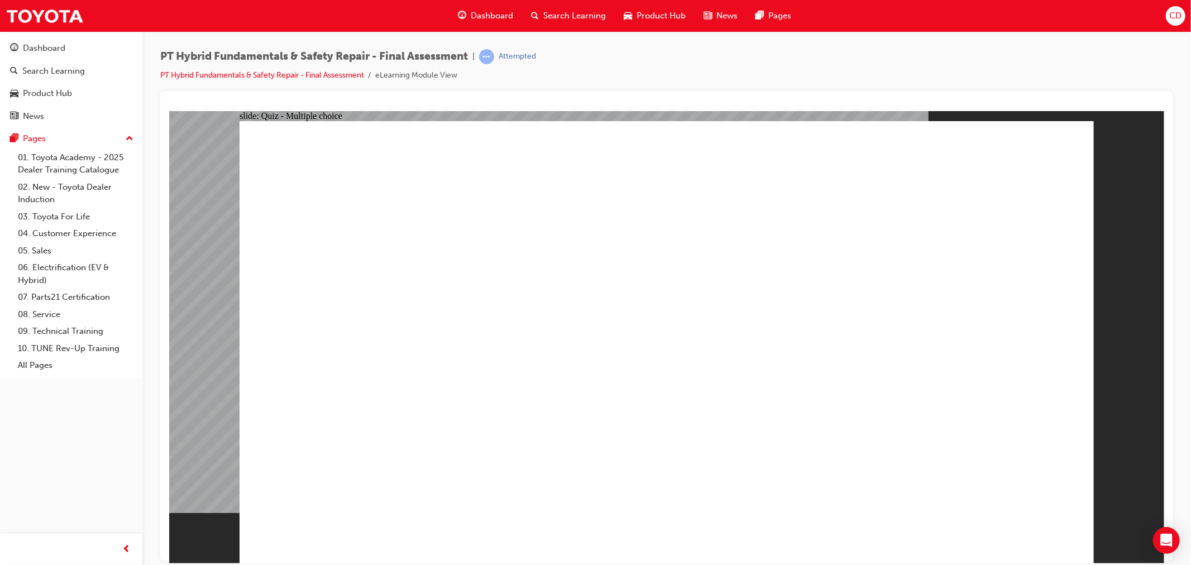
radio input "true"
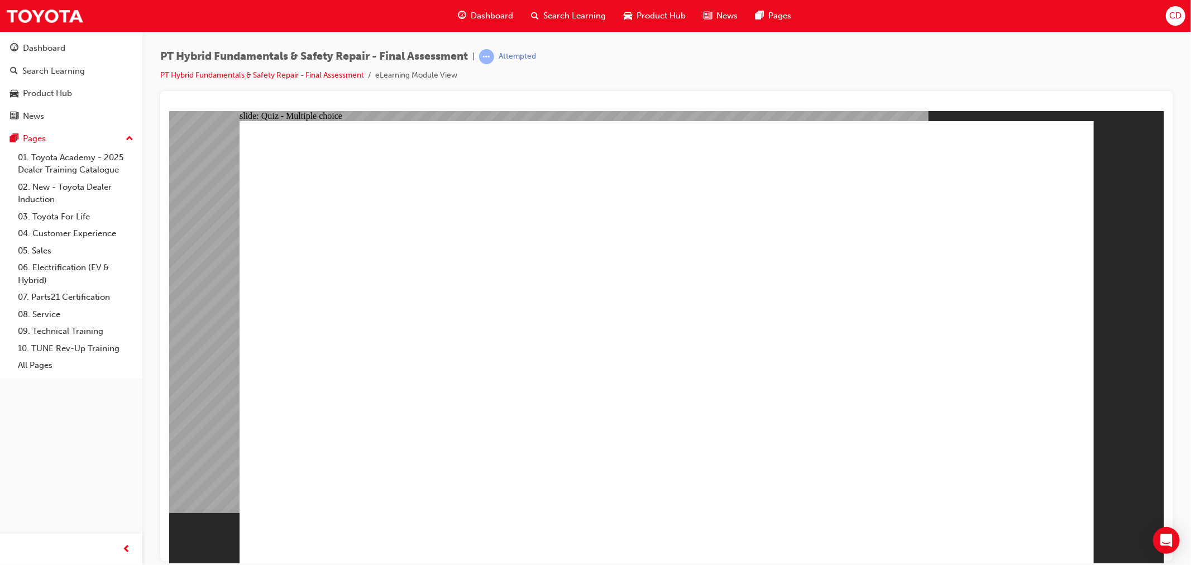
checkbox input "true"
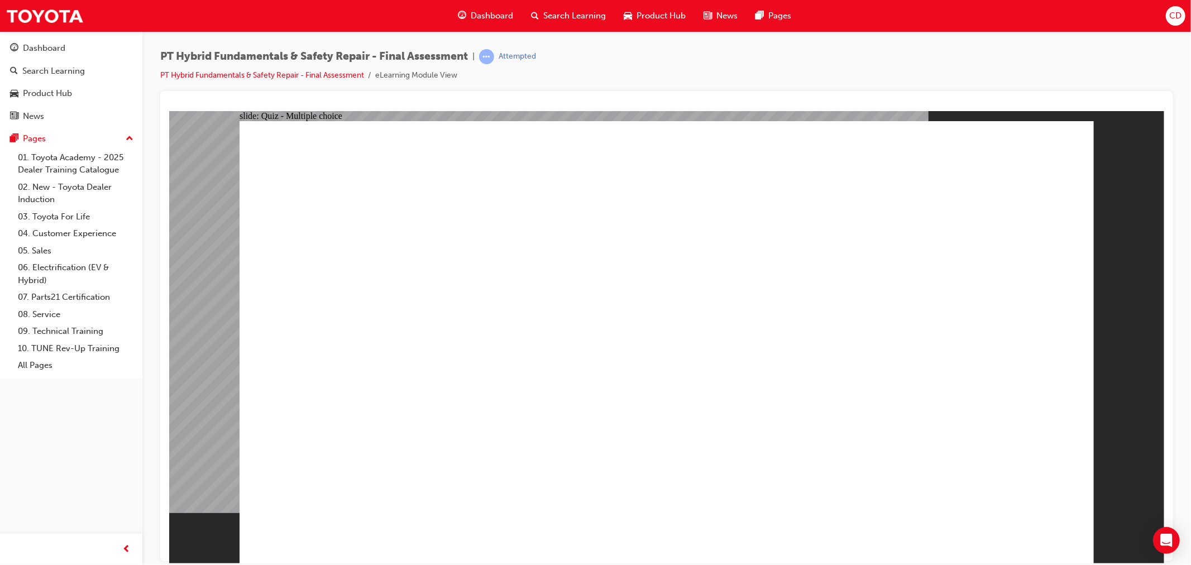
checkbox input "true"
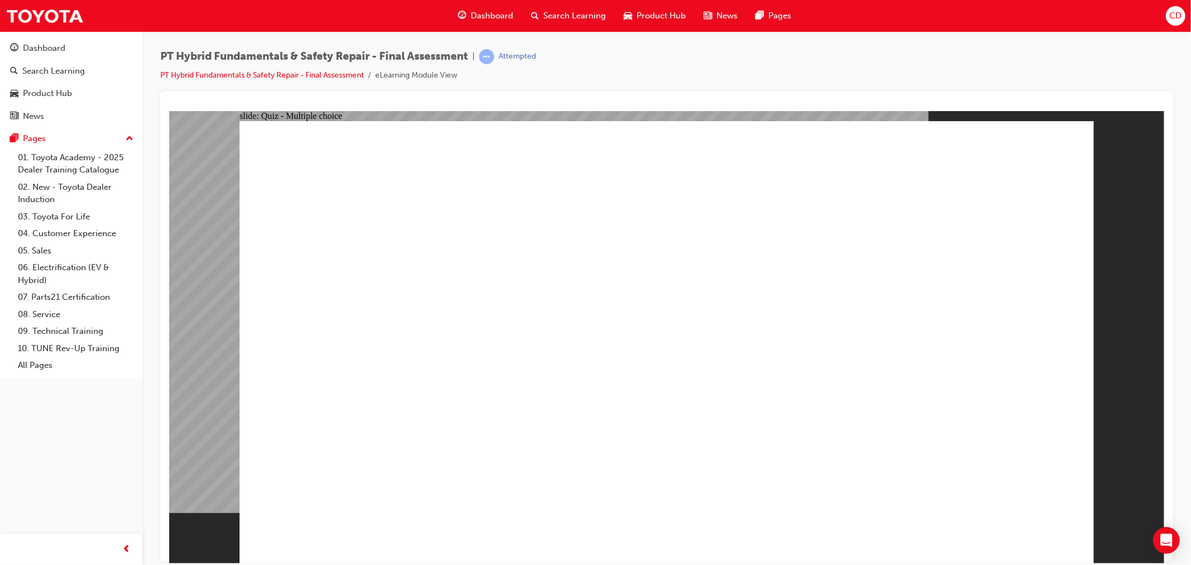
radio input "true"
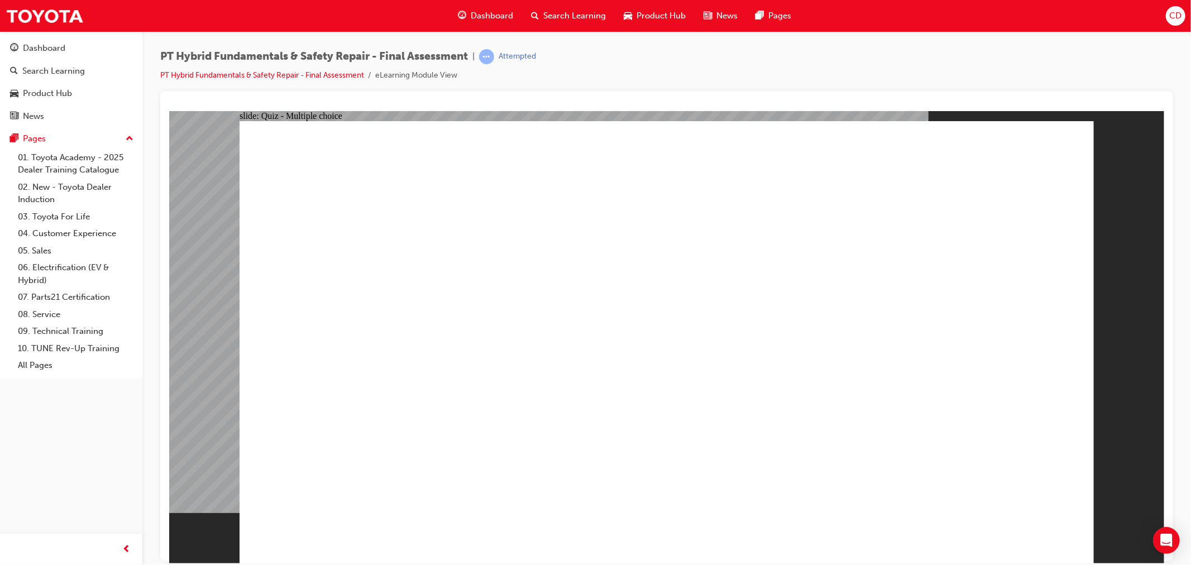
radio input "true"
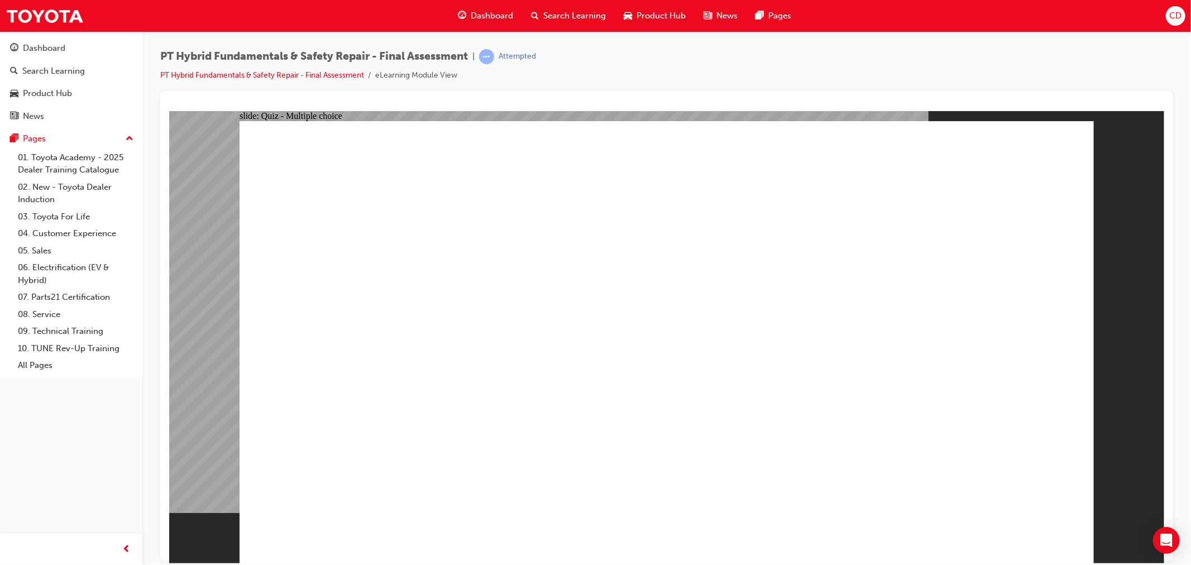
radio input "true"
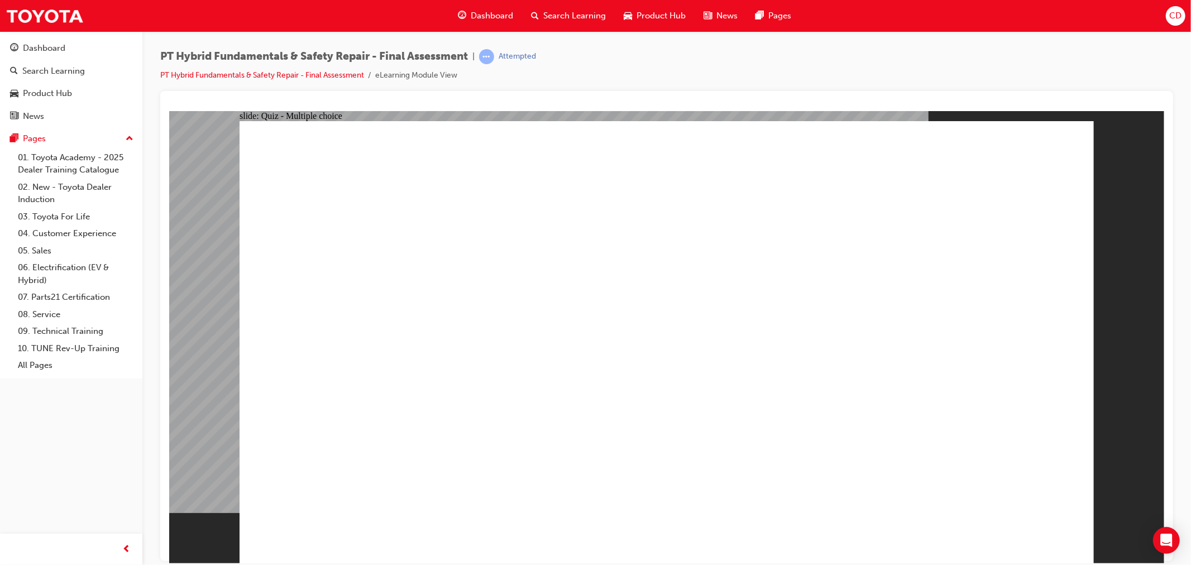
radio input "true"
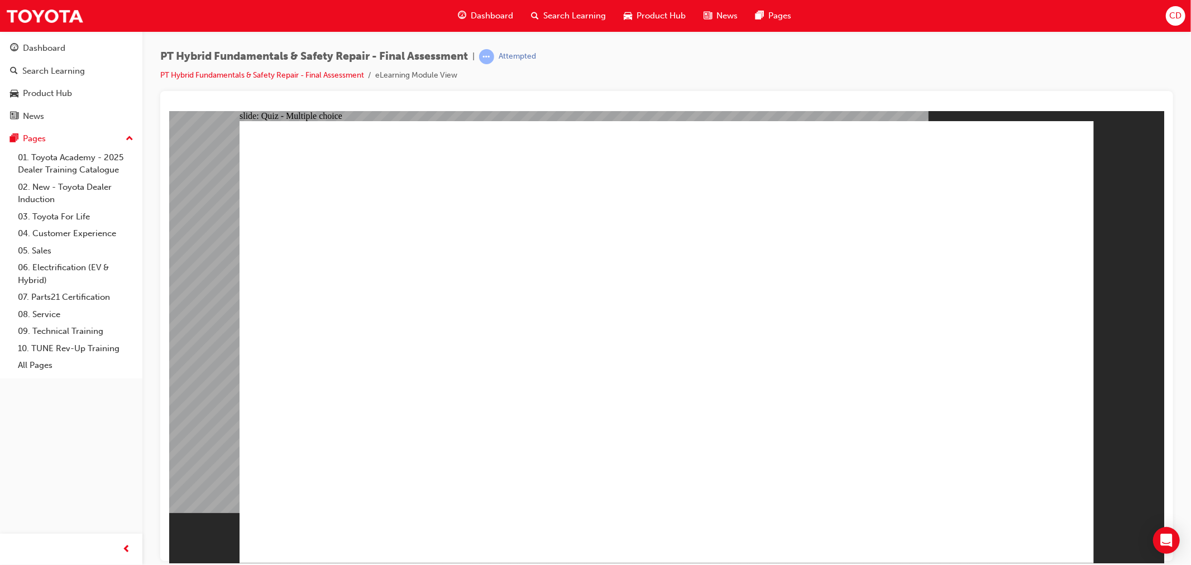
radio input "true"
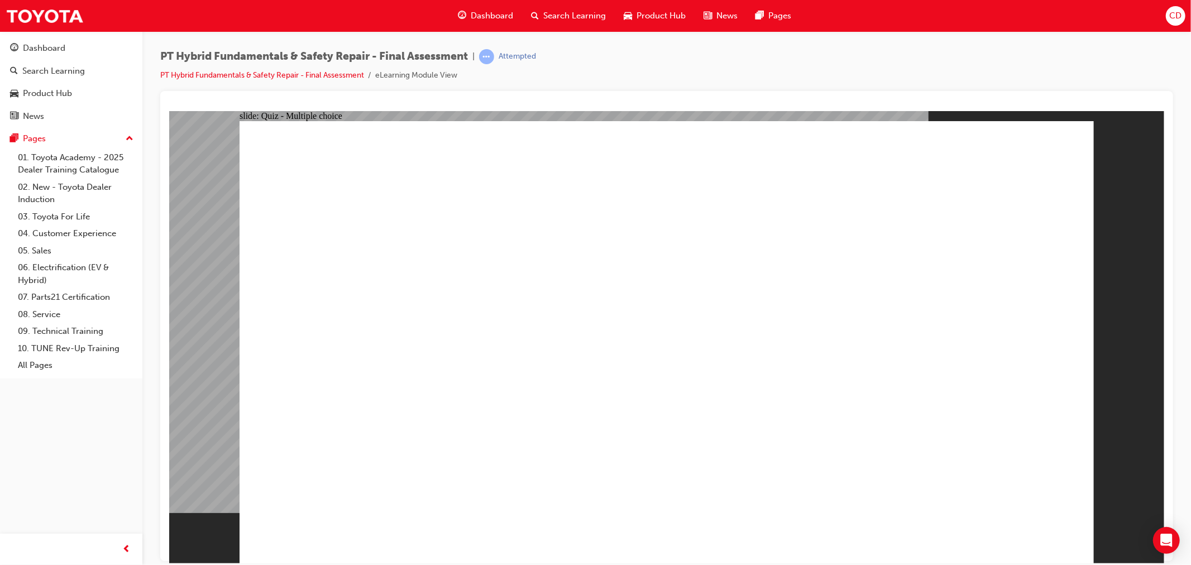
radio input "true"
